Goal: Task Accomplishment & Management: Use online tool/utility

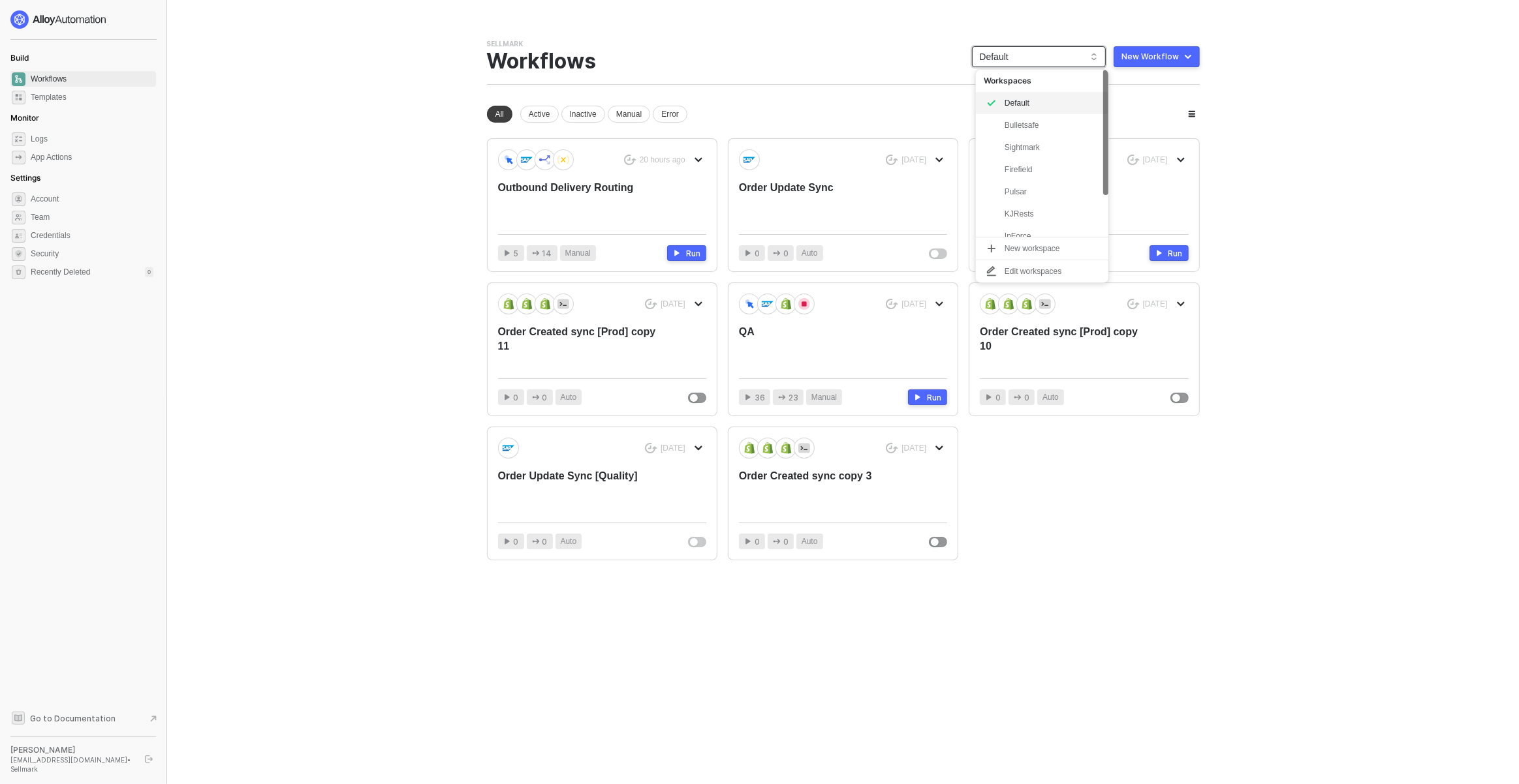
click at [1005, 63] on span "Default" at bounding box center [1038, 57] width 118 height 20
click at [1024, 61] on span "Default" at bounding box center [1038, 57] width 118 height 20
click at [1019, 133] on div "Bulletsafe" at bounding box center [1053, 125] width 96 height 16
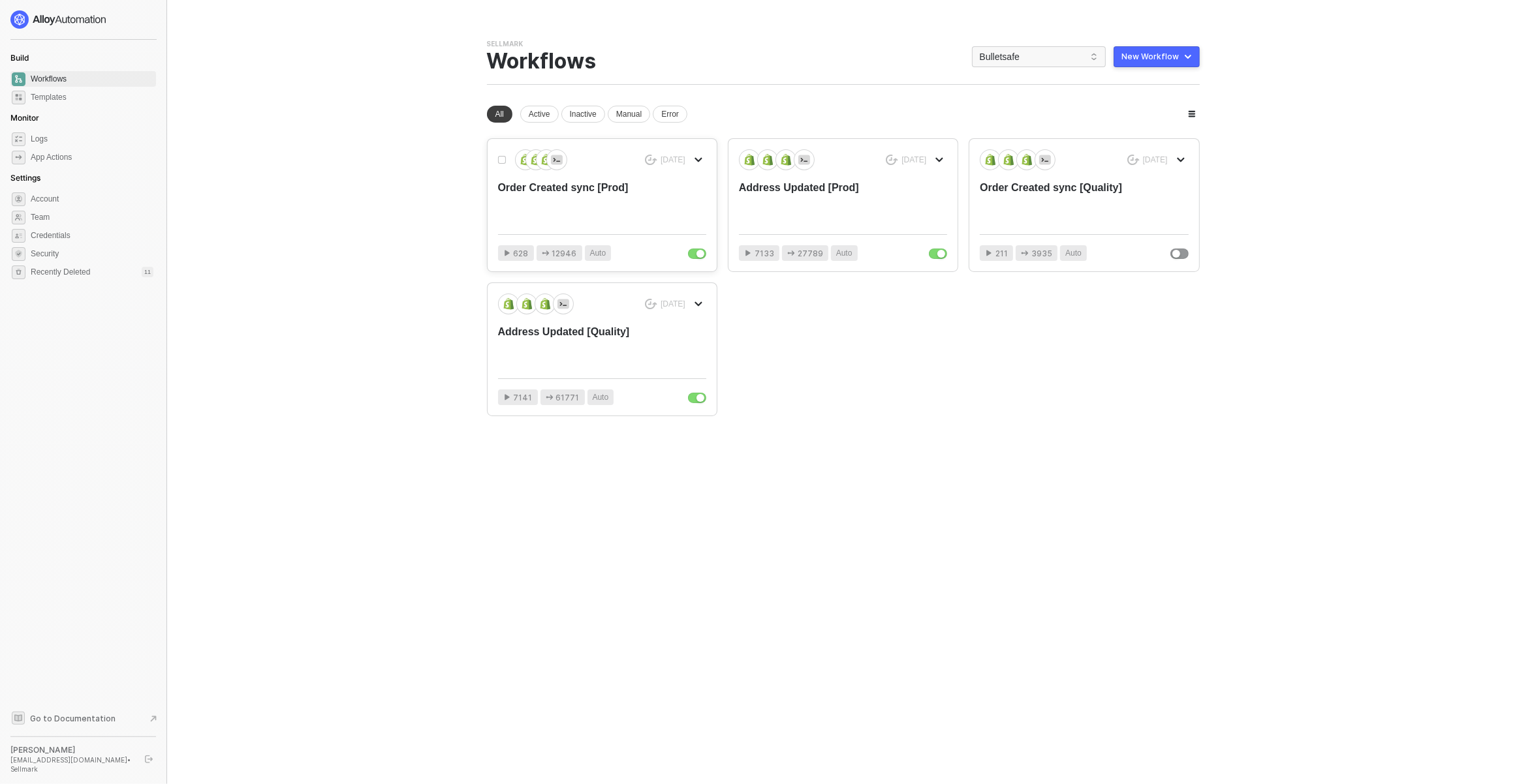
click at [626, 193] on div "Order Created sync [Prod]" at bounding box center [581, 202] width 166 height 43
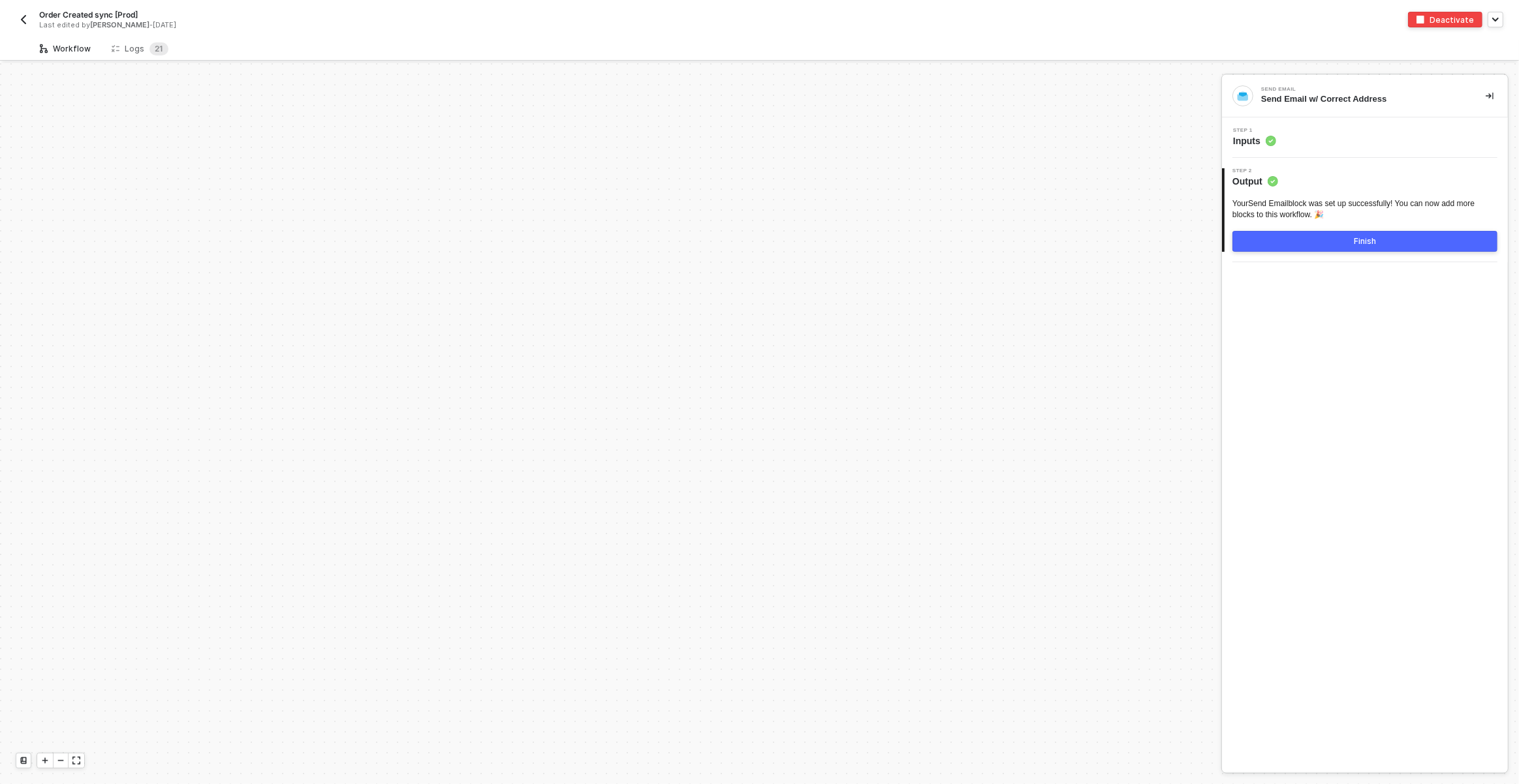
scroll to position [4490, 0]
click at [150, 43] on span "2 1" at bounding box center [159, 49] width 19 height 13
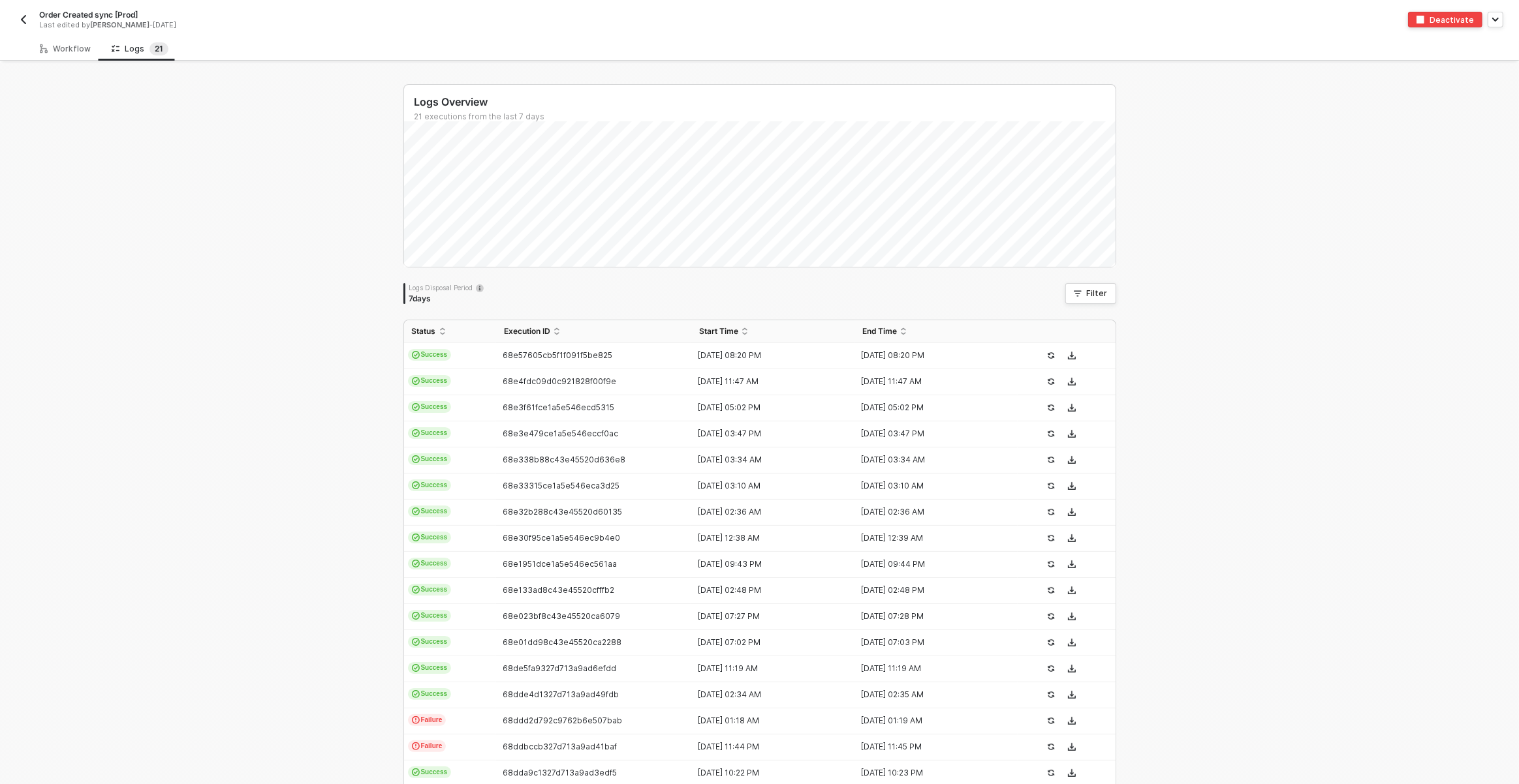
scroll to position [138, 0]
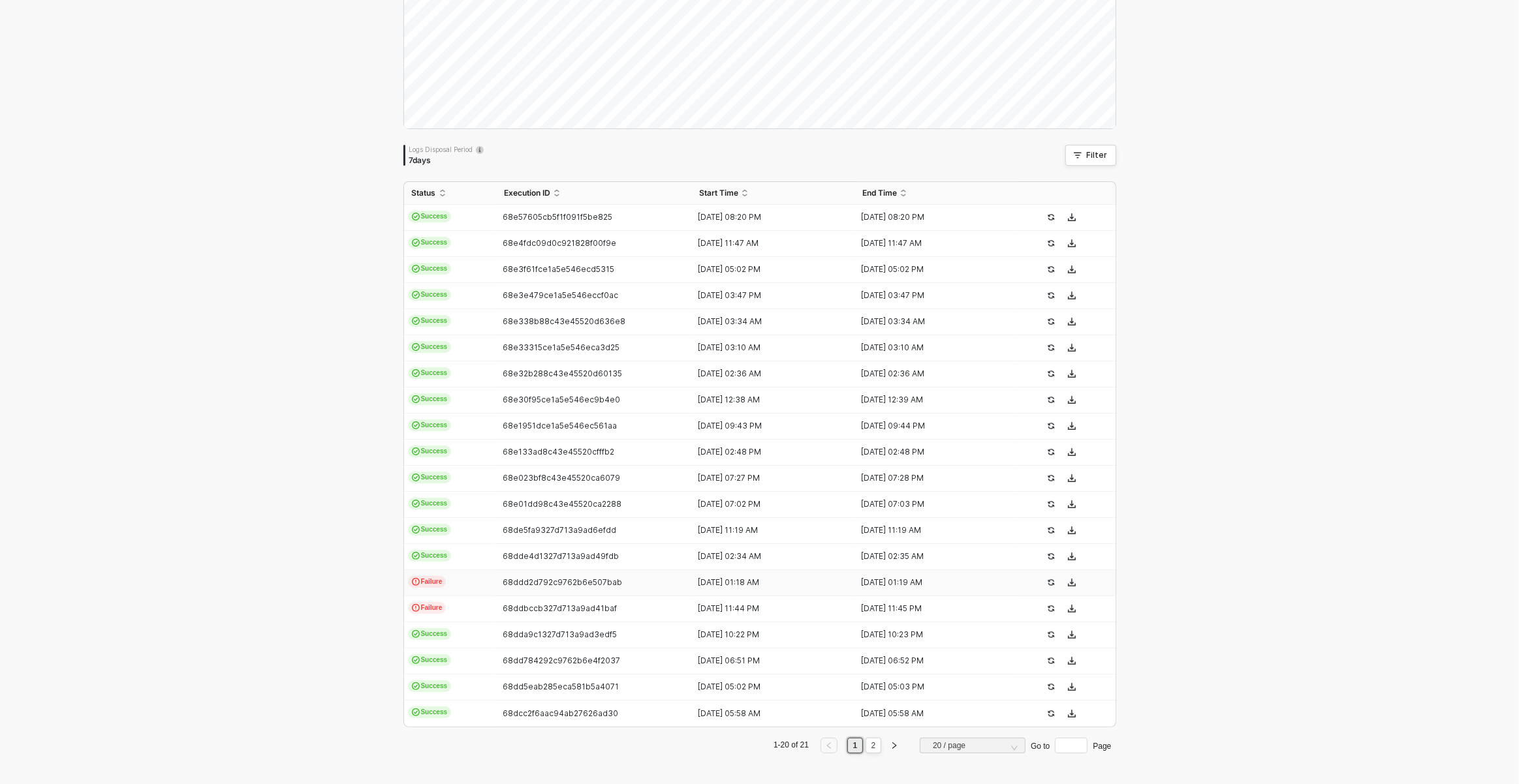
click at [483, 578] on td "Failure" at bounding box center [450, 583] width 92 height 26
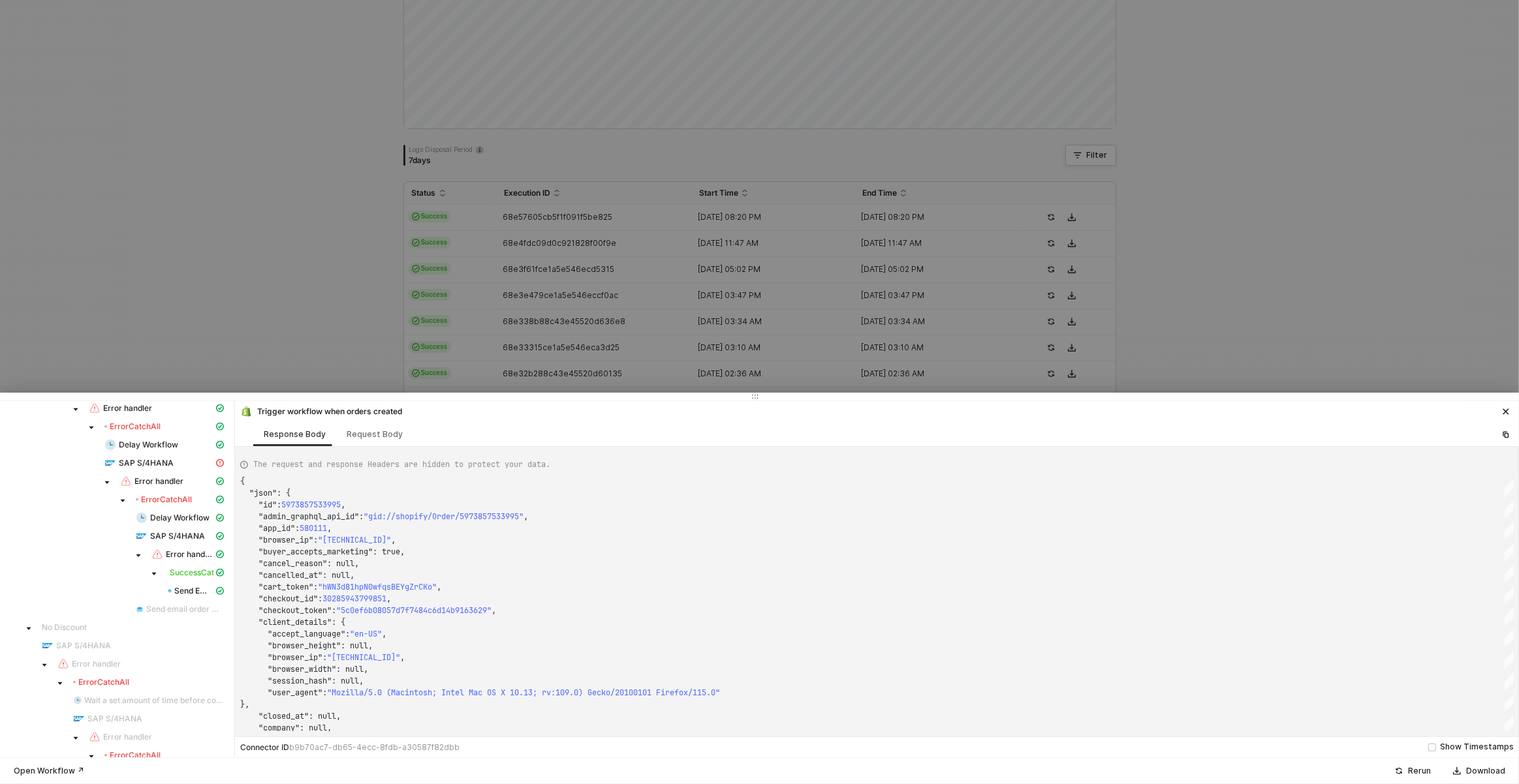
scroll to position [863, 0]
click at [159, 472] on span "SAP S/4HANA" at bounding box center [146, 471] width 55 height 11
type textarea "{ "message": "{\"code\":\"/IWCOR/CX_DS_EDM_FACET_ERROR/005056A509B11ED1BDCCCC5E…"
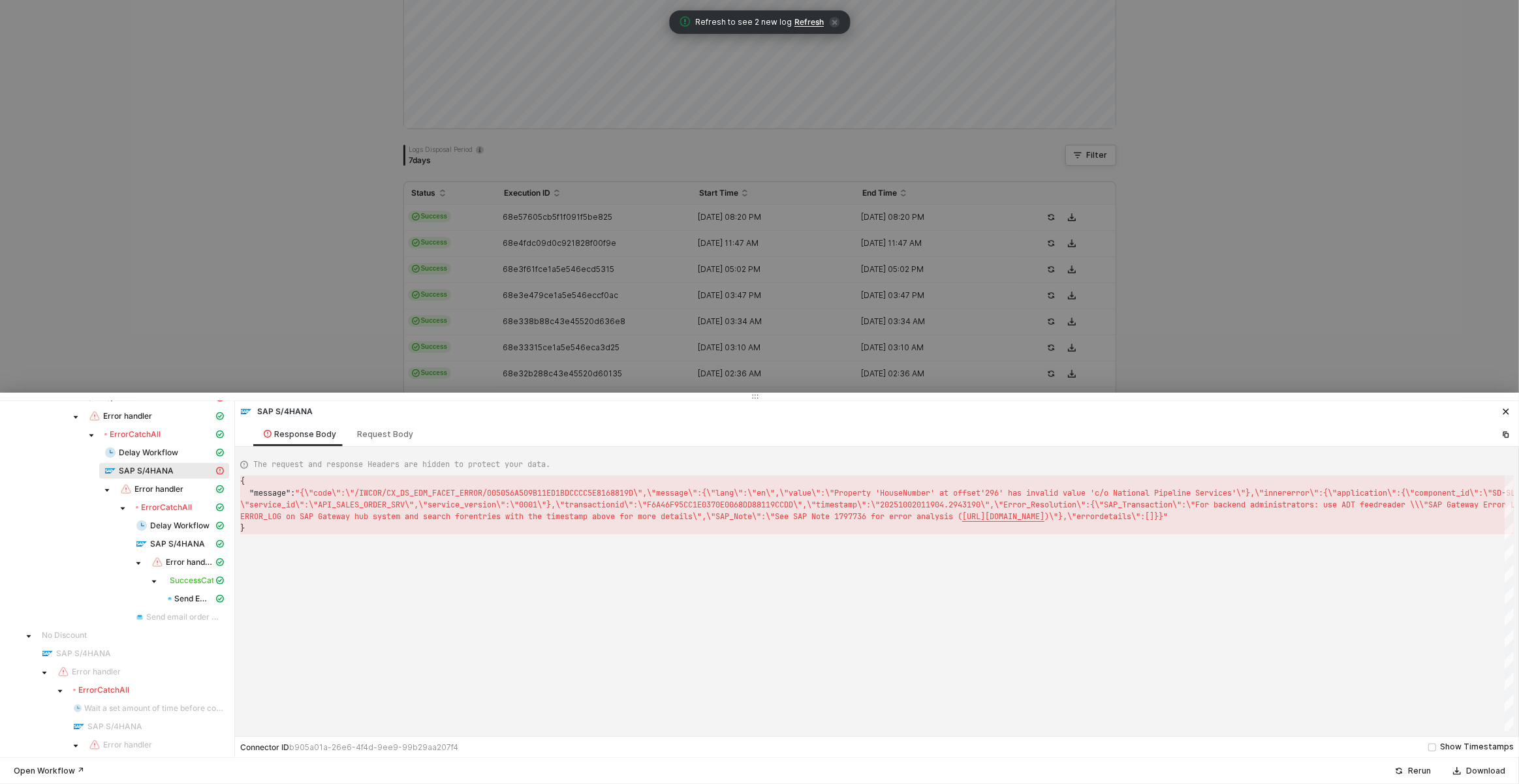
click at [558, 365] on div at bounding box center [759, 392] width 1519 height 784
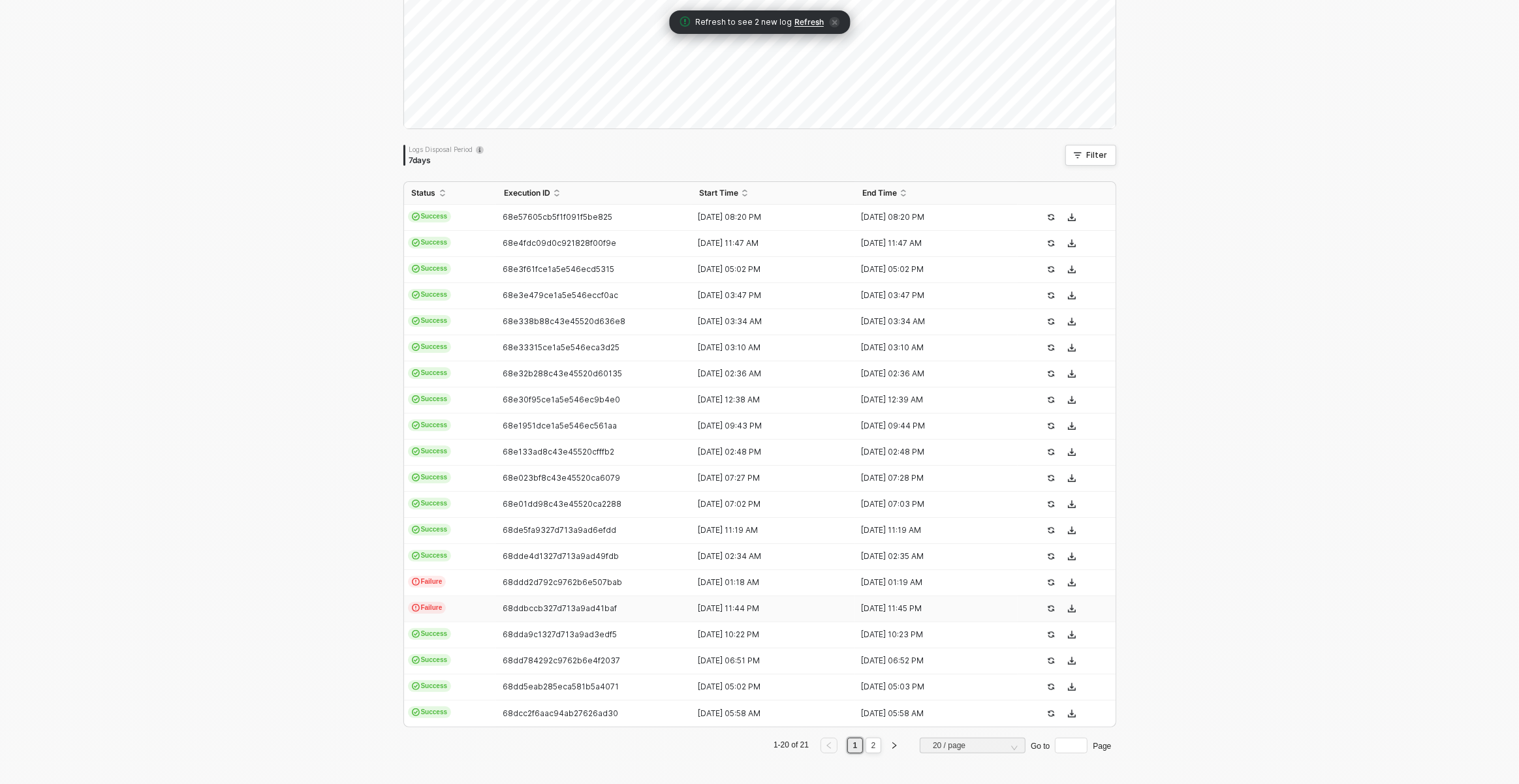
click at [433, 610] on span "Failure" at bounding box center [427, 608] width 38 height 11
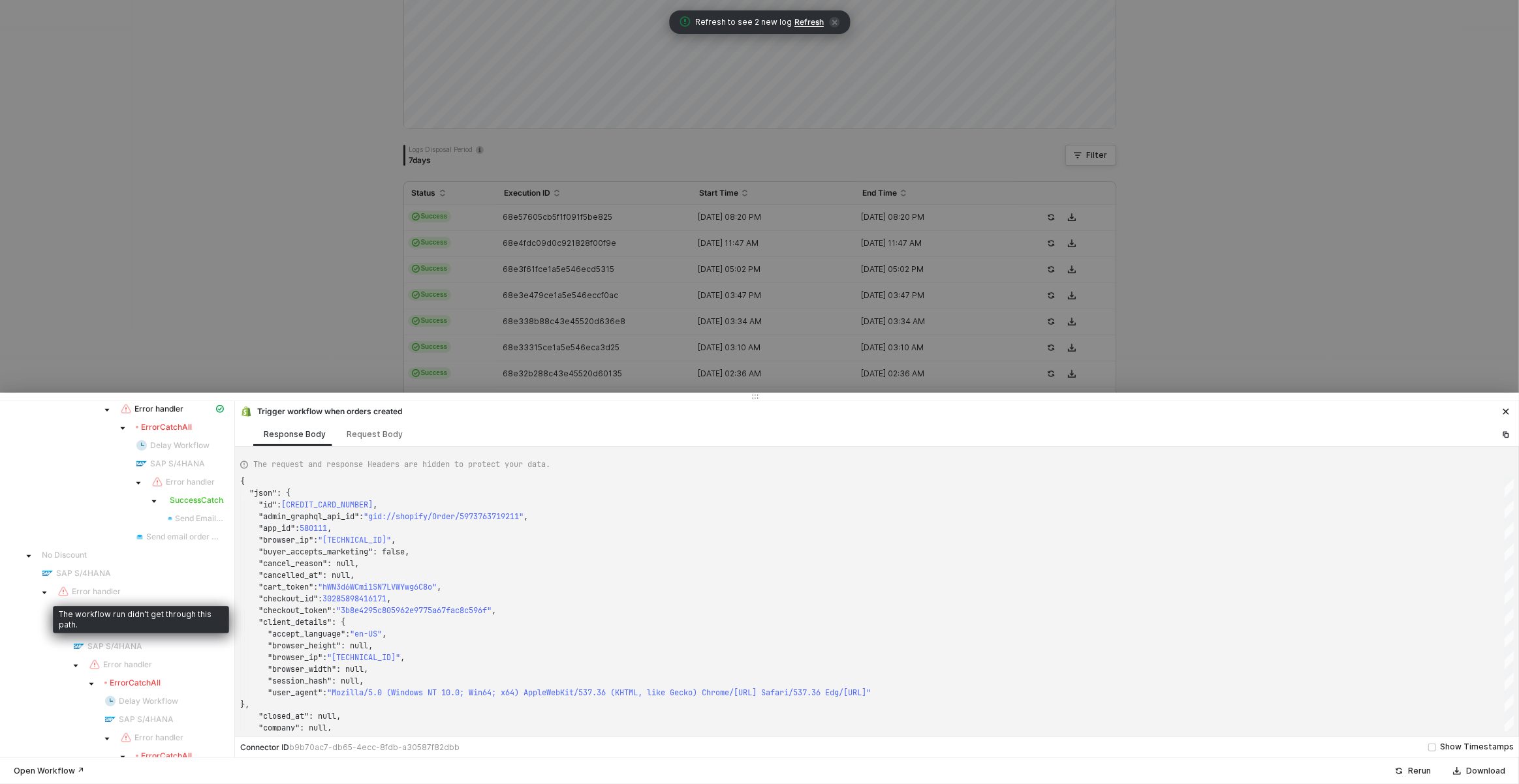
scroll to position [796, 0]
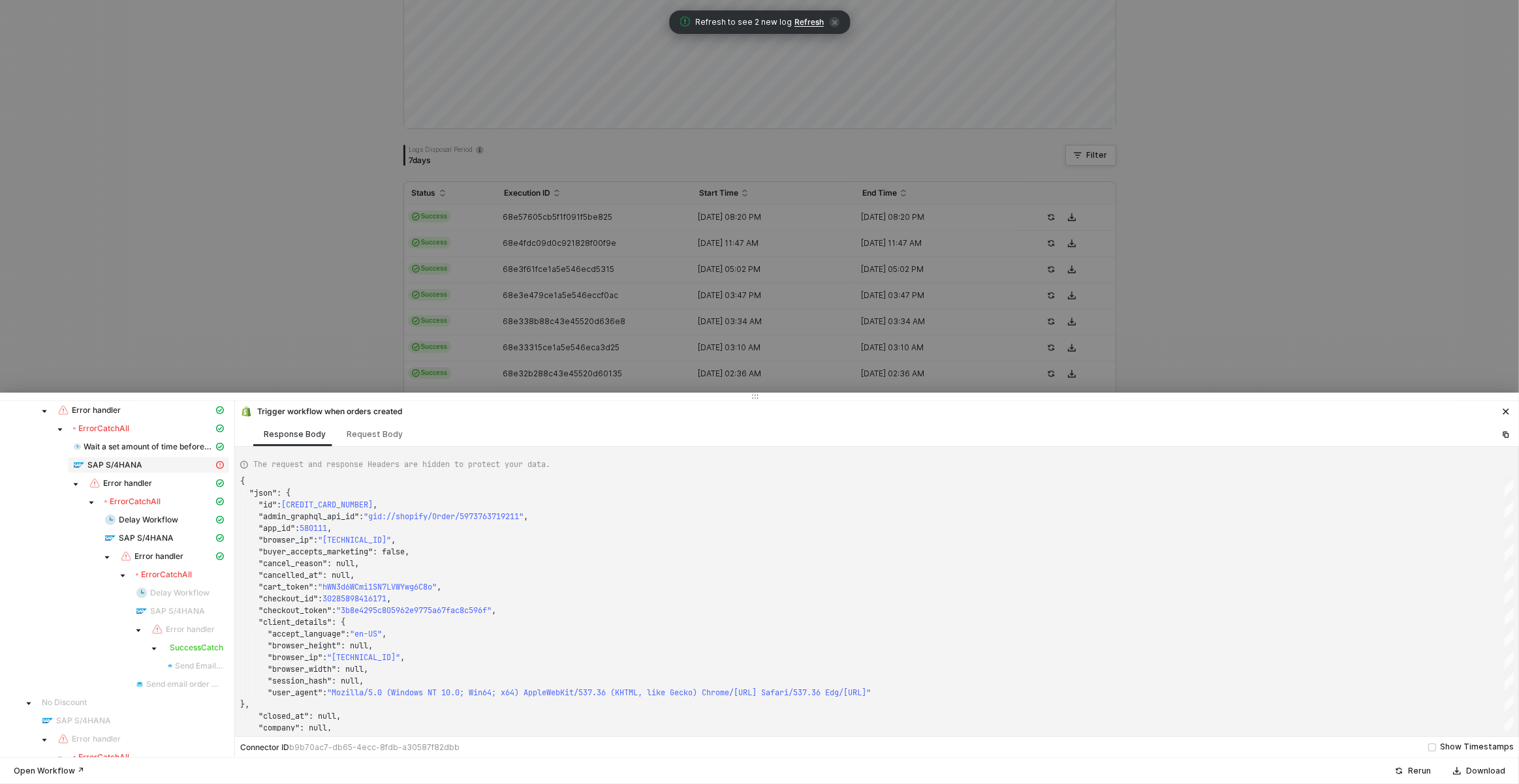
click at [186, 466] on div "SAP S/4HANA" at bounding box center [143, 464] width 140 height 11
type textarea "{ "message": "{\"code\":\"CX_SD_SLS_INTEGRATION\",\"message\":{\"lang\":\"en\",…"
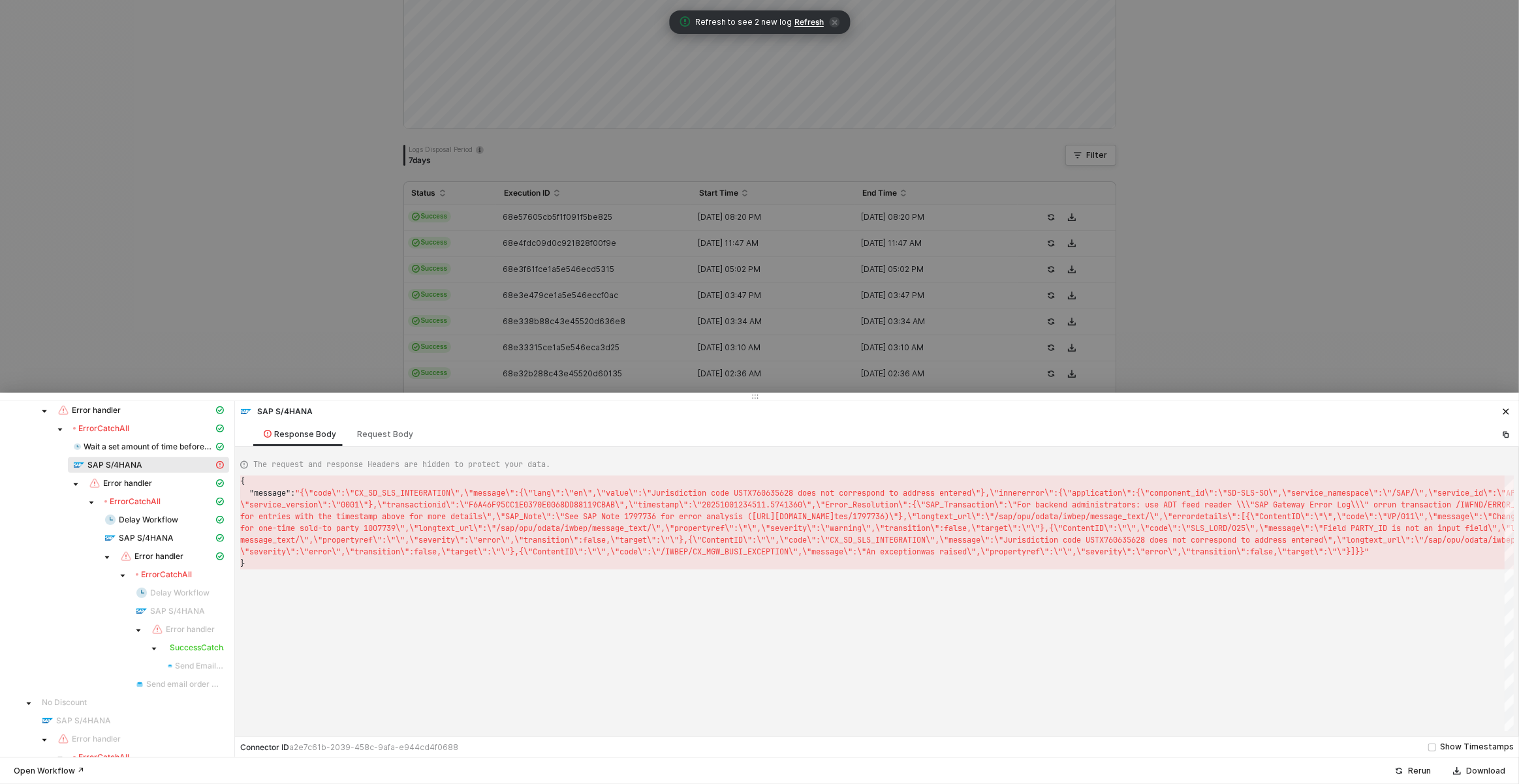
scroll to position [11, 0]
click at [485, 233] on div at bounding box center [759, 392] width 1519 height 784
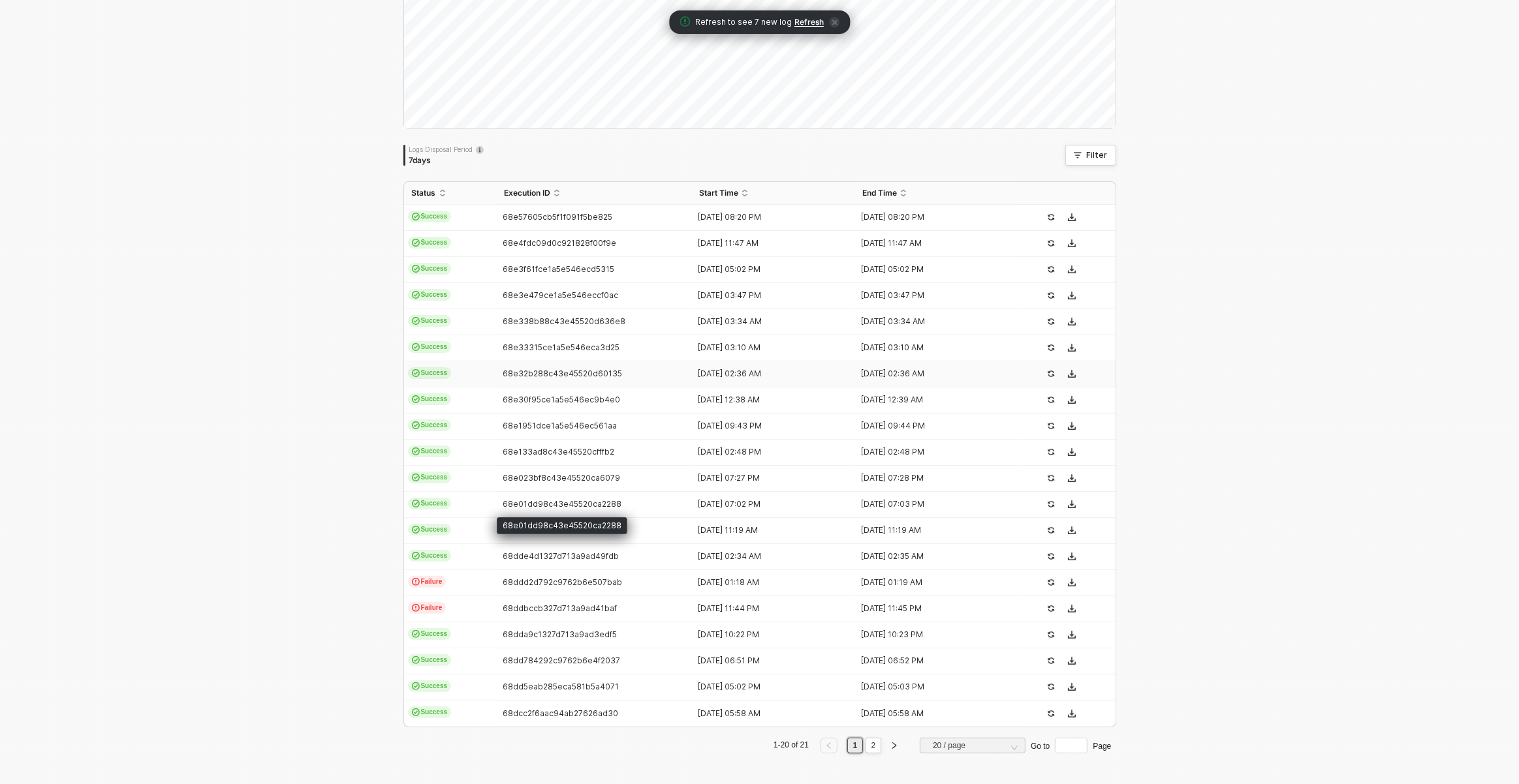
scroll to position [0, 0]
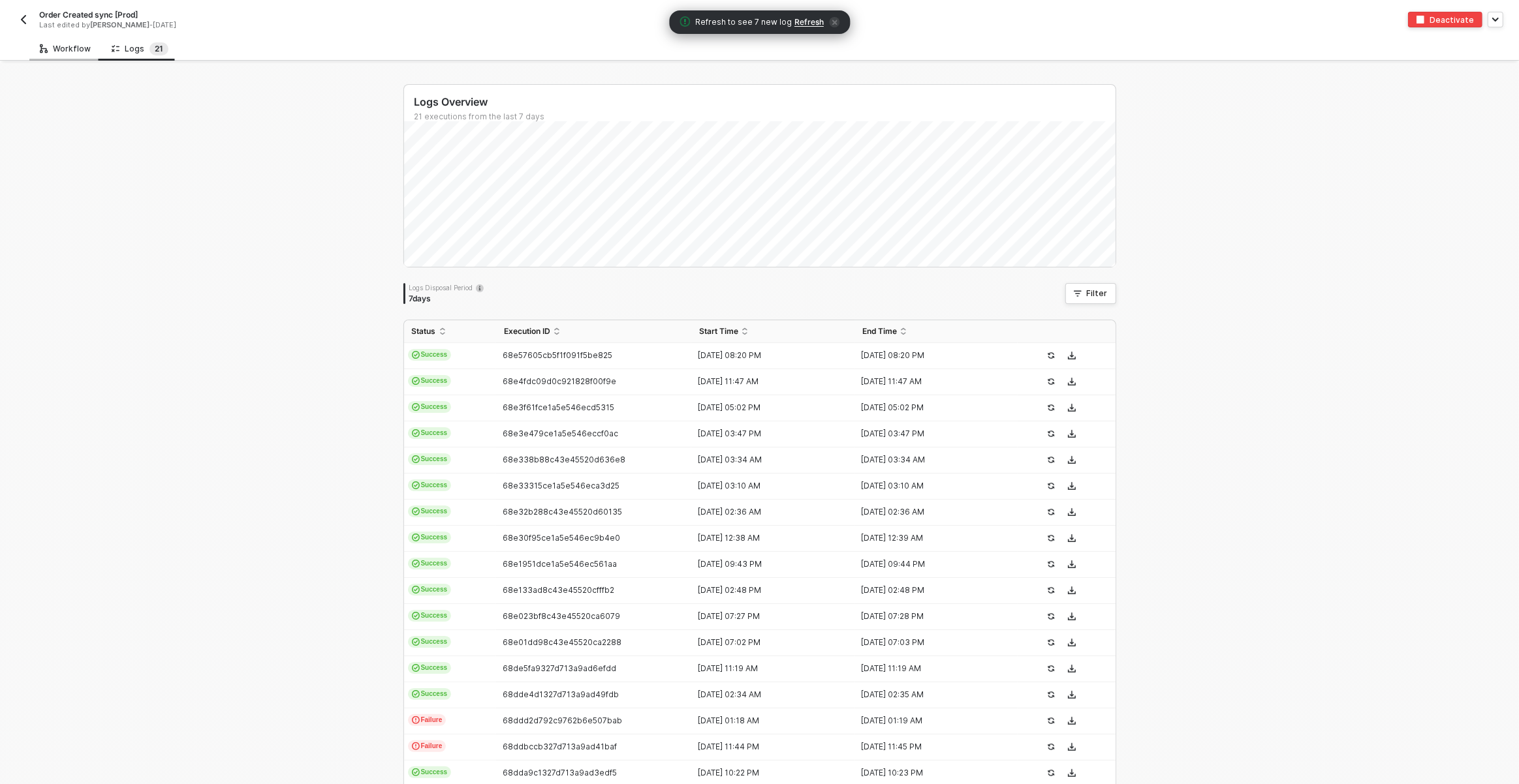
click at [83, 40] on div "Workflow" at bounding box center [66, 49] width 72 height 24
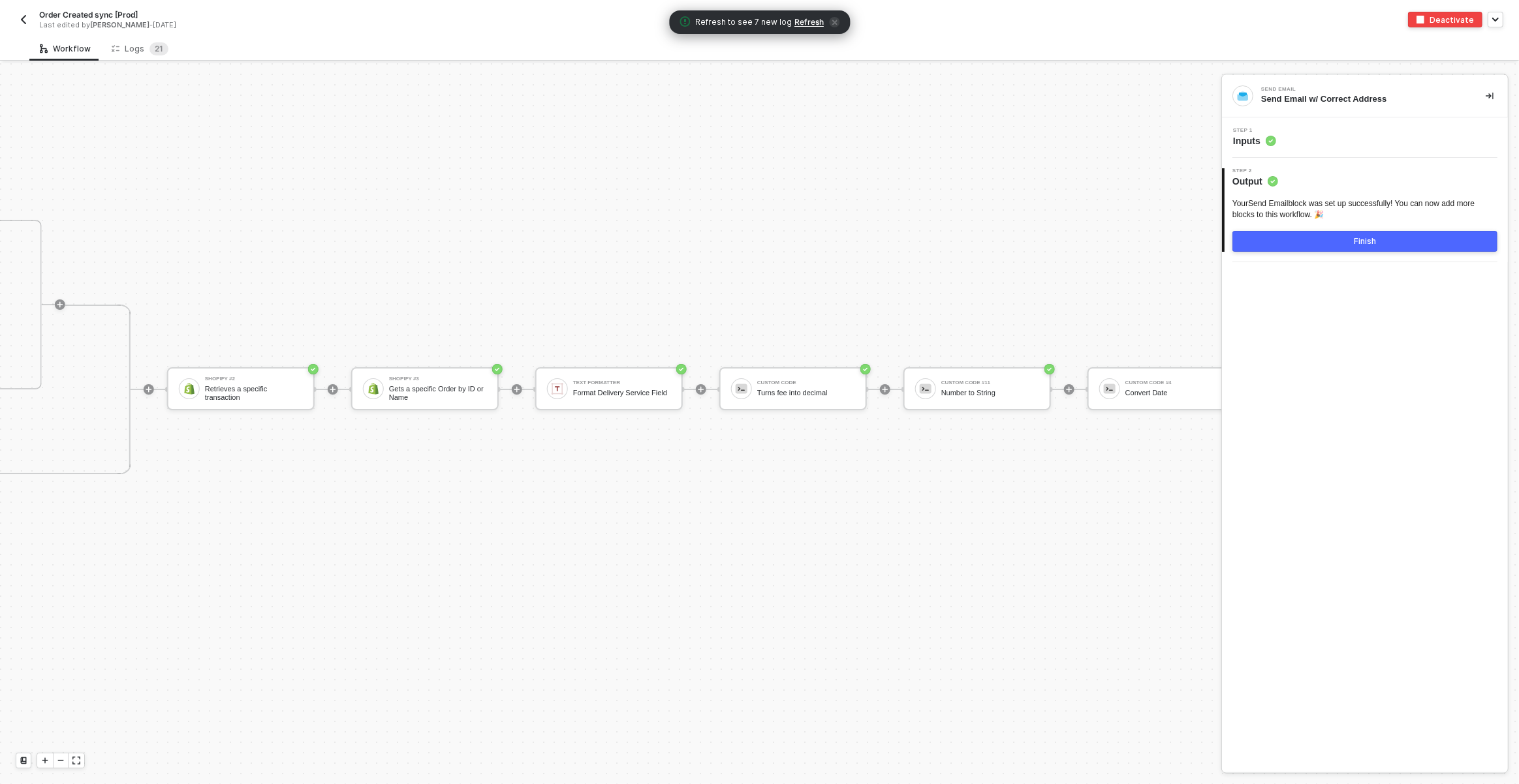
scroll to position [5286, 1122]
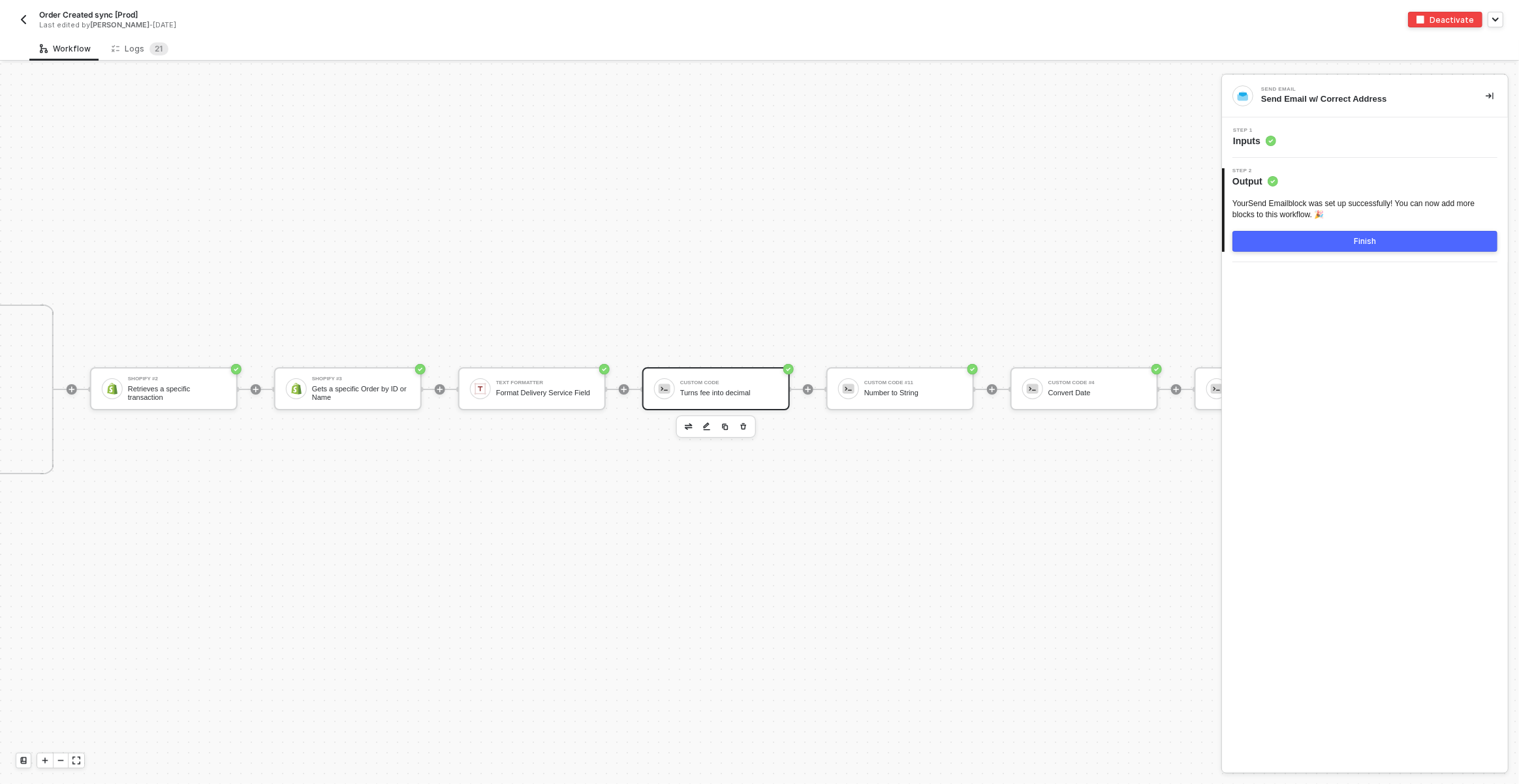
click at [694, 397] on div "Custom Code Turns fee into decimal" at bounding box center [729, 389] width 98 height 25
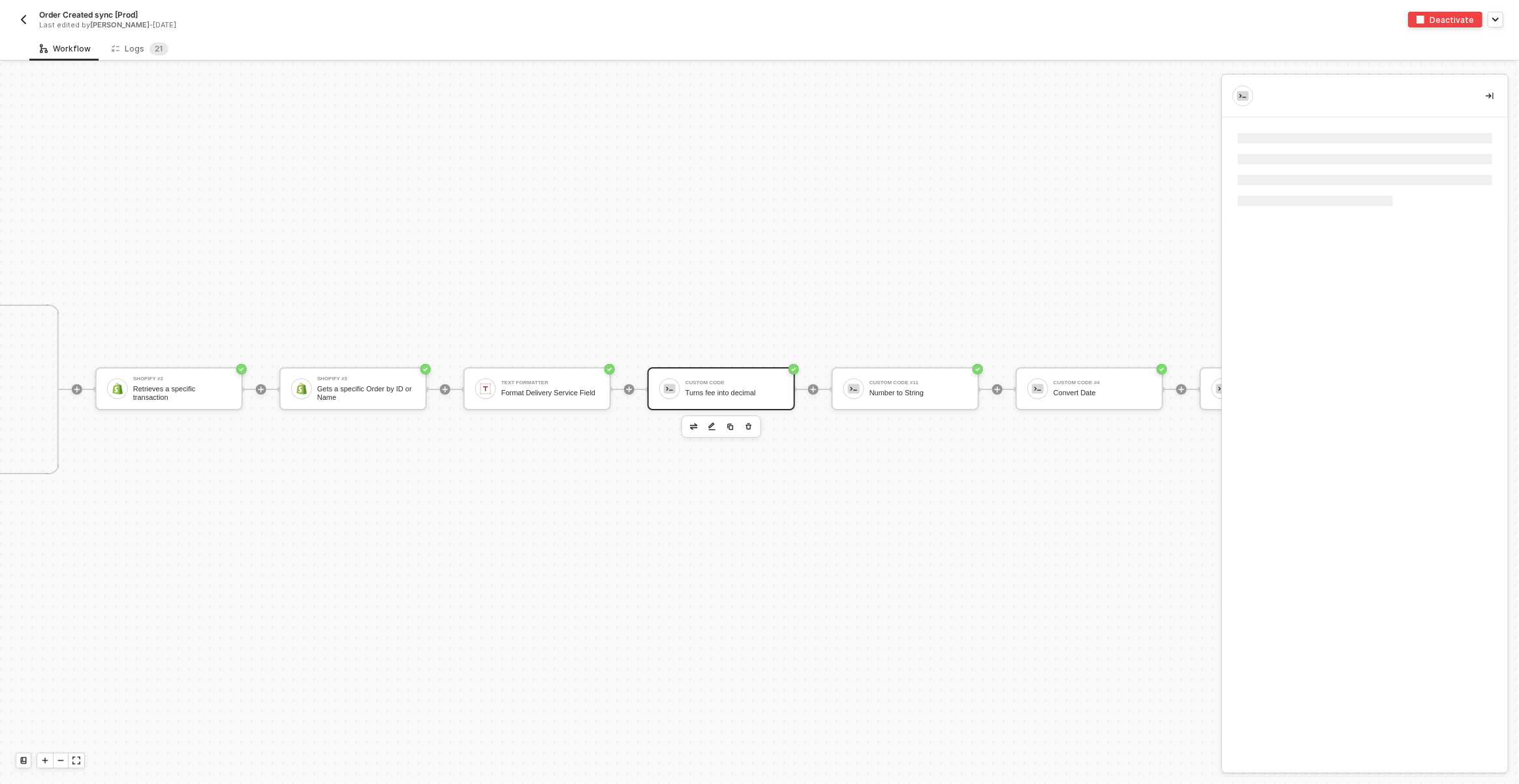
scroll to position [5286, 1160]
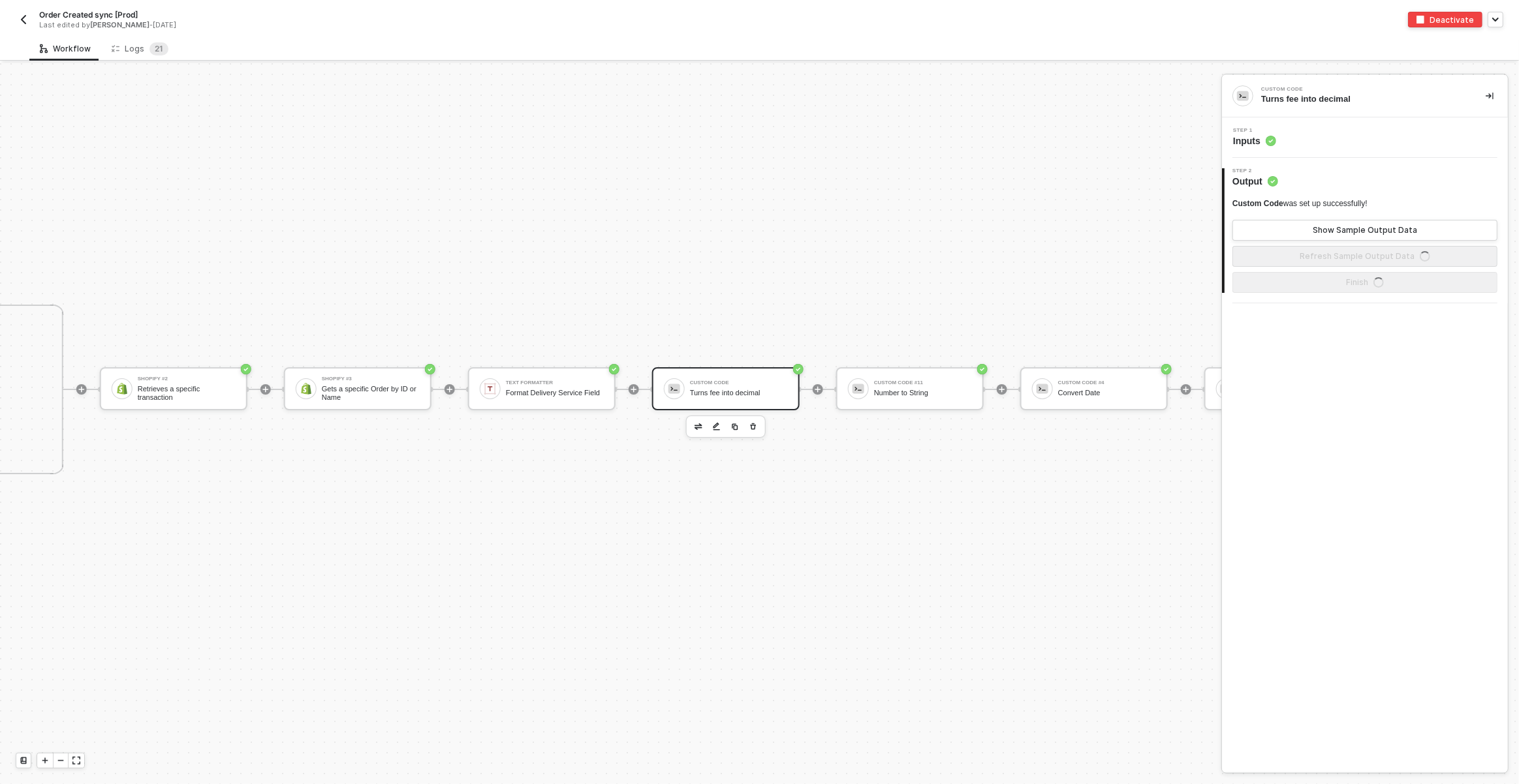
click at [1382, 129] on div "Step 1 Inputs" at bounding box center [1366, 138] width 282 height 20
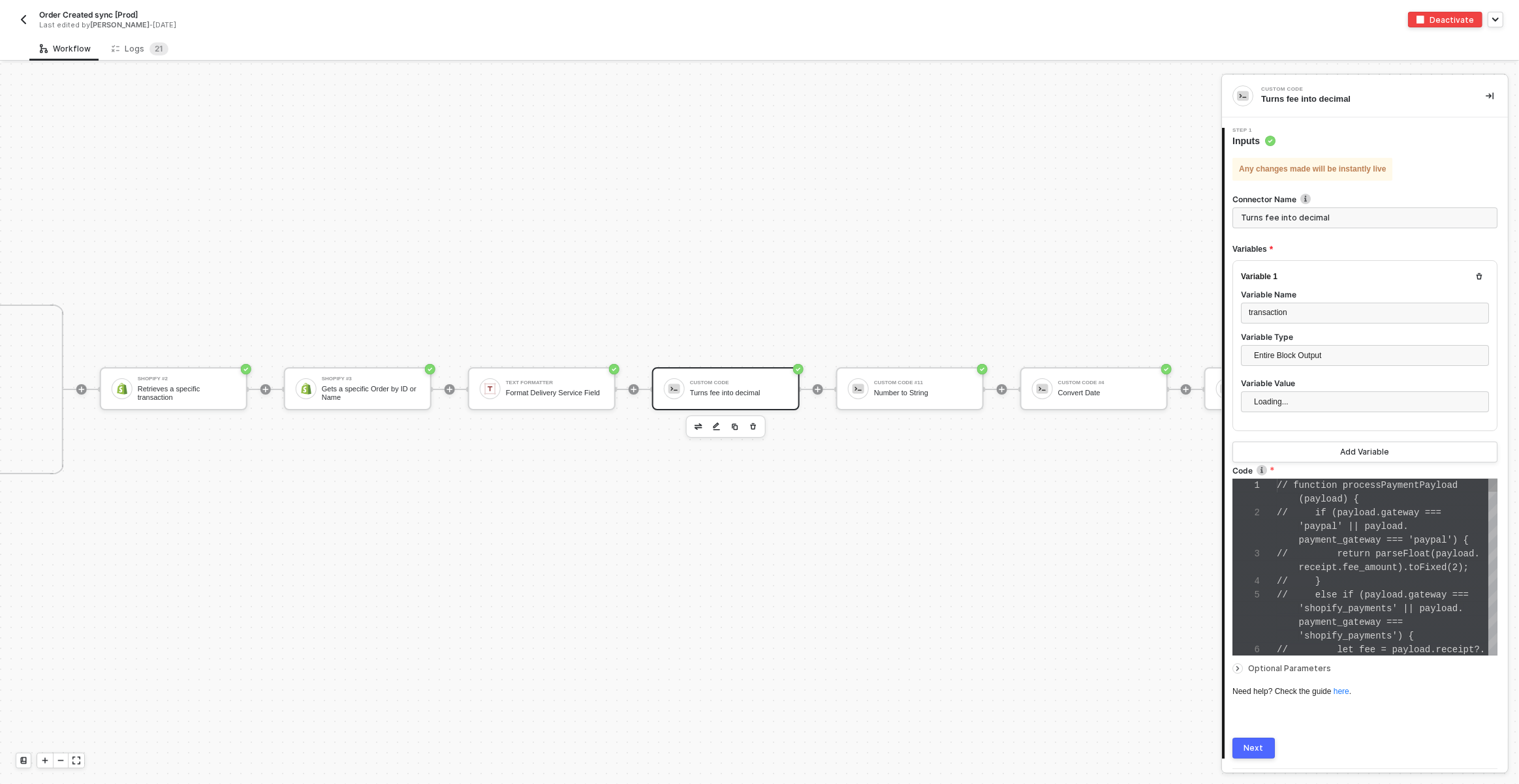
scroll to position [54, 0]
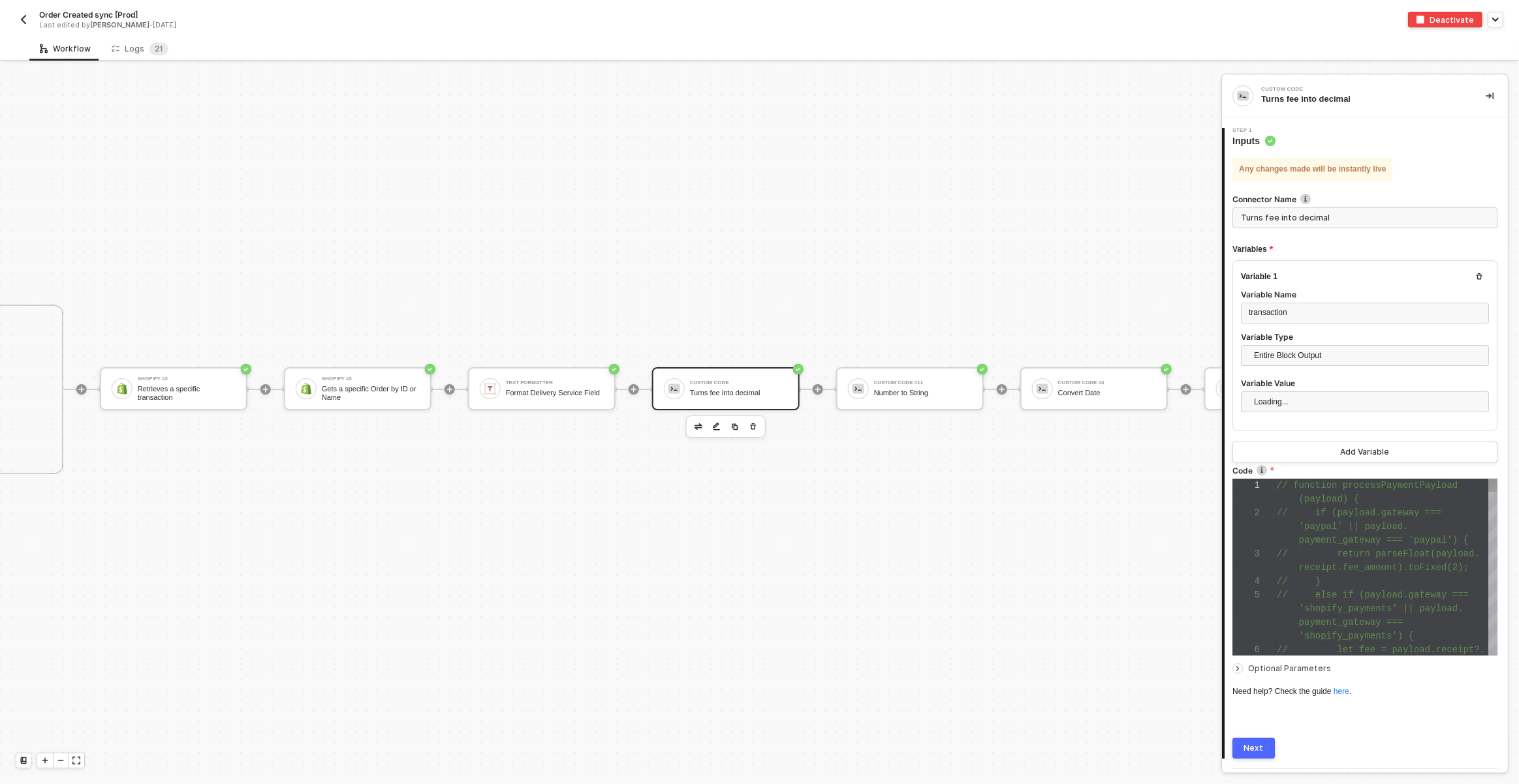
click at [1379, 571] on span "receipt.fee_amount).toFixed(2);" at bounding box center [1384, 568] width 169 height 11
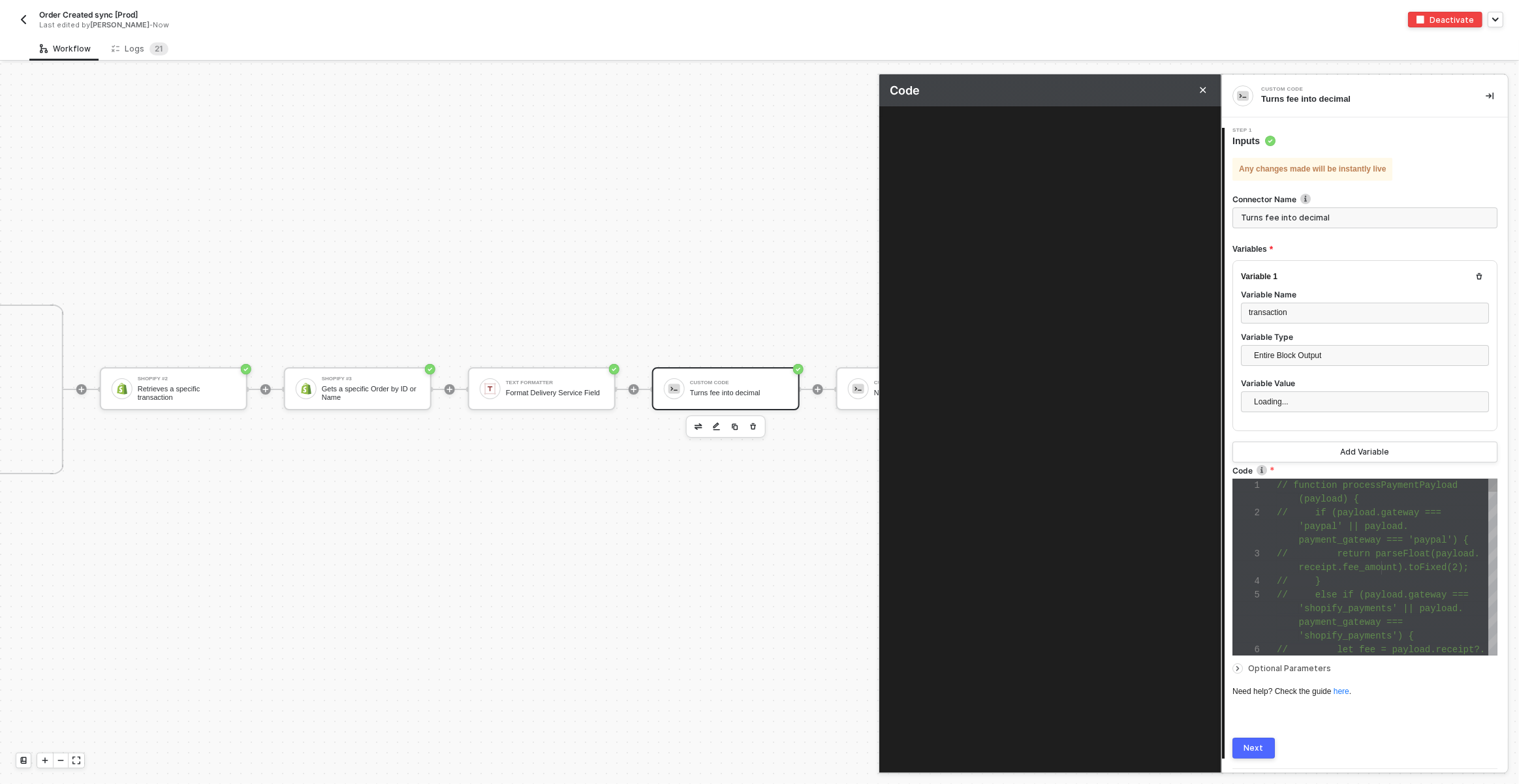
scroll to position [70, 0]
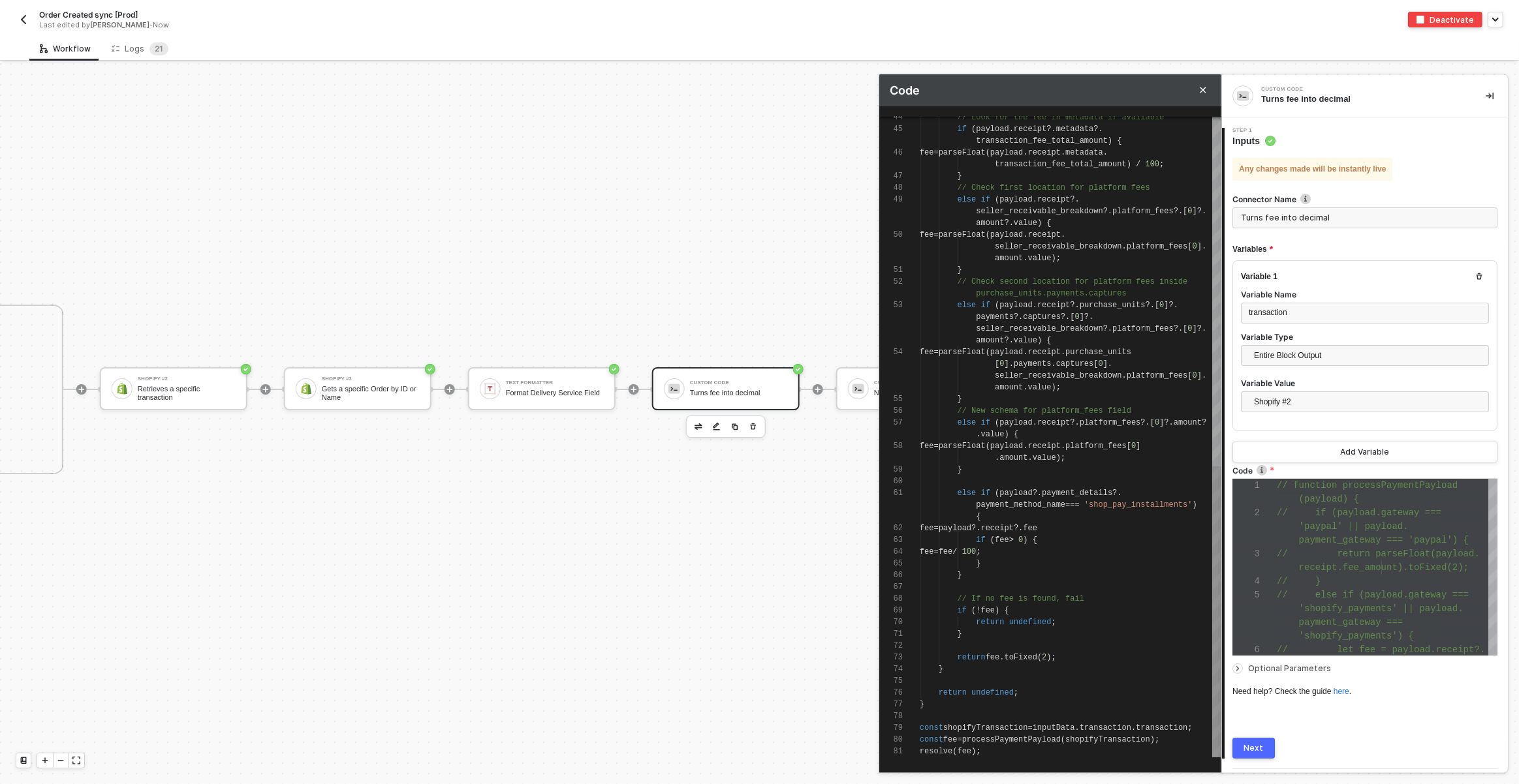
click at [993, 538] on span "(" at bounding box center [993, 540] width 5 height 9
click at [998, 559] on div "}" at bounding box center [1070, 564] width 301 height 11
type textarea "fee = payload?.receipt?.fee if (fee && fee > 0) { fee = fee / 100; } else { fee…"
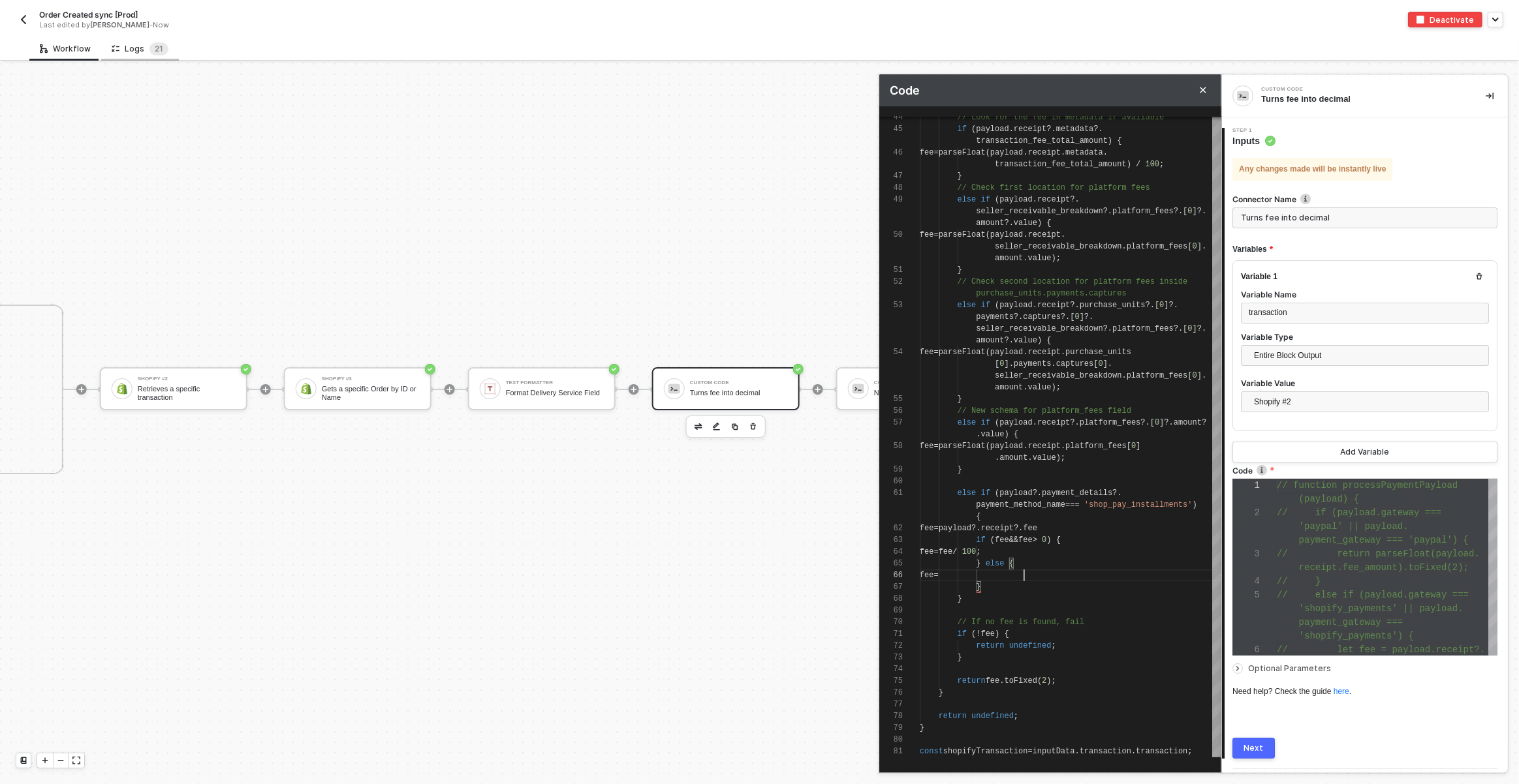
click at [141, 53] on div "Logs 2 1" at bounding box center [140, 49] width 56 height 13
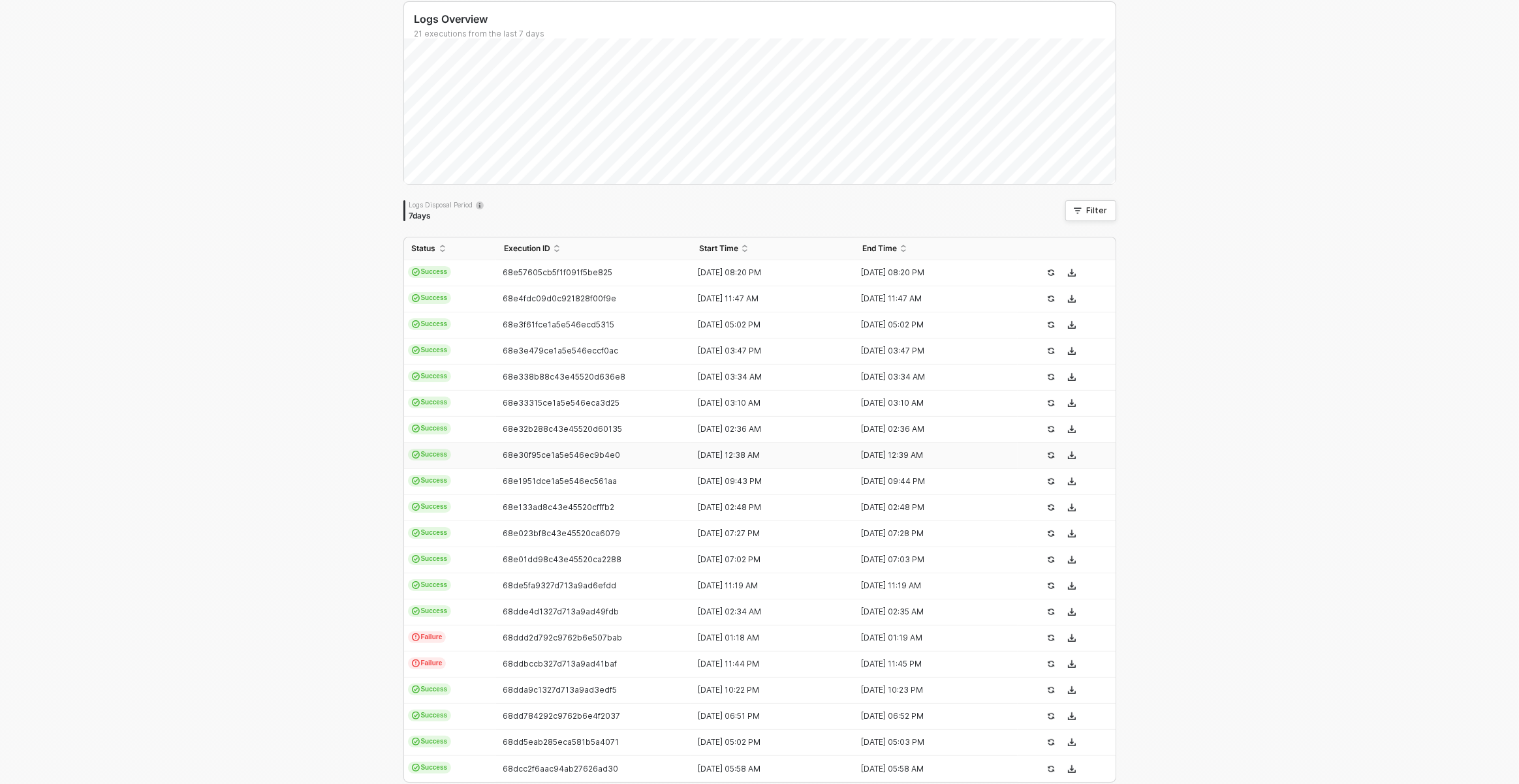
scroll to position [138, 0]
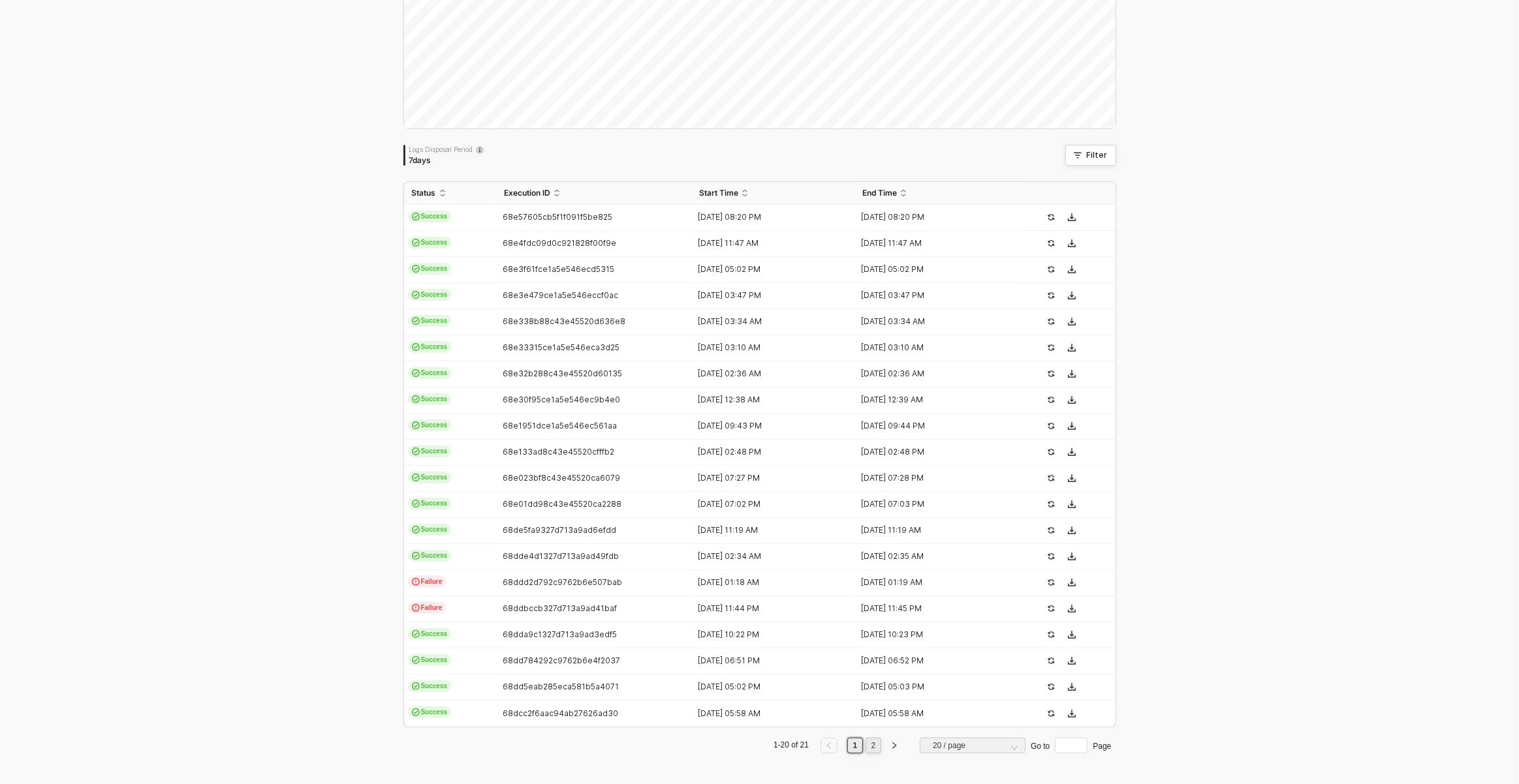
click at [876, 745] on link "2" at bounding box center [874, 746] width 12 height 14
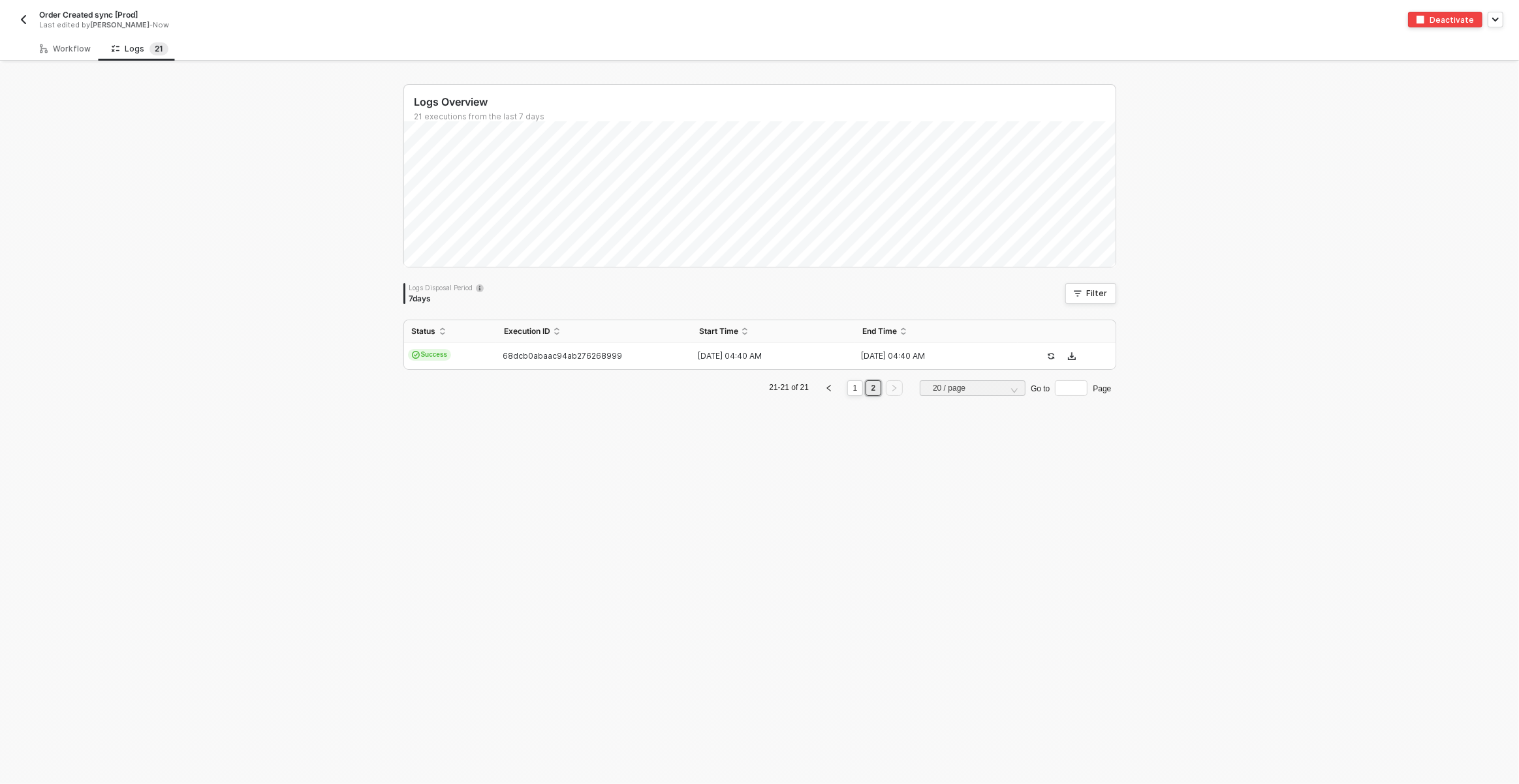
scroll to position [0, 0]
click at [848, 387] on li "1" at bounding box center [855, 388] width 16 height 16
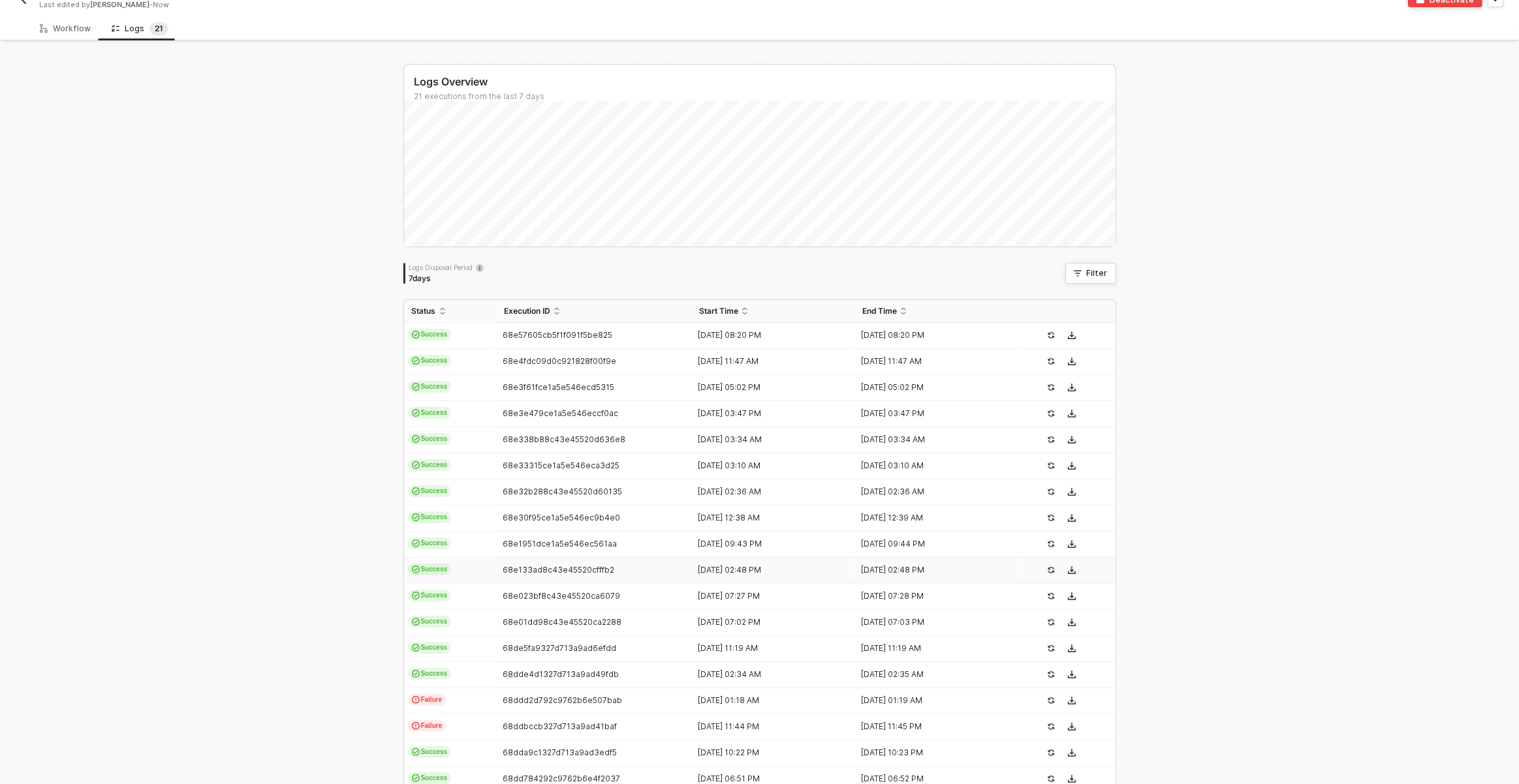
scroll to position [138, 0]
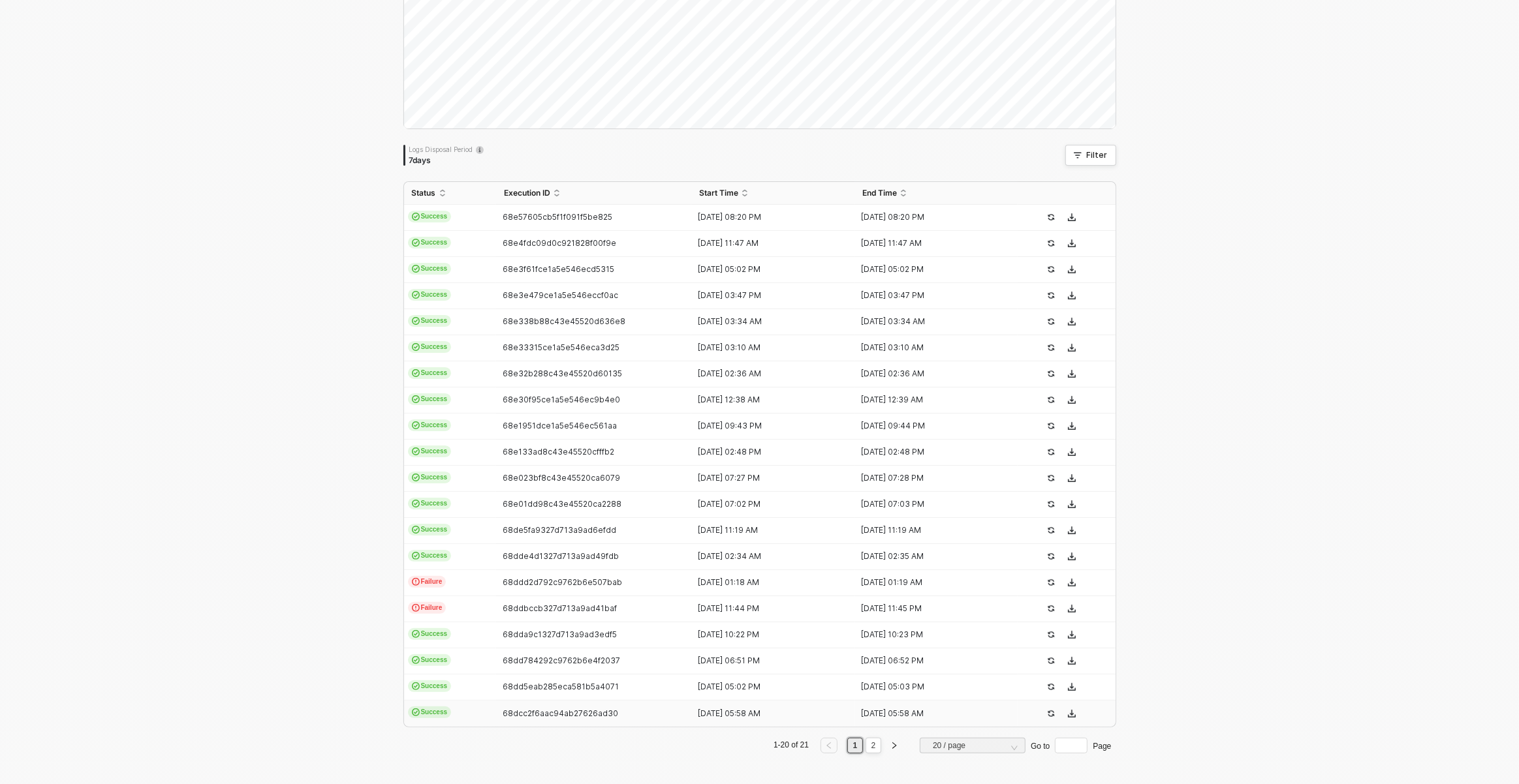
click at [551, 705] on td "68dcc2f6aac94ab27626ad30" at bounding box center [594, 714] width 196 height 26
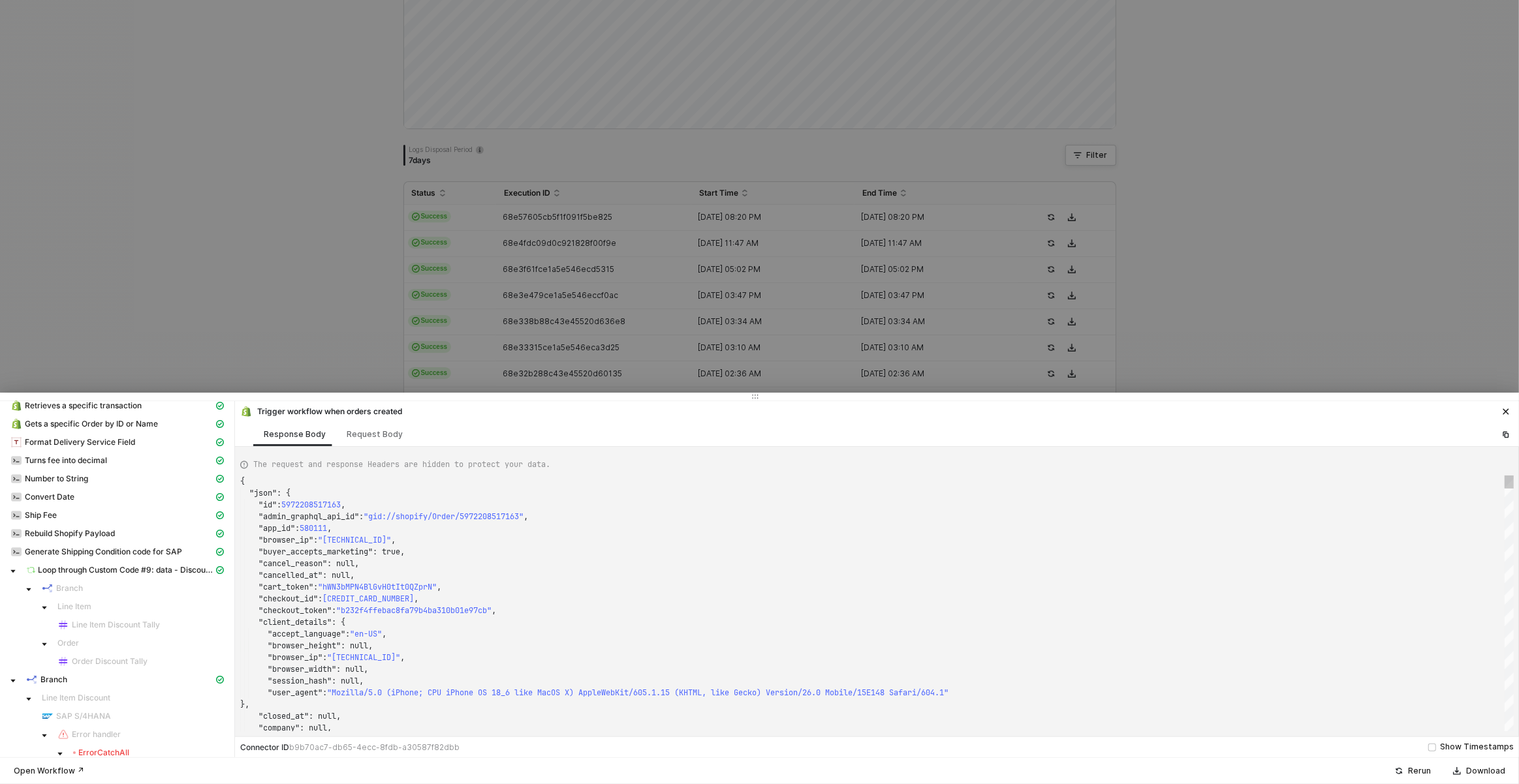
scroll to position [120, 0]
click at [125, 480] on div "Turns fee into decimal" at bounding box center [112, 482] width 203 height 11
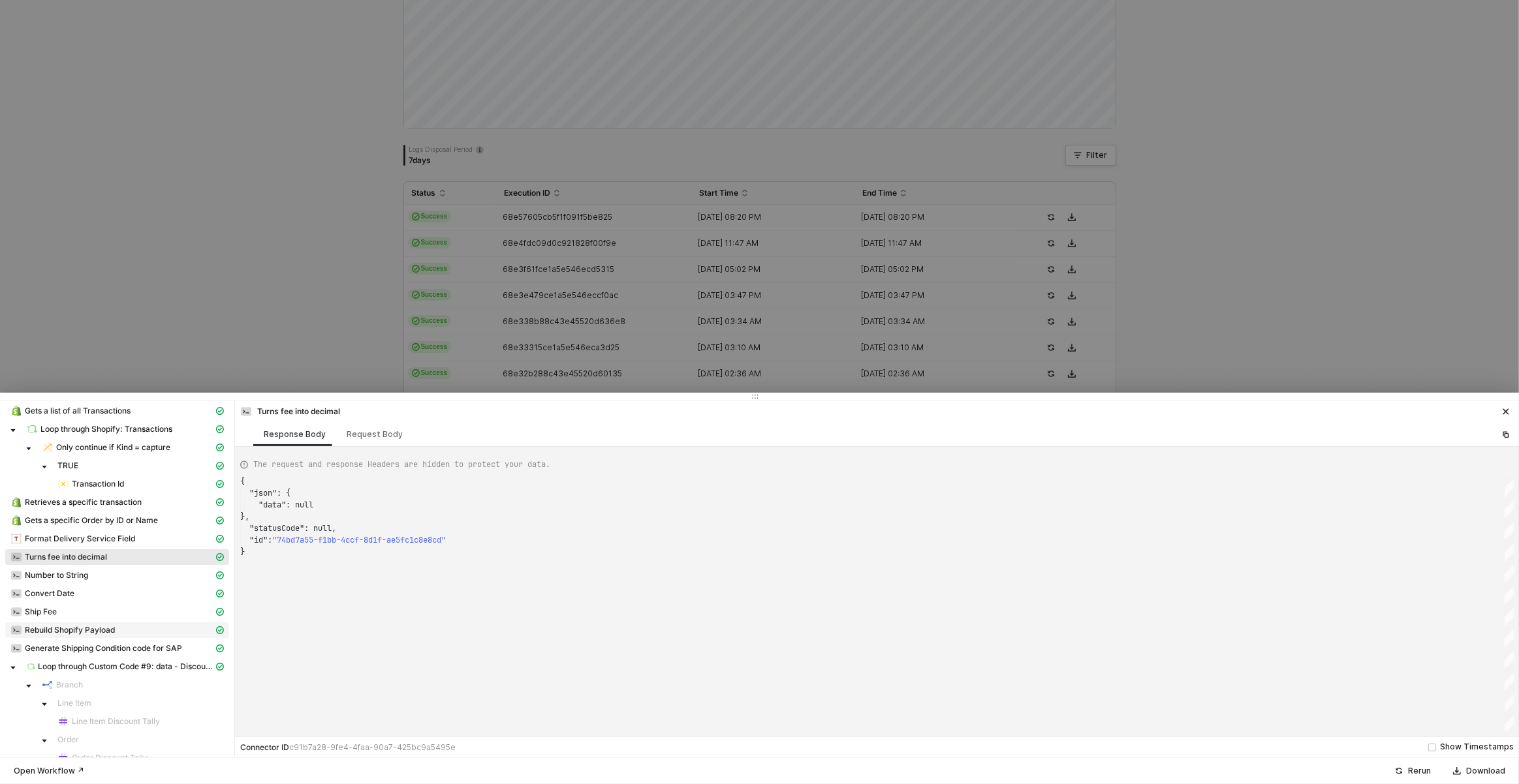
scroll to position [39, 0]
click at [111, 510] on span "Retrieves a specific transaction" at bounding box center [83, 509] width 117 height 11
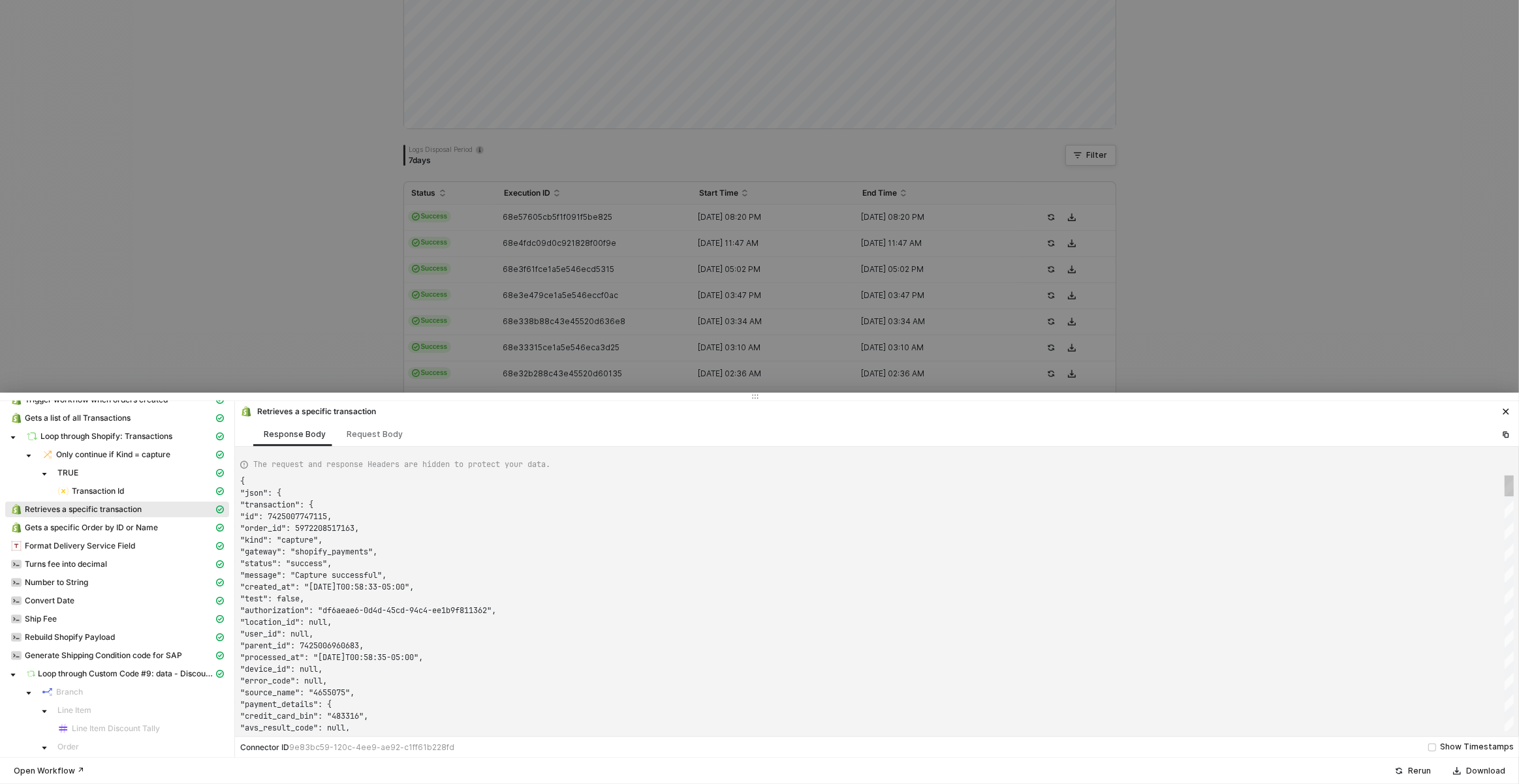
scroll to position [117, 0]
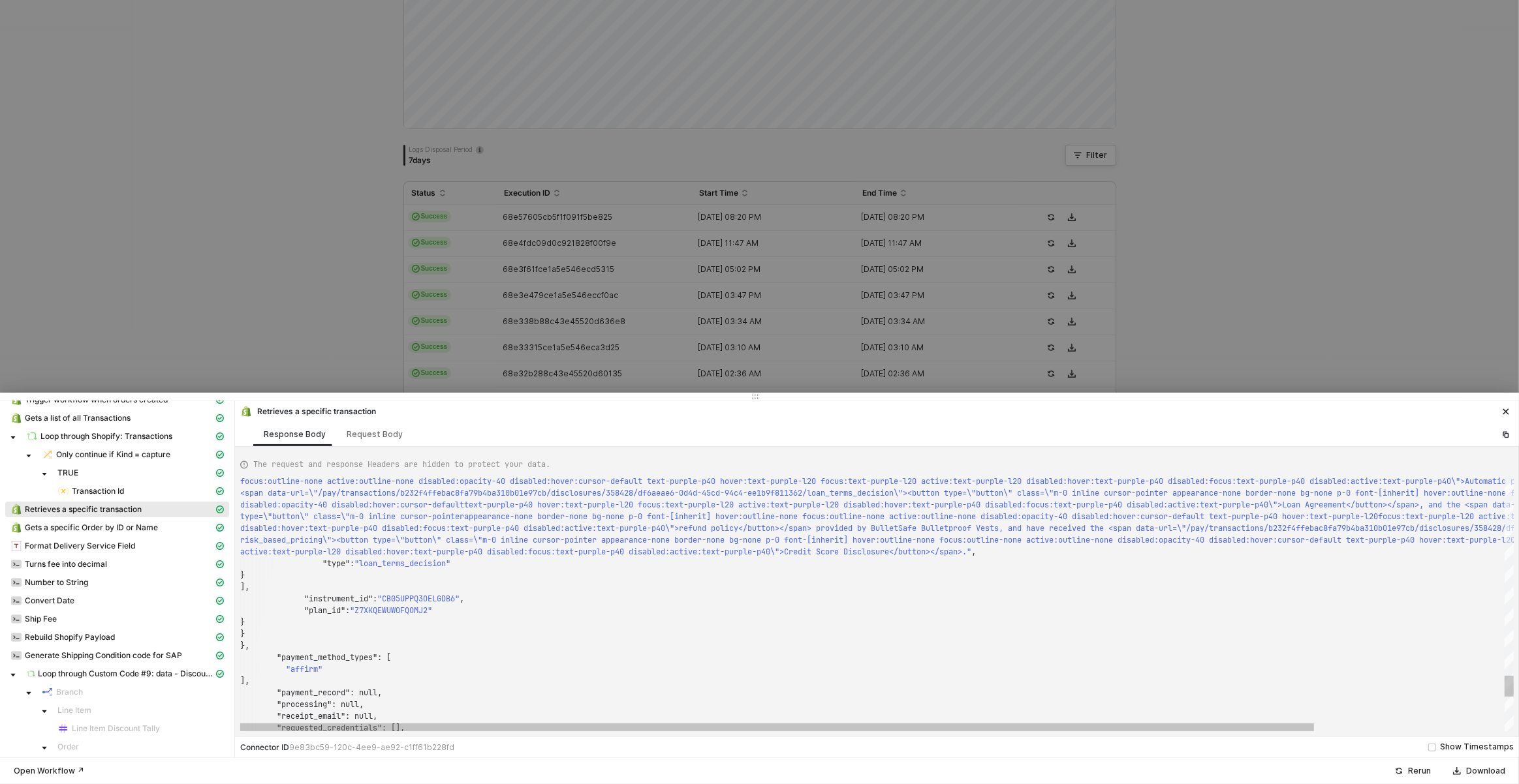
type textarea ""affirm" ], "payment_record": null, "processing": null, "receipt_email": null, …"
click at [460, 688] on div ""payment_record" : null," at bounding box center [990, 692] width 1499 height 11
type textarea "gr"
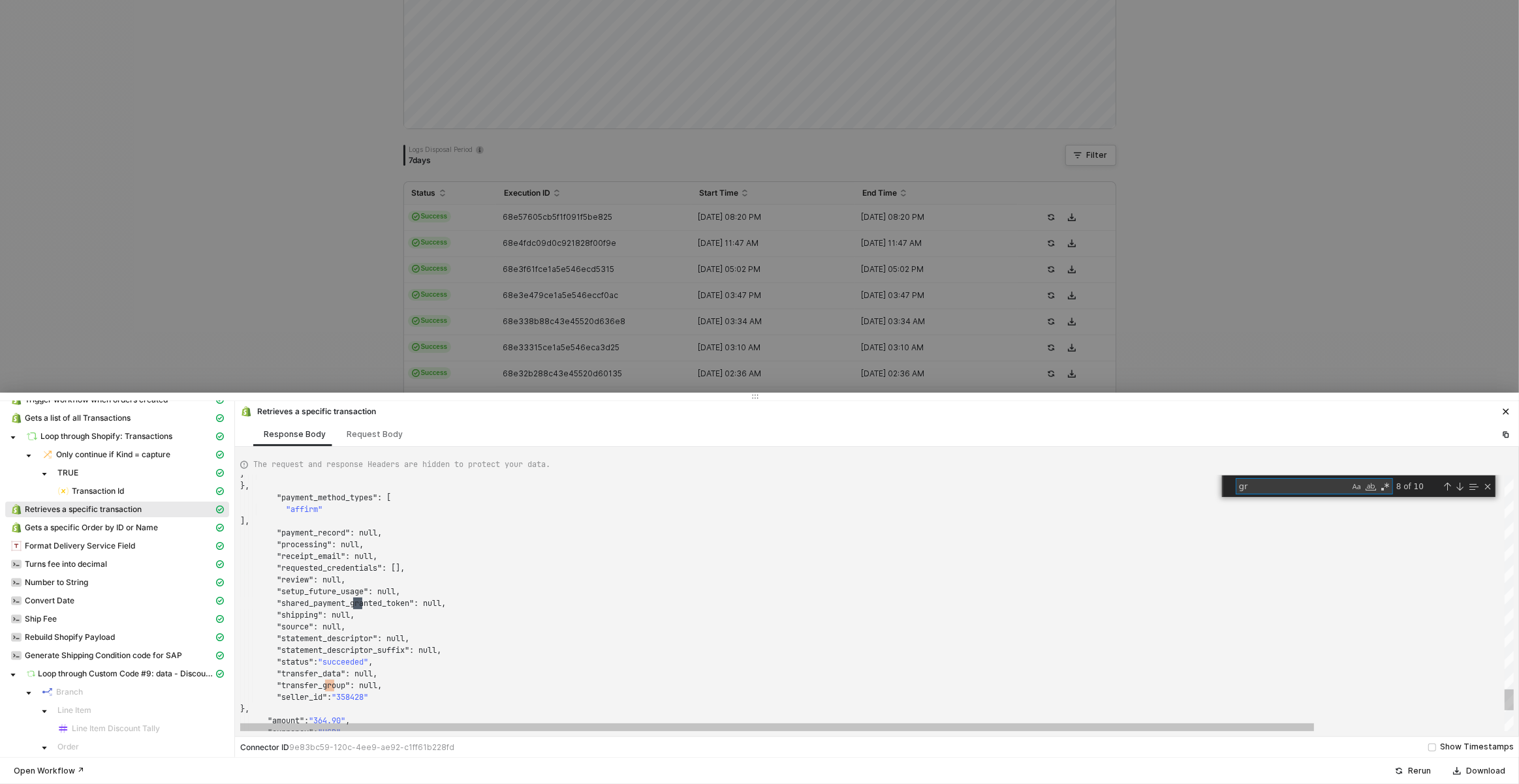
type textarea ""source": null, "statement_descriptor": null, "statement_descriptor_suffix": nu…"
type textarea "gross"
type textarea ""affirm" ], "payment_record": null, "processing": null, "receipt_email": null, …"
type textarea "n"
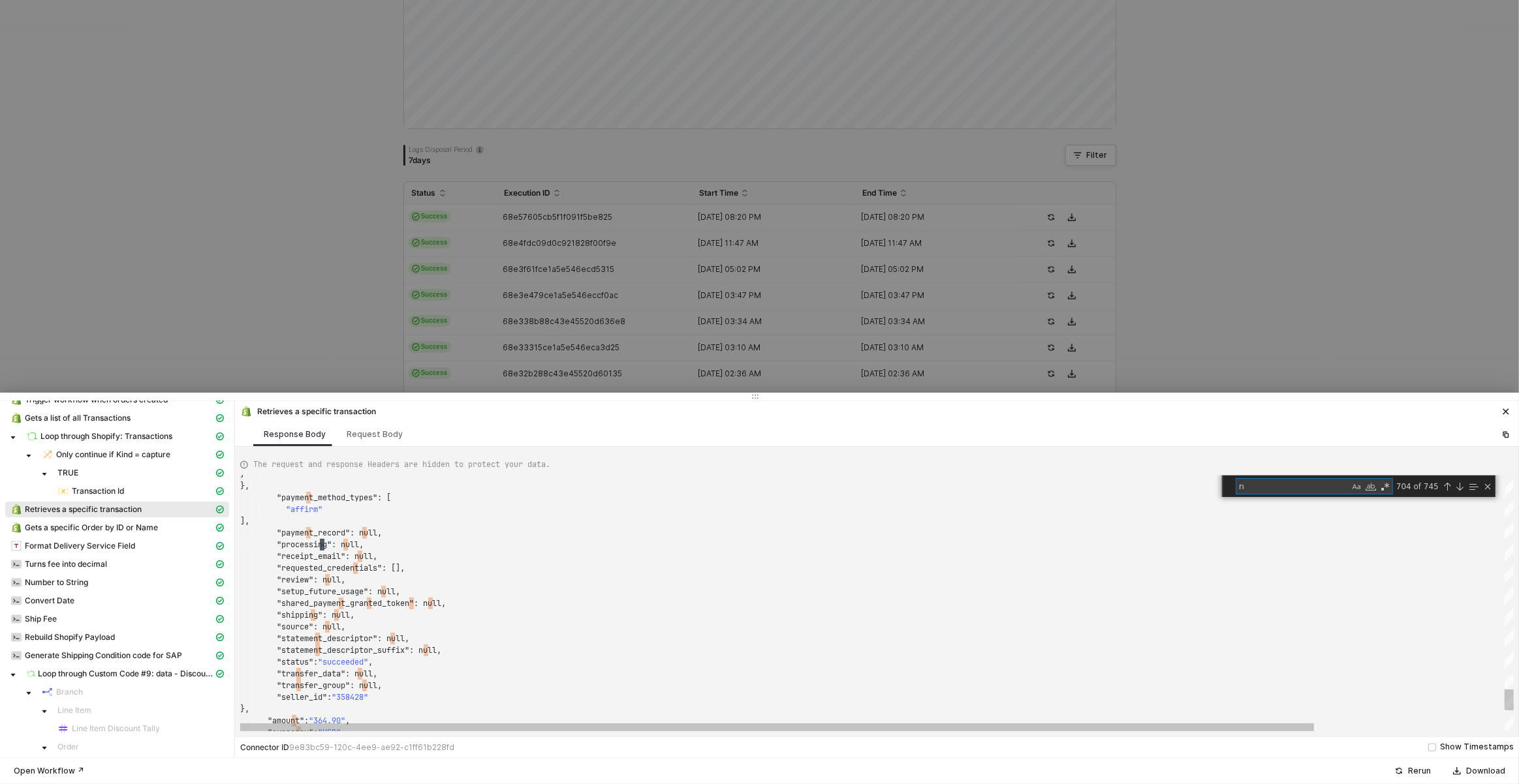
type textarea ""authorization_expires_at": null, "extended_authorization_attributes": {}, "pay…"
type textarea "ne"
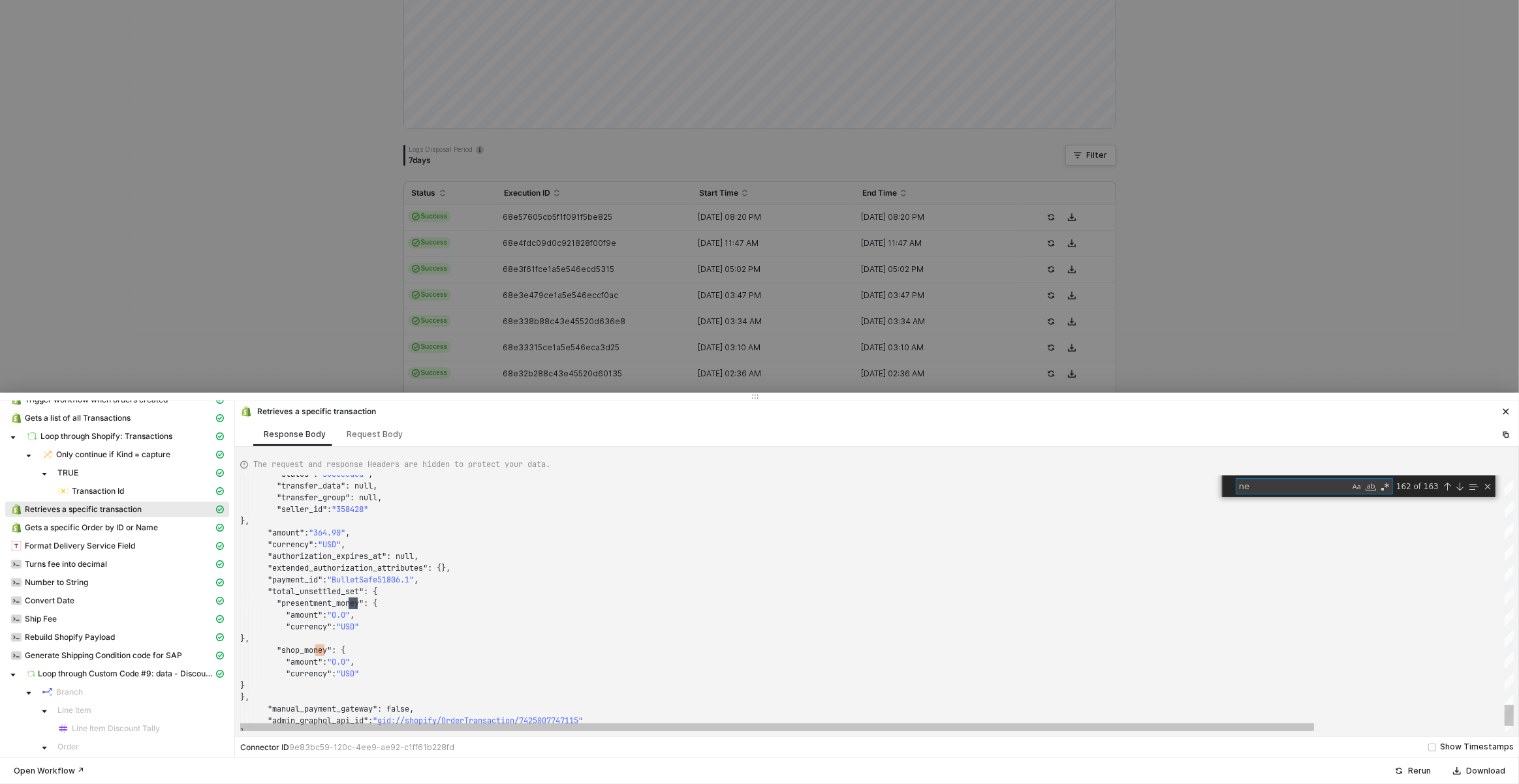
type textarea ""payments_charge_id": "3139963322411", "shop_pay_installments": "true", "shopif…"
type textarea "net"
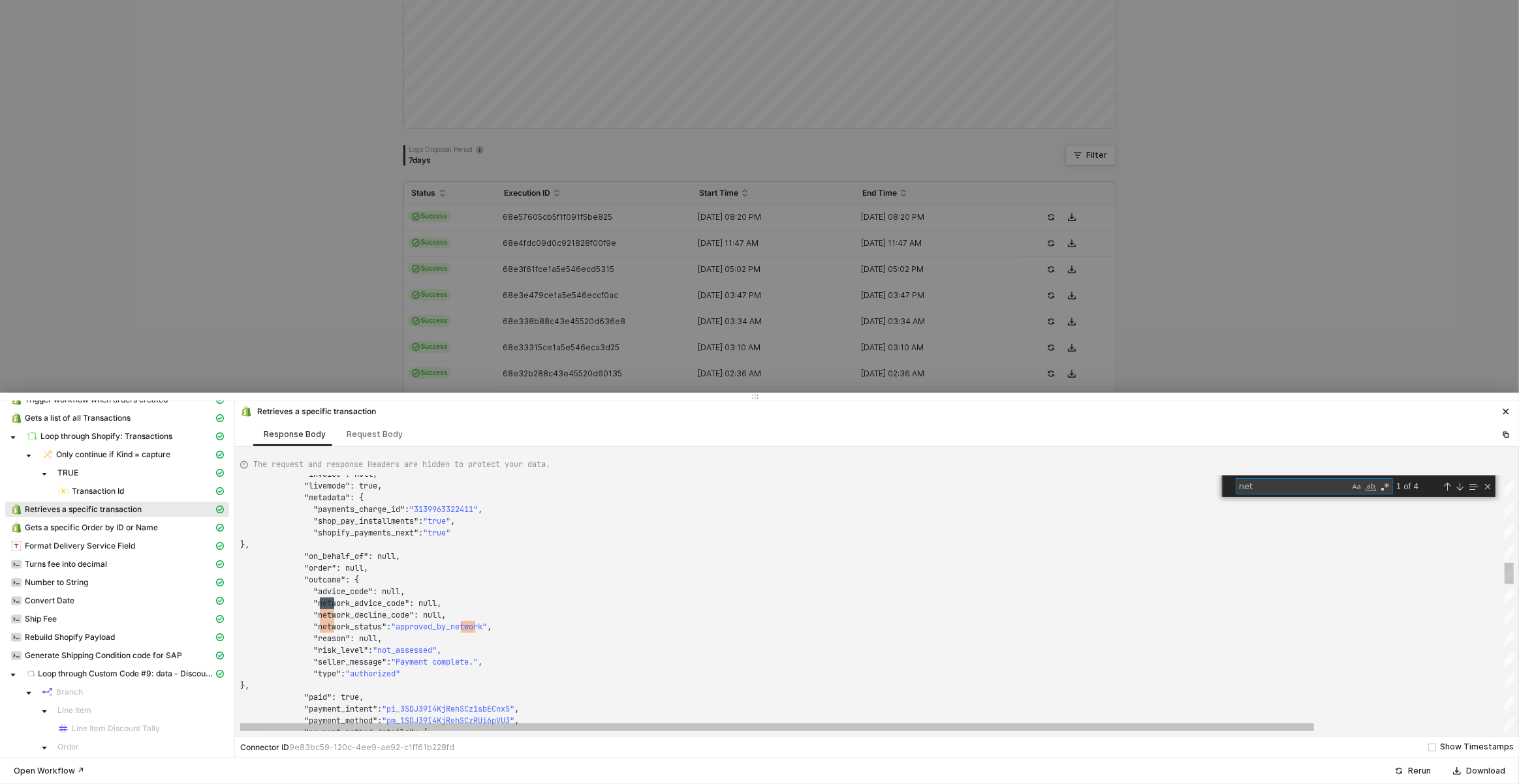
scroll to position [117, 93]
type textarea ""payments_charge_id": "3139963322411", "shop_pay_installments": "true", "shopif…"
type textarea "a"
type textarea ""next_action": null, "on_behalf_of": null, "payment_method": "pm_1SDJ39I4KjRehS…"
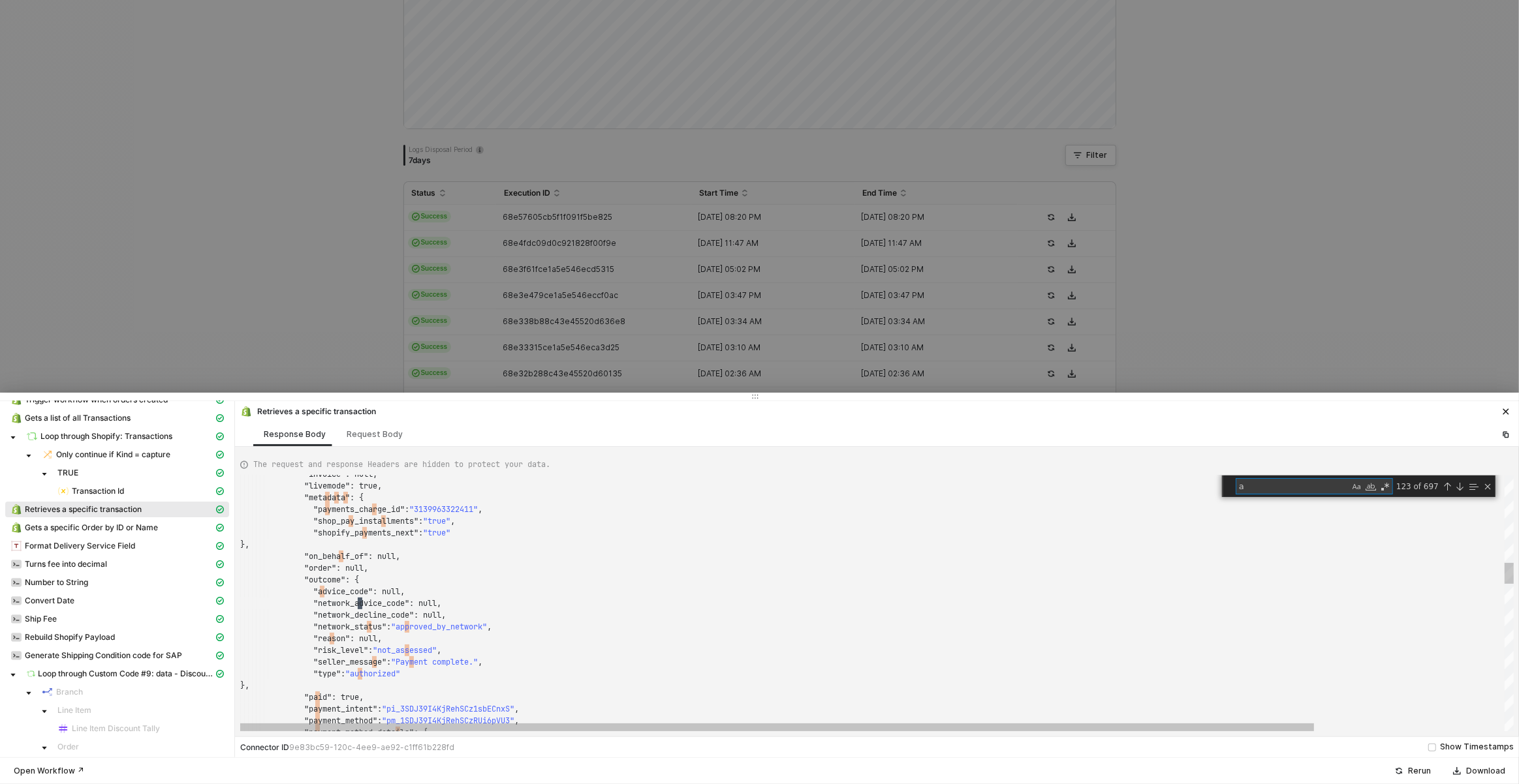
type textarea "am"
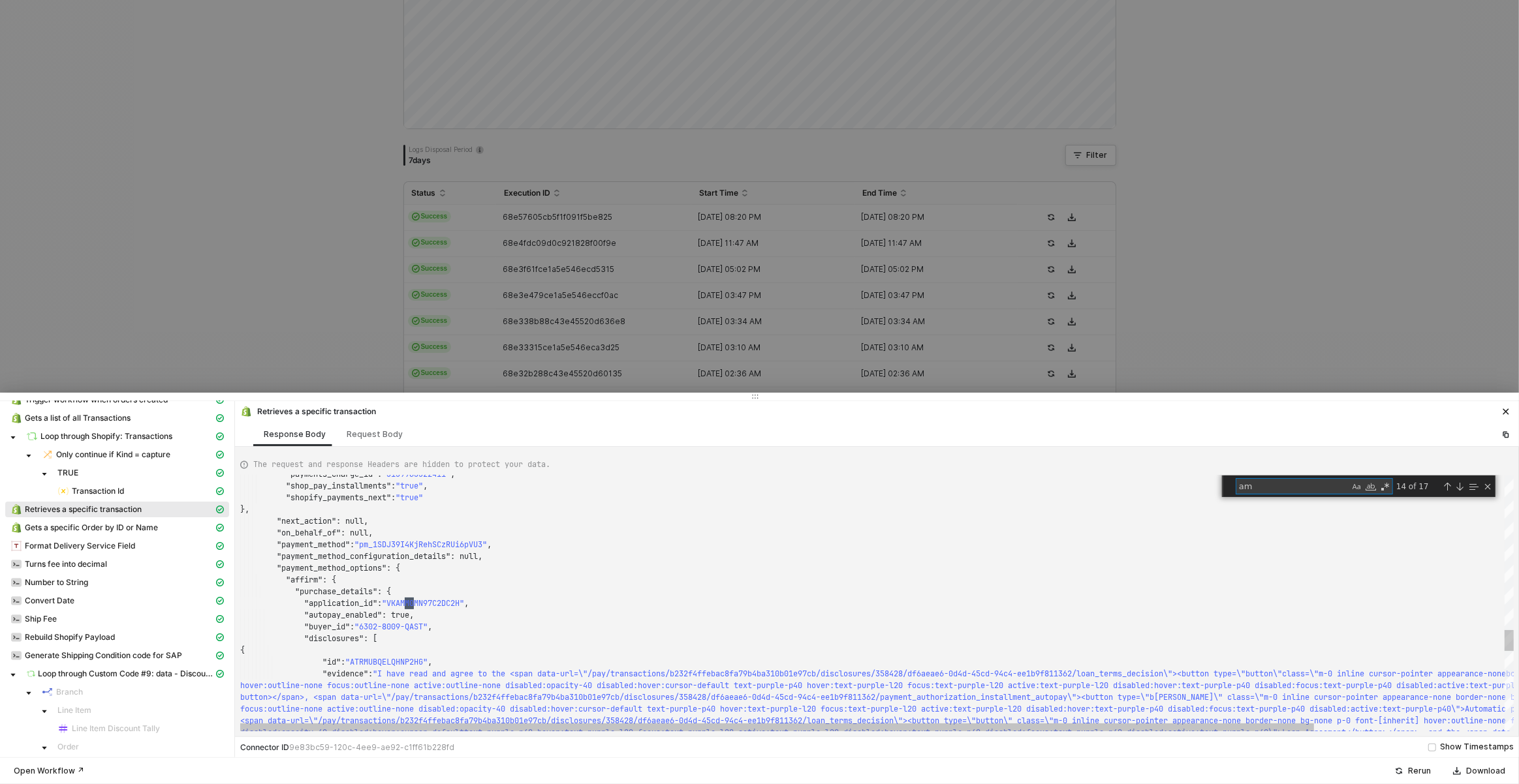
type textarea ""source": null, "statement_descriptor": null, "statement_descriptor_suffix": nu…"
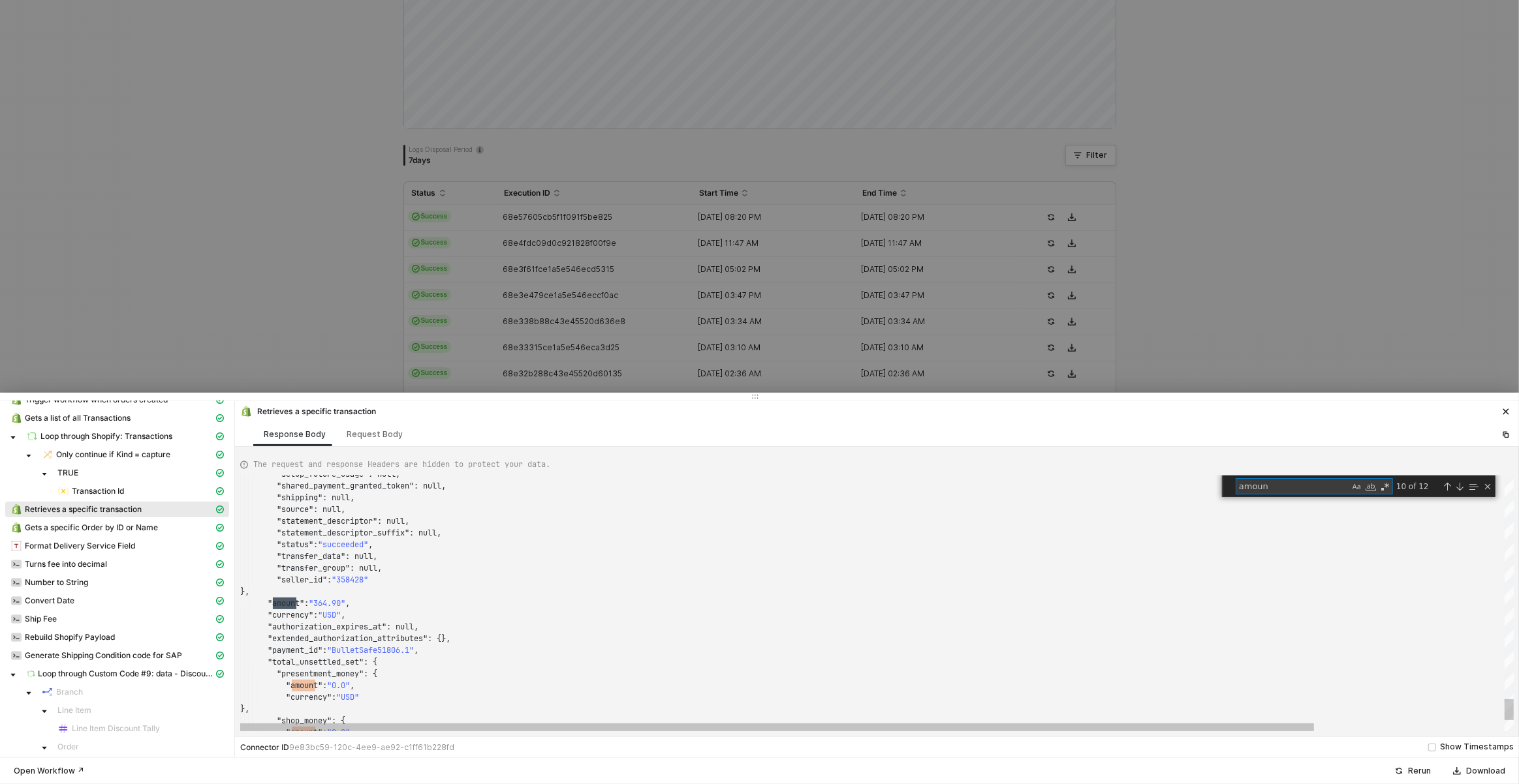
scroll to position [117, 61]
type textarea "amount"
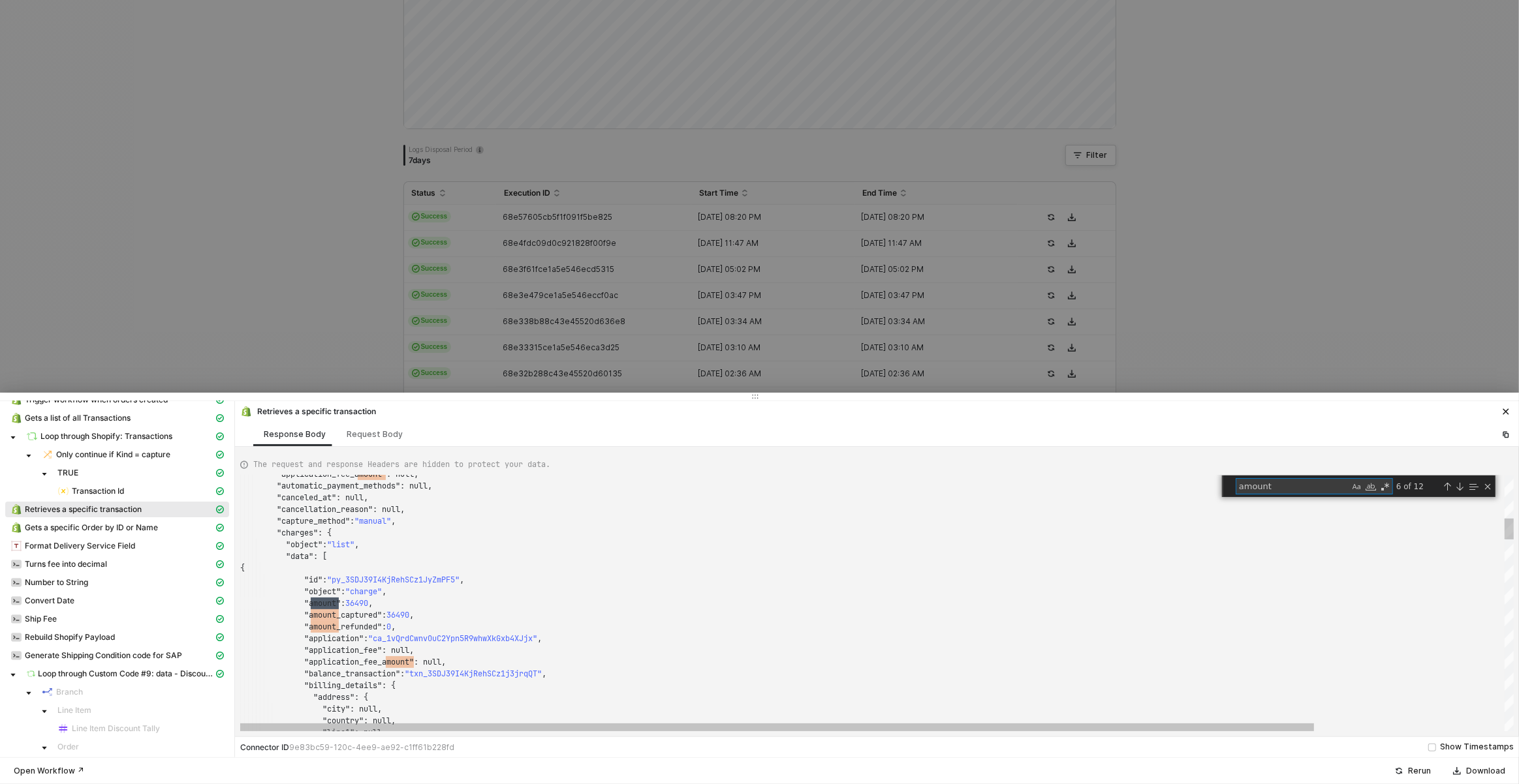
scroll to position [117, 98]
type textarea ""source": null, "statement_descriptor": null, "statement_descriptor_suffix": nu…"
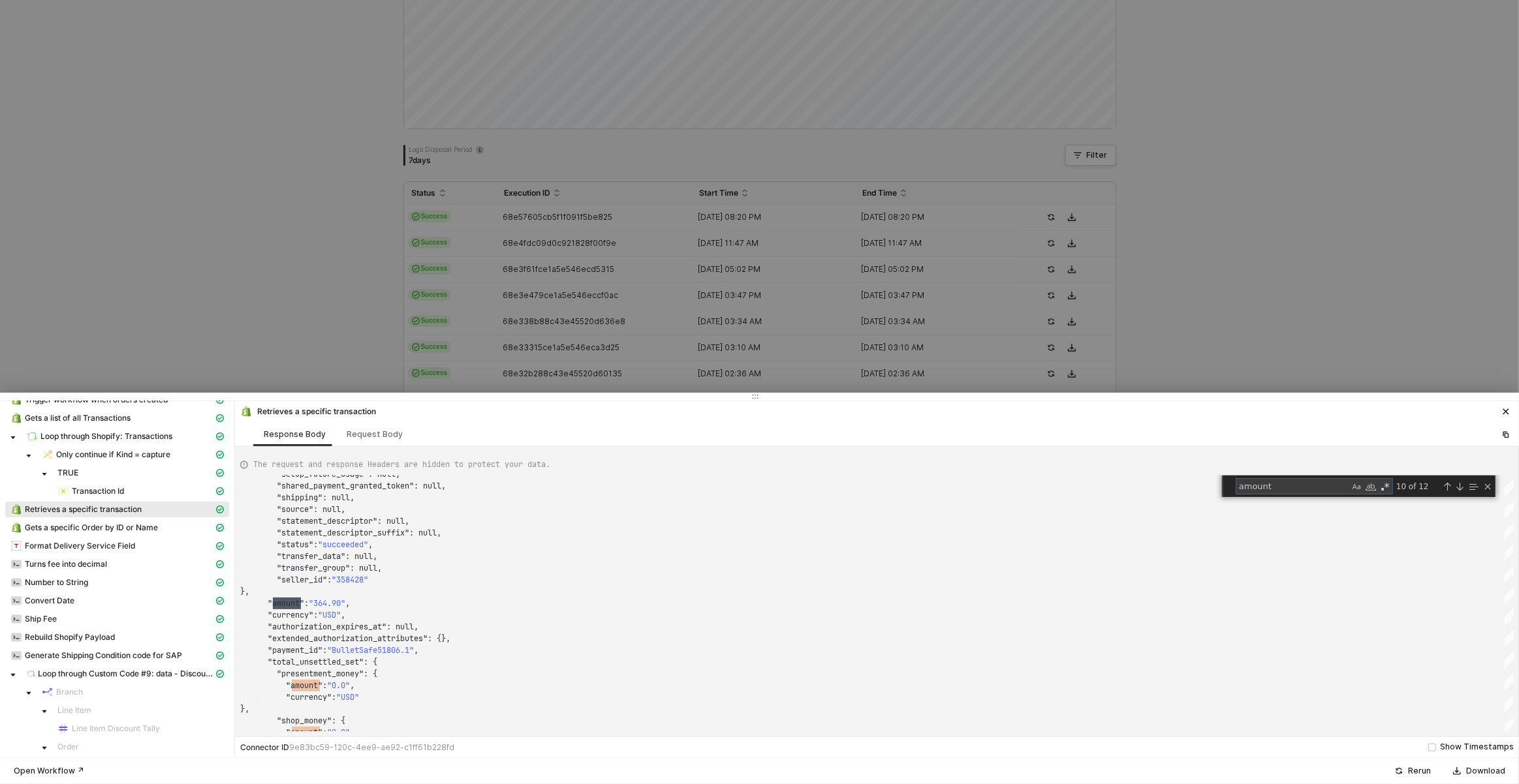
type textarea "amount"
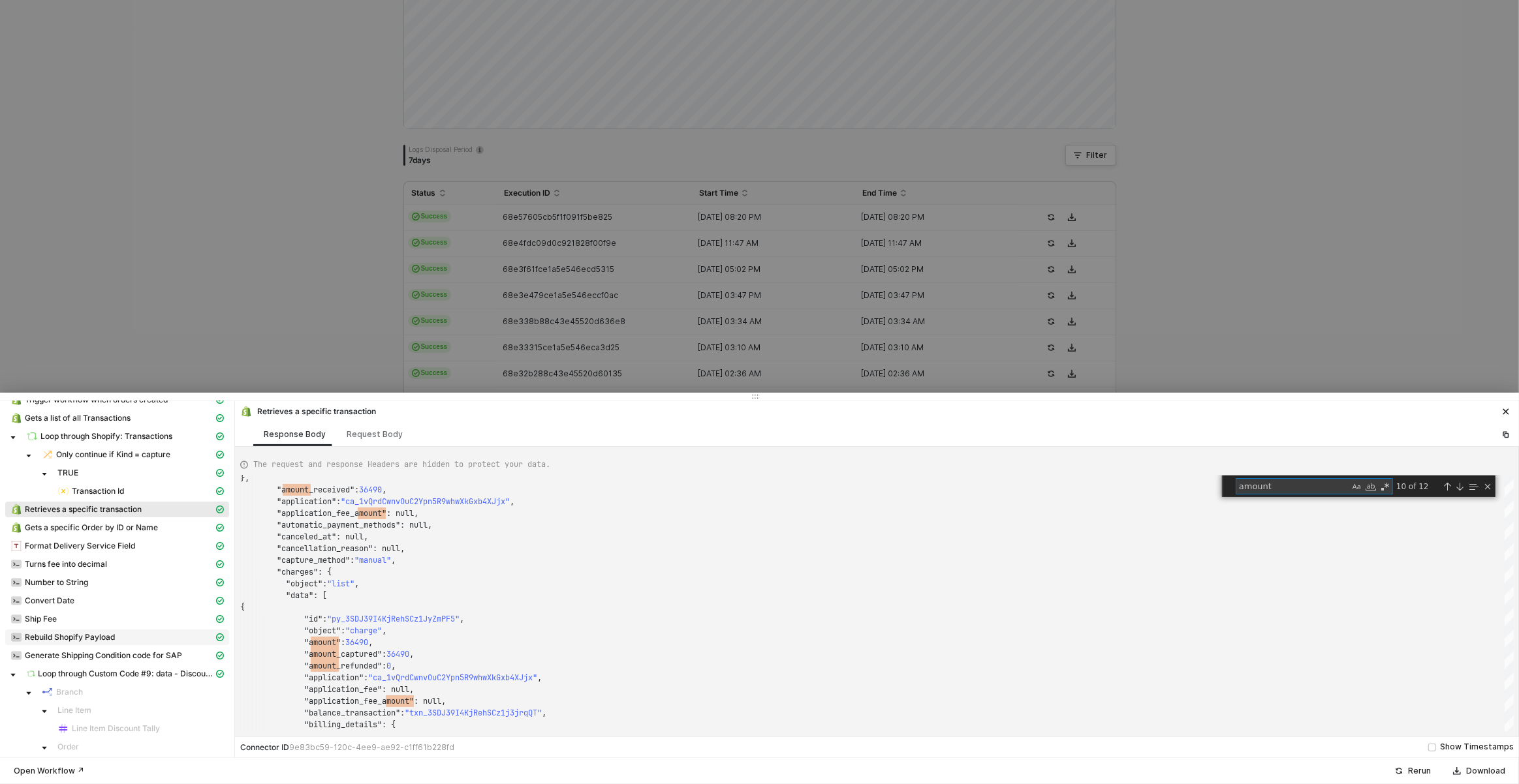
scroll to position [0, 0]
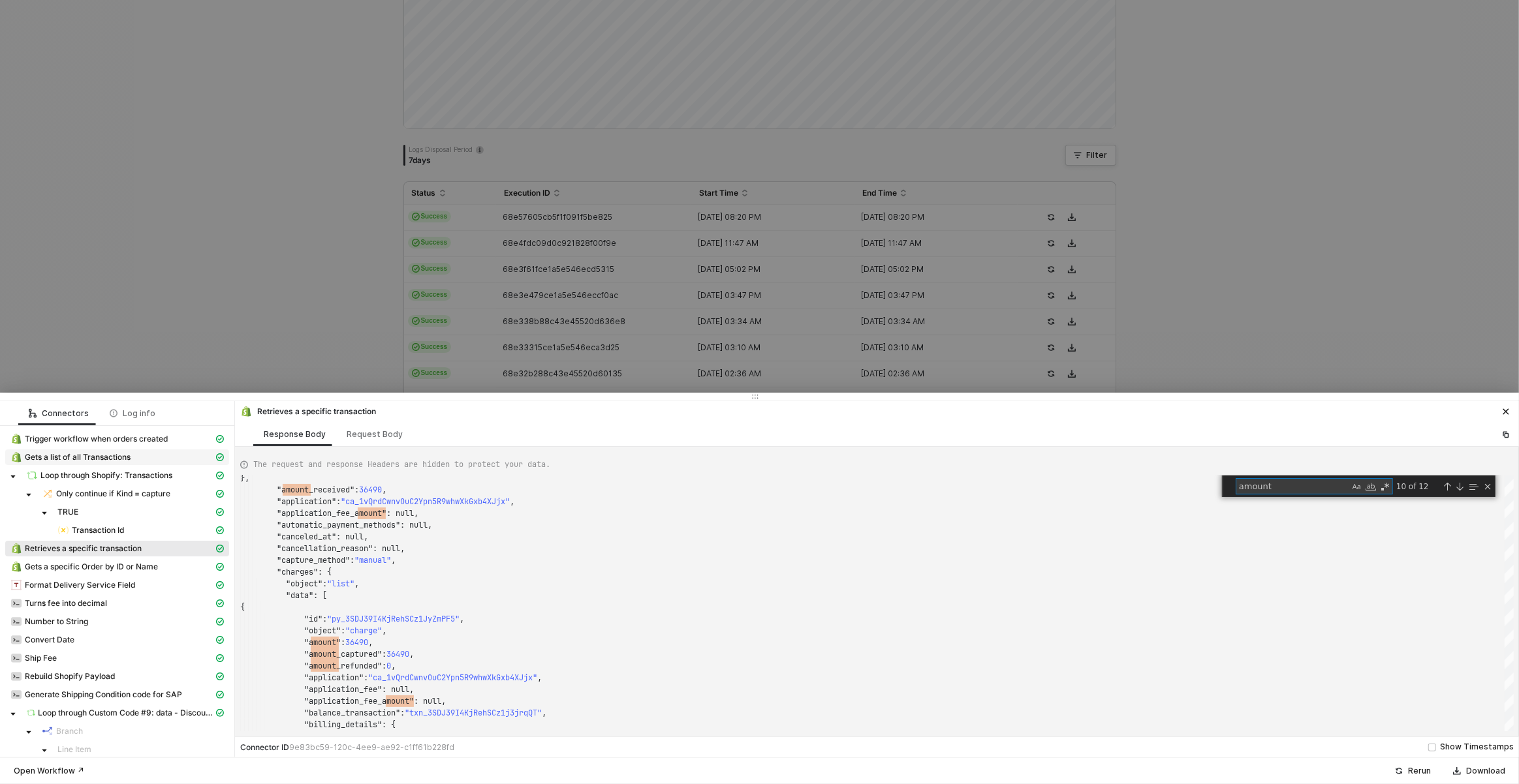
click at [88, 459] on span "Gets a list of all Transactions" at bounding box center [78, 458] width 106 height 11
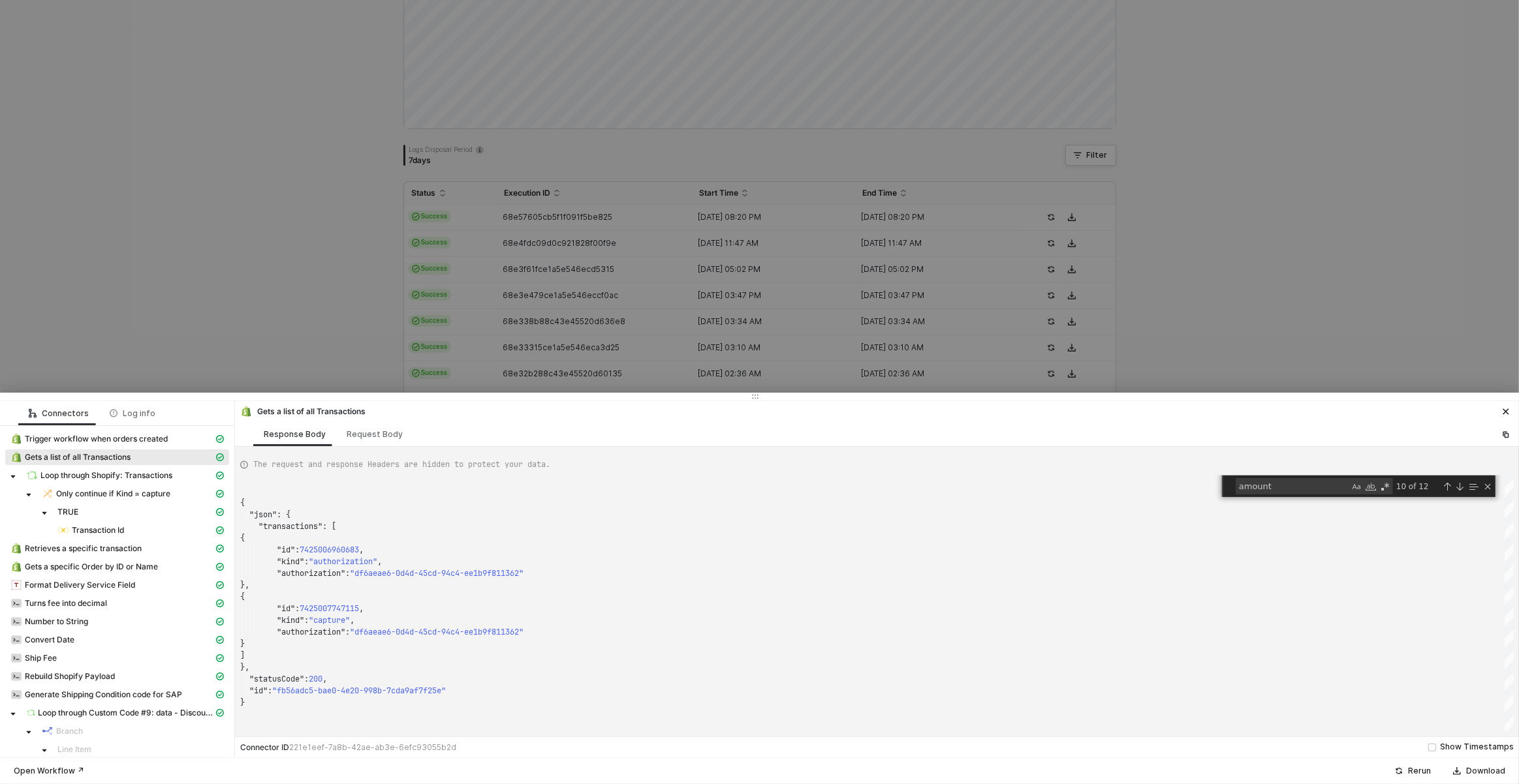
scroll to position [117, 0]
click at [111, 436] on span "Trigger workflow when orders created" at bounding box center [96, 439] width 143 height 11
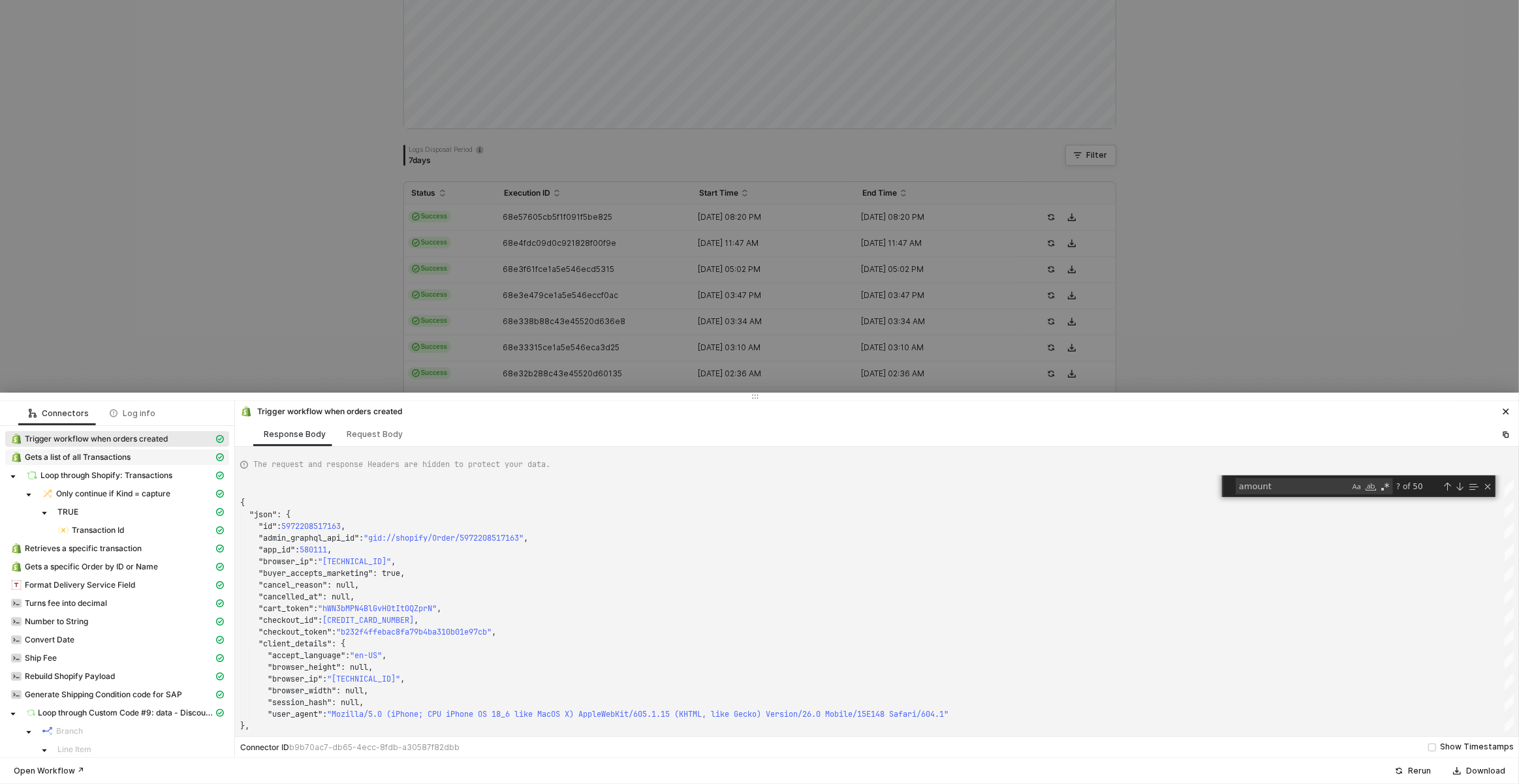
click at [122, 456] on span "Gets a list of all Transactions" at bounding box center [78, 458] width 106 height 11
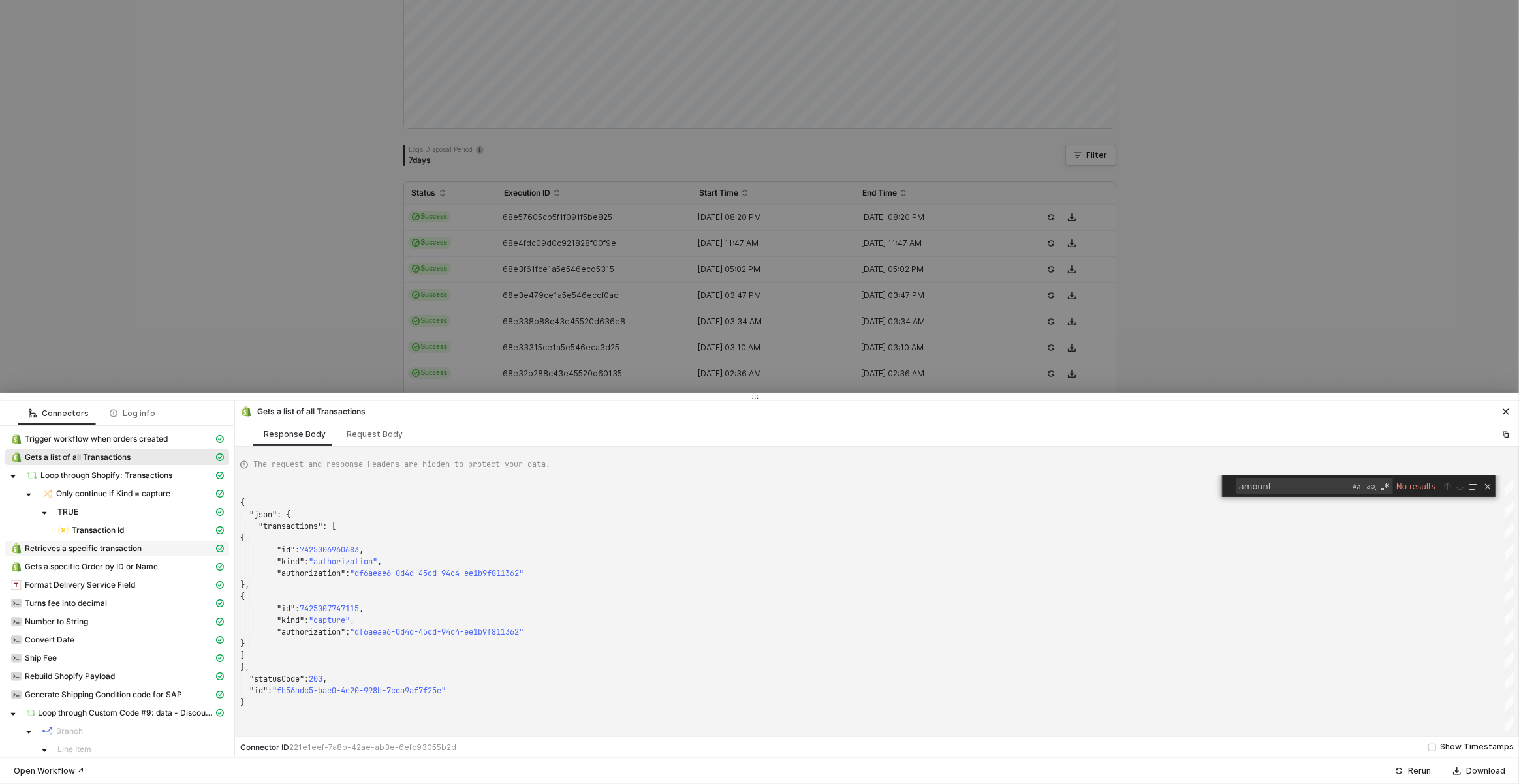
click at [123, 552] on span "Retrieves a specific transaction" at bounding box center [83, 549] width 117 height 11
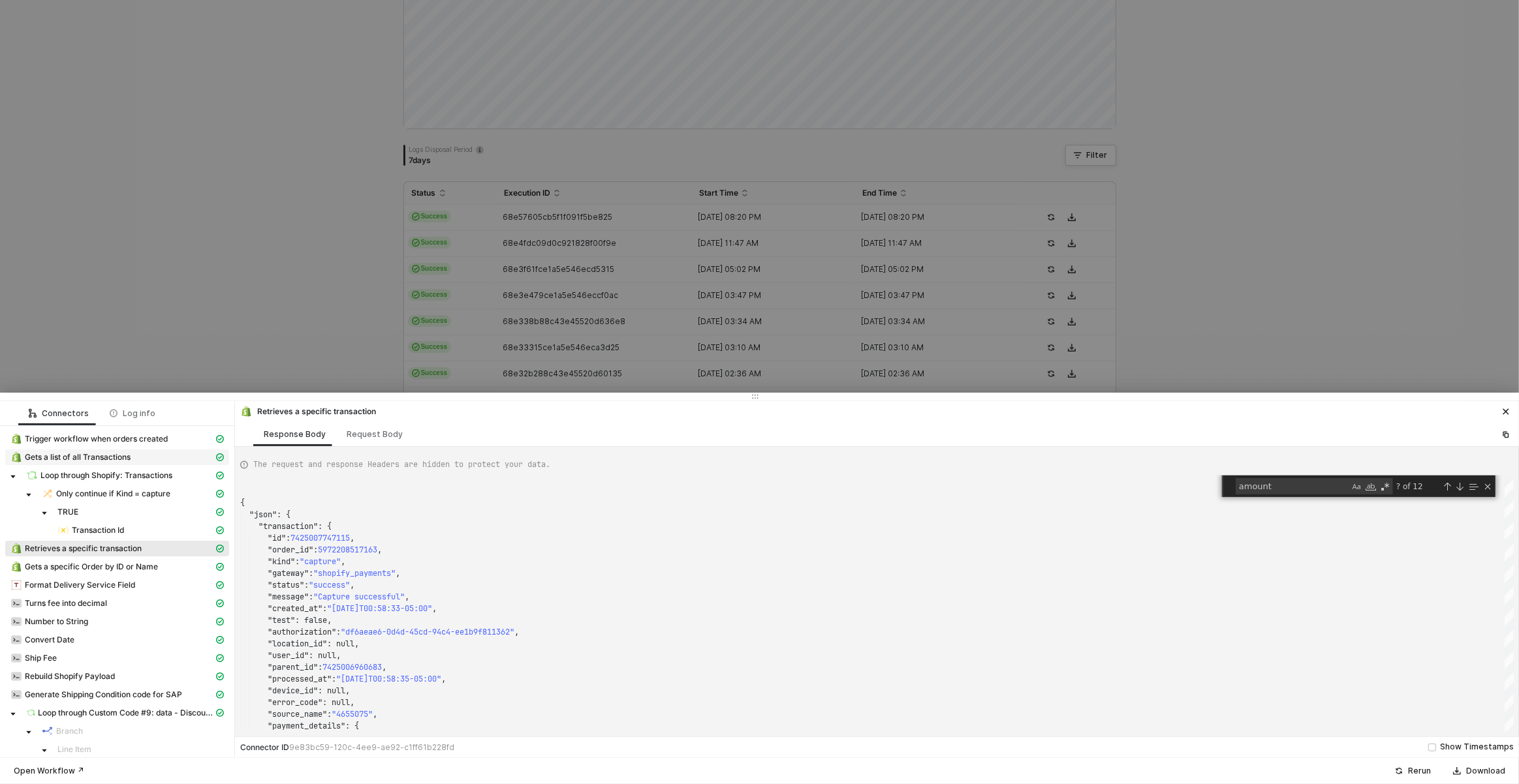
click at [130, 459] on span "Gets a list of all Transactions" at bounding box center [78, 458] width 106 height 11
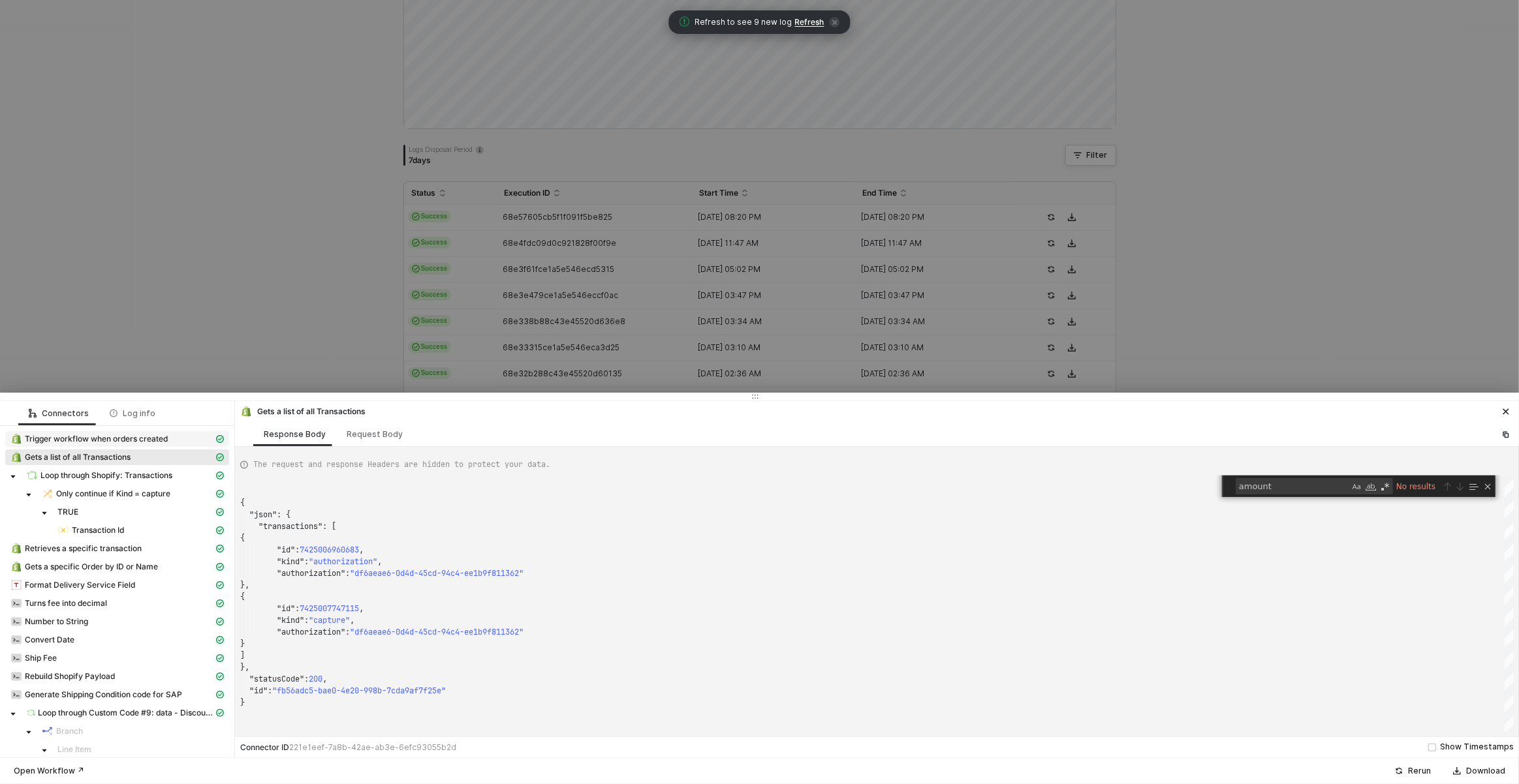
click at [114, 445] on span "Trigger workflow when orders created" at bounding box center [117, 439] width 224 height 16
type textarea "{ "json": { "id": 5972208517163, "admin_graphql_api_id": "gid://shopify/Order/5…"
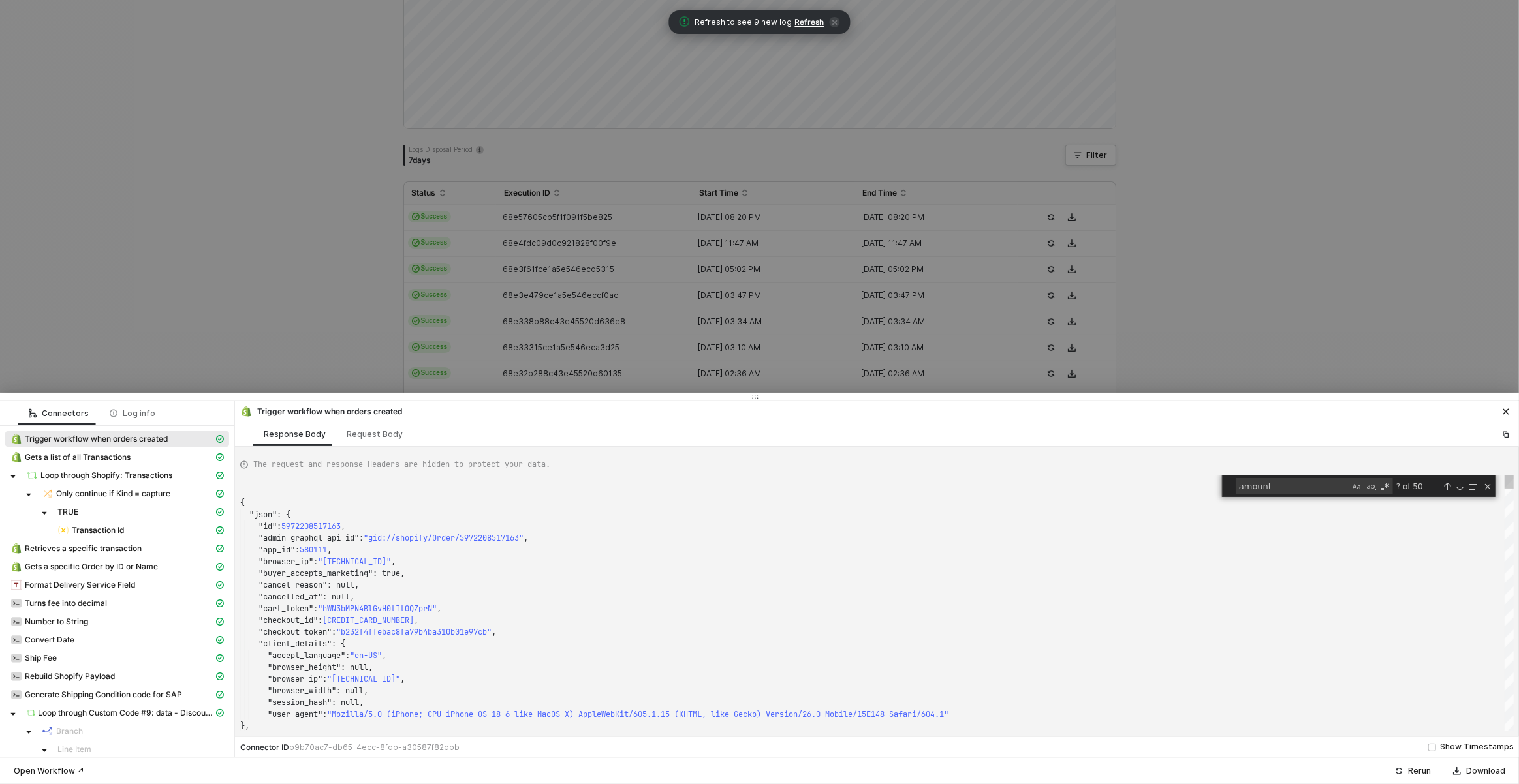
click at [136, 150] on div at bounding box center [759, 392] width 1519 height 784
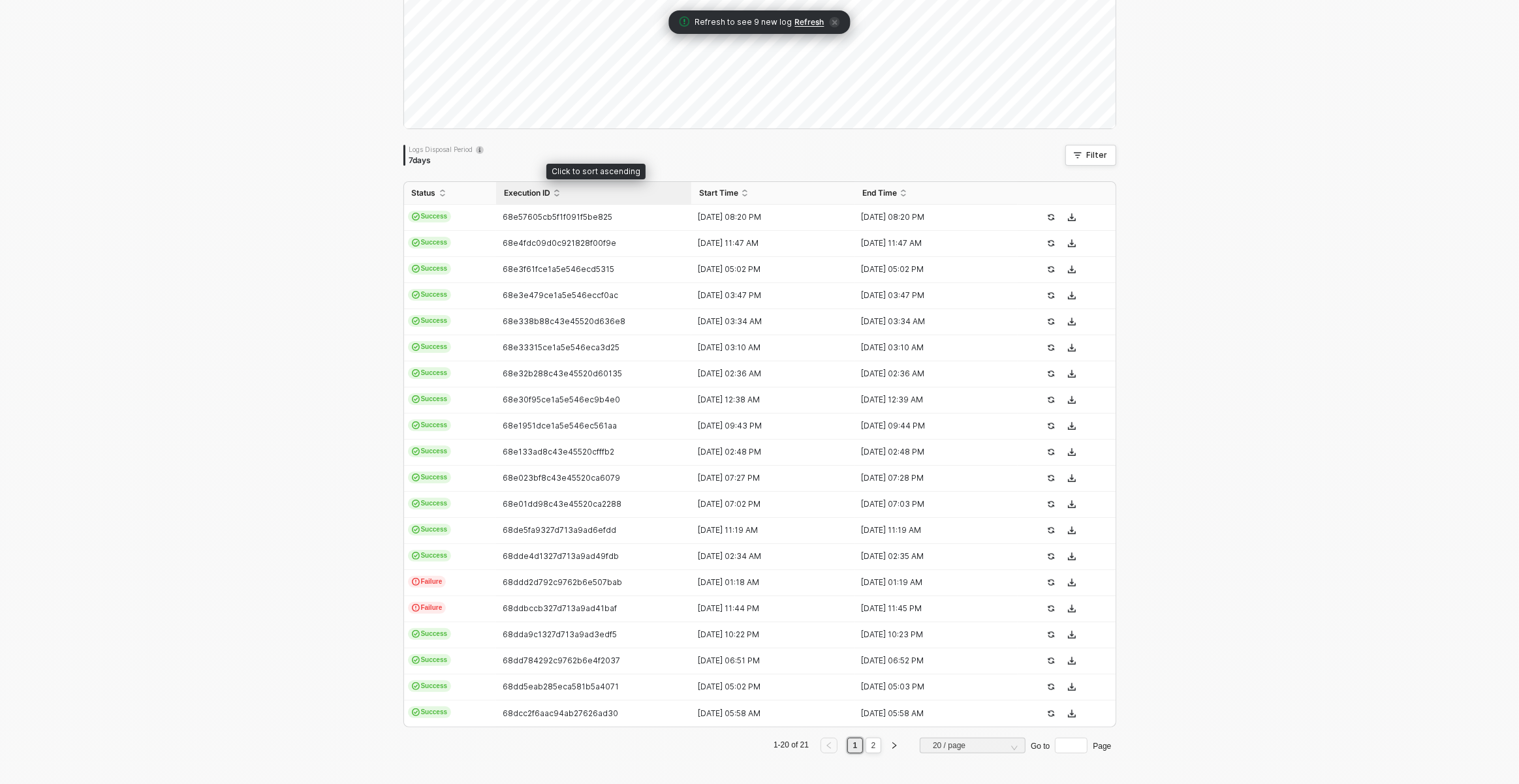
scroll to position [0, 0]
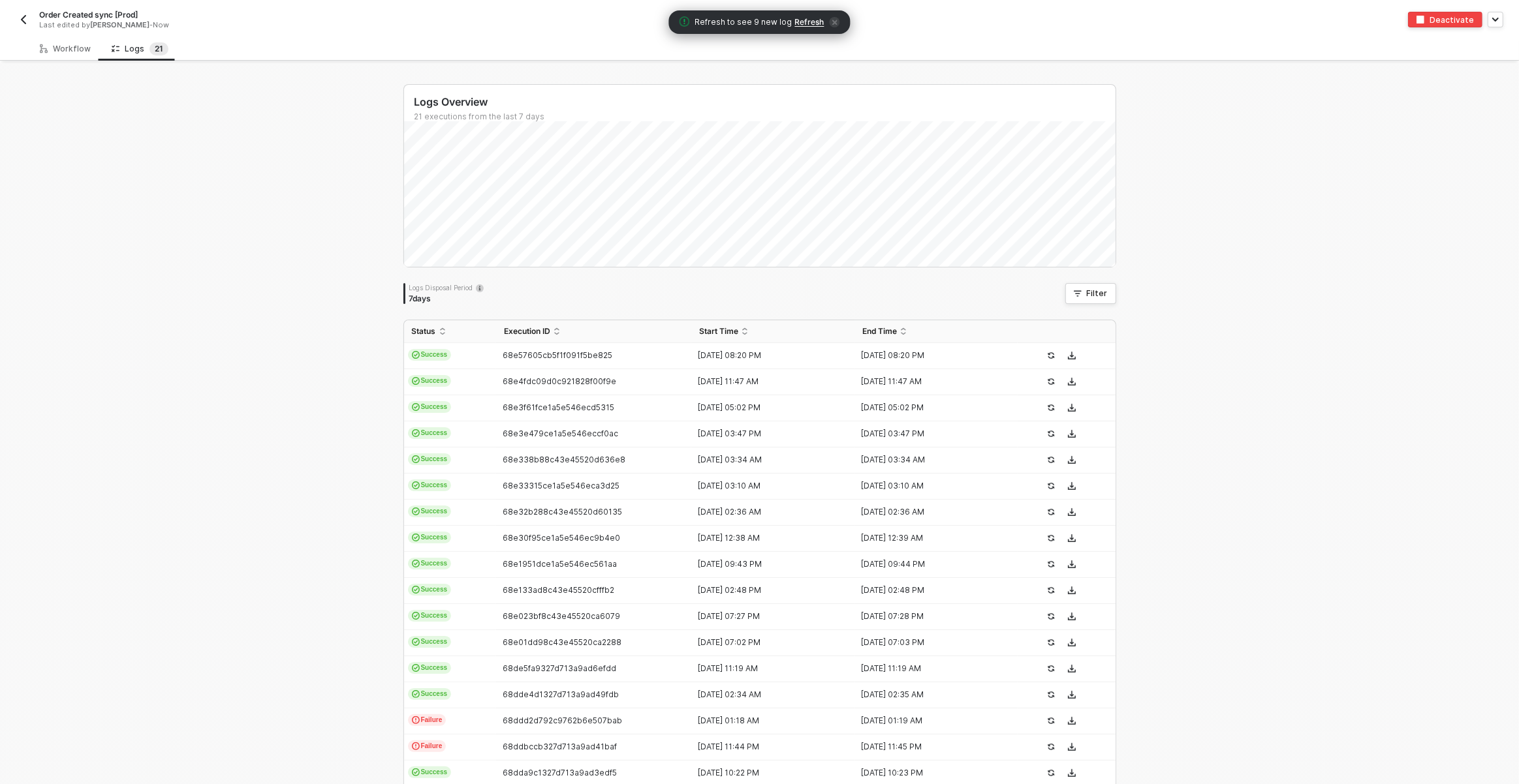
click at [33, 21] on div "Order Created sync [Prod] Last edited by Scott Cogswell - Now" at bounding box center [388, 19] width 744 height 21
click at [24, 23] on img "button" at bounding box center [24, 20] width 11 height 11
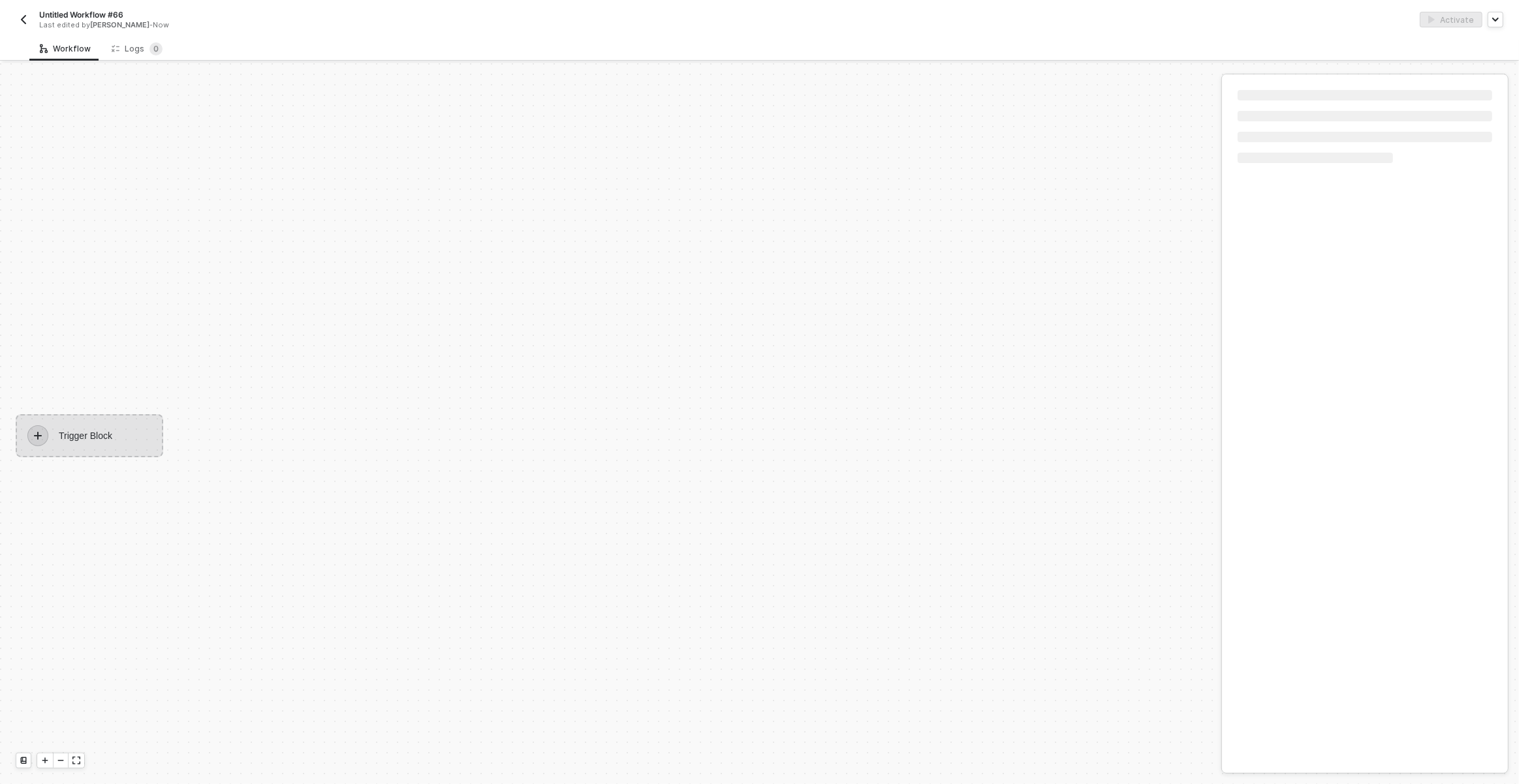
scroll to position [24, 0]
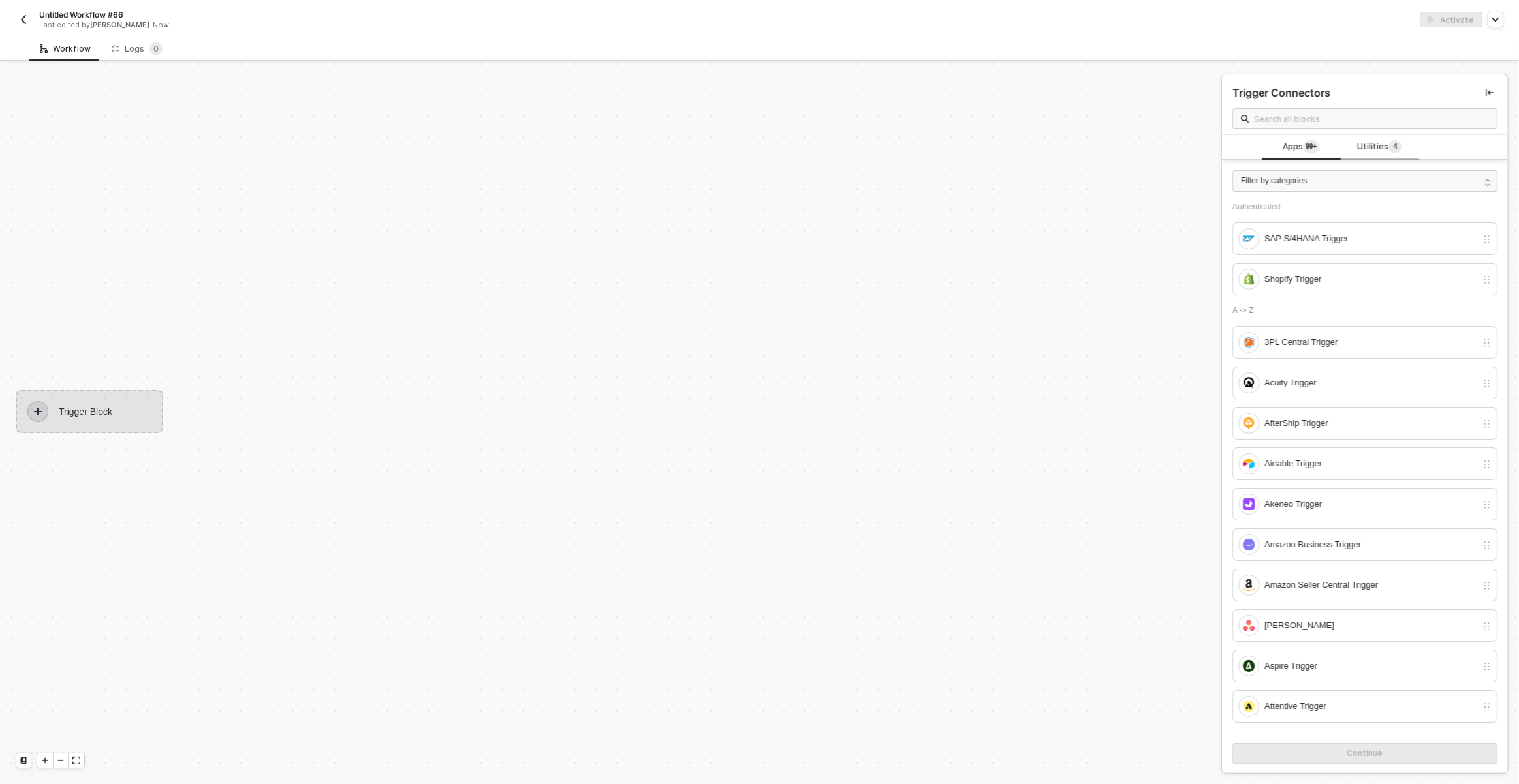
click at [1371, 149] on span "Utilities 4" at bounding box center [1379, 147] width 44 height 14
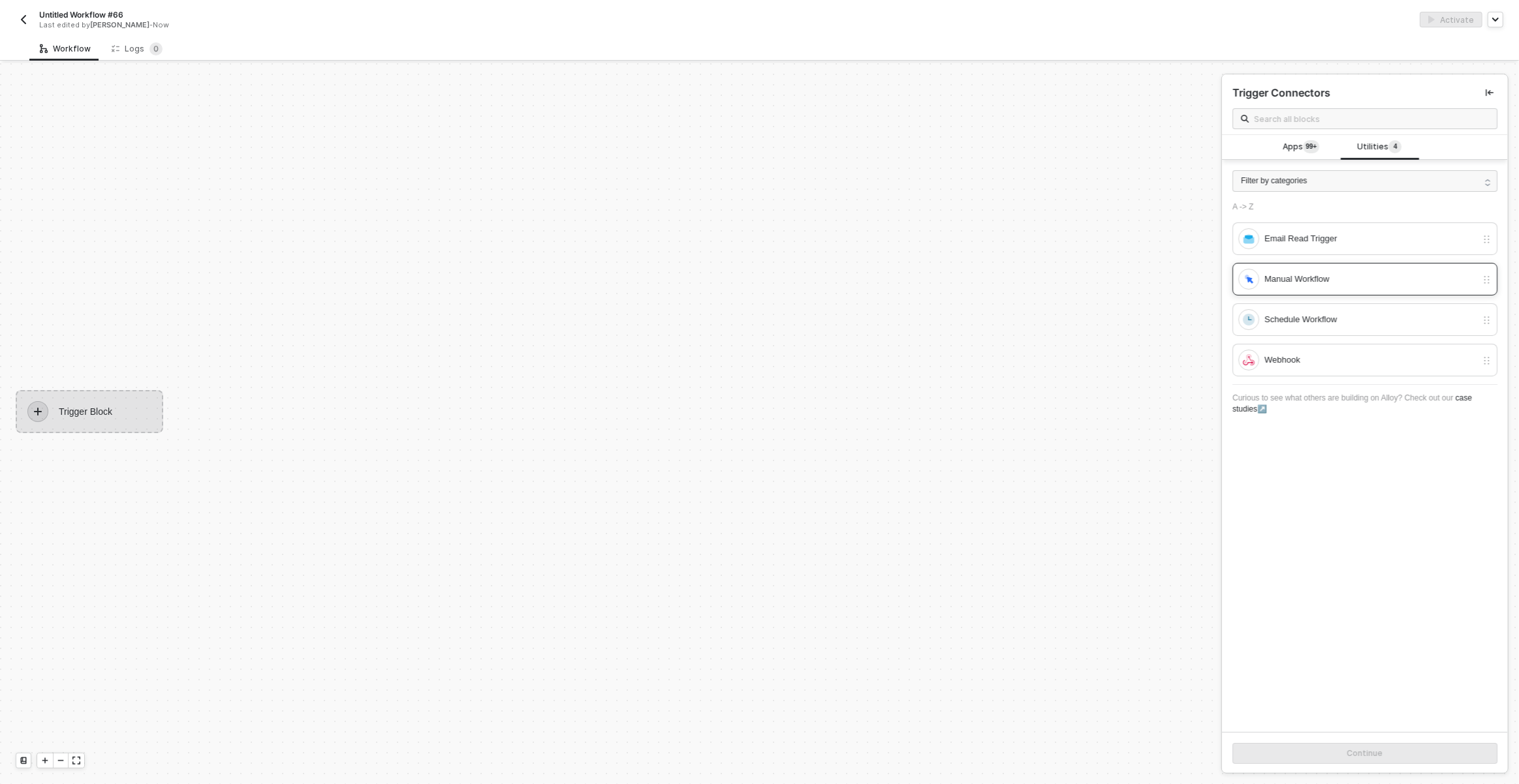
click at [1318, 278] on div "Manual Workflow" at bounding box center [1370, 279] width 212 height 14
click at [1385, 748] on button "Continue" at bounding box center [1364, 753] width 265 height 21
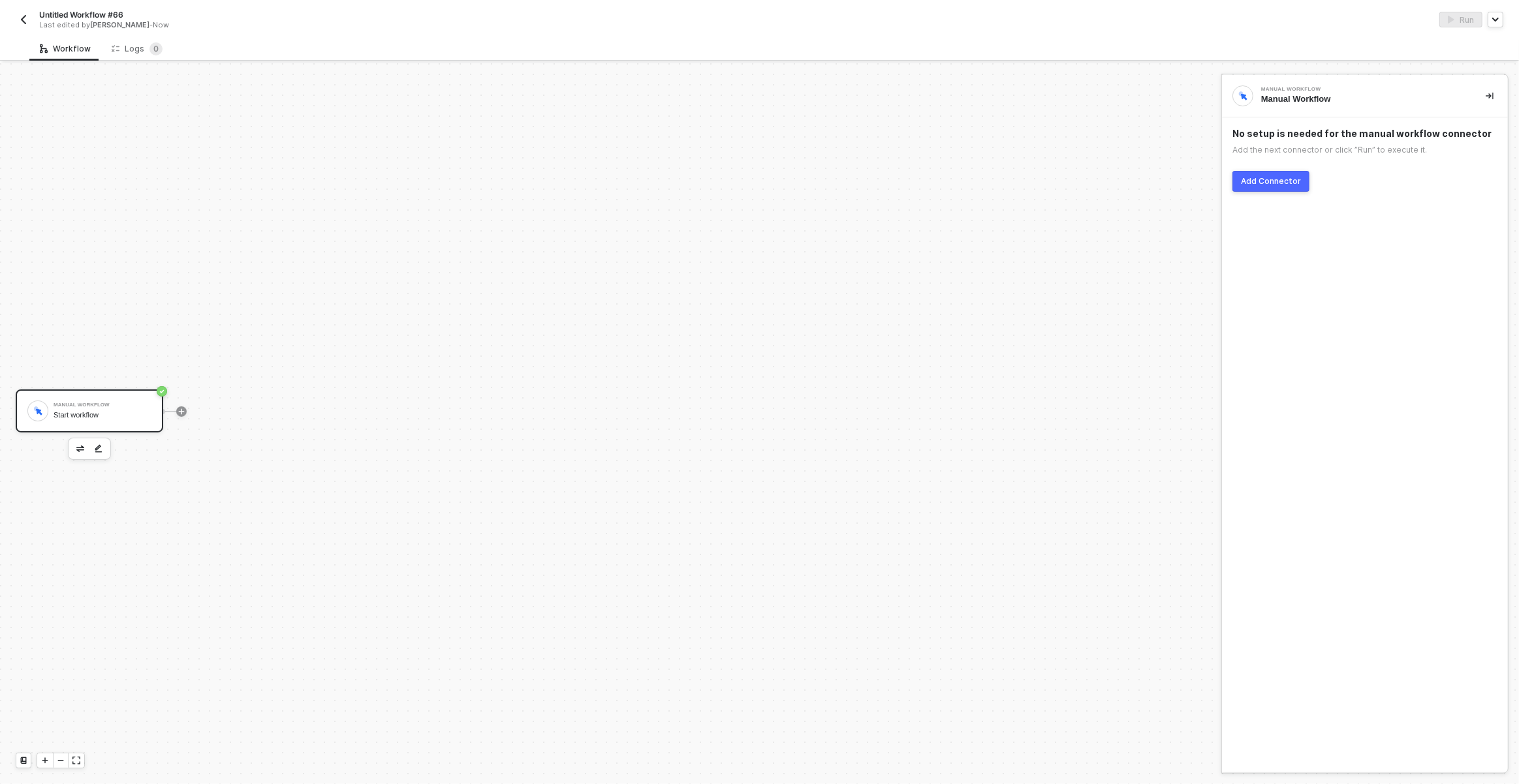
click at [1279, 165] on div "No setup is needed for the manual workflow connector Add the next connector or …" at bounding box center [1365, 159] width 286 height 85
click at [1279, 174] on button "Add Connector" at bounding box center [1270, 181] width 77 height 21
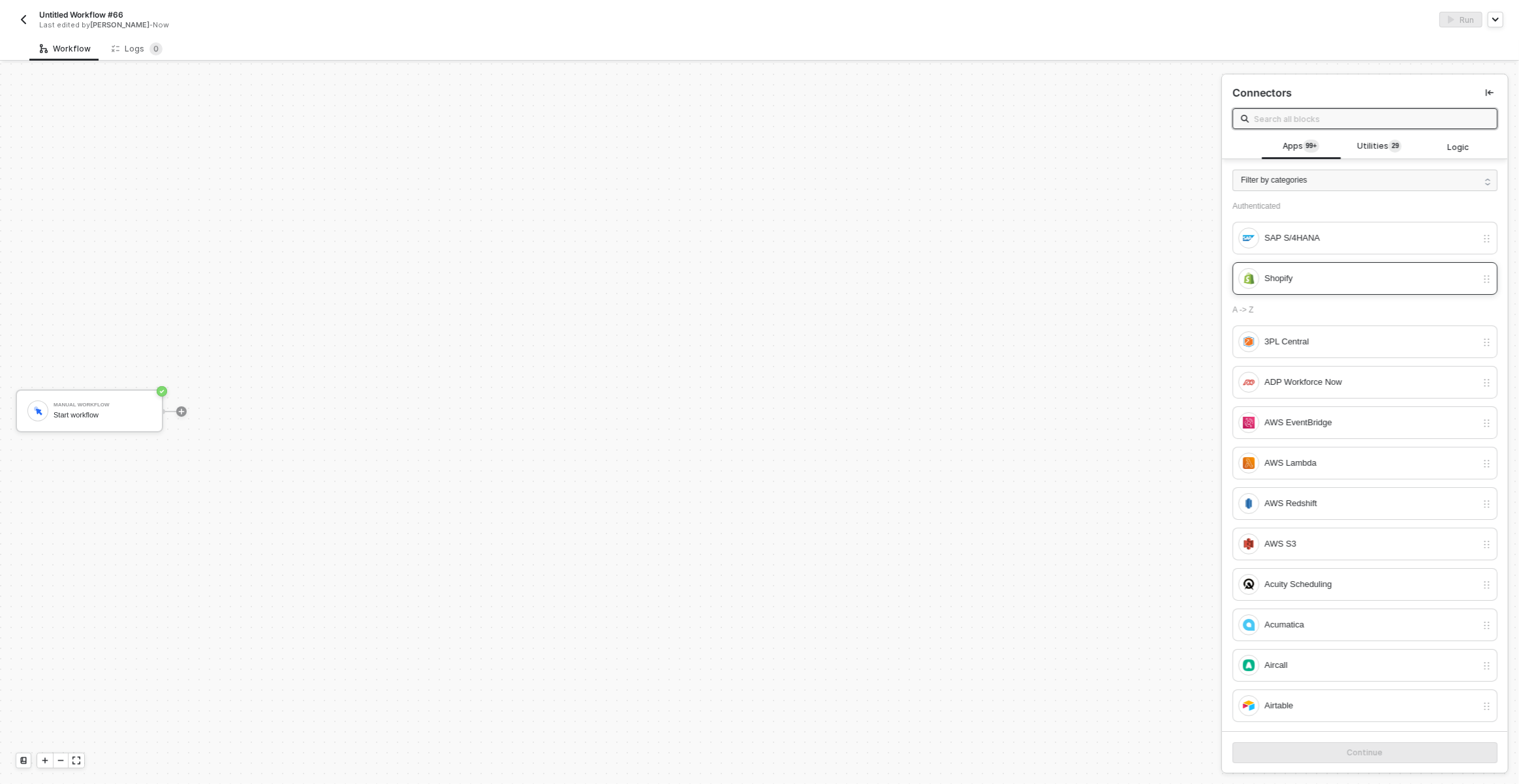
click at [1277, 281] on div "Shopify" at bounding box center [1370, 278] width 212 height 14
click at [1329, 753] on button "Continue" at bounding box center [1364, 753] width 265 height 21
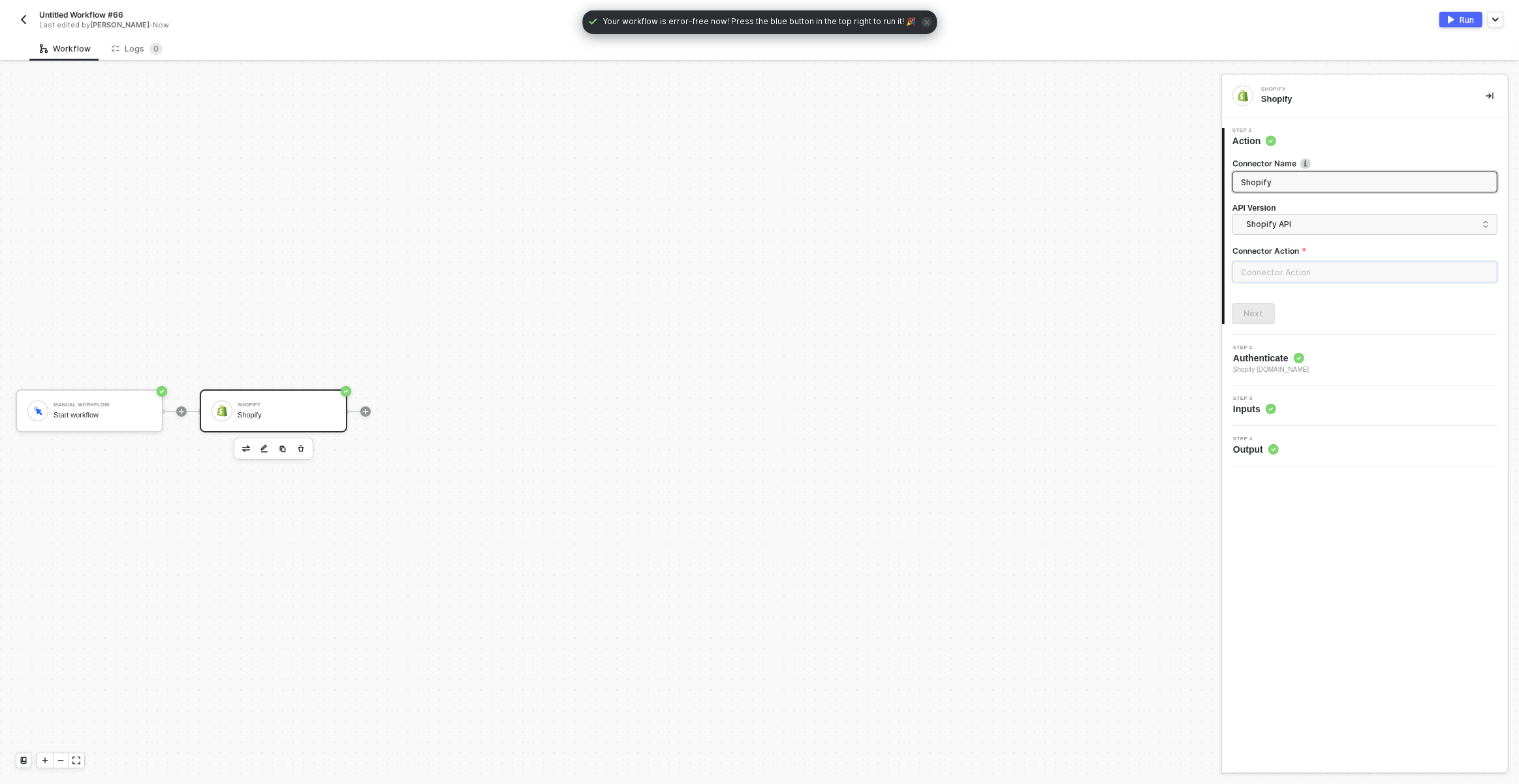
click at [1290, 277] on input "text" at bounding box center [1364, 272] width 265 height 21
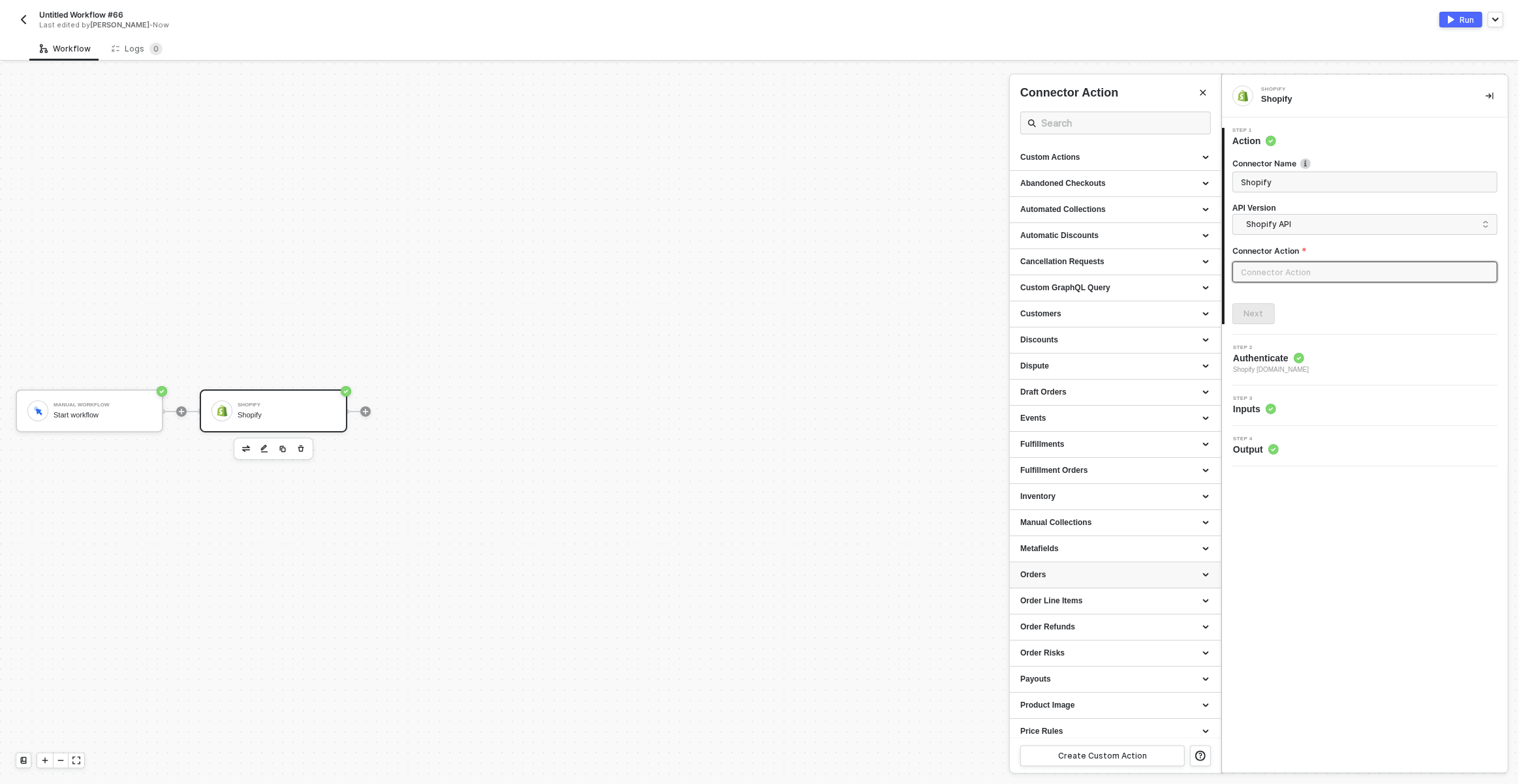
click at [1053, 580] on div "Orders" at bounding box center [1115, 575] width 190 height 11
click at [1062, 625] on li "Get an Order Gets a specific Order by ID or Name" at bounding box center [1115, 638] width 211 height 33
type input "Gets a specific Order by ID or Name"
type input "Orders - Get an Order"
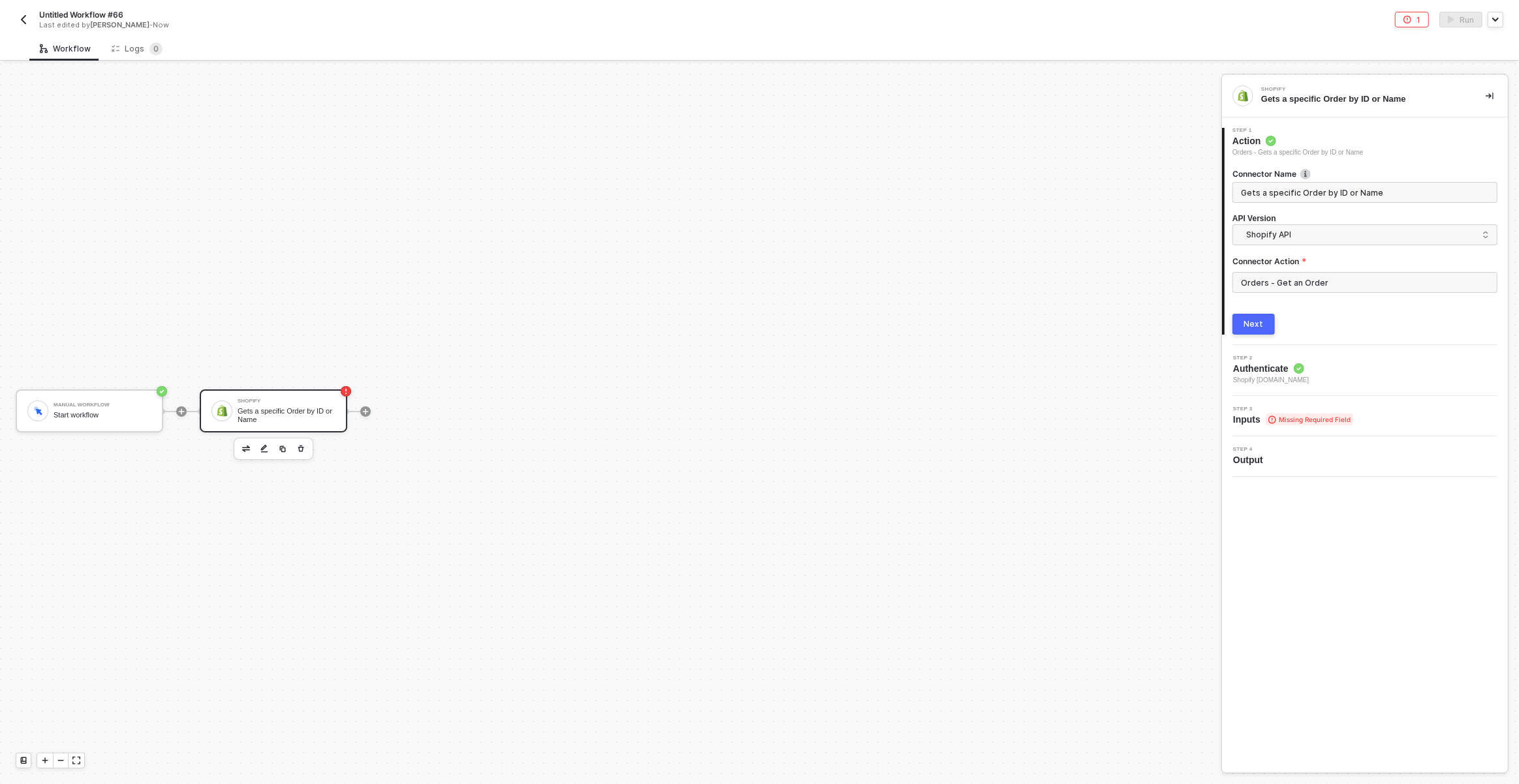
click at [1268, 320] on button "Next" at bounding box center [1253, 324] width 43 height 21
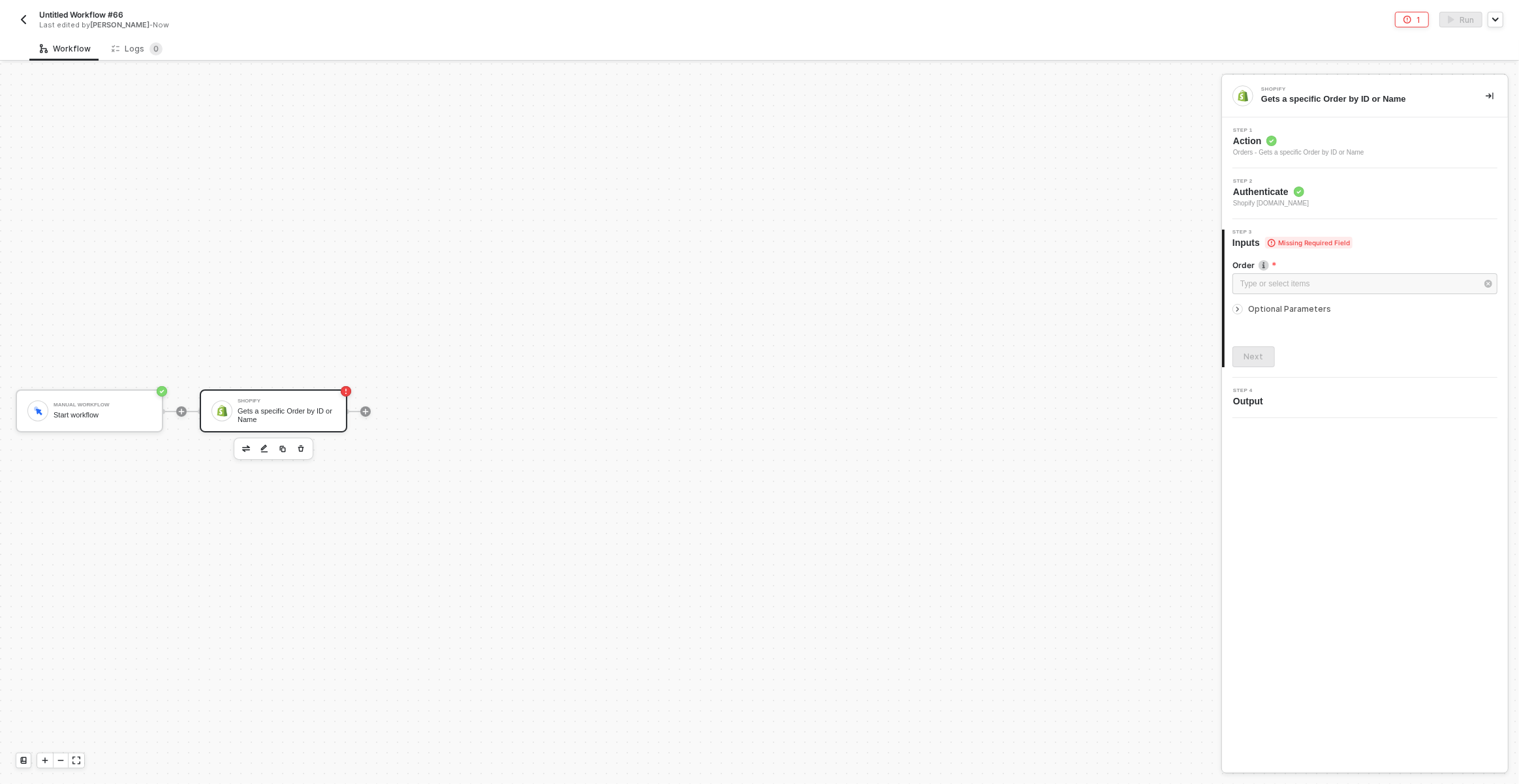
click at [1272, 197] on span "Authenticate" at bounding box center [1270, 191] width 76 height 13
click at [1277, 247] on span "Shopify [DOMAIN_NAME]" at bounding box center [1291, 243] width 91 height 20
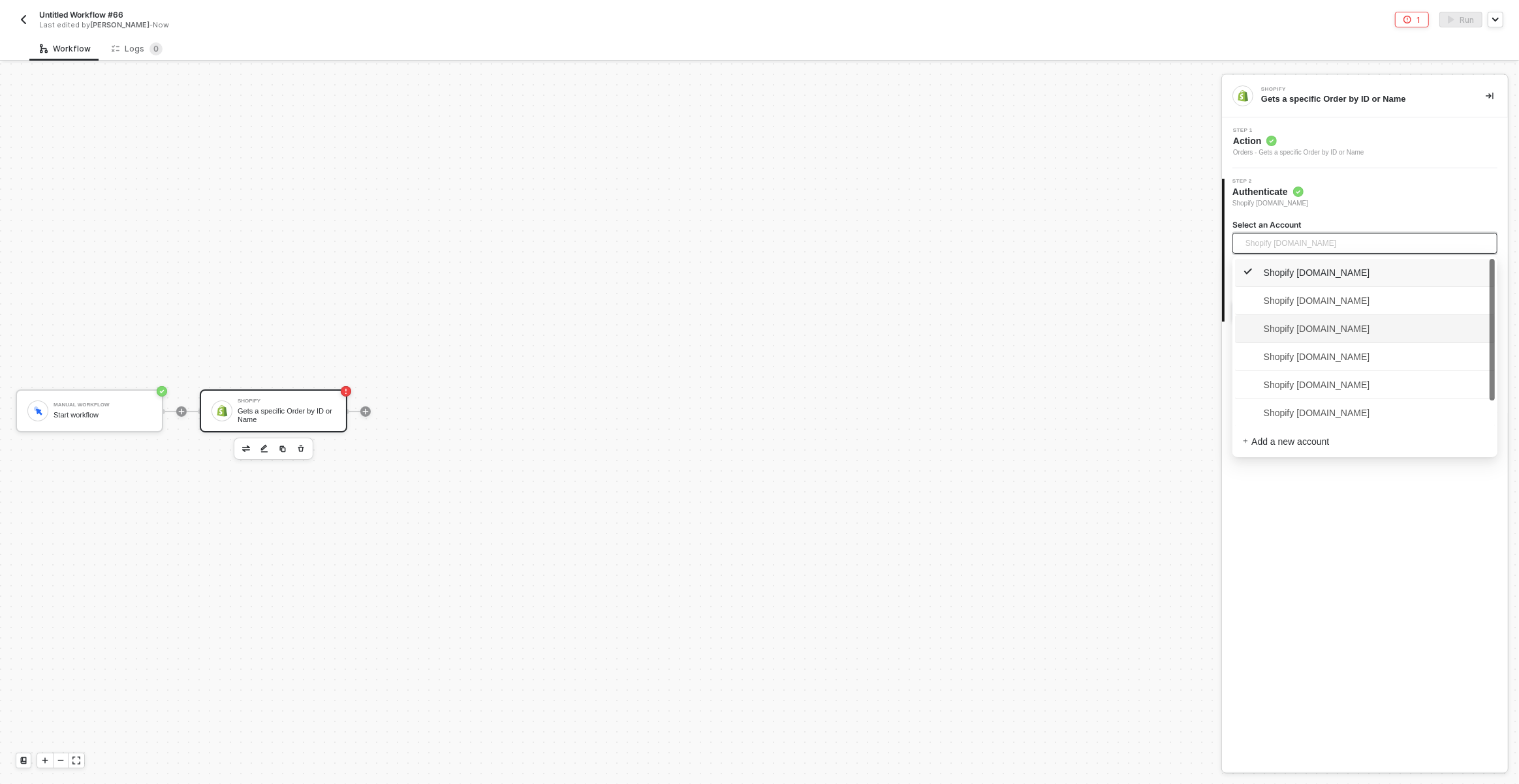
click at [1286, 323] on span "Shopify [DOMAIN_NAME]" at bounding box center [1306, 329] width 127 height 14
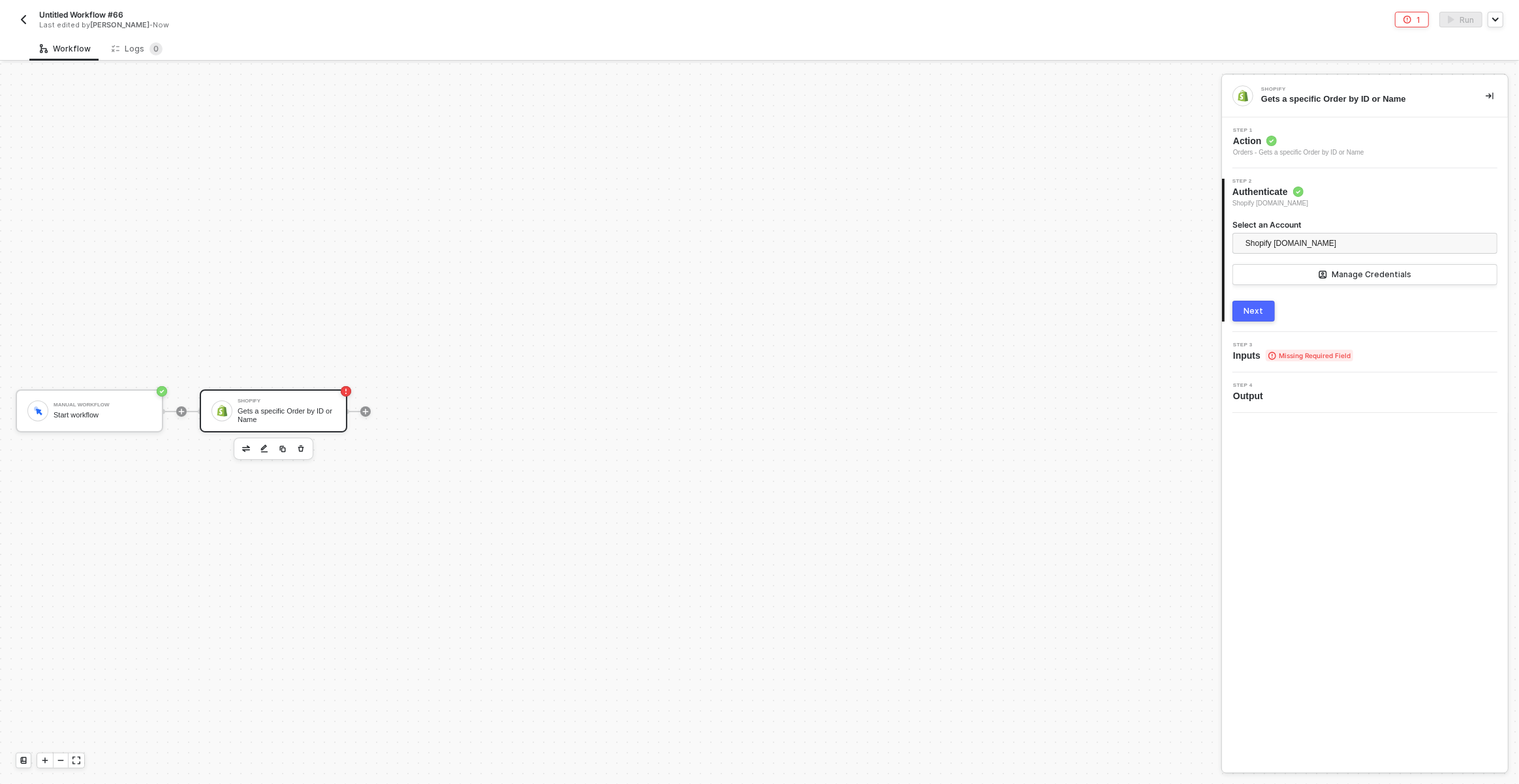
click at [1257, 306] on div "Next" at bounding box center [1254, 311] width 20 height 11
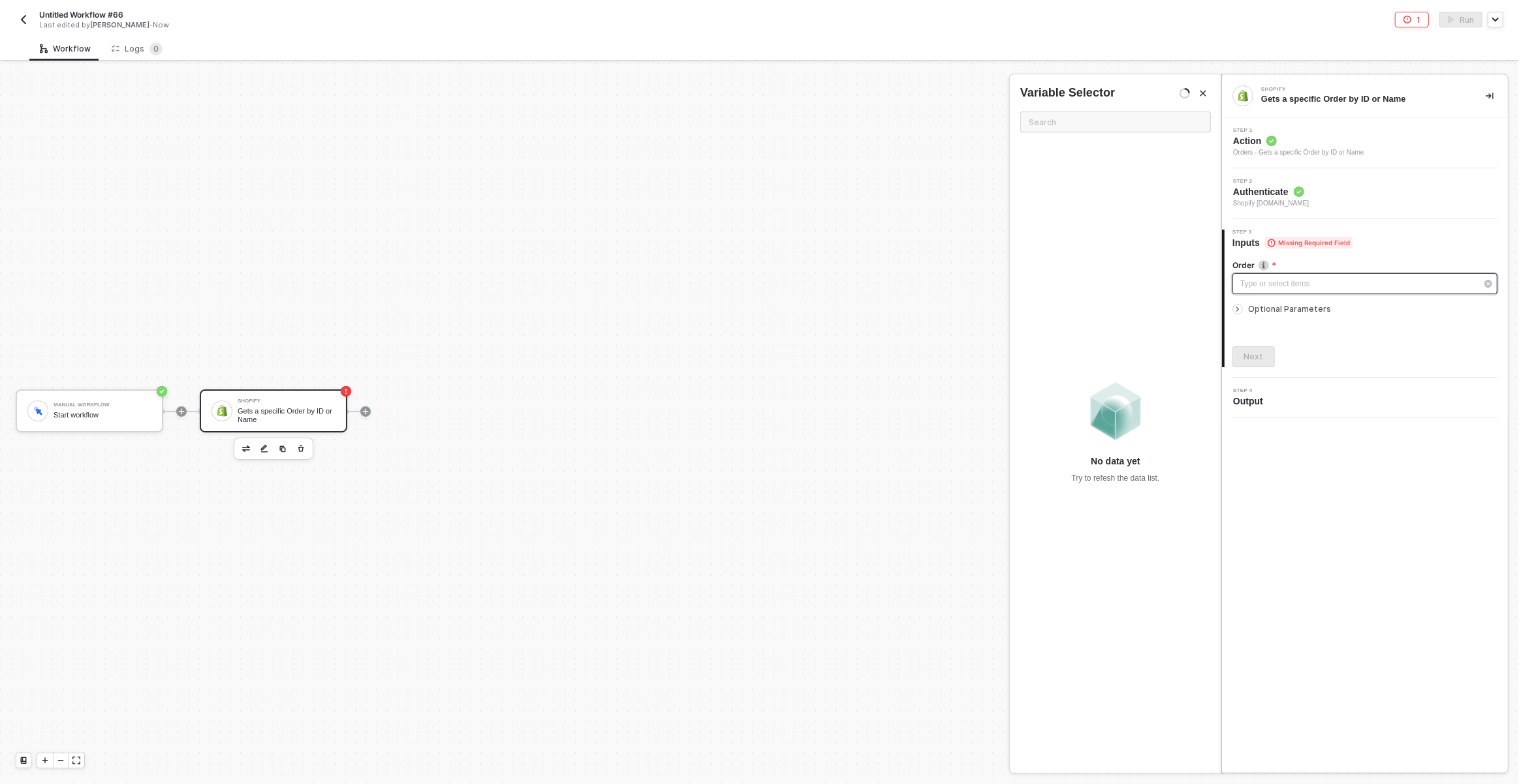
click at [1259, 283] on div "Type or select items ﻿" at bounding box center [1359, 284] width 237 height 12
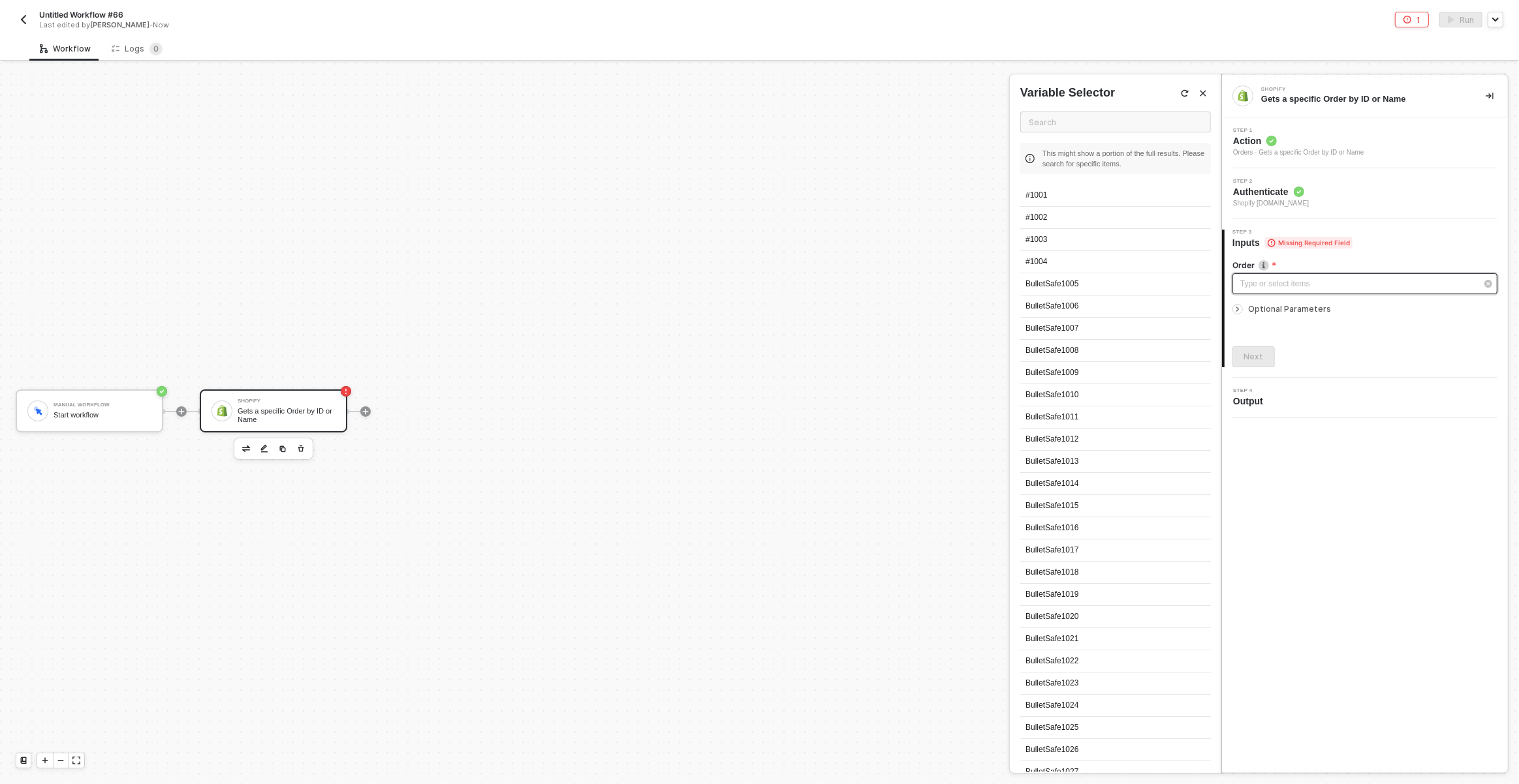
click at [1259, 283] on div "Type or select items ﻿" at bounding box center [1359, 284] width 237 height 12
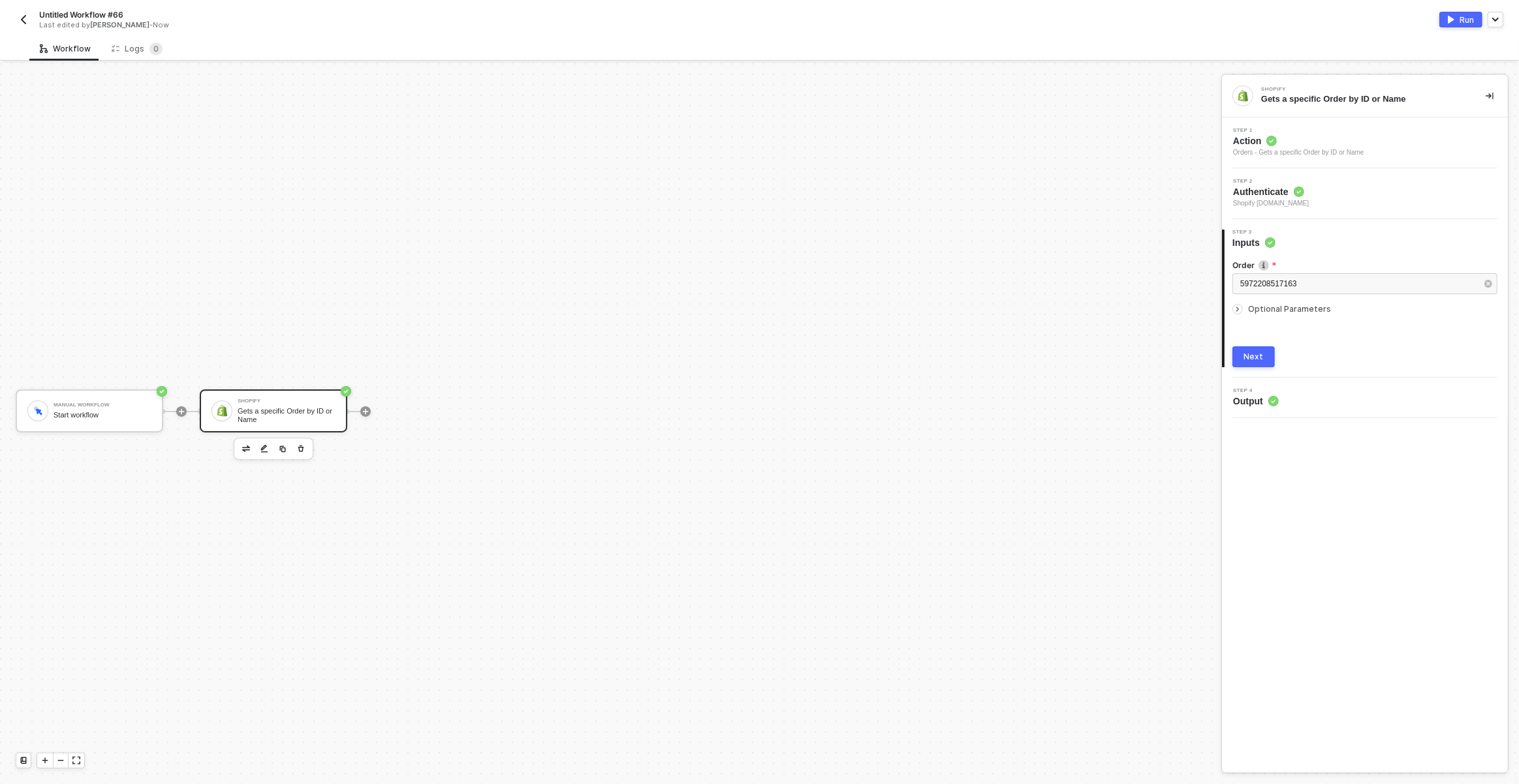
click at [1260, 364] on button "Next" at bounding box center [1253, 356] width 43 height 21
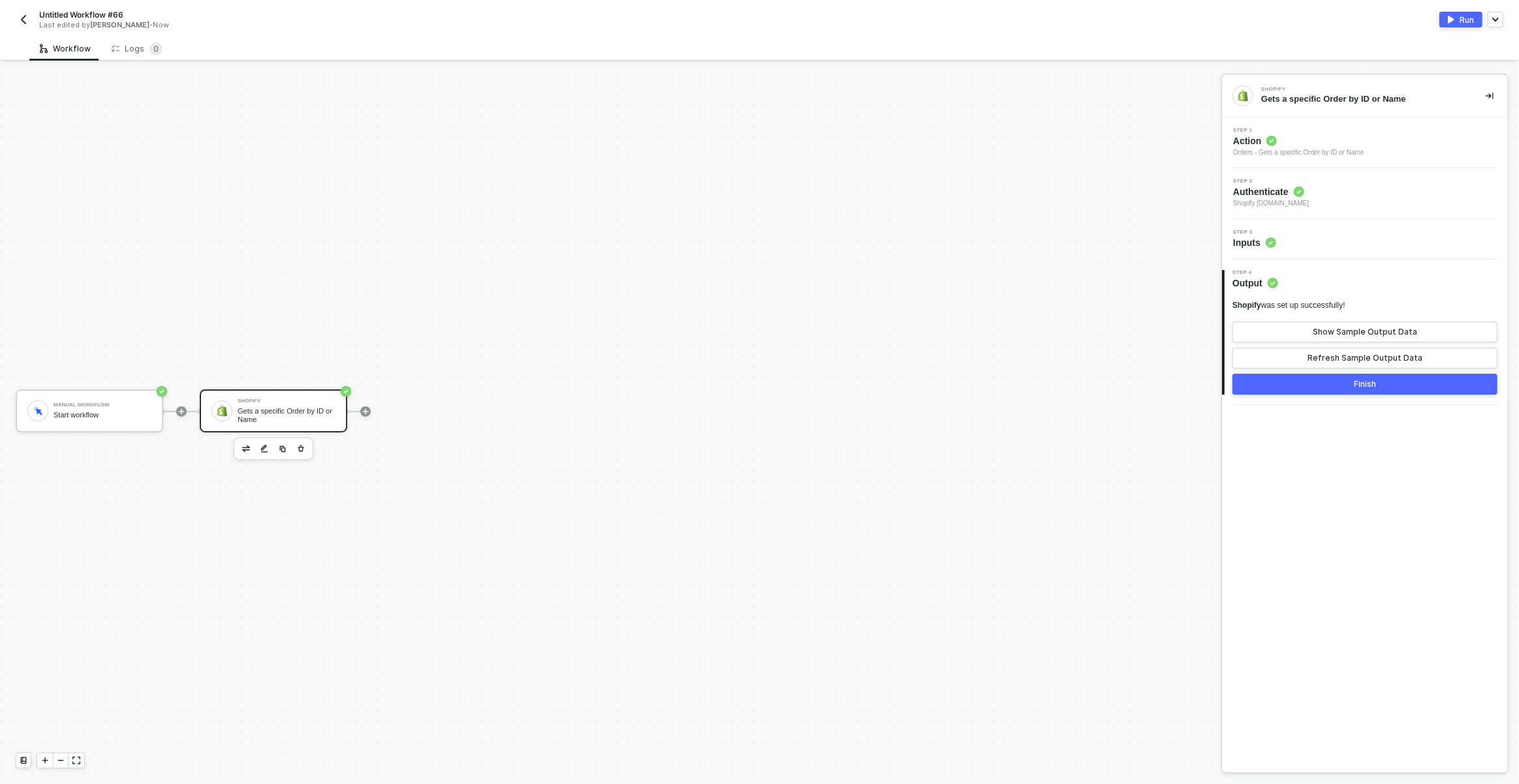
click at [366, 418] on div at bounding box center [365, 411] width 174 height 101
click at [365, 410] on icon "icon-play" at bounding box center [365, 412] width 8 height 8
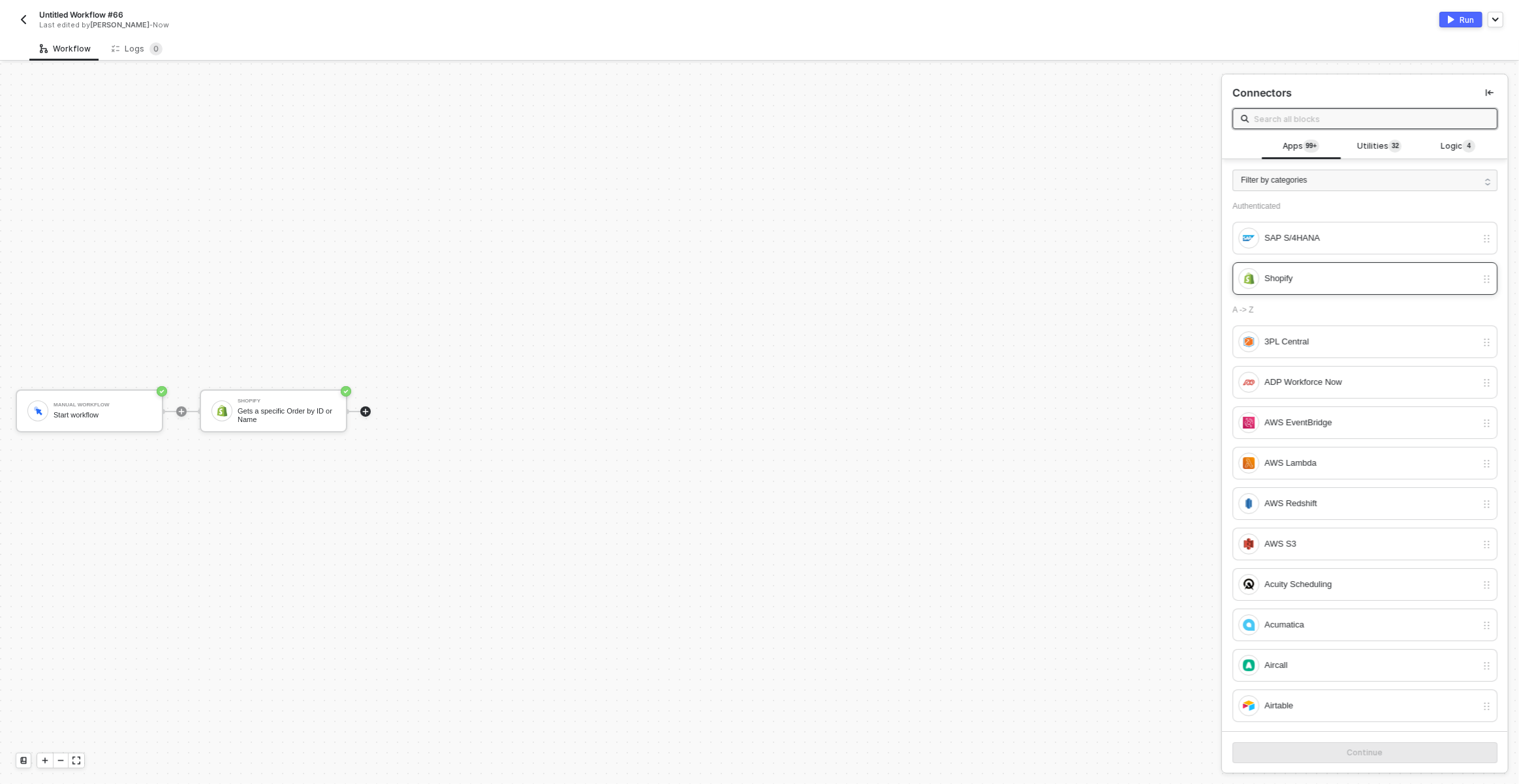
click at [1298, 291] on div "Shopify" at bounding box center [1364, 278] width 265 height 33
click at [1284, 762] on button "Continue" at bounding box center [1364, 753] width 265 height 21
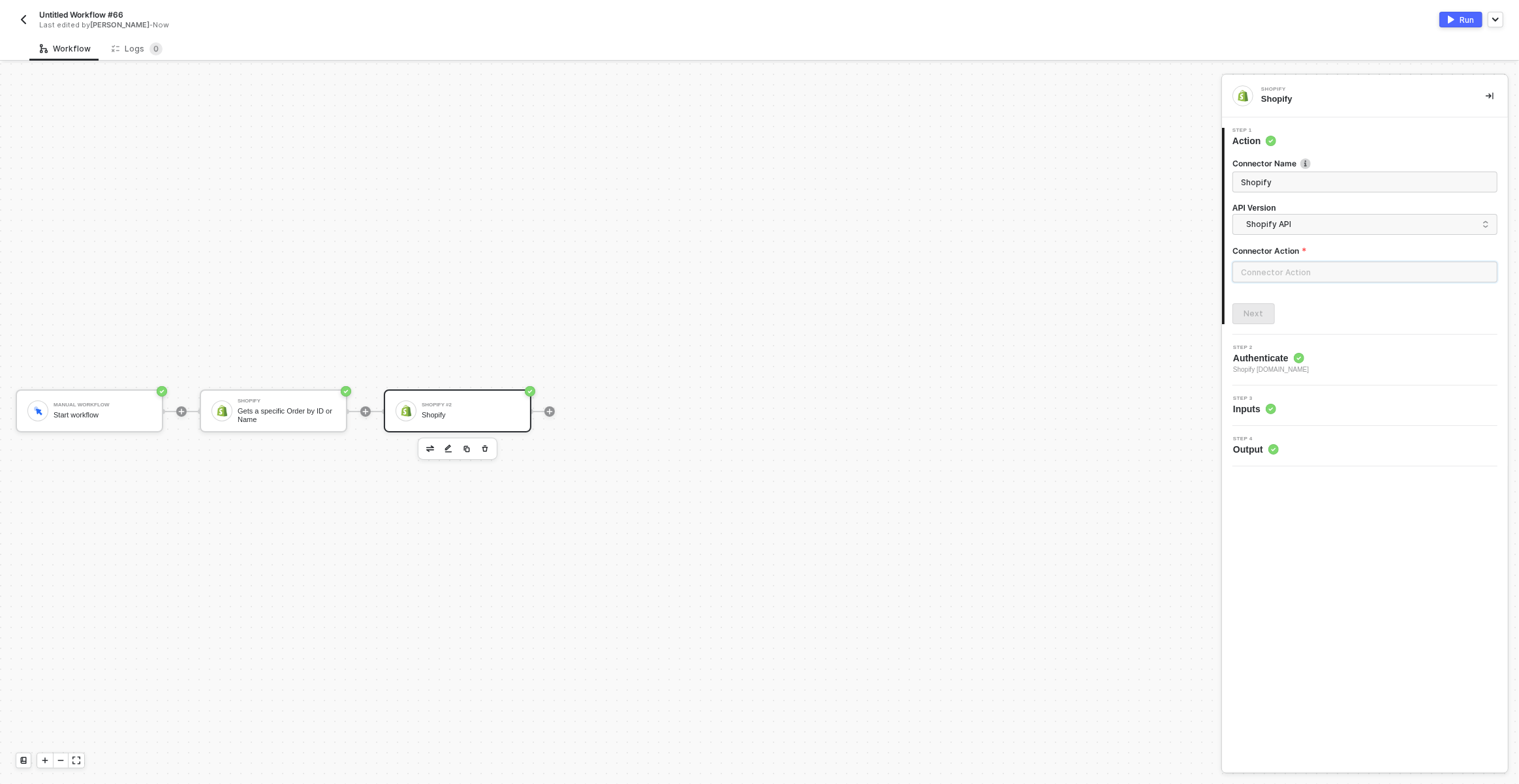
click at [1286, 275] on input "text" at bounding box center [1364, 272] width 265 height 21
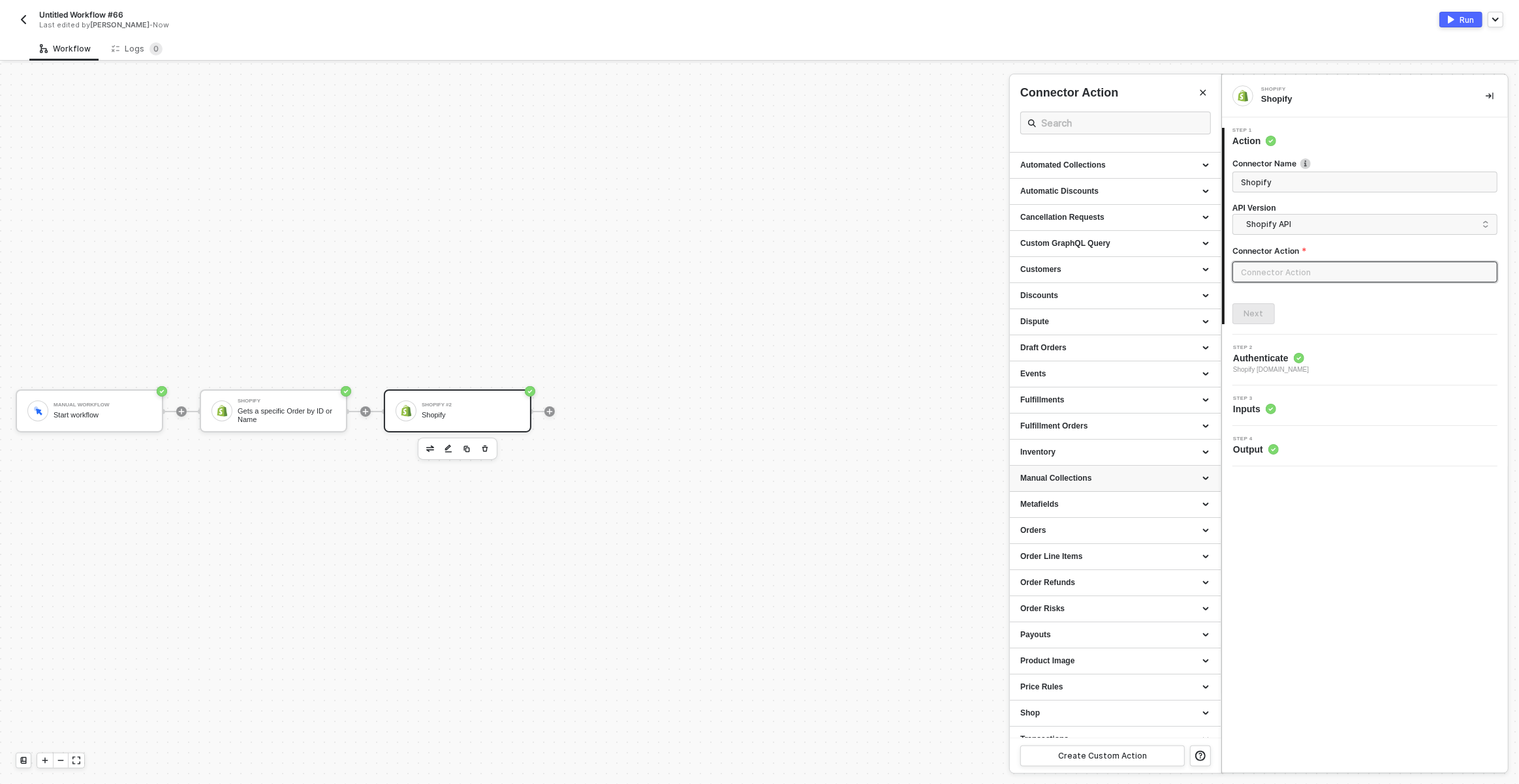
scroll to position [59, 0]
click at [1071, 718] on div "Transactions" at bounding box center [1115, 725] width 211 height 26
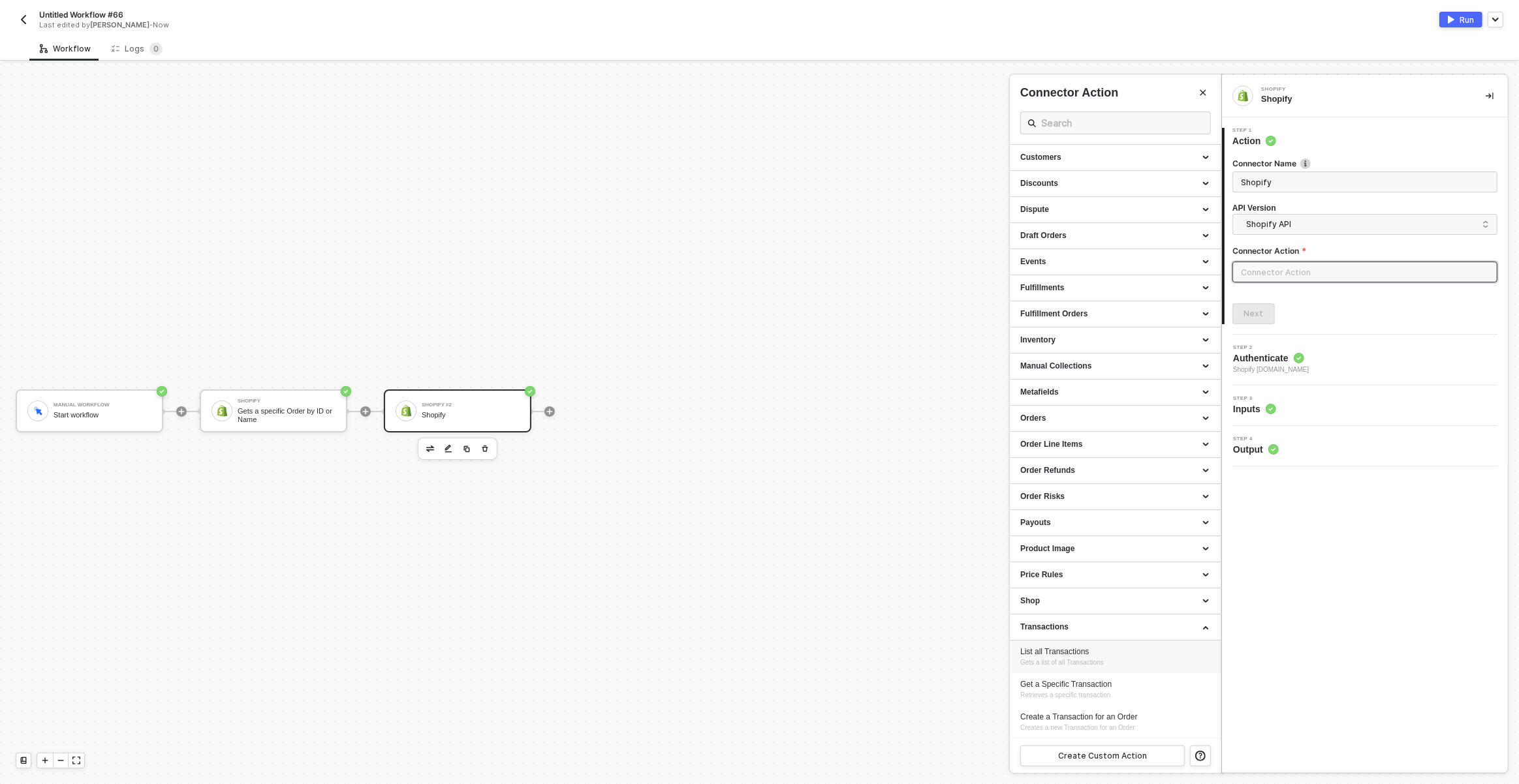
click at [1081, 653] on div "List all Transactions" at bounding box center [1115, 652] width 190 height 11
type input "Gets a list of all Transactions"
type input "Transactions - List all Transactions"
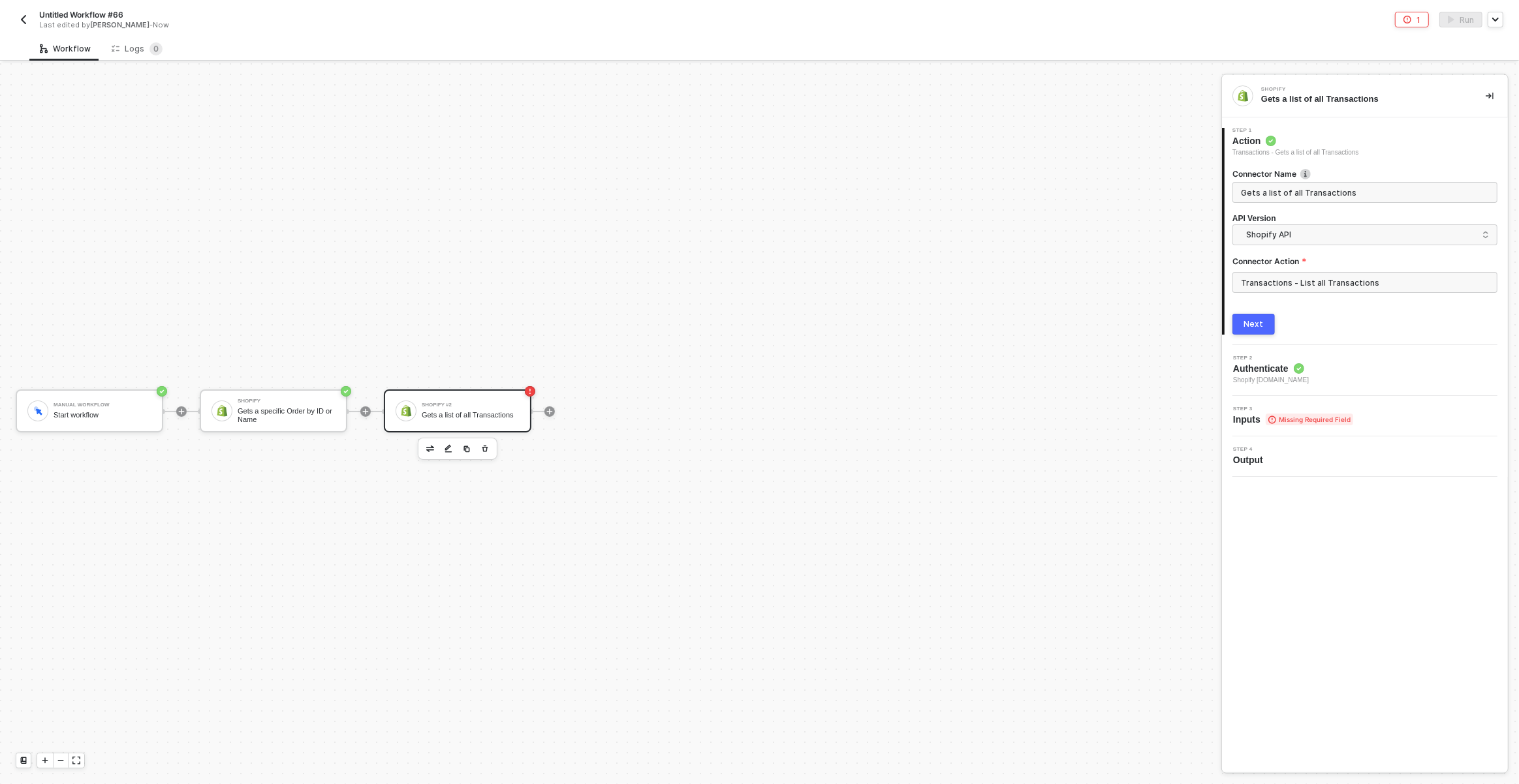
click at [1263, 329] on button "Next" at bounding box center [1253, 324] width 43 height 21
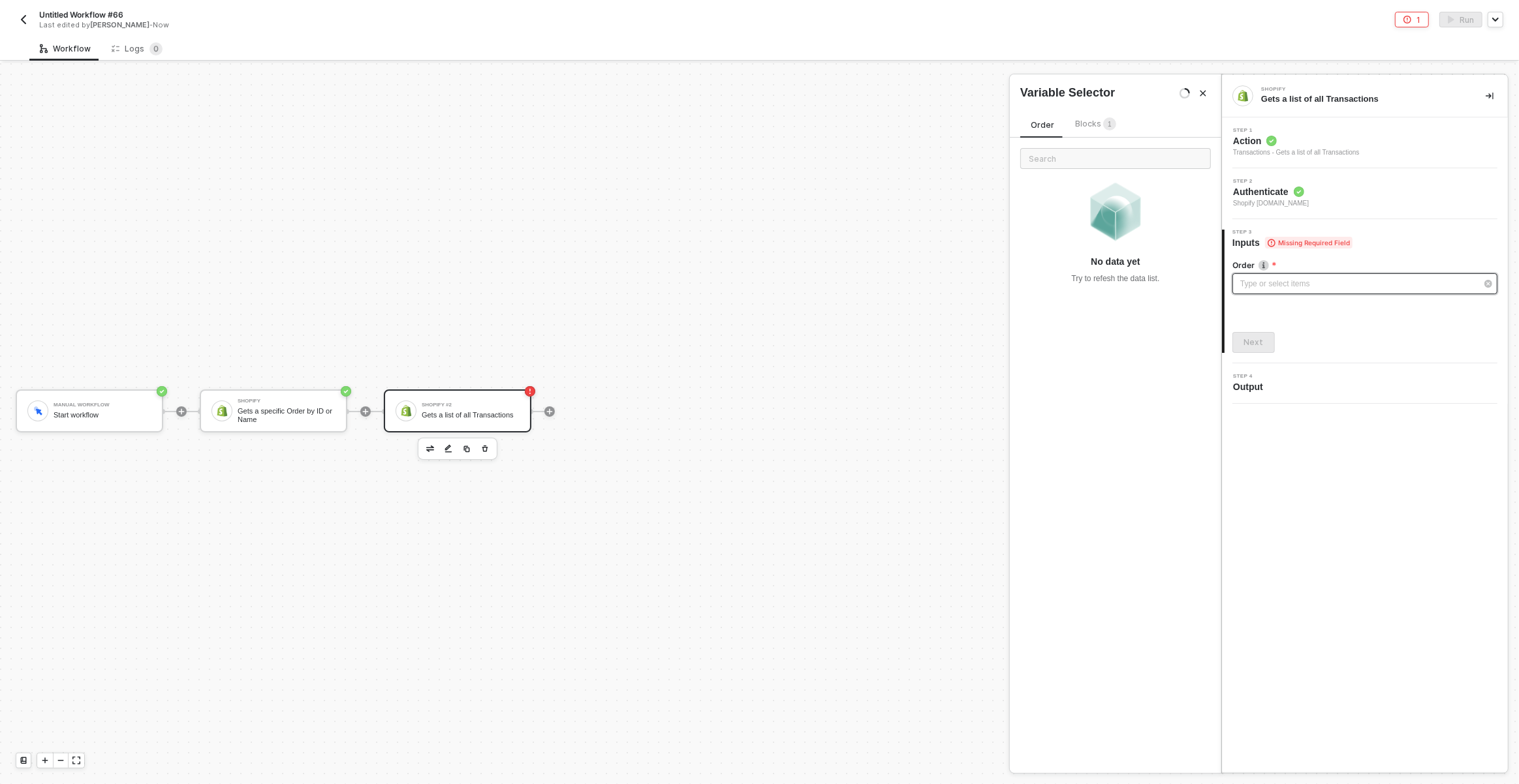
click at [1250, 290] on div "Type or select items ﻿" at bounding box center [1364, 284] width 265 height 21
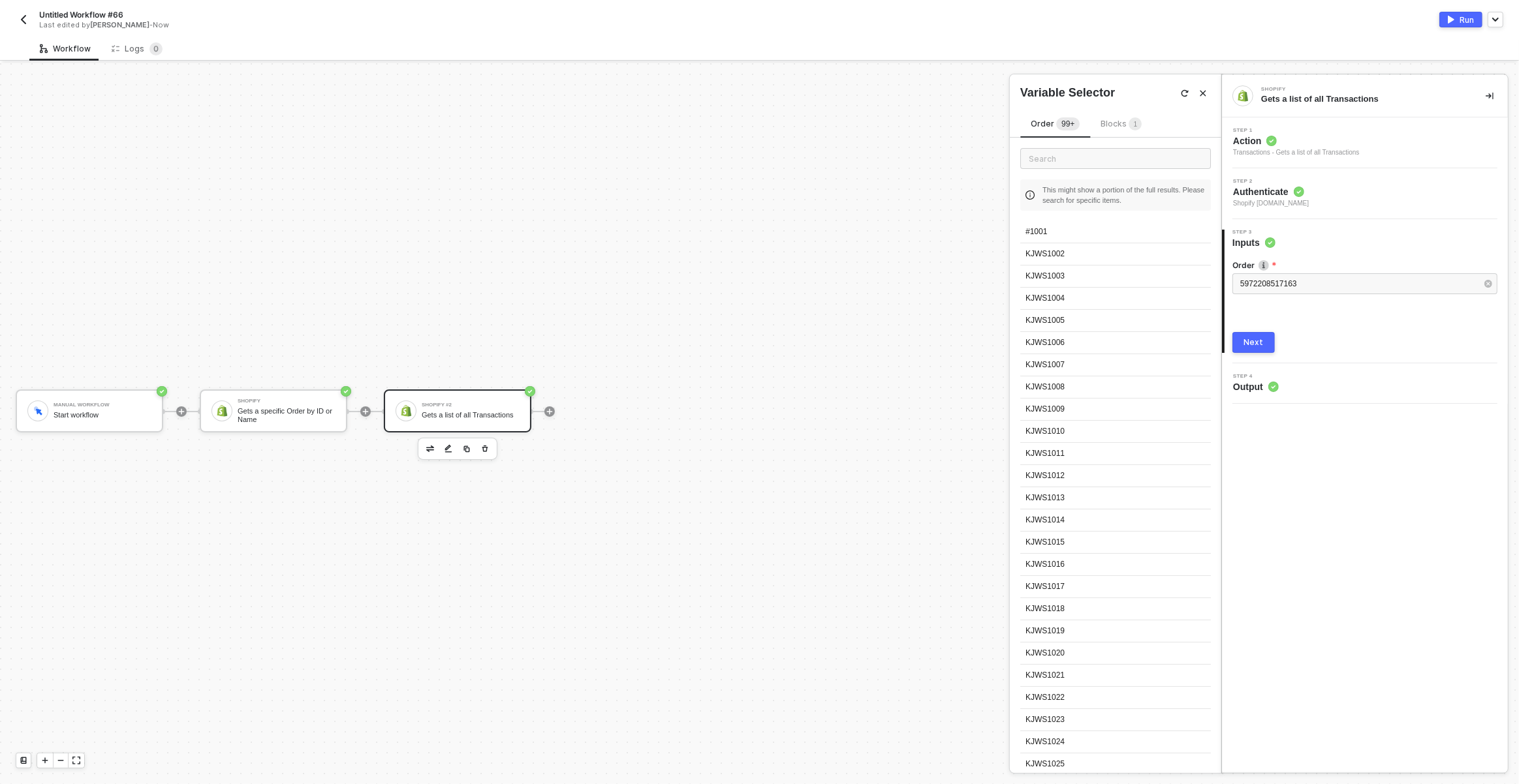
click at [1257, 339] on div "Next" at bounding box center [1254, 342] width 20 height 11
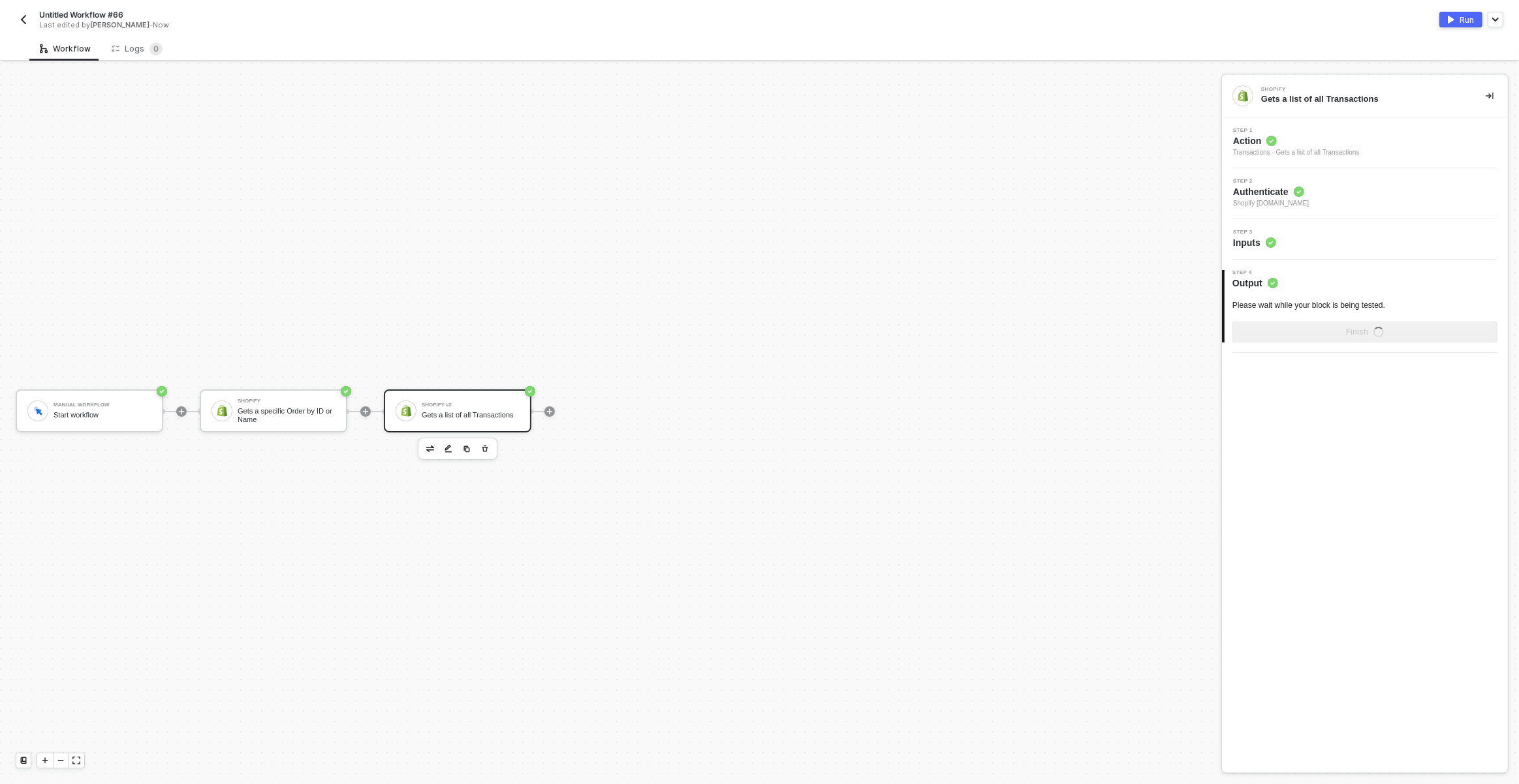
click at [1314, 176] on div "Step 2 Authenticate Shopify [DOMAIN_NAME]" at bounding box center [1365, 194] width 286 height 51
click at [1309, 190] on span "Authenticate" at bounding box center [1270, 191] width 76 height 13
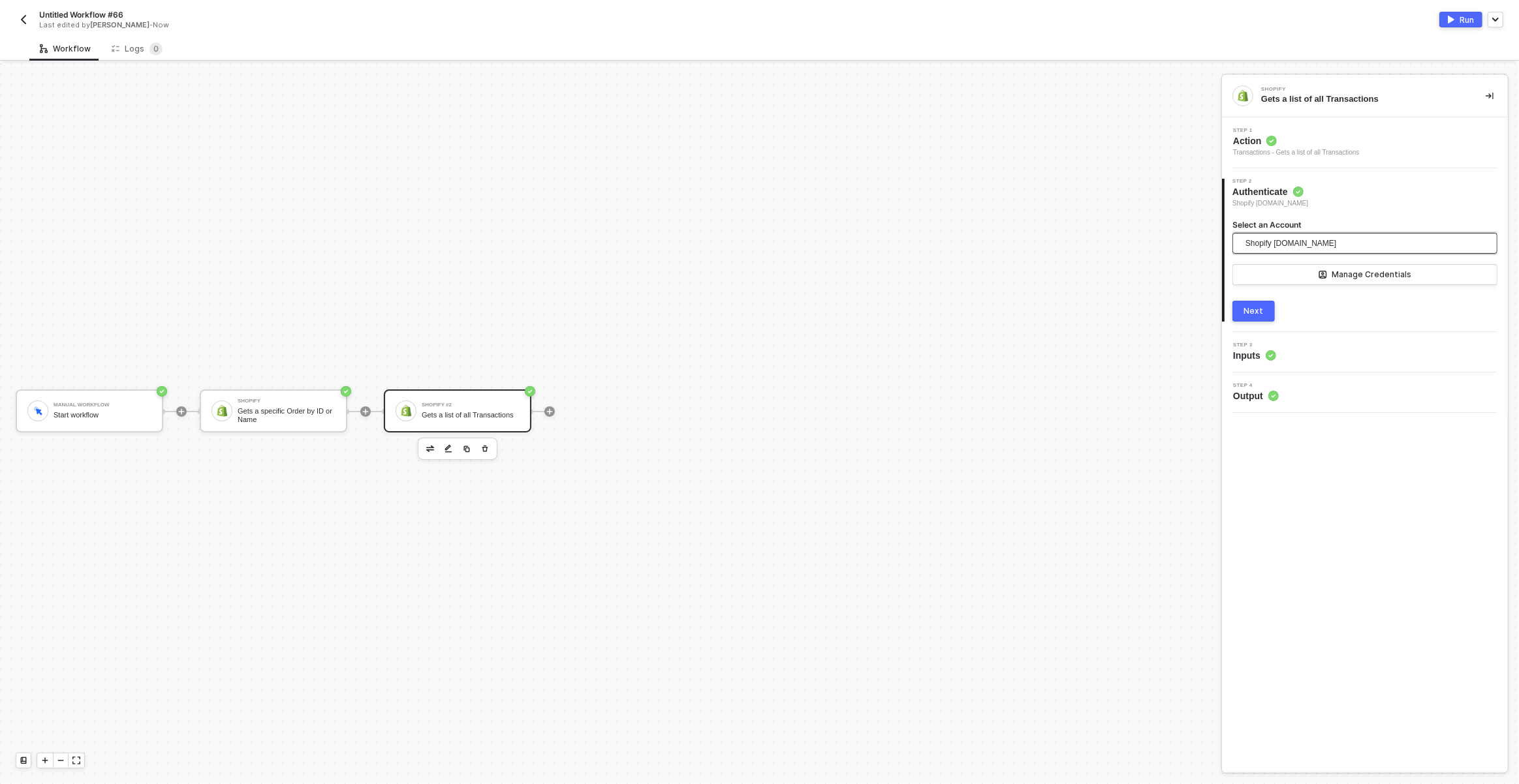
click at [1298, 246] on span "Shopify [DOMAIN_NAME]" at bounding box center [1291, 243] width 91 height 20
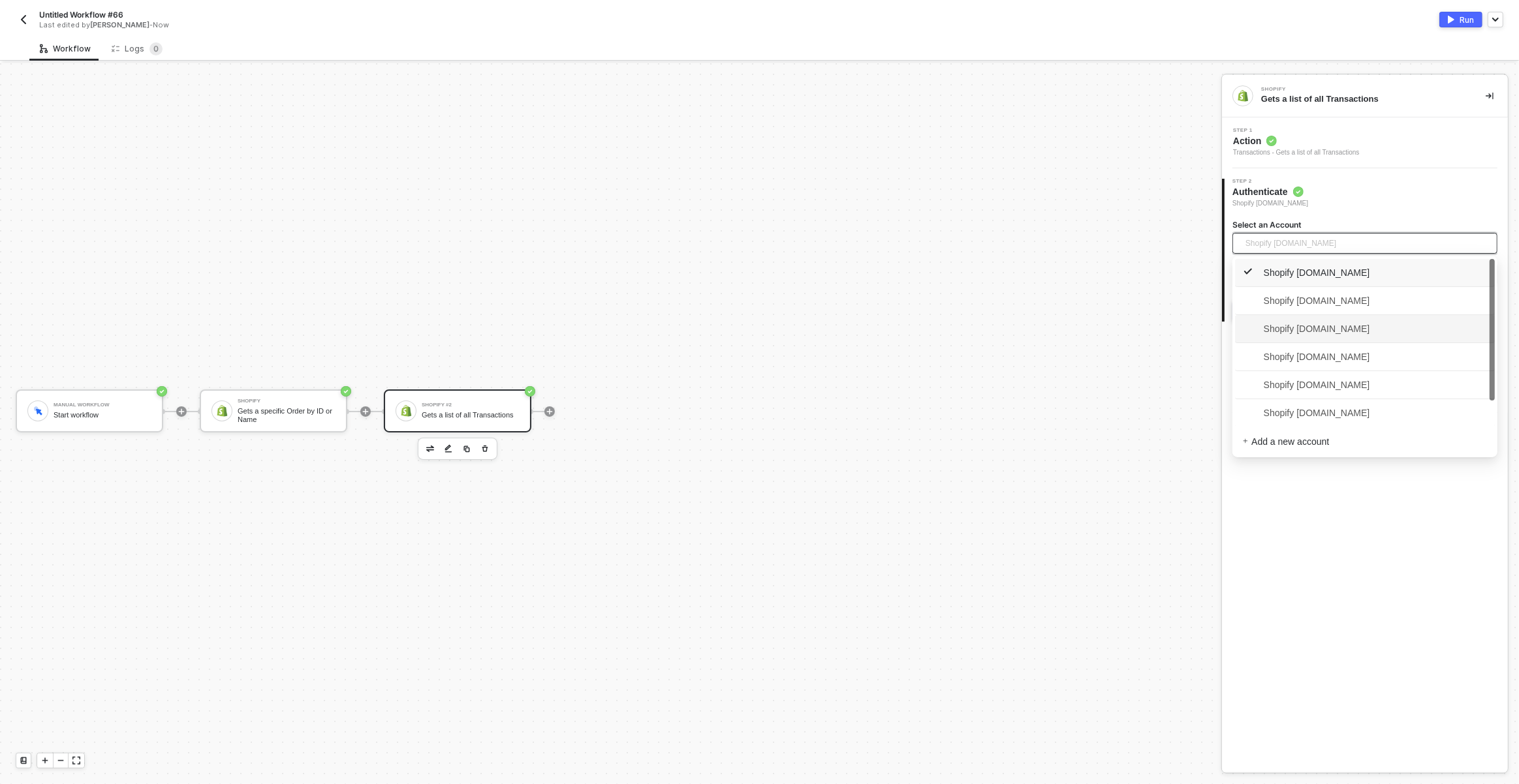
click at [1315, 323] on span "Shopify [DOMAIN_NAME]" at bounding box center [1306, 329] width 127 height 14
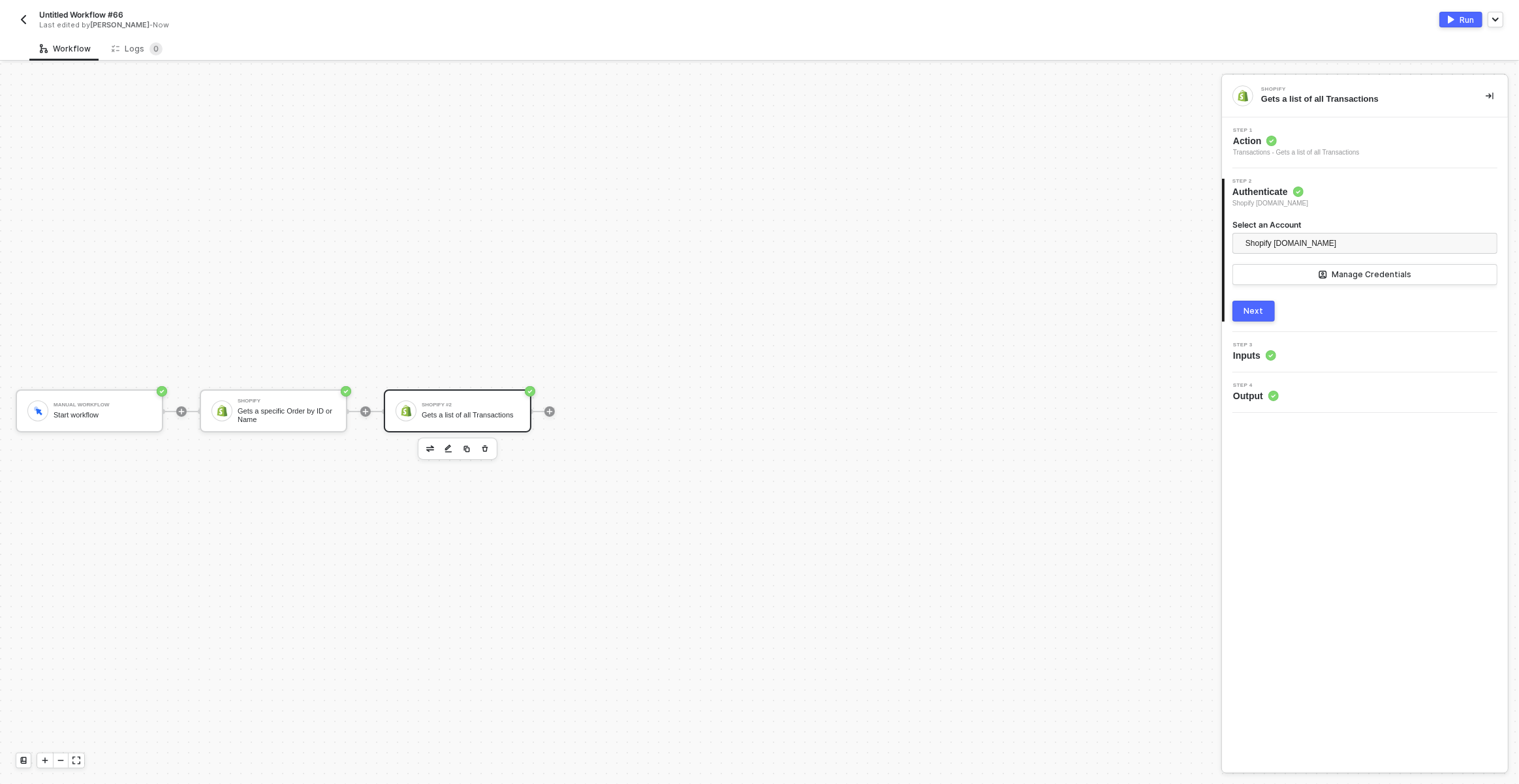
click at [1248, 316] on button "Next" at bounding box center [1253, 310] width 43 height 21
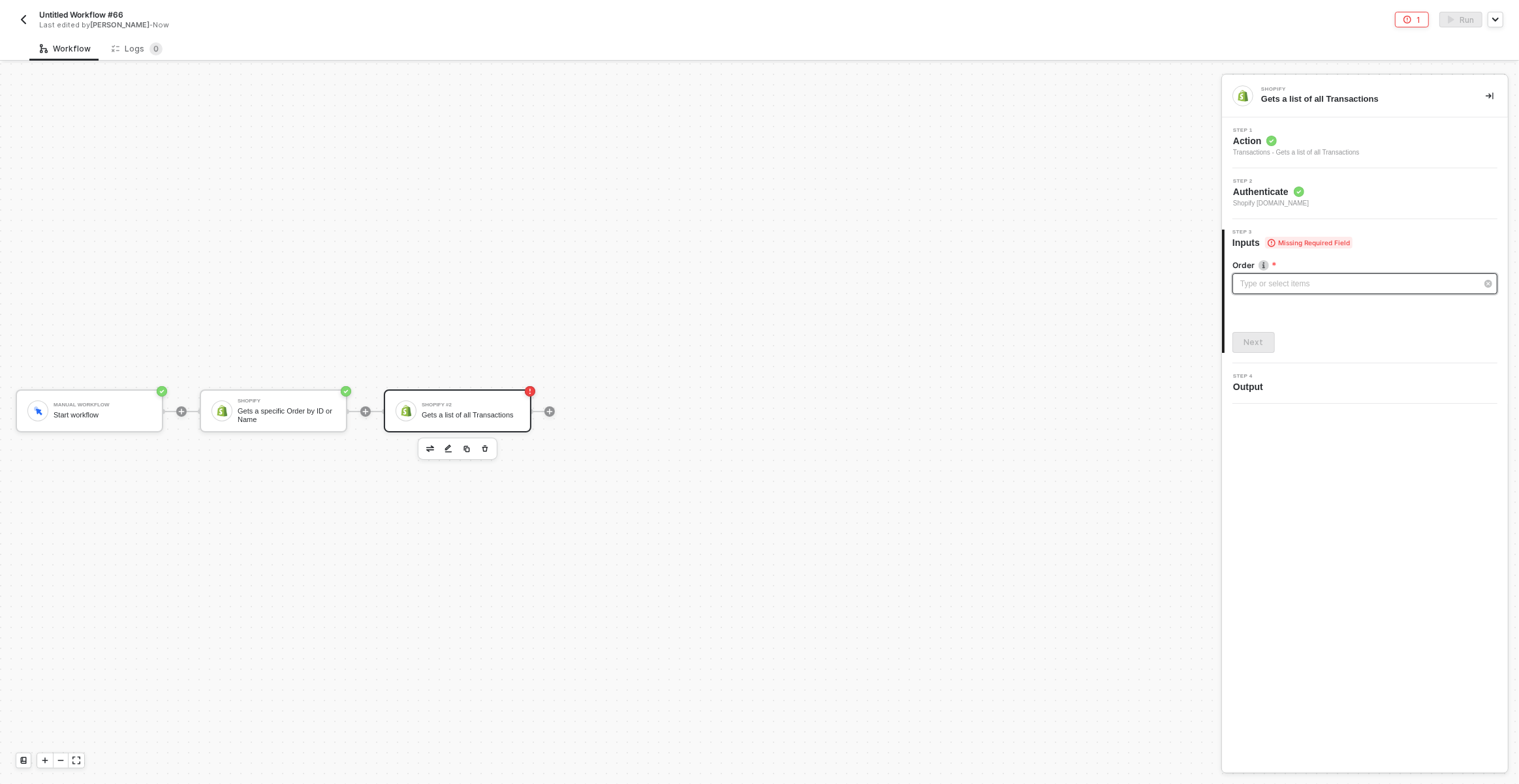
click at [1257, 282] on div "Type or select items ﻿" at bounding box center [1359, 284] width 237 height 12
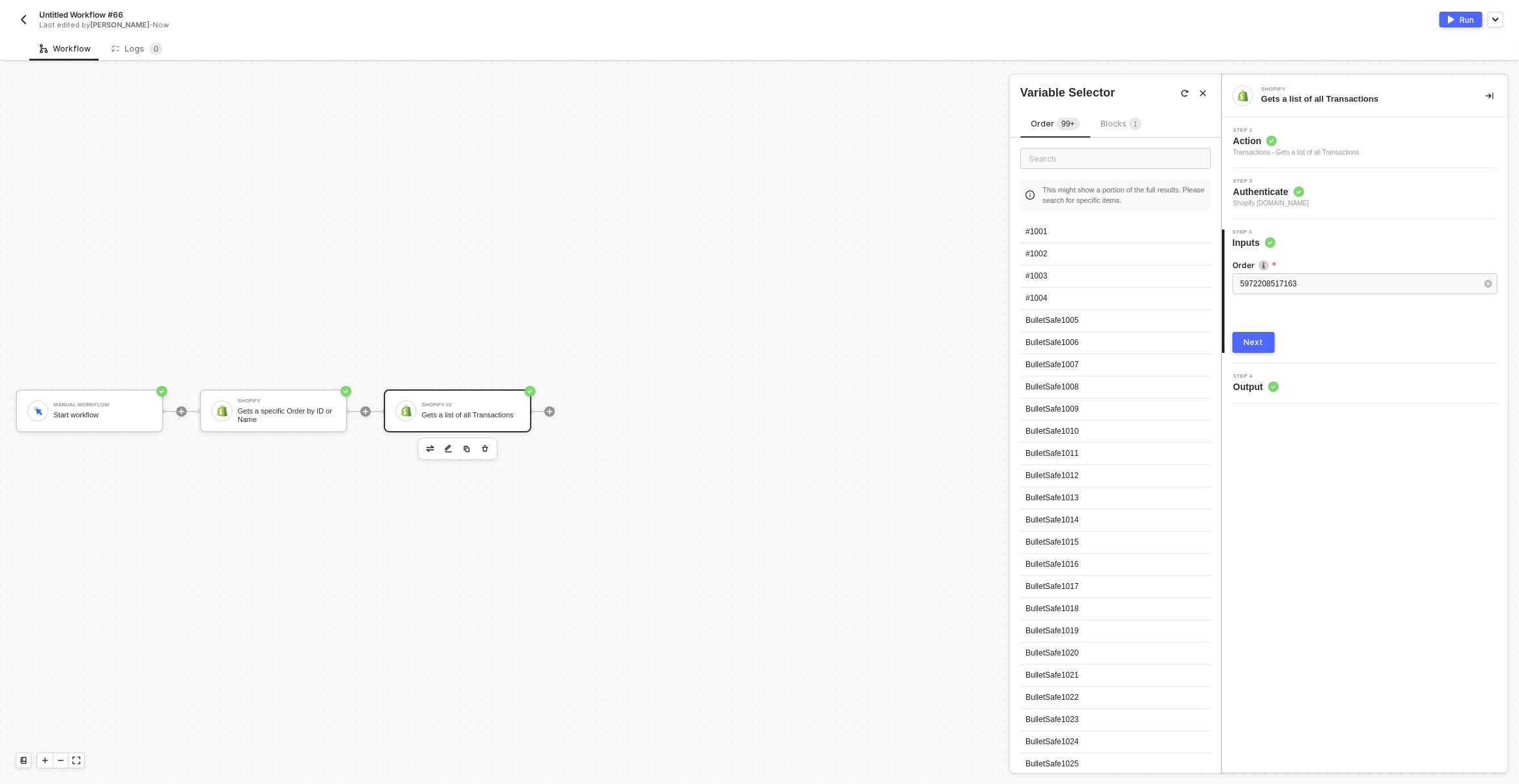
click at [1250, 345] on div "Next" at bounding box center [1254, 342] width 20 height 11
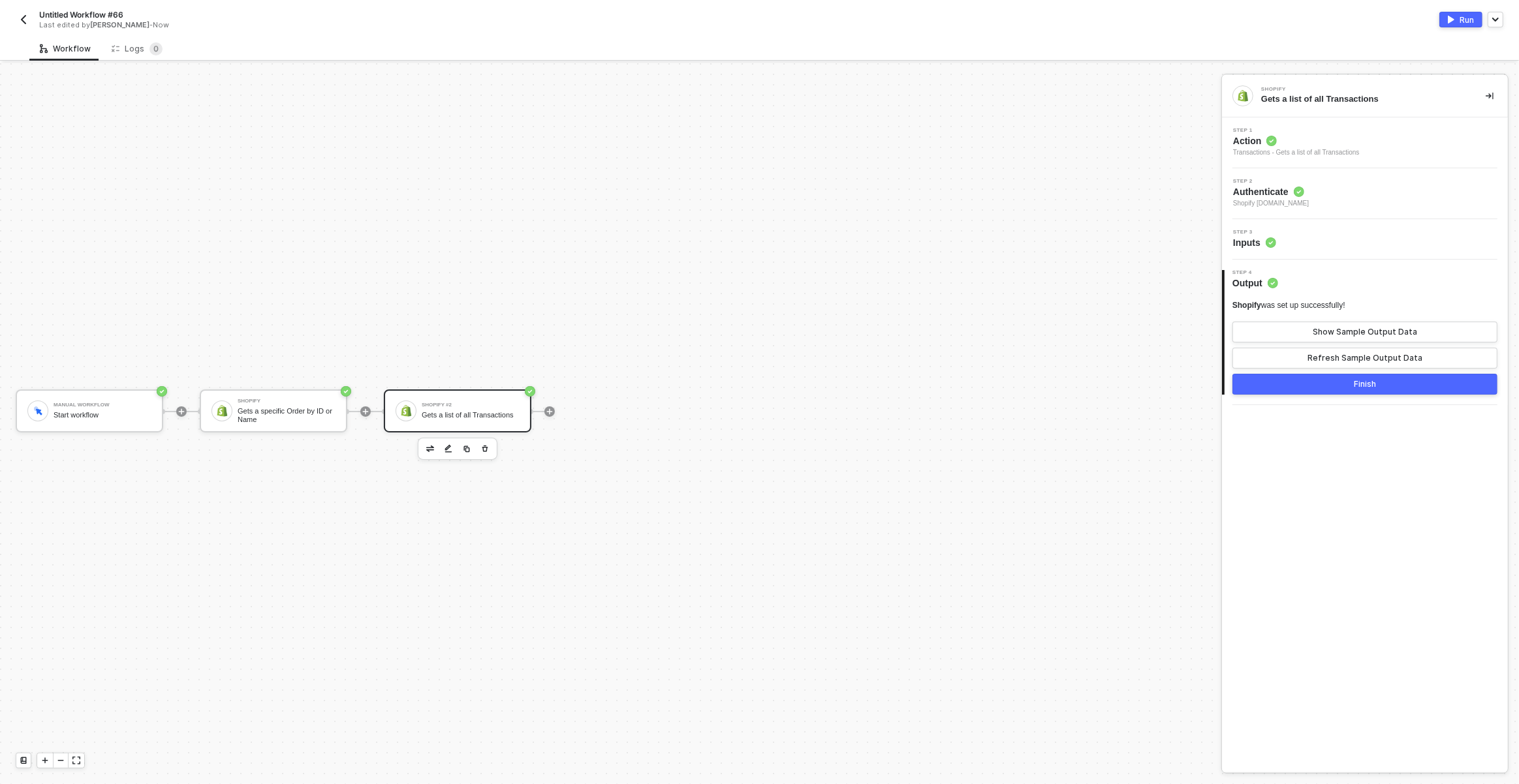
click at [536, 405] on div at bounding box center [550, 411] width 174 height 101
click at [552, 410] on icon "icon-play" at bounding box center [549, 412] width 8 height 8
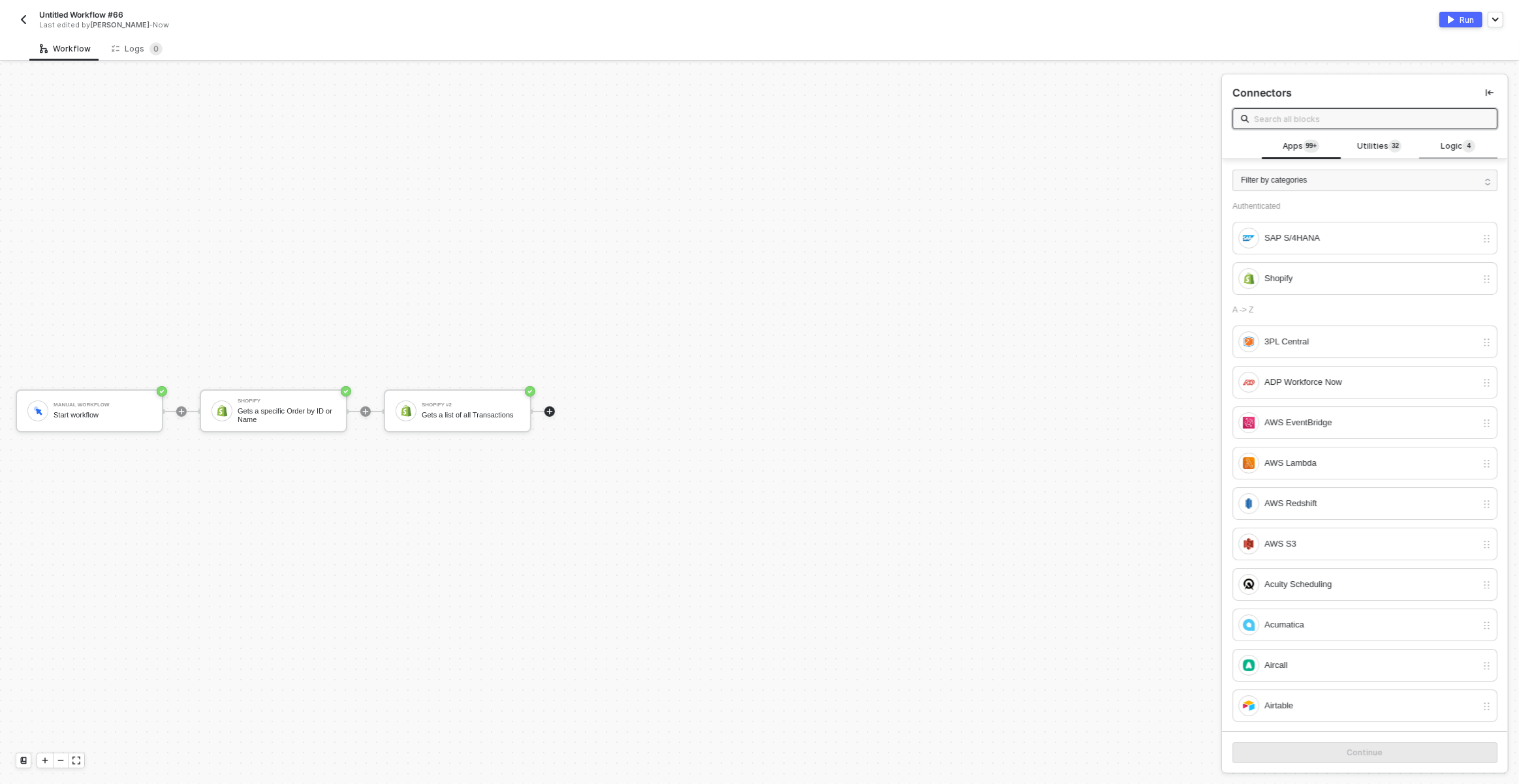
click at [1436, 147] on div "Logic 4" at bounding box center [1458, 146] width 57 height 14
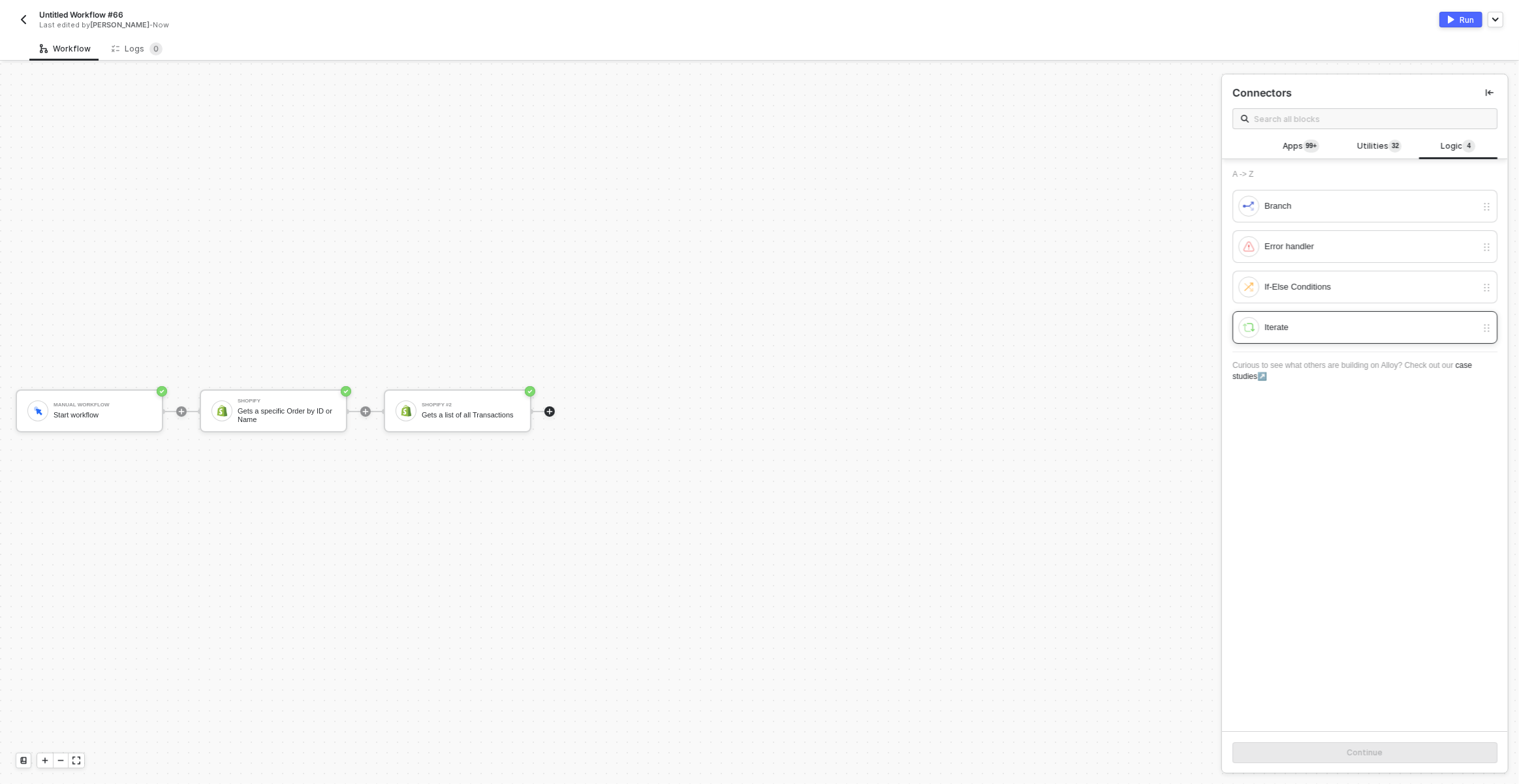
click at [1280, 337] on div "Iterate" at bounding box center [1364, 327] width 265 height 33
click at [1292, 769] on div "Continue" at bounding box center [1365, 753] width 286 height 43
click at [1294, 752] on button "Continue" at bounding box center [1364, 753] width 265 height 21
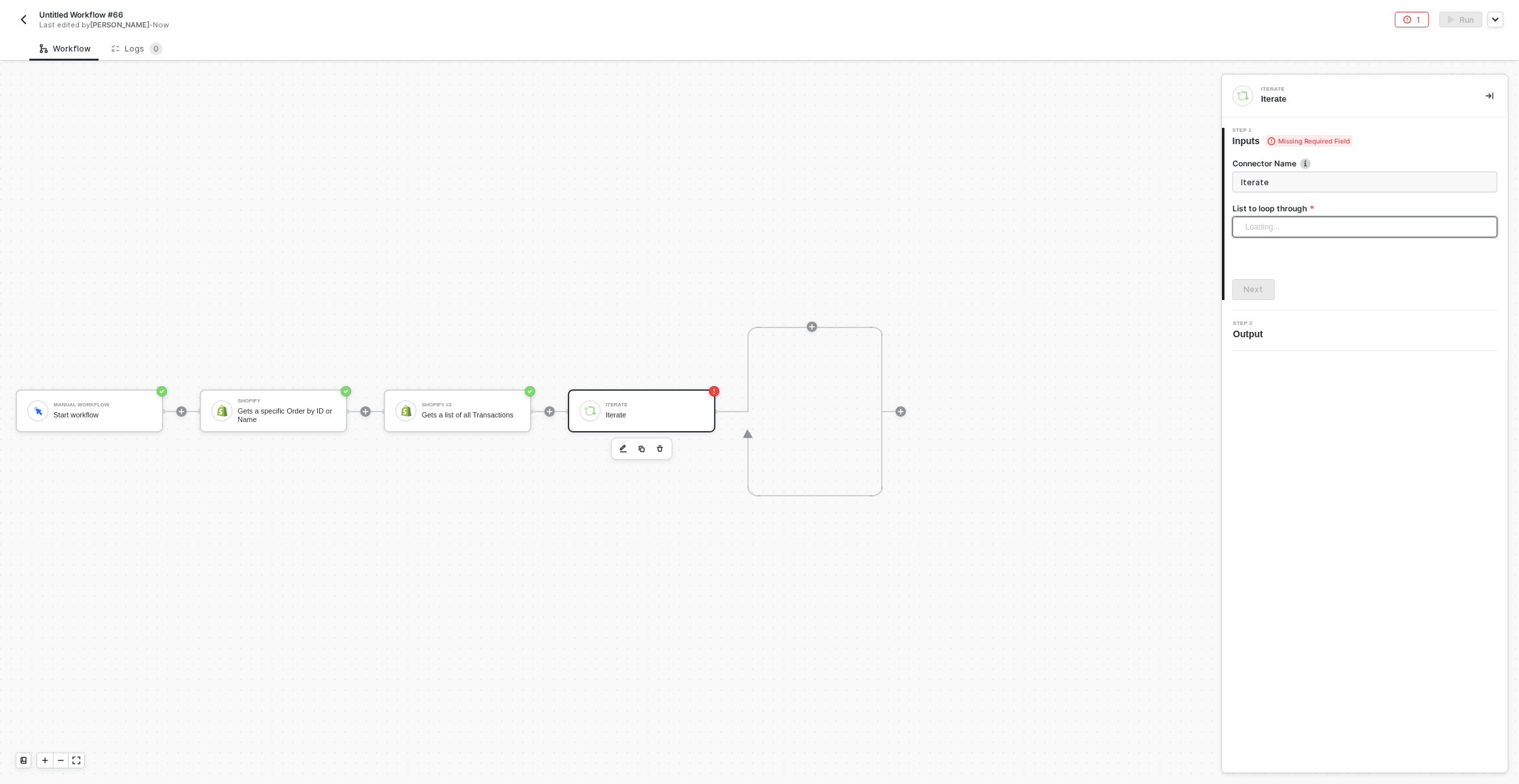
click at [1291, 231] on div "Loading..." at bounding box center [1364, 227] width 265 height 21
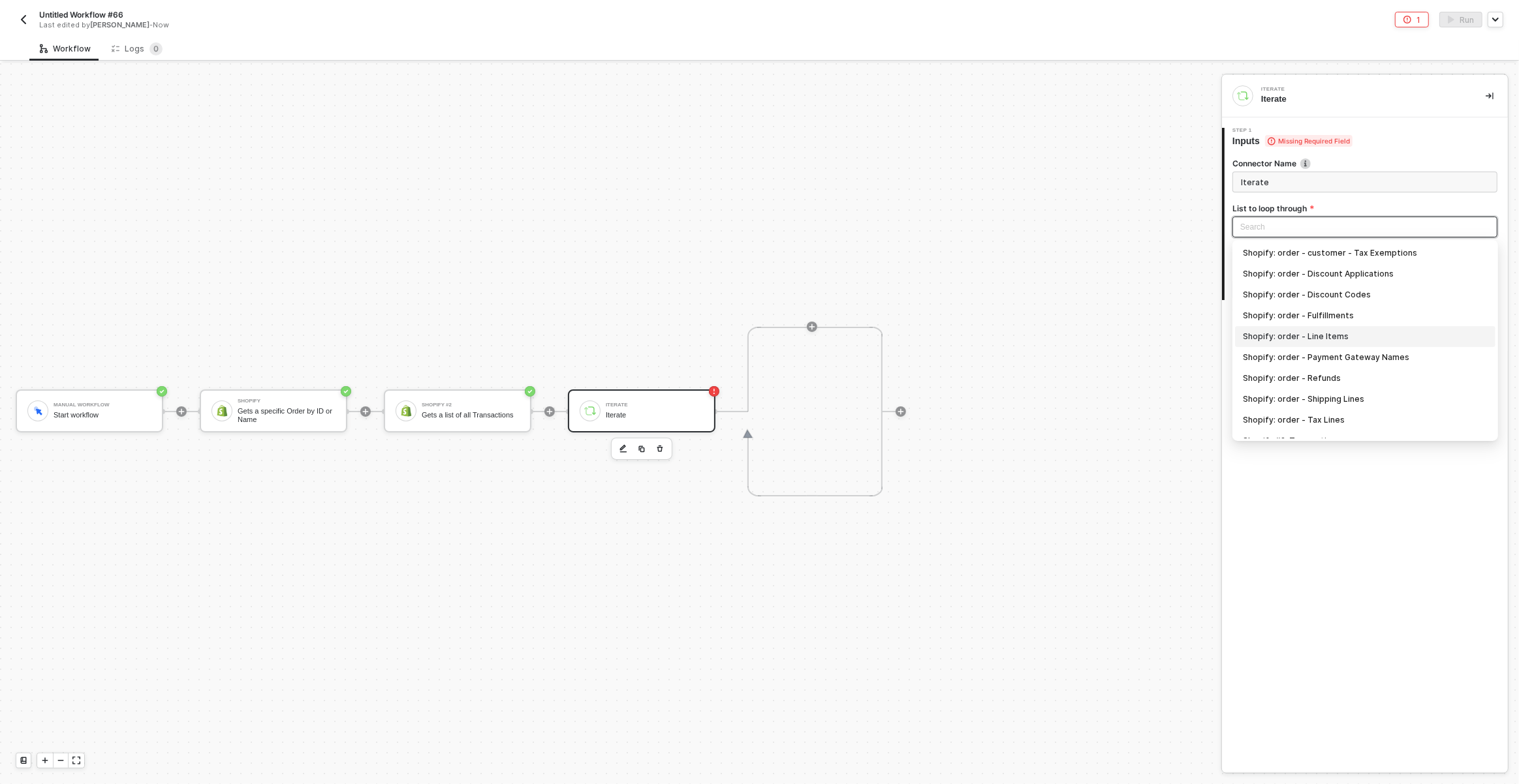
scroll to position [13, 0]
click at [1313, 427] on div "Shopify #2: Transactions" at bounding box center [1365, 428] width 245 height 14
type input "Loop through Shopify #2: Transactions"
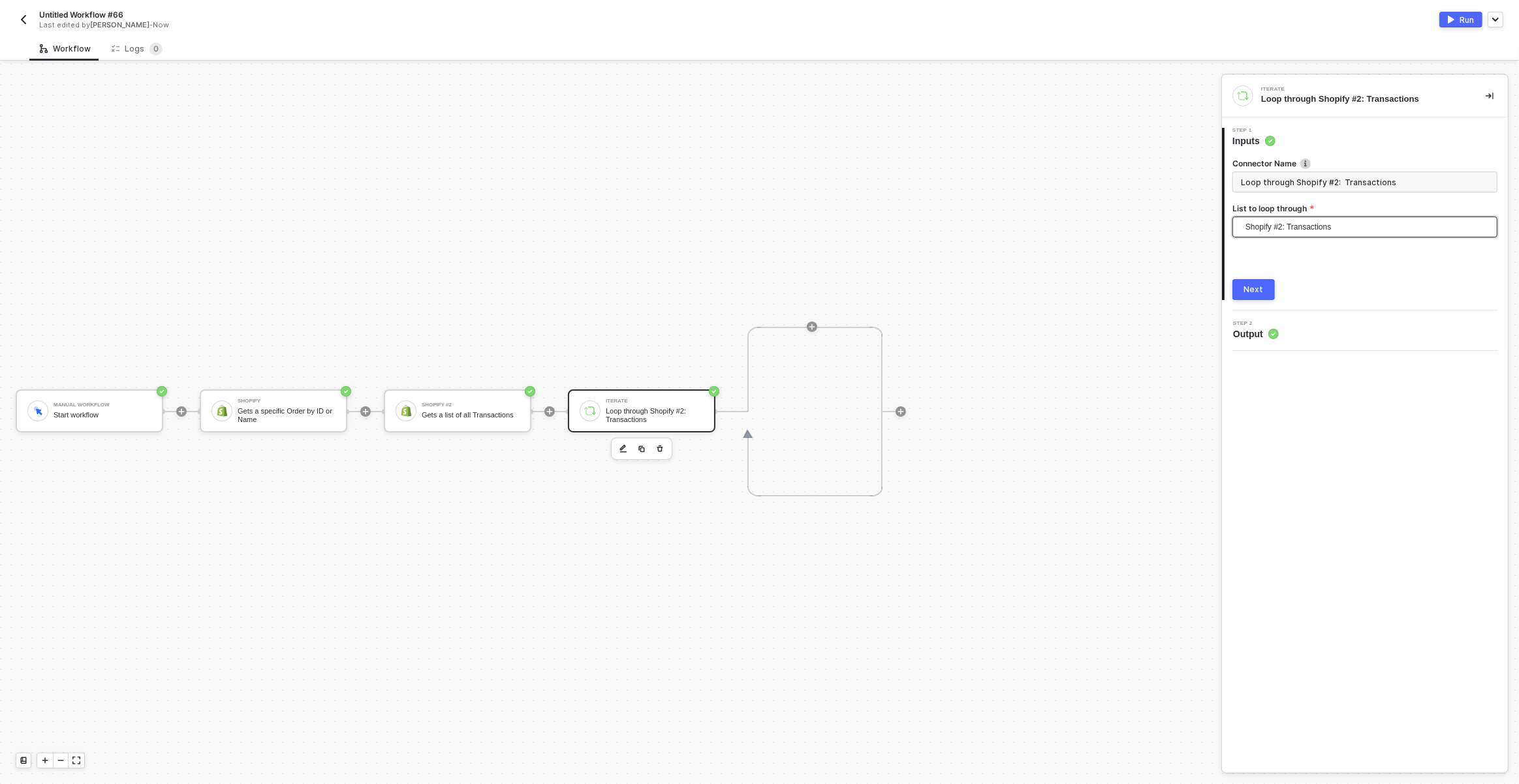
click at [1250, 284] on div "Next" at bounding box center [1254, 290] width 20 height 11
click at [813, 326] on icon "icon-play" at bounding box center [812, 327] width 8 height 8
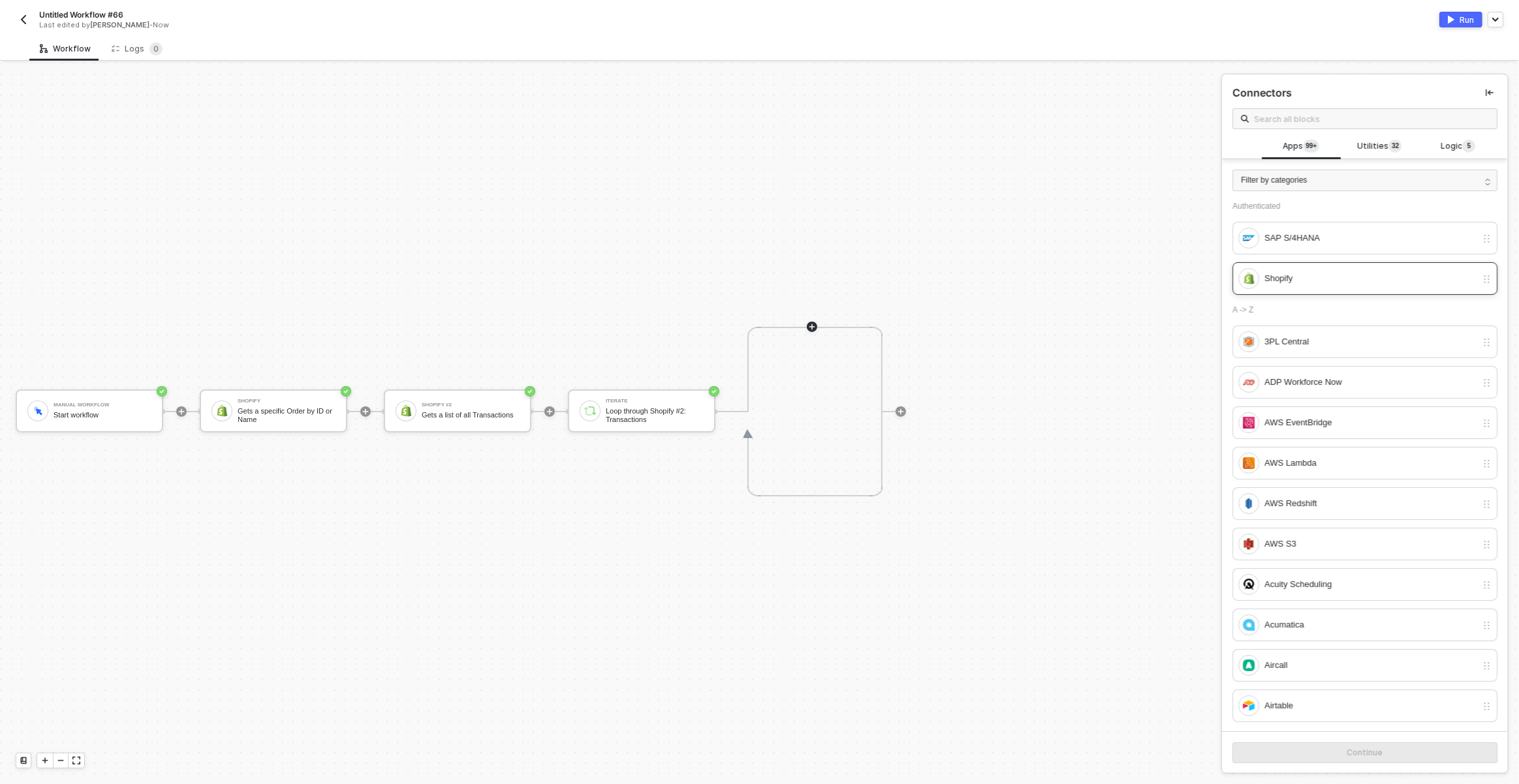
click at [1297, 266] on div "Shopify" at bounding box center [1364, 278] width 265 height 33
click at [1279, 749] on button "Continue" at bounding box center [1364, 753] width 265 height 21
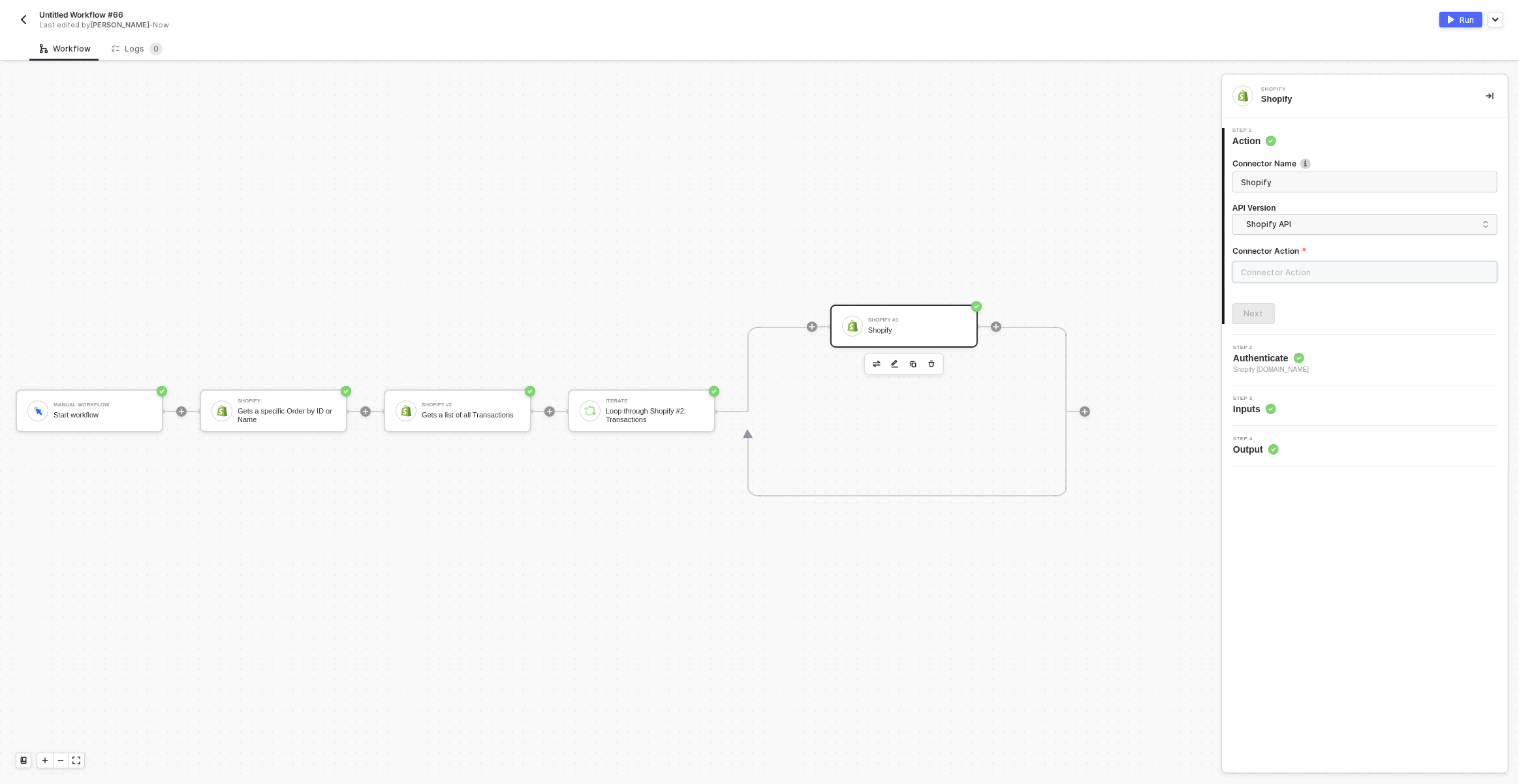
click at [1336, 270] on input "text" at bounding box center [1364, 272] width 265 height 21
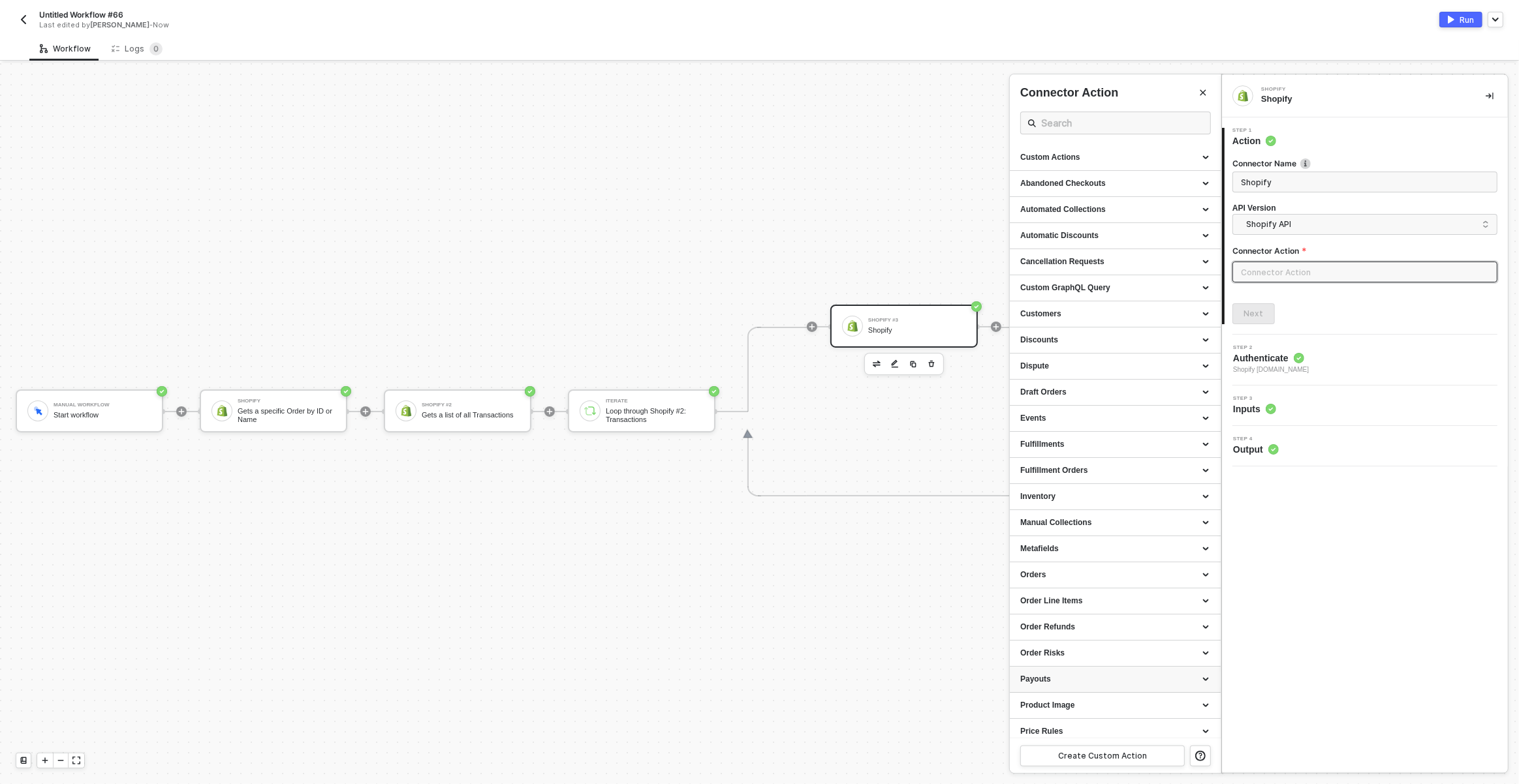
scroll to position [59, 0]
click at [1073, 723] on div "Transactions" at bounding box center [1115, 725] width 190 height 11
click at [1084, 693] on span "Retrieves a specific transaction" at bounding box center [1065, 695] width 90 height 7
type input "Retrieves a specific transaction"
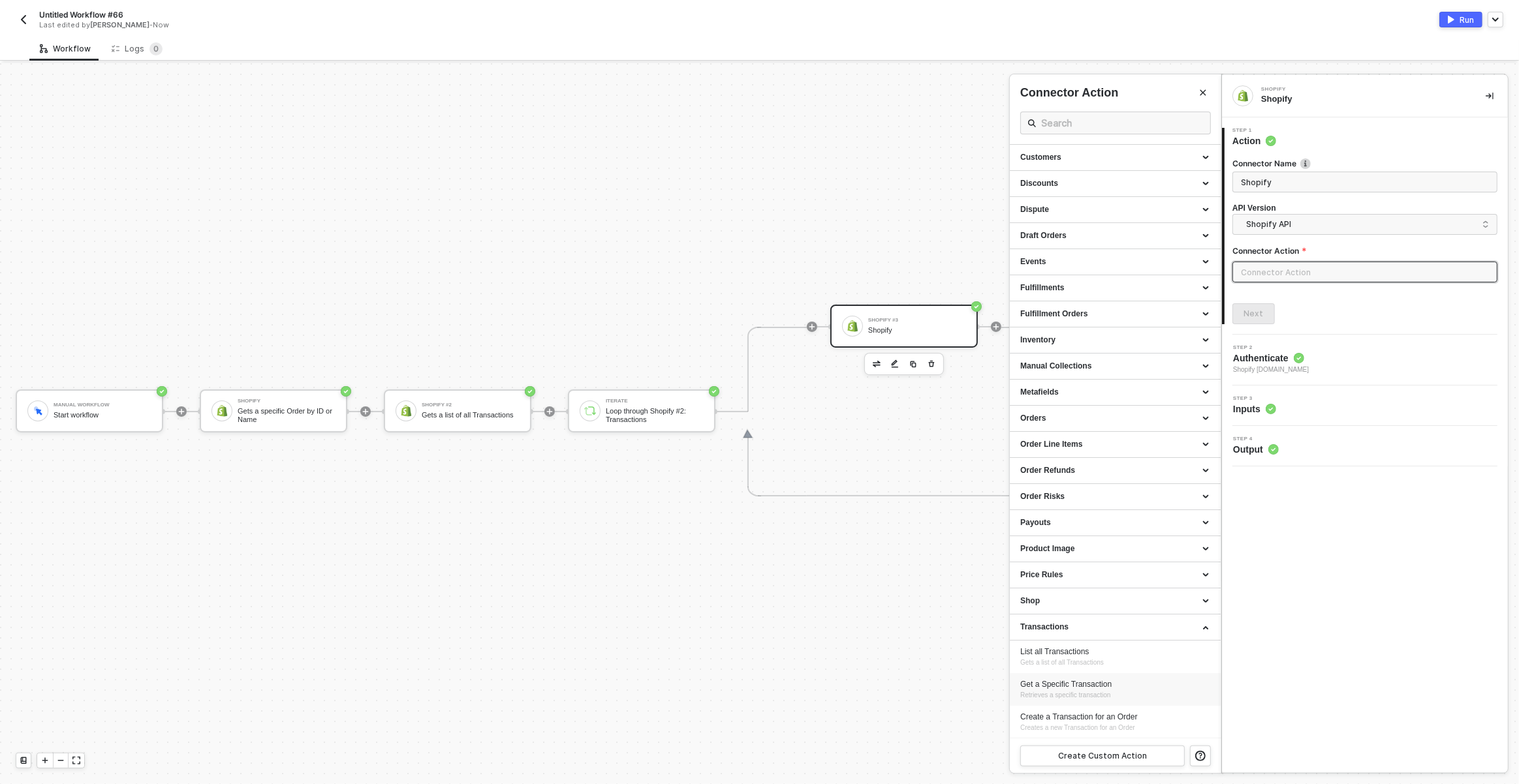
type input "Transactions - Get a Specific Transaction"
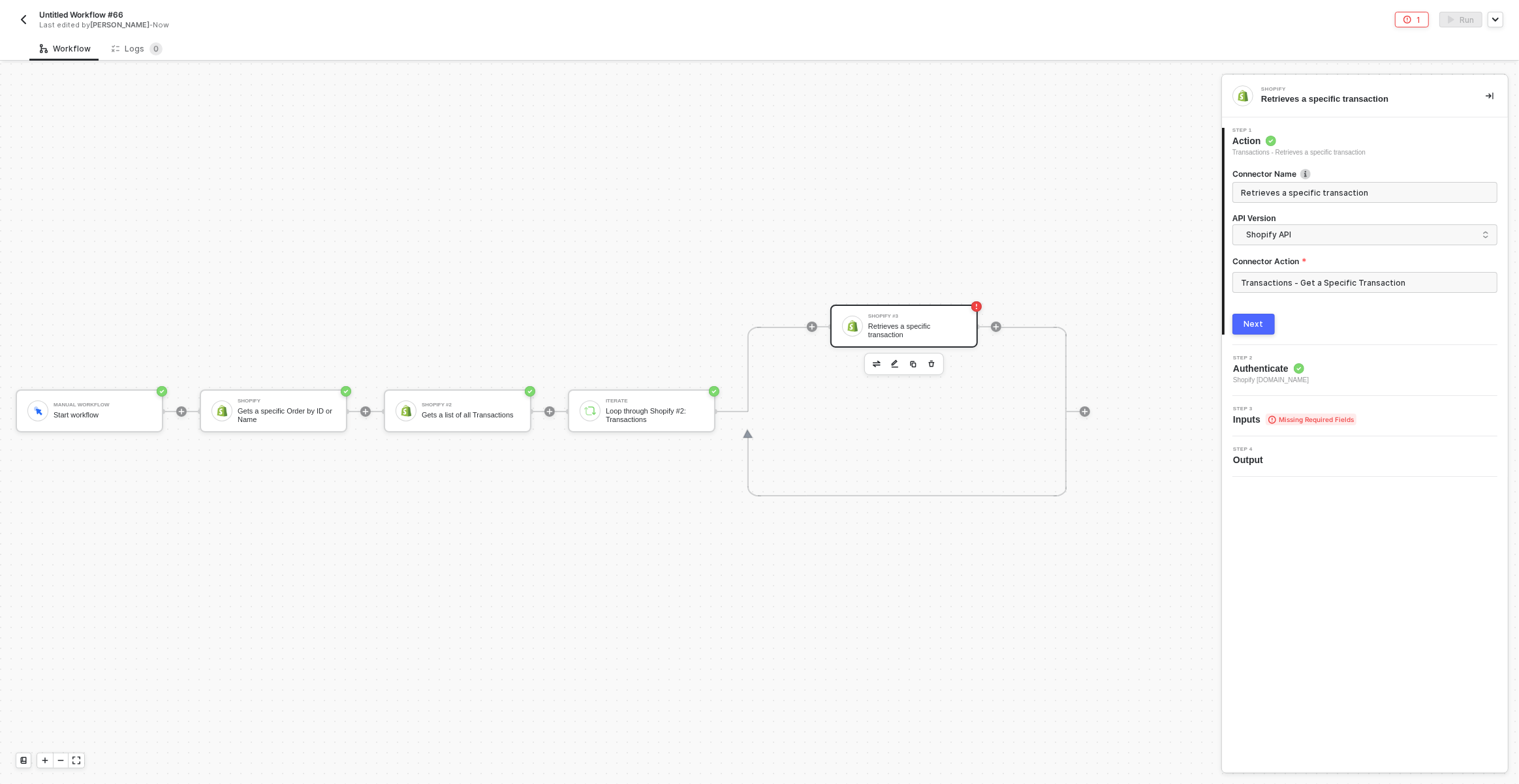
click at [1260, 323] on div "Next" at bounding box center [1254, 324] width 20 height 11
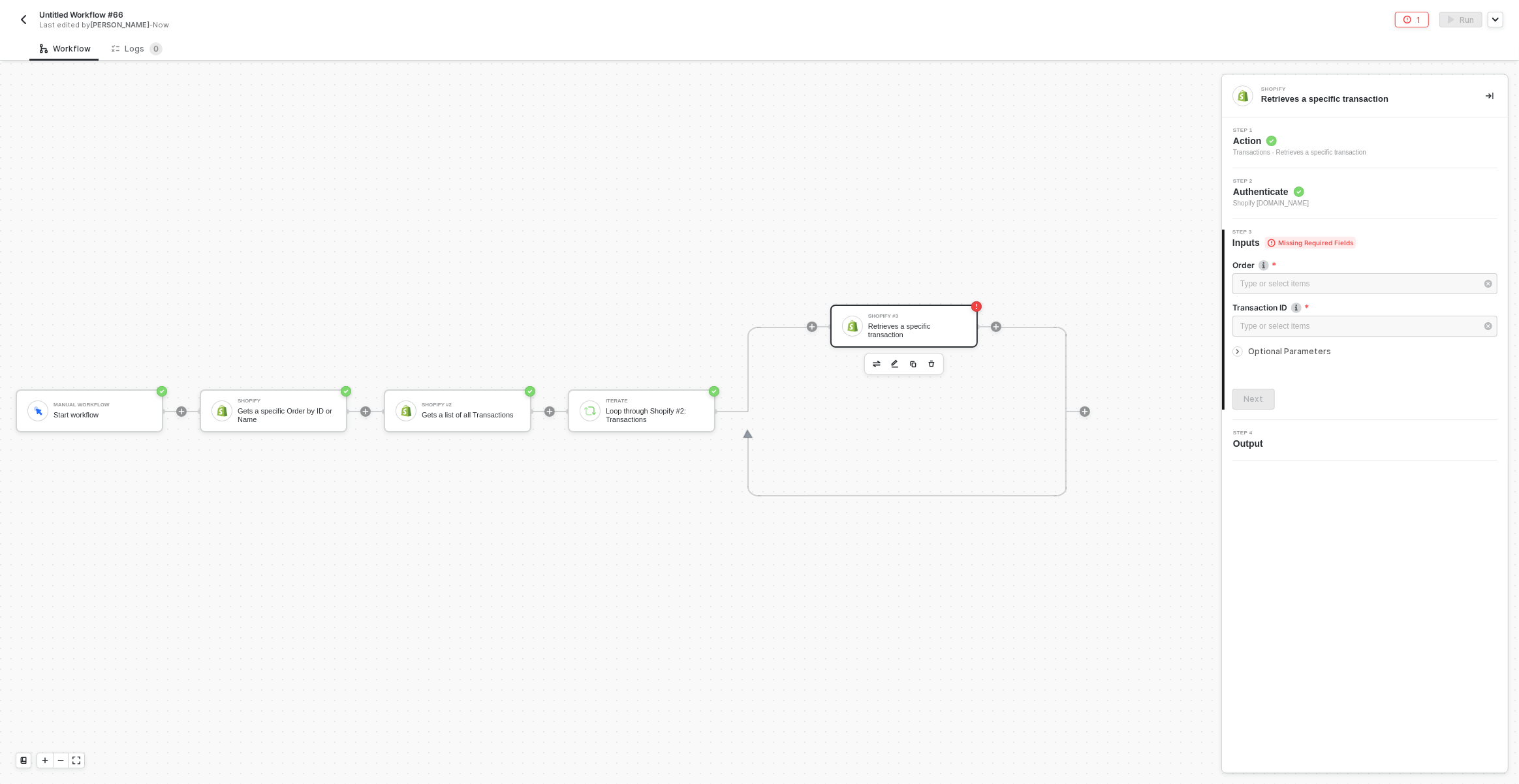
click at [1282, 205] on span "Shopify [DOMAIN_NAME]" at bounding box center [1270, 204] width 76 height 11
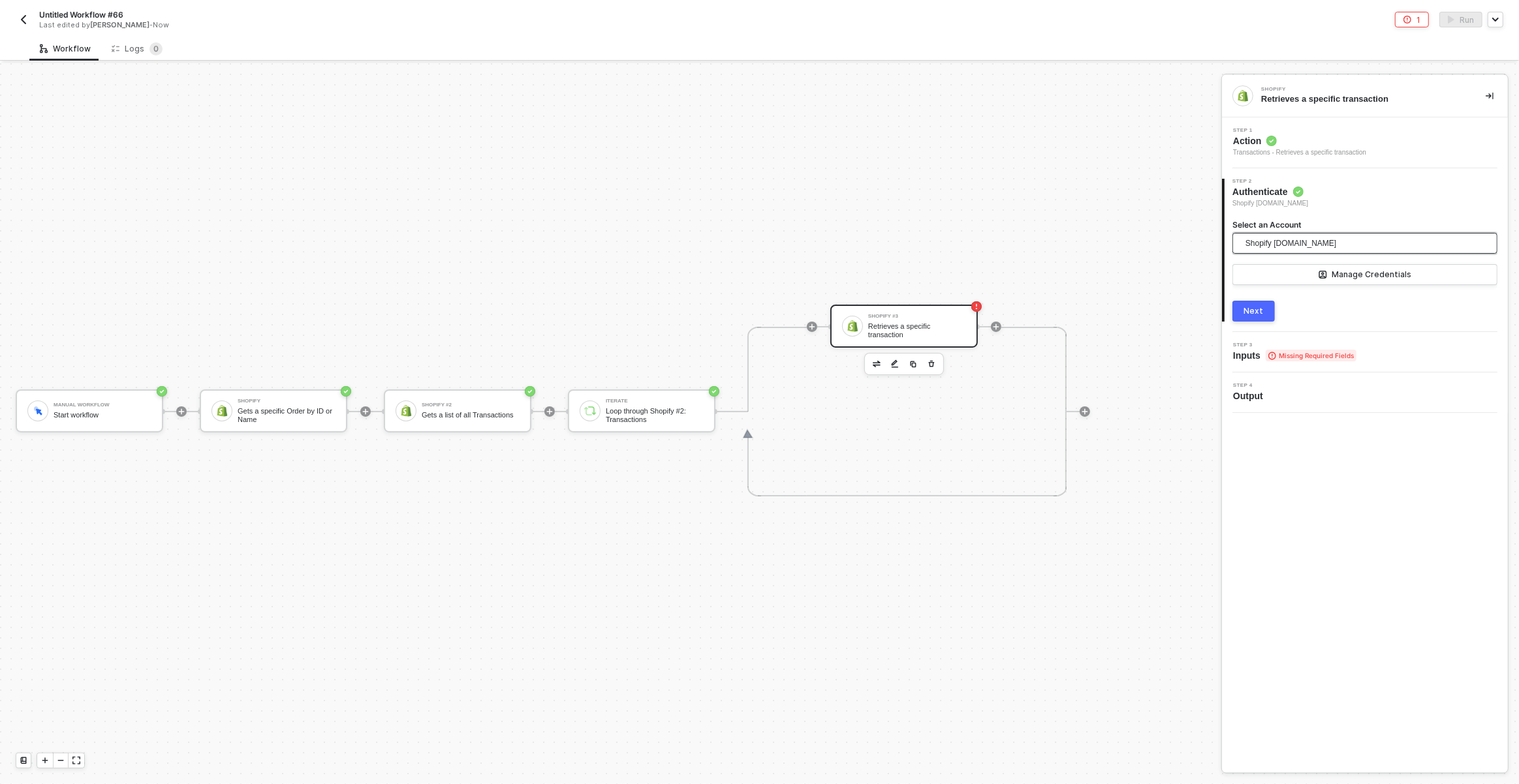
click at [1279, 249] on span "Shopify [DOMAIN_NAME]" at bounding box center [1291, 243] width 91 height 20
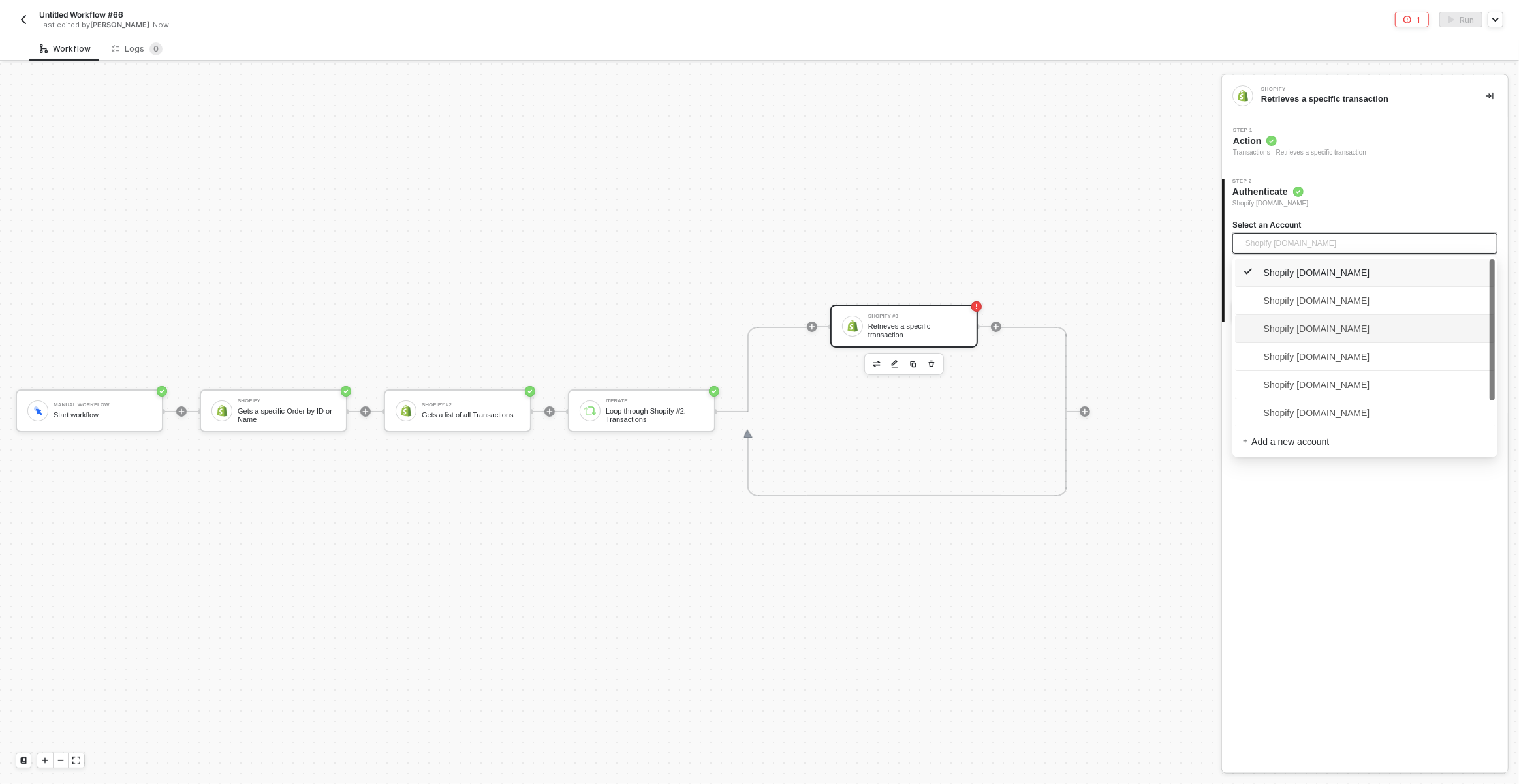
click at [1303, 322] on span "Shopify [DOMAIN_NAME]" at bounding box center [1306, 329] width 127 height 14
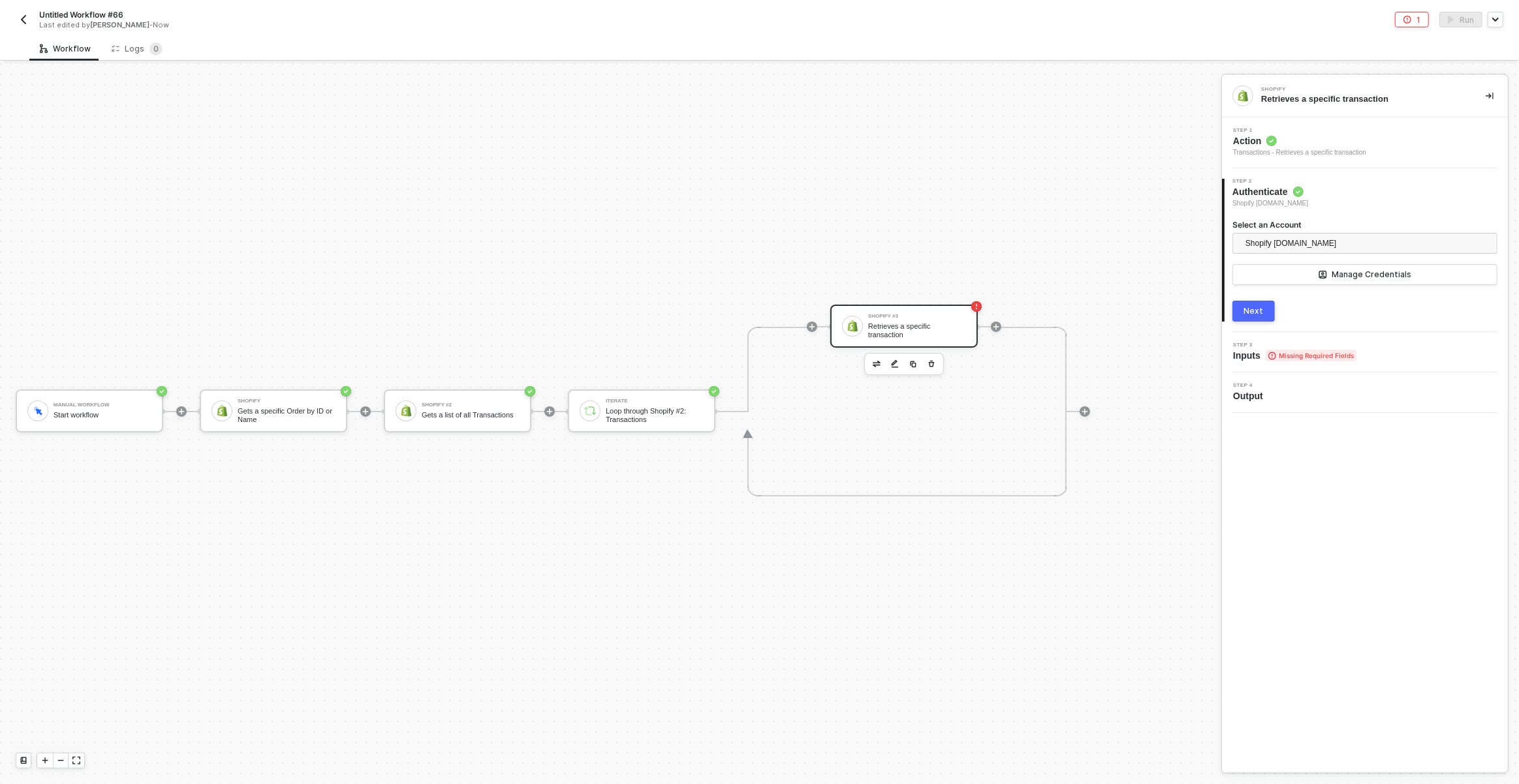
click at [1265, 304] on button "Next" at bounding box center [1253, 310] width 43 height 21
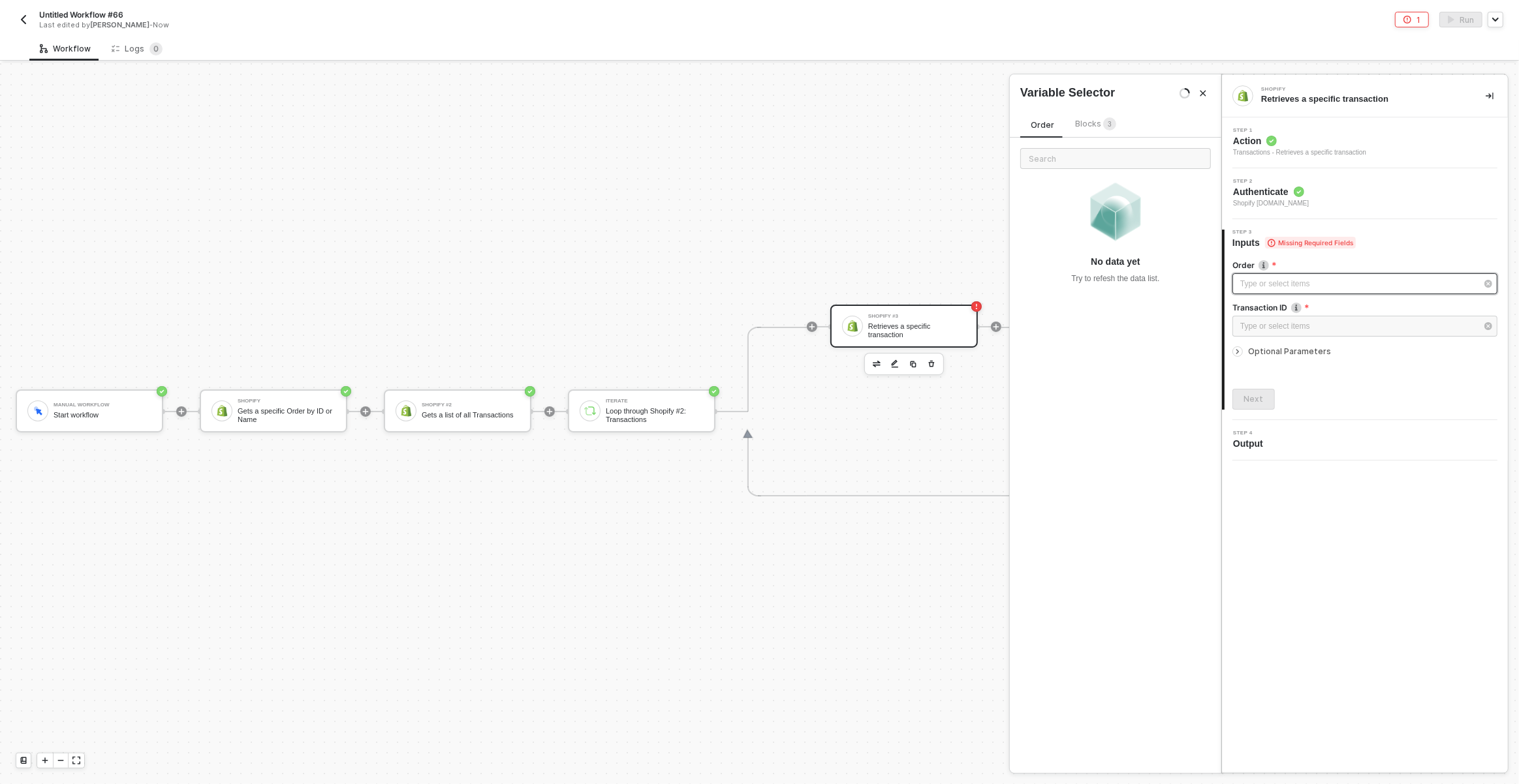
click at [1276, 282] on div "Type or select items ﻿" at bounding box center [1359, 284] width 237 height 12
click at [1268, 323] on div "Type or select items ﻿" at bounding box center [1359, 326] width 237 height 12
click at [1141, 122] on span "Blocks 3" at bounding box center [1144, 124] width 41 height 10
click at [1107, 210] on div "Loop through Shopify #2: Transactions" at bounding box center [1124, 204] width 150 height 11
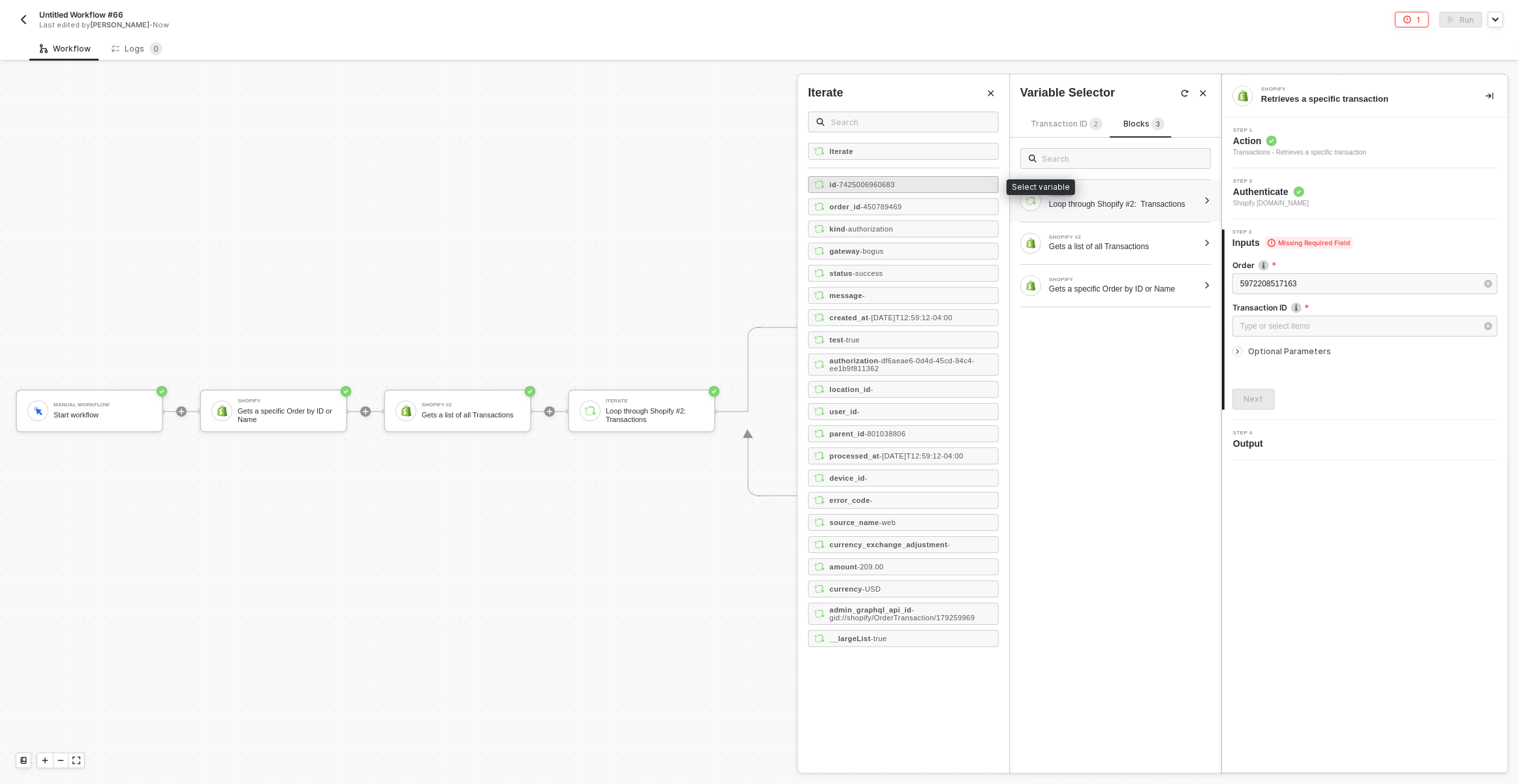
click at [895, 186] on span "- 7425006960683" at bounding box center [866, 185] width 58 height 8
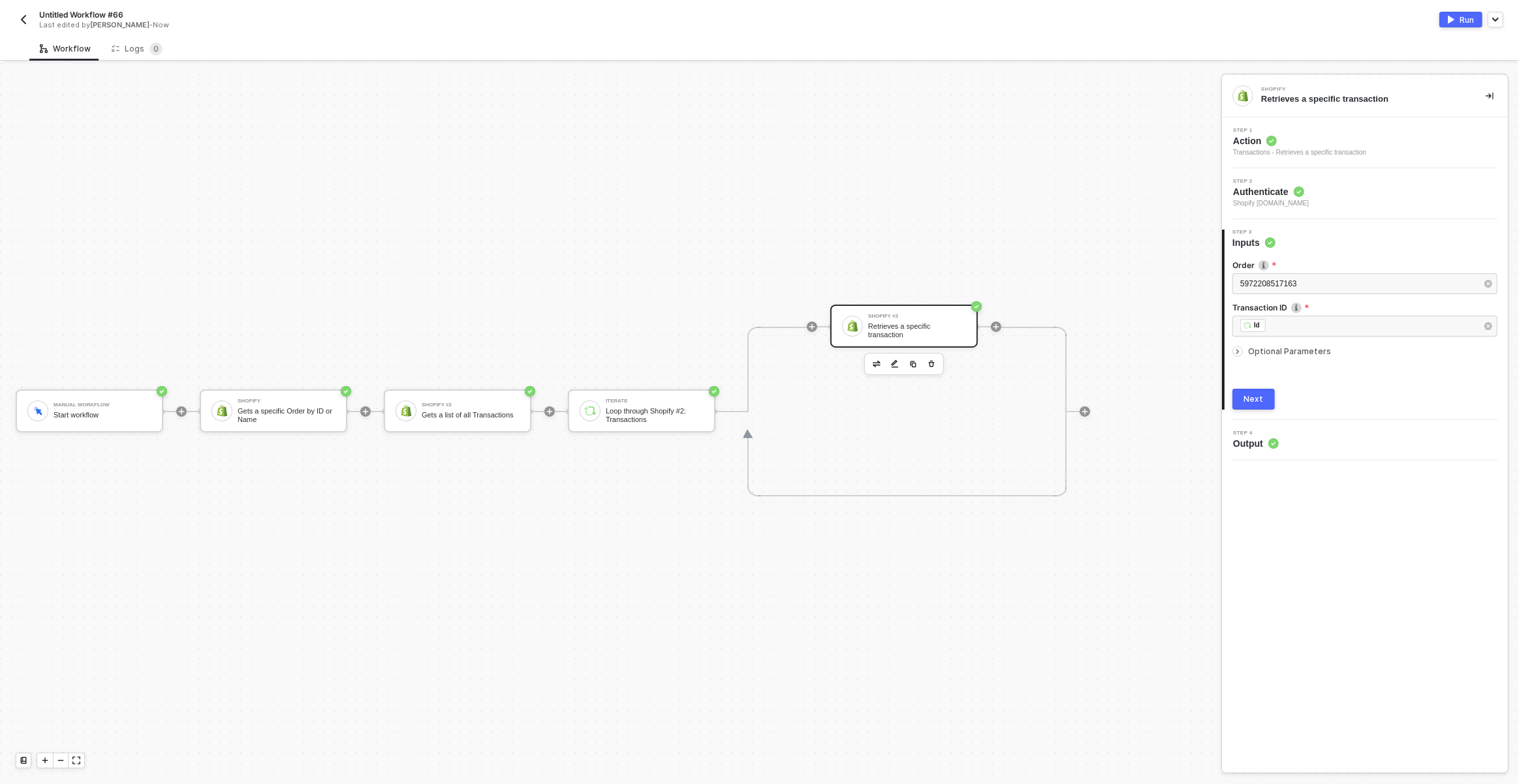
click at [1255, 406] on button "Next" at bounding box center [1253, 399] width 43 height 21
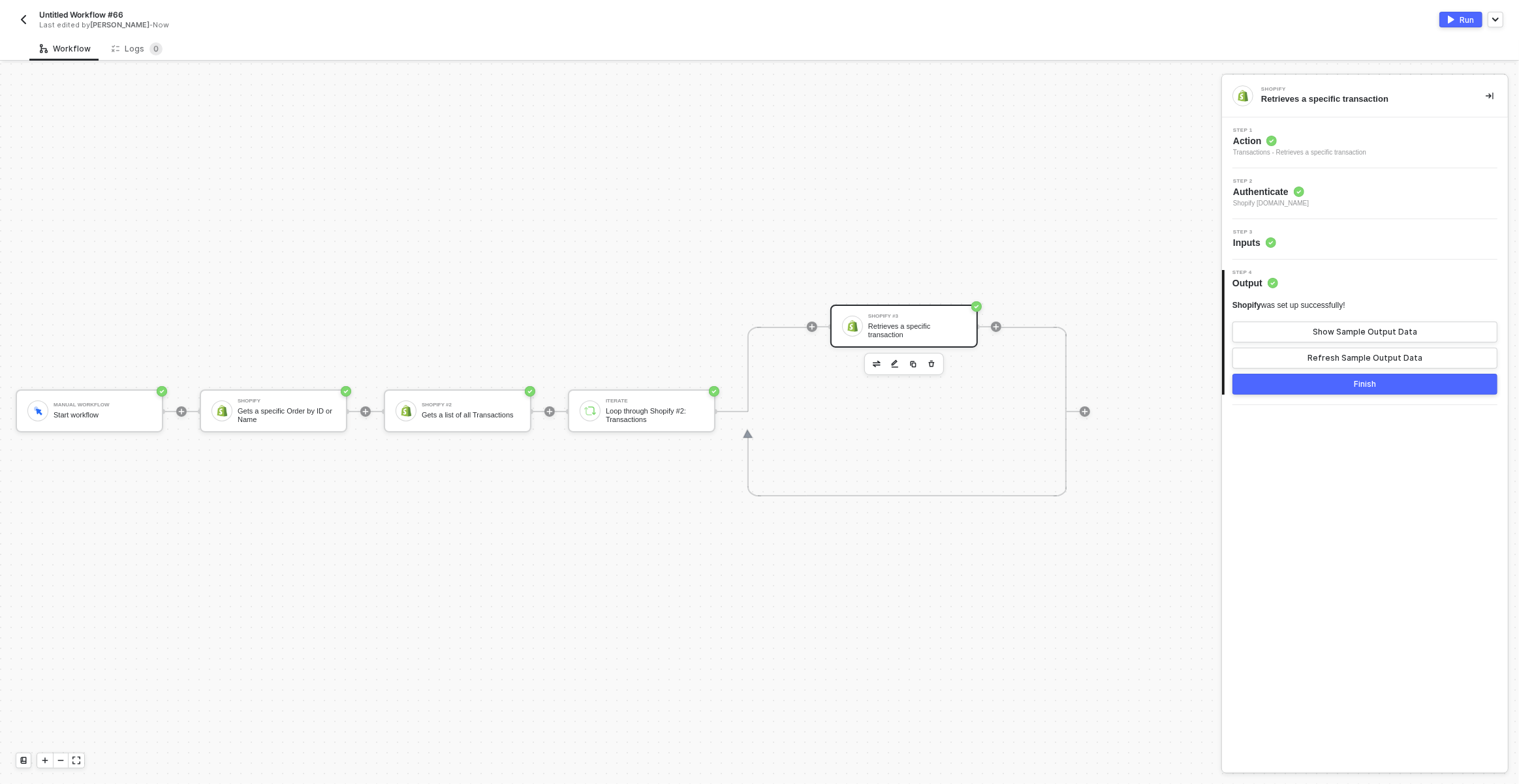
click at [1454, 20] on img "button" at bounding box center [1451, 20] width 7 height 8
click at [151, 51] on sup "0" at bounding box center [156, 49] width 13 height 13
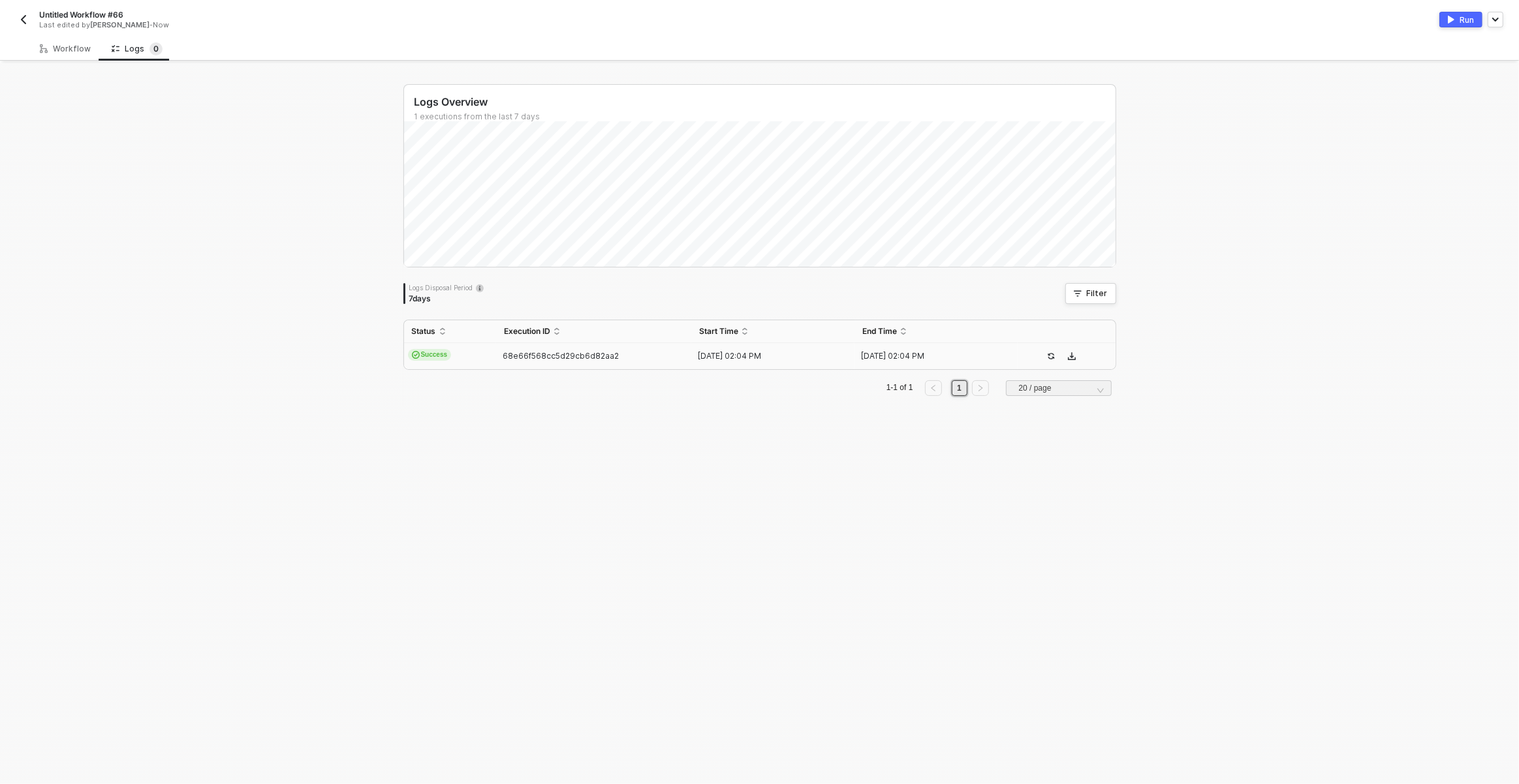
click at [590, 367] on td "68e66f568cc5d29cb6d82aa2" at bounding box center [594, 356] width 196 height 26
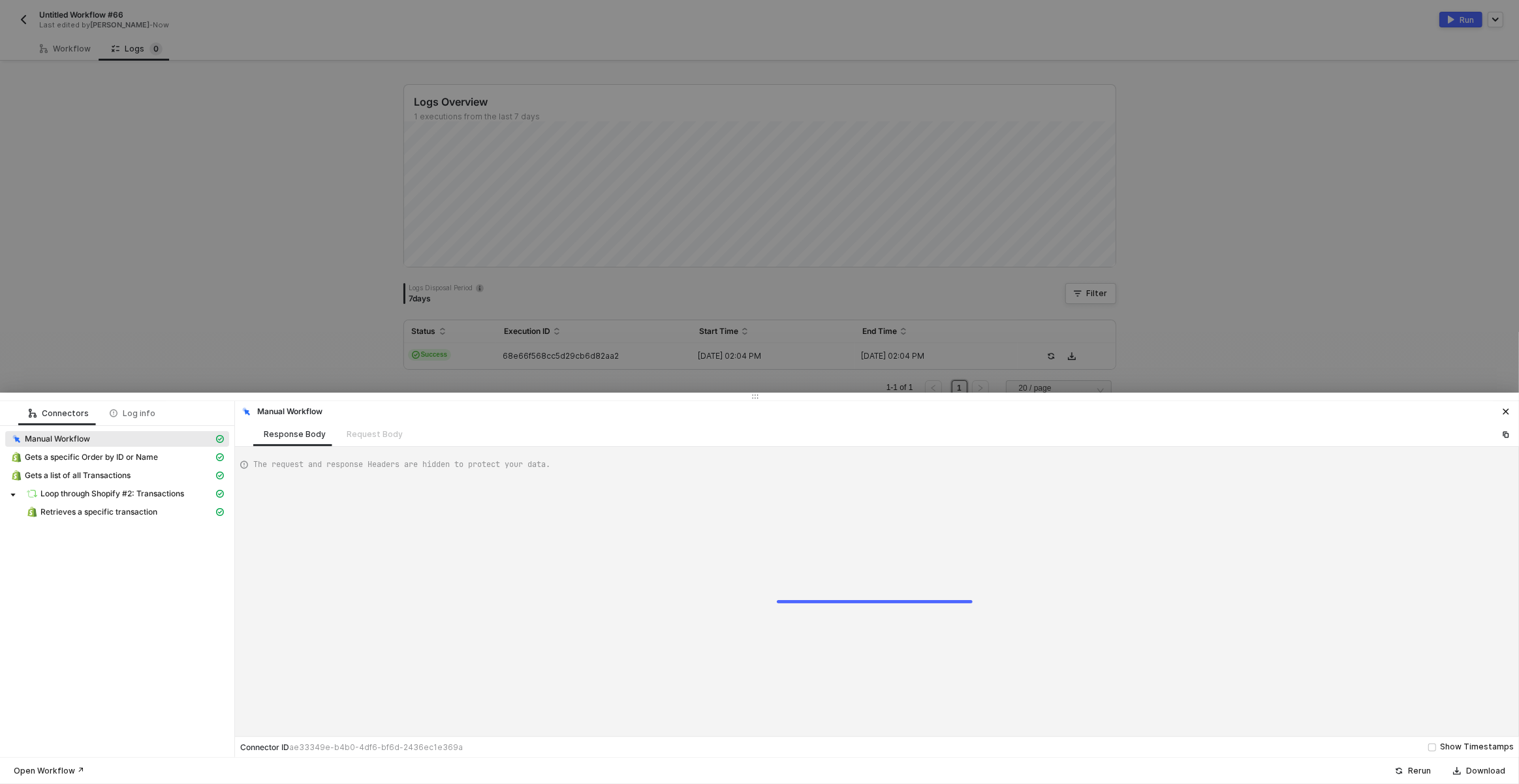
type textarea "{ "json": {}, "id": "b2e1c6fe-28f5-461d-8bc2-efdad0c5e503" }"
click at [116, 493] on span "Loop through Shopify #2: Transactions" at bounding box center [112, 494] width 143 height 11
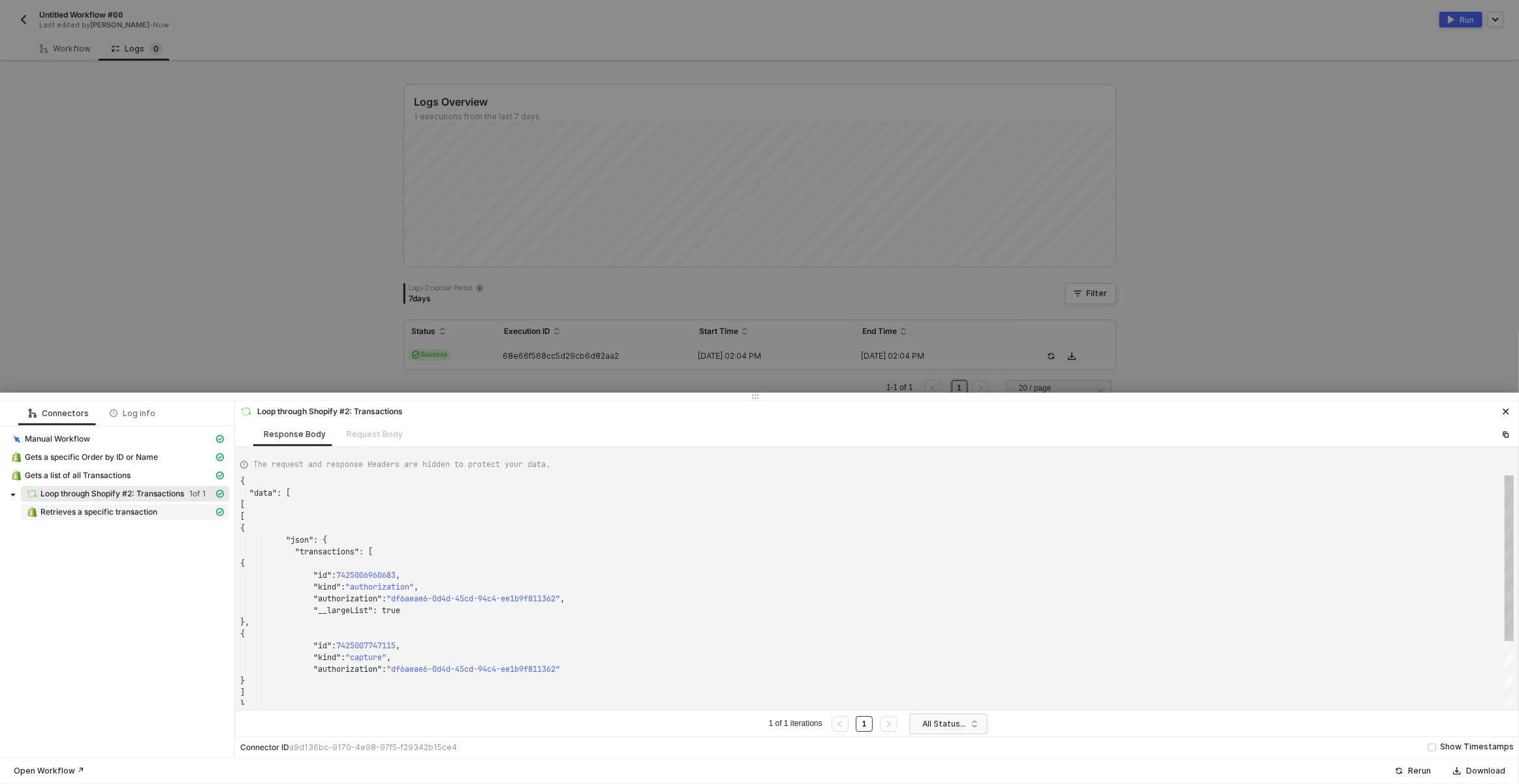
scroll to position [117, 0]
click at [111, 506] on div "Retrieves a specific transaction" at bounding box center [120, 512] width 188 height 11
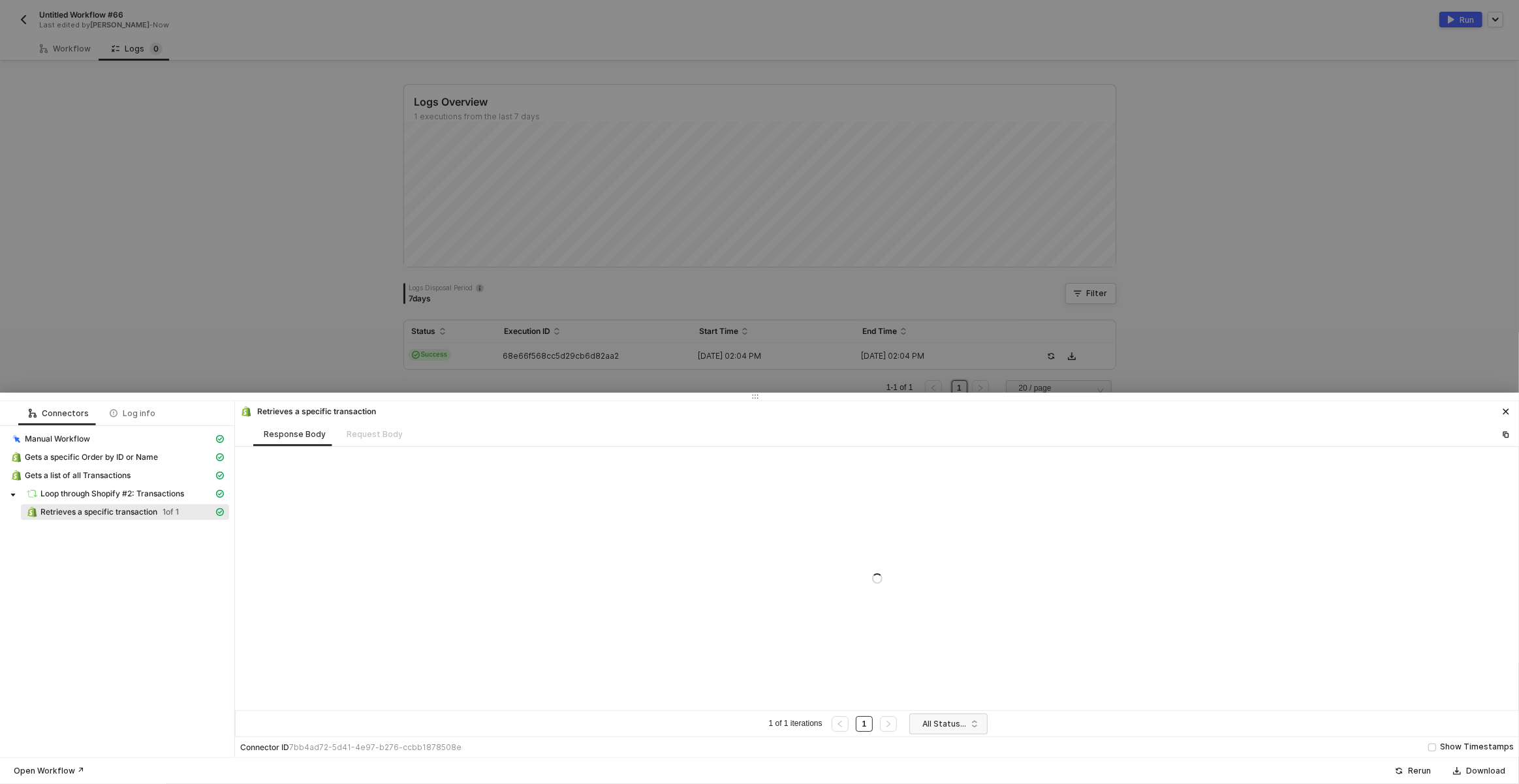
click at [111, 506] on div "Retrieves a specific transaction 1 of 1" at bounding box center [120, 512] width 188 height 11
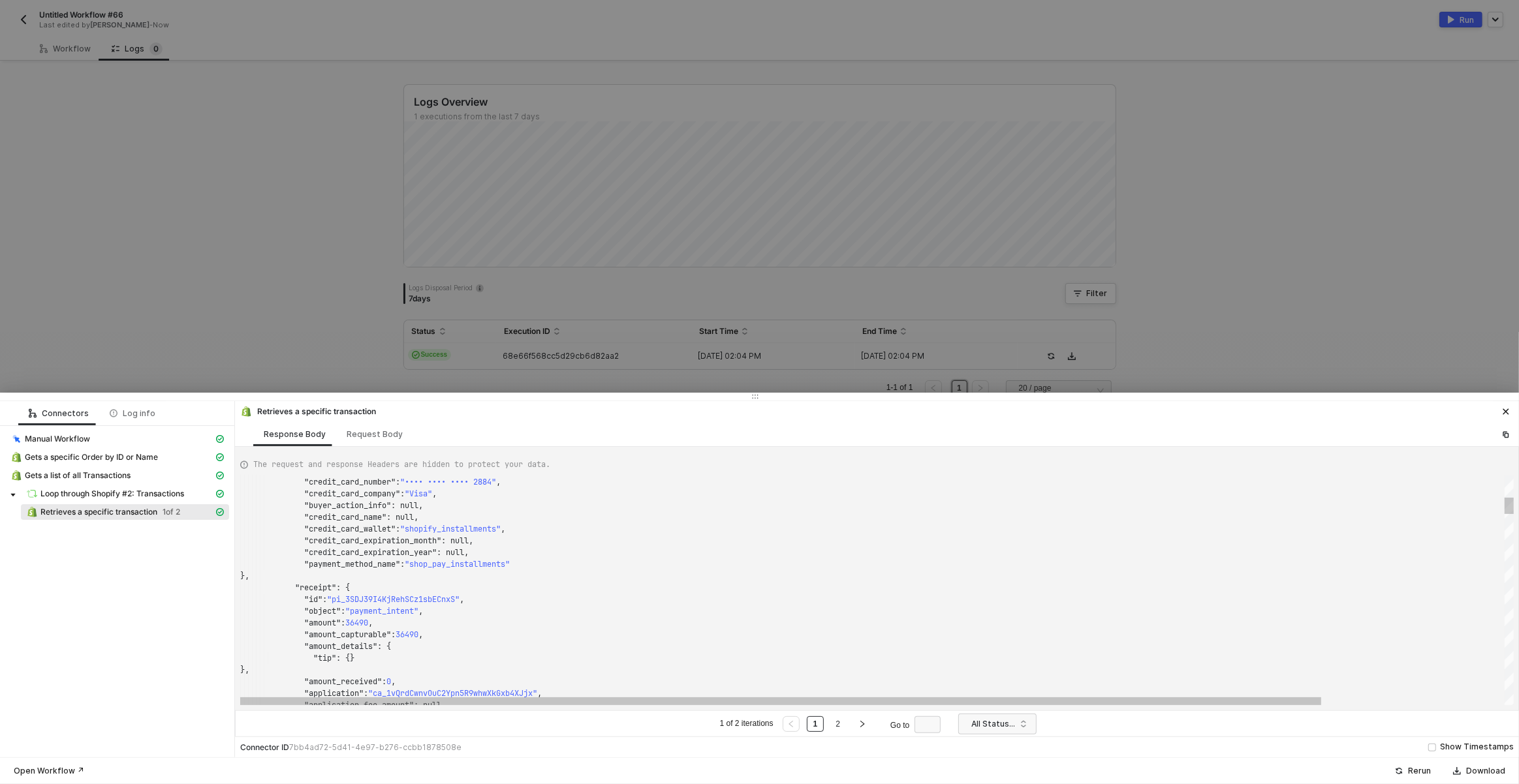
type textarea ""amount_details": { "tip": {} }, "amount_received": 0, "application": "ca_1vQrd…"
click at [568, 662] on div ""tip" : {}" at bounding box center [985, 658] width 1490 height 11
type textarea "amount"
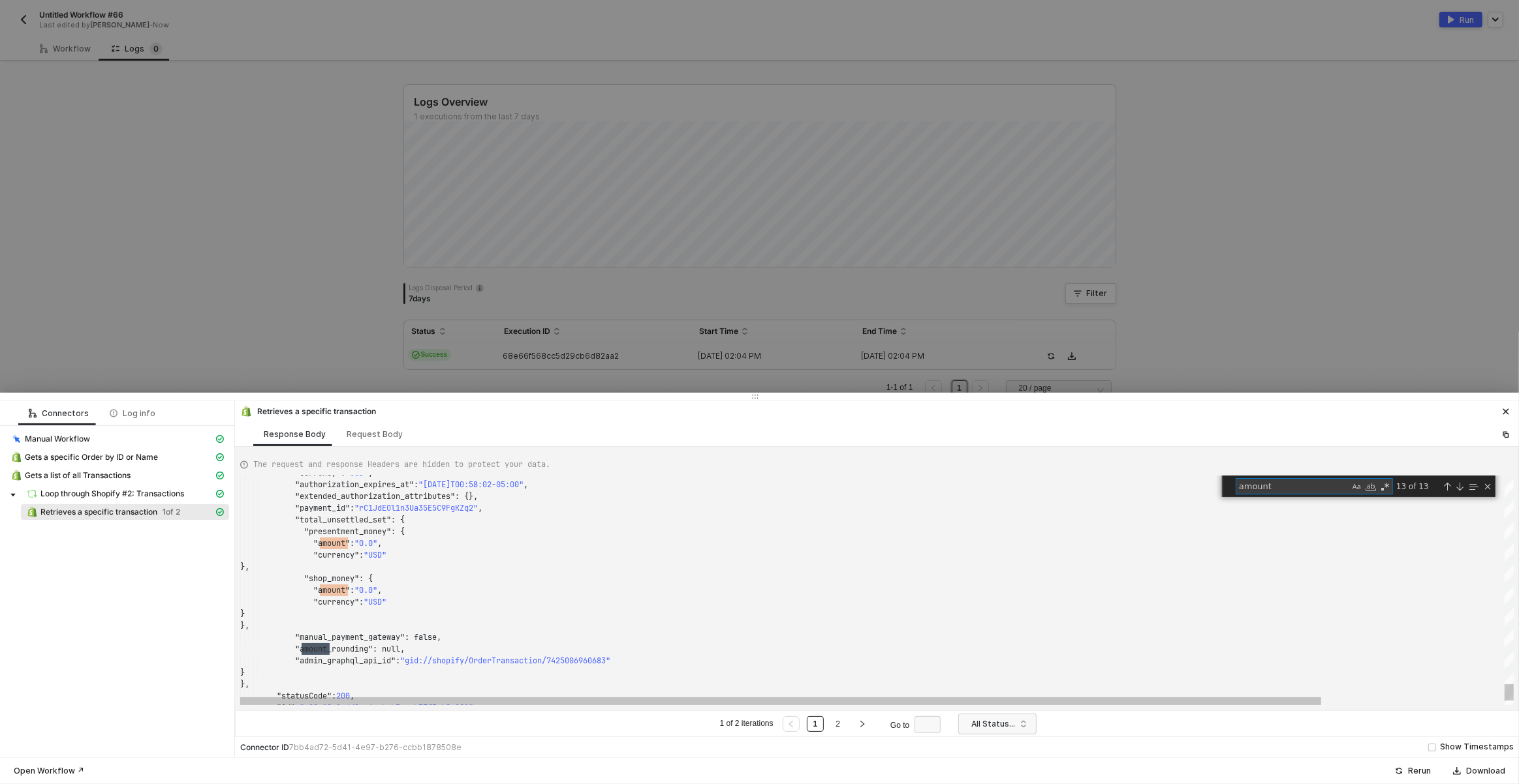
scroll to position [117, 98]
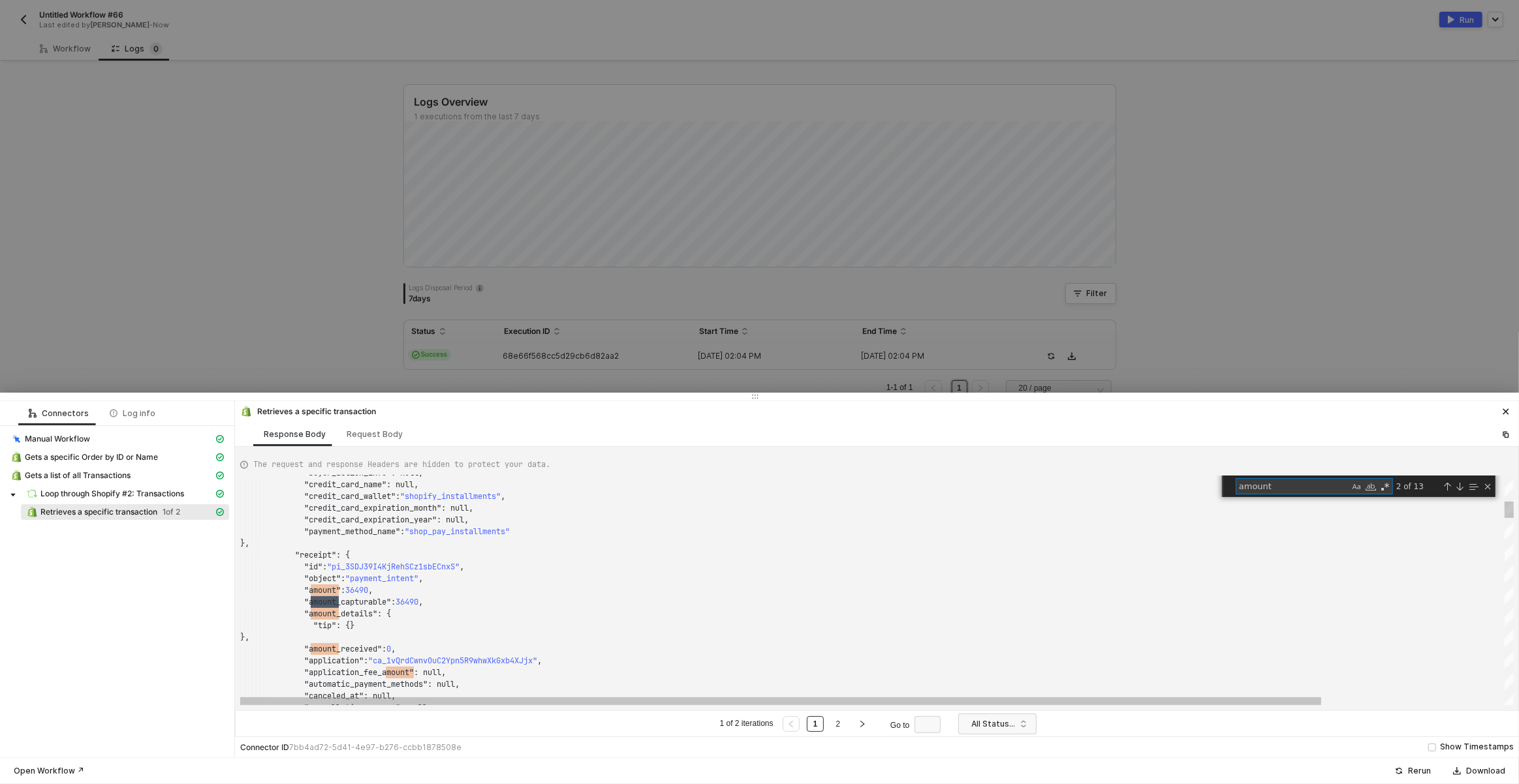
type textarea ""amount_details": { "tip": {} }, "amount_received": 0, "application": "ca_1vQrd…"
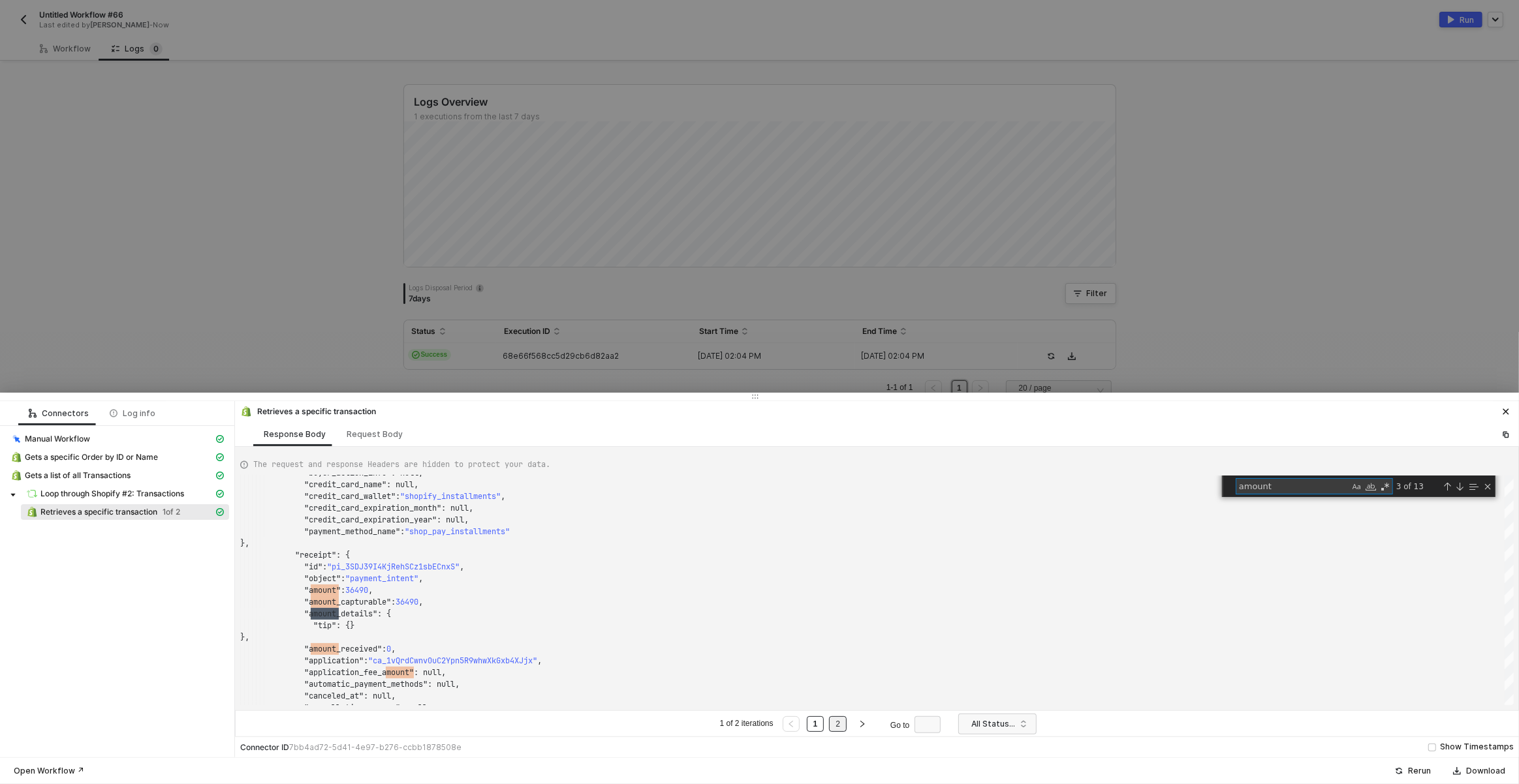
type textarea "amount"
click at [836, 717] on link "2" at bounding box center [838, 724] width 12 height 14
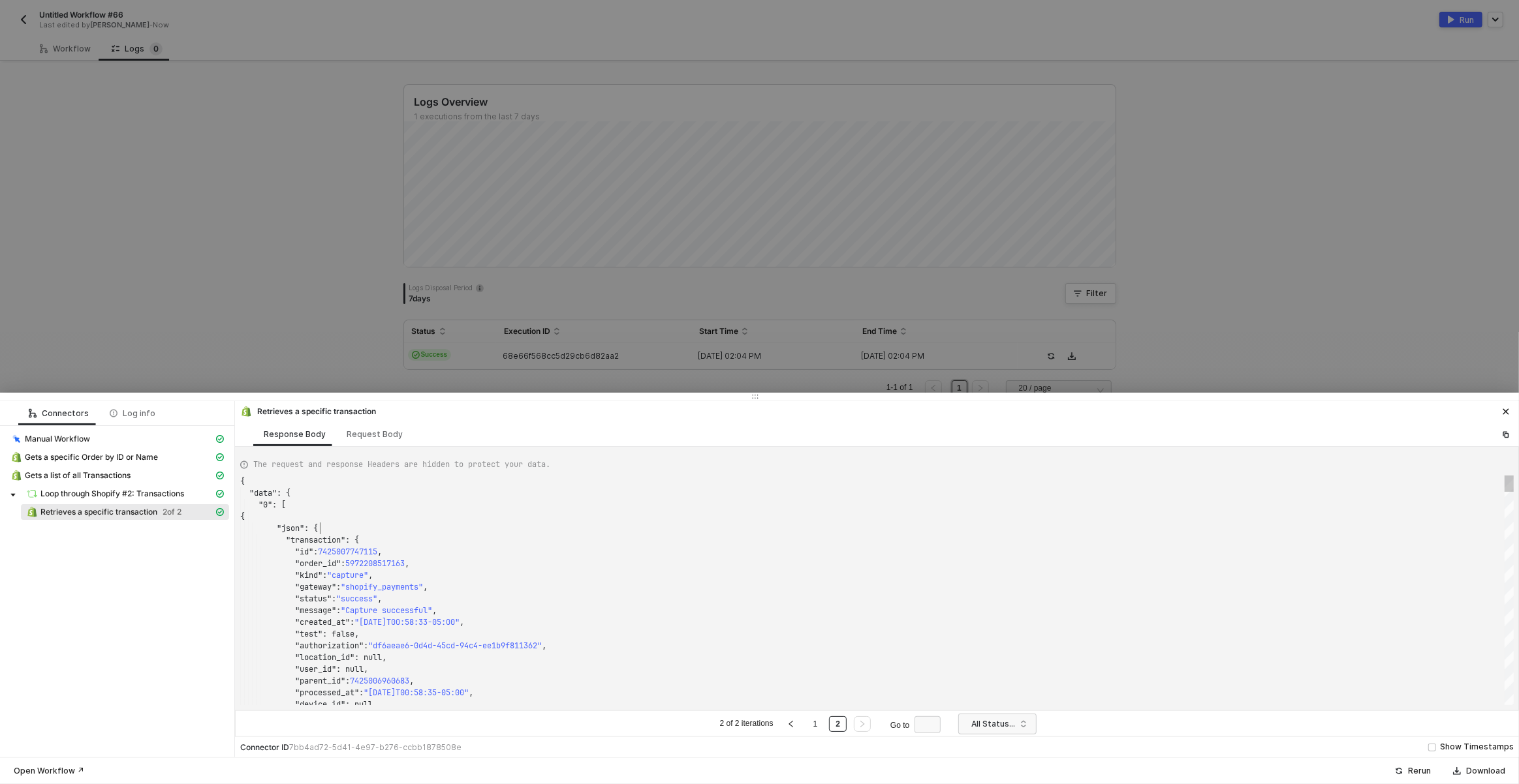
scroll to position [47, 79]
click at [495, 531] on div ""json" : {" at bounding box center [877, 528] width 1273 height 11
type textarea "a"
type textarea ""error_code": null, "source_name": "4655075", "payment_details": { "credit_card…"
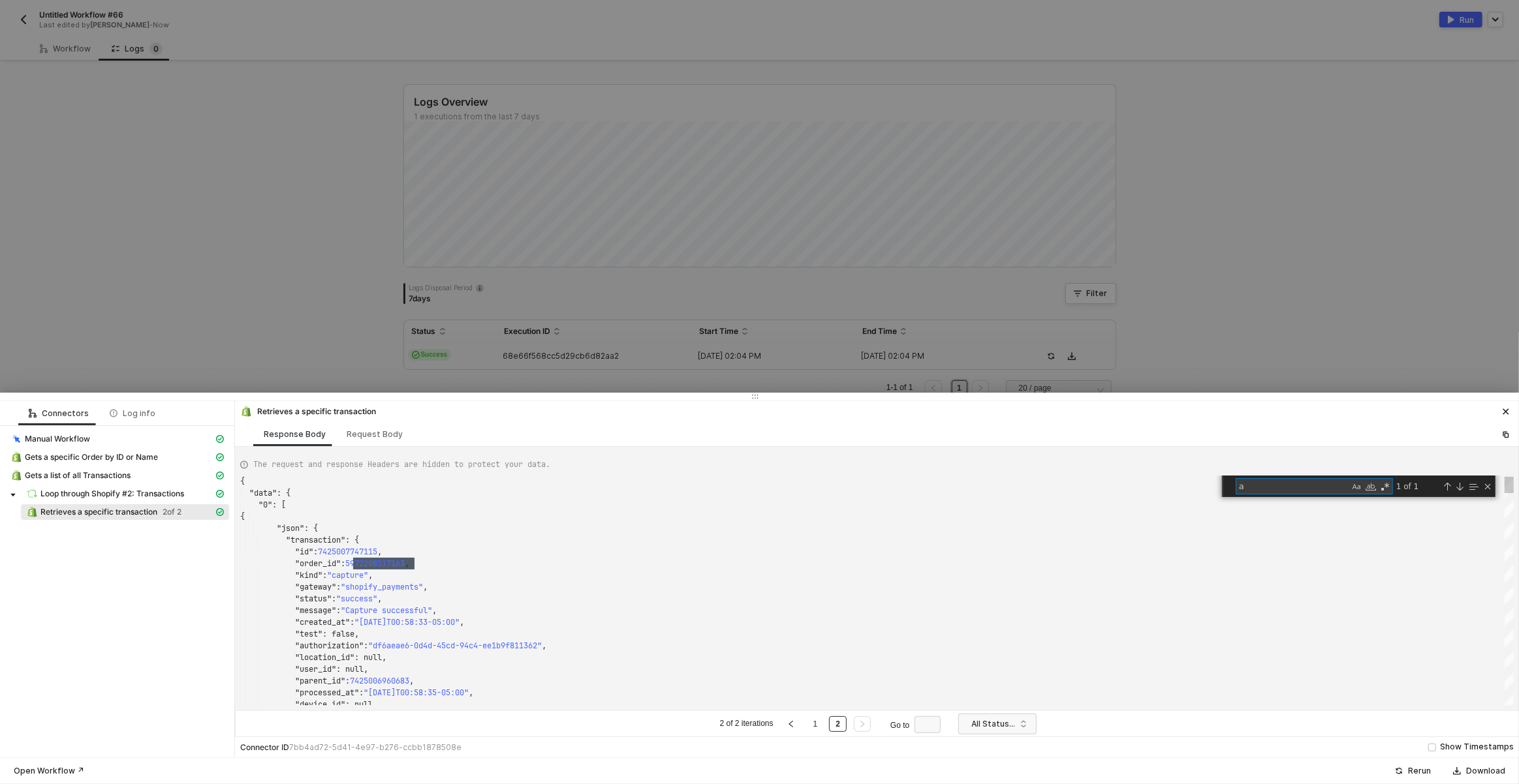
type textarea "am"
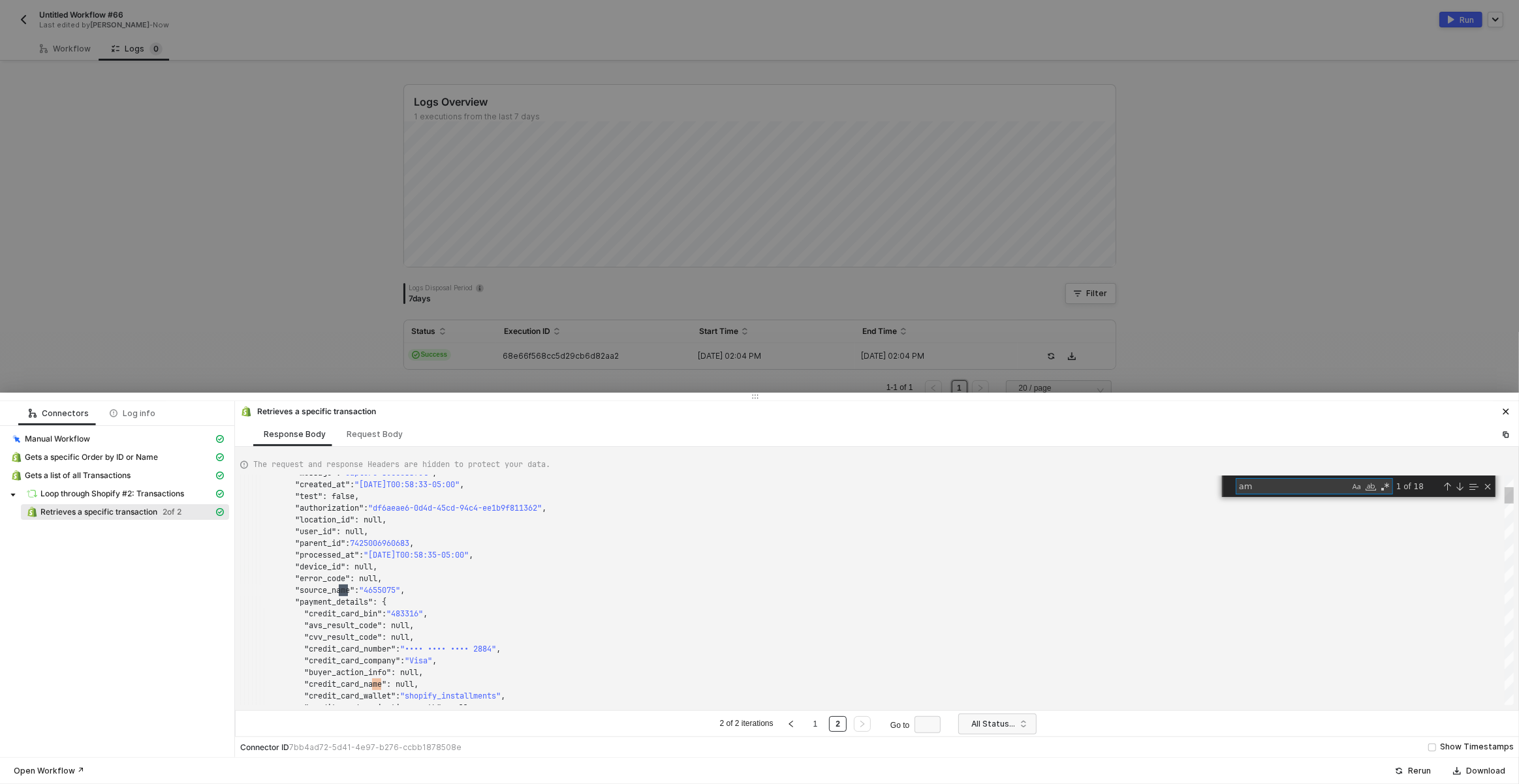
type textarea ""credit_card_wallet": "shopify_installments", "credit_card_expiration_month": n…"
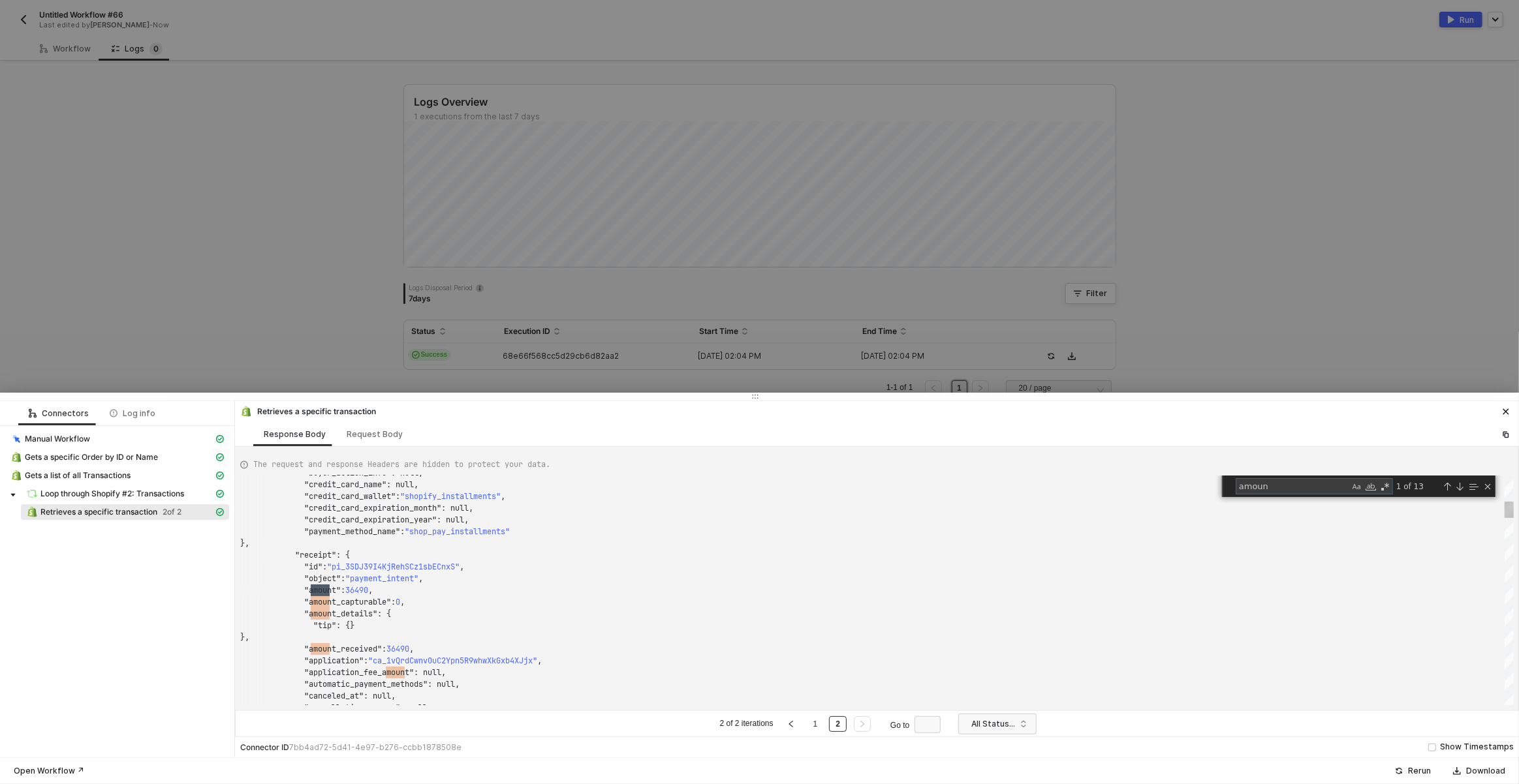
type textarea "amount"
type textarea "}, "shop_money": { "amount": "0.0", "currency": "USD" } }, "manual_payment_gate…"
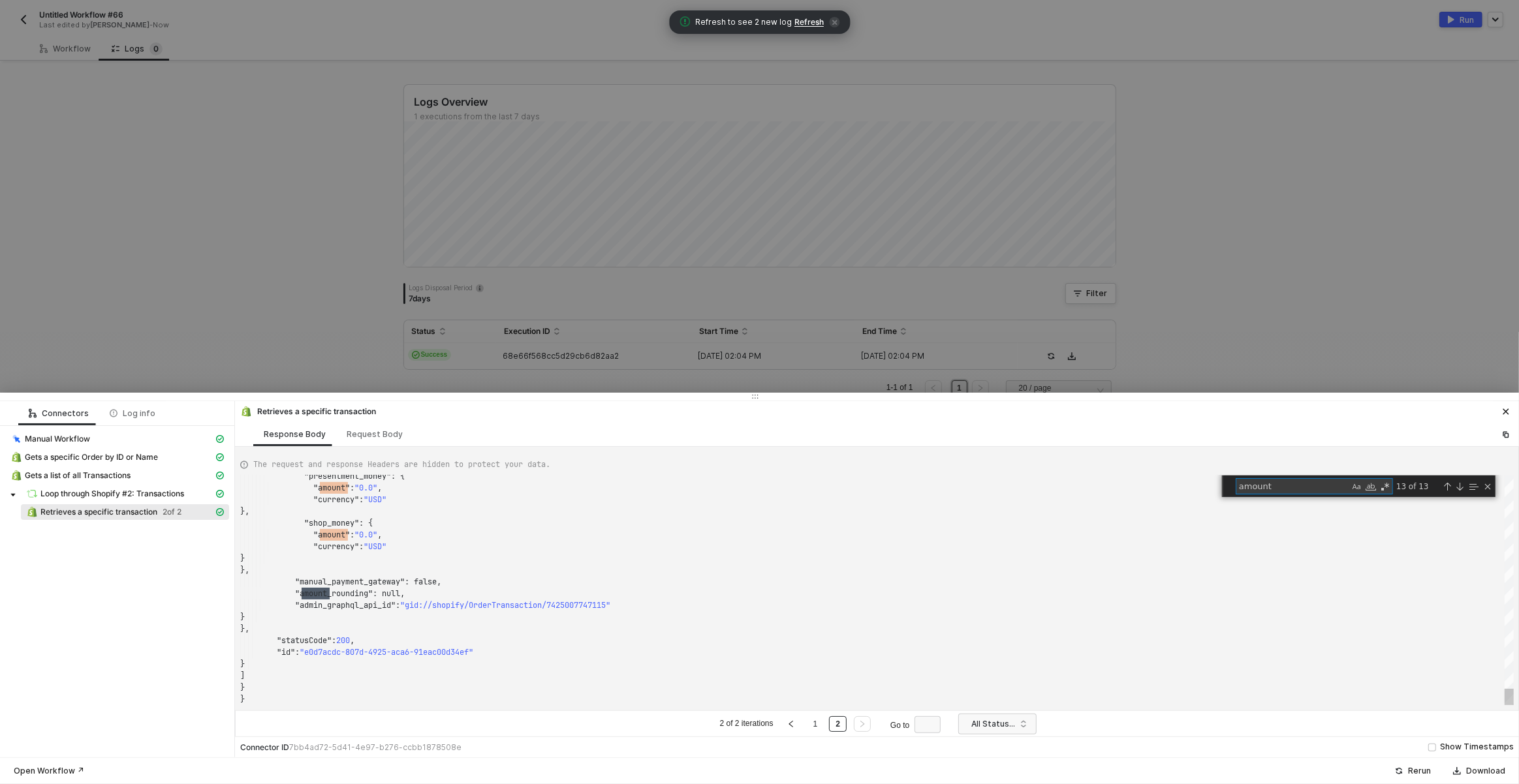
scroll to position [117, 89]
type textarea "amount"
click at [117, 458] on span "Gets a specific Order by ID or Name" at bounding box center [92, 458] width 134 height 11
type textarea "{ "json": { "order": { "id": 5972208517163, "admin_graphql_api_id": "gid://shop…"
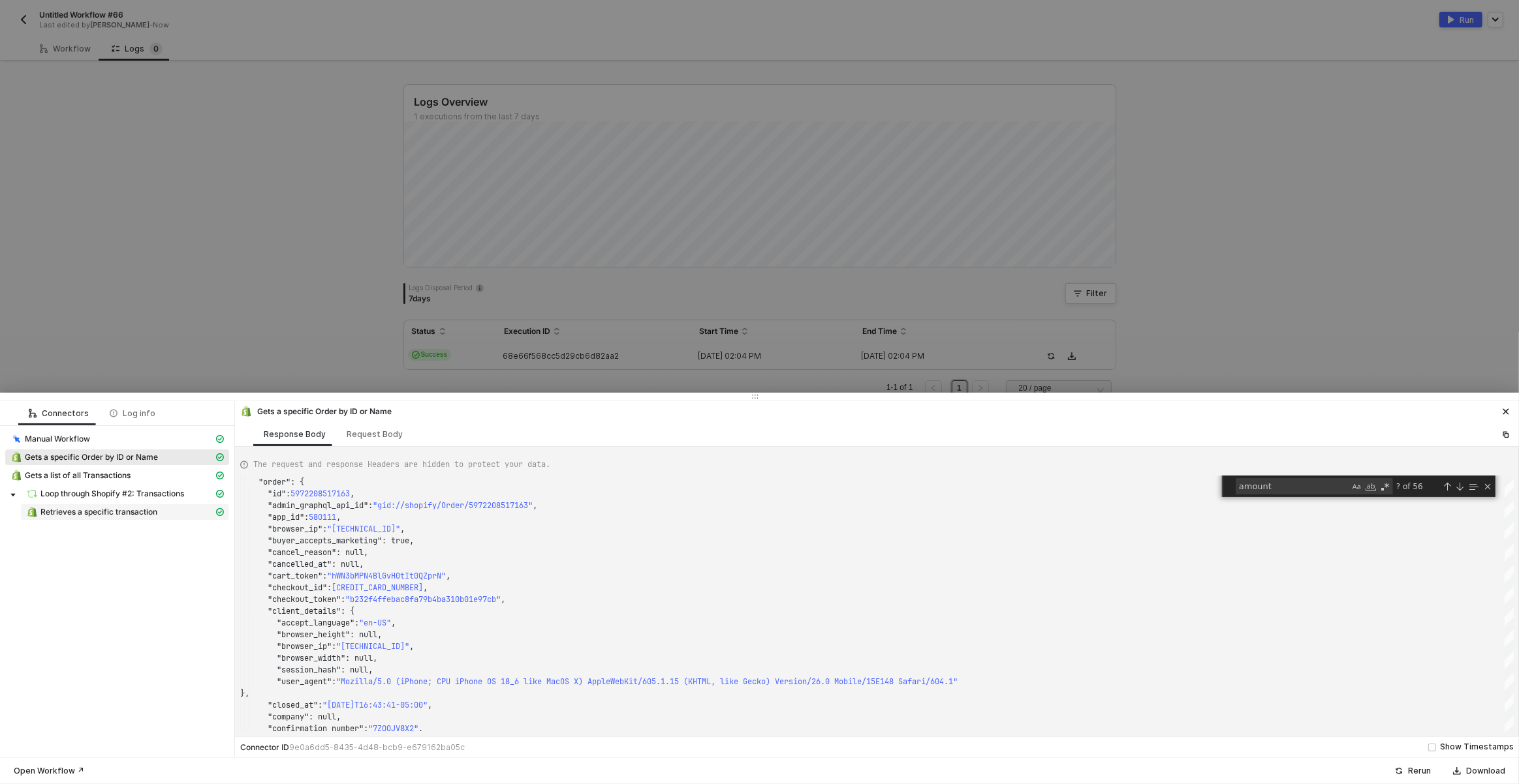
click at [129, 504] on span "Retrieves a specific transaction" at bounding box center [124, 512] width 208 height 16
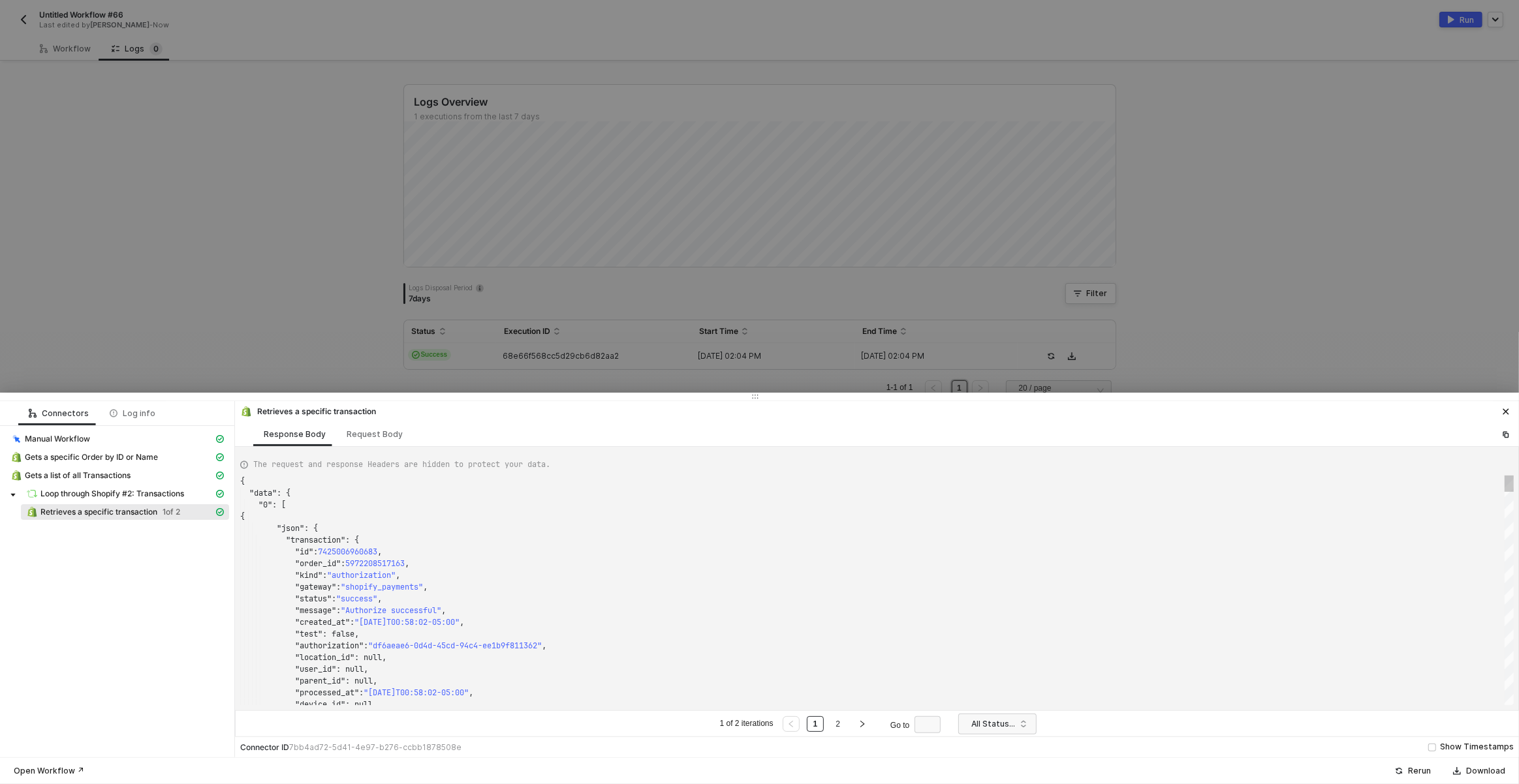
scroll to position [117, 0]
click at [839, 721] on link "2" at bounding box center [838, 724] width 12 height 14
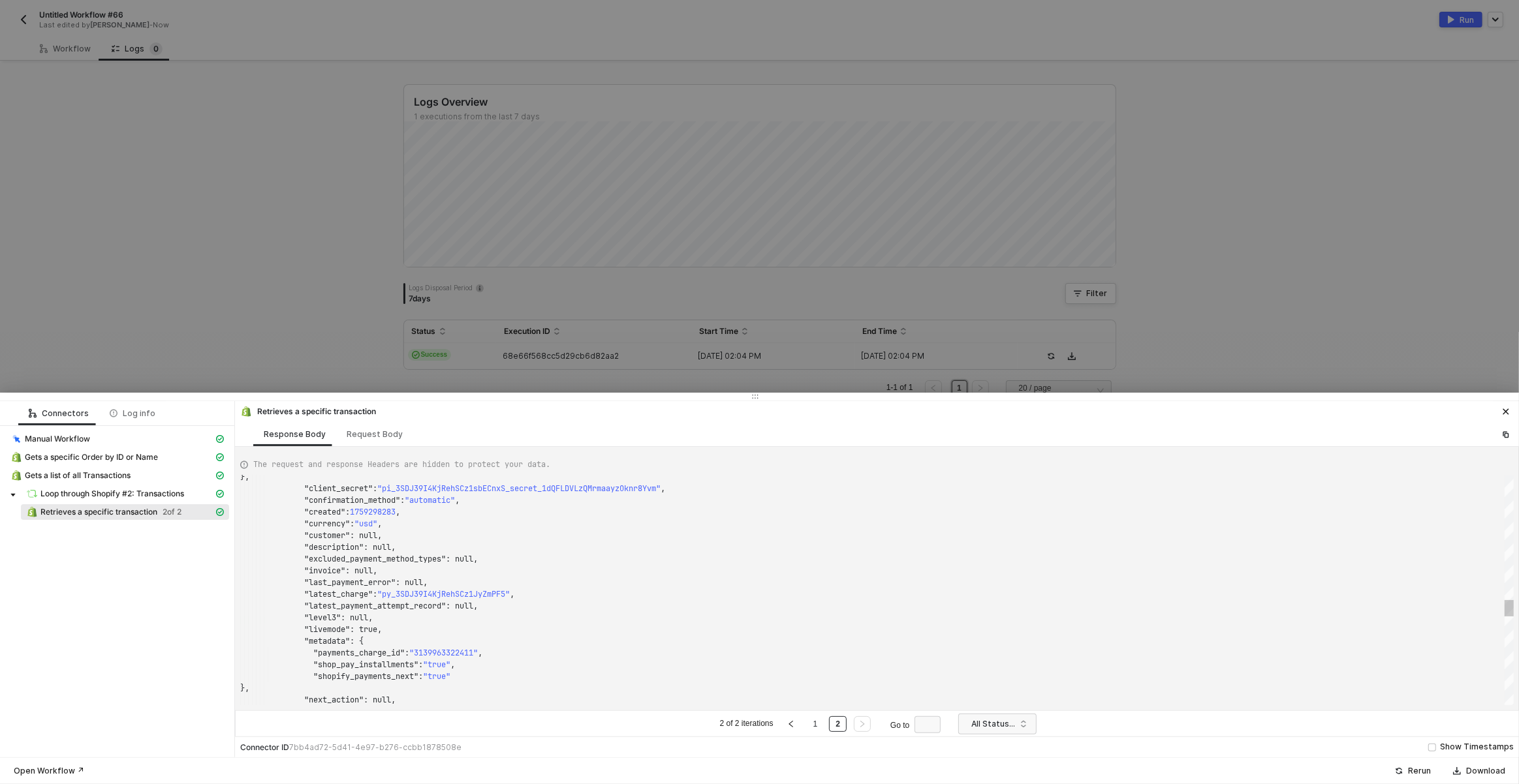
scroll to position [70, 137]
click at [522, 617] on div ""level3" : null," at bounding box center [877, 618] width 1273 height 11
type textarea ""shop_pay_installments": "true", "shopify_payments_next": "true" }, "next_actio…"
type textarea "f"
type textarea ""application_id": "VKAMM0MN97C2DC2H", "autopay_enabled": true, "buyer_id": "630…"
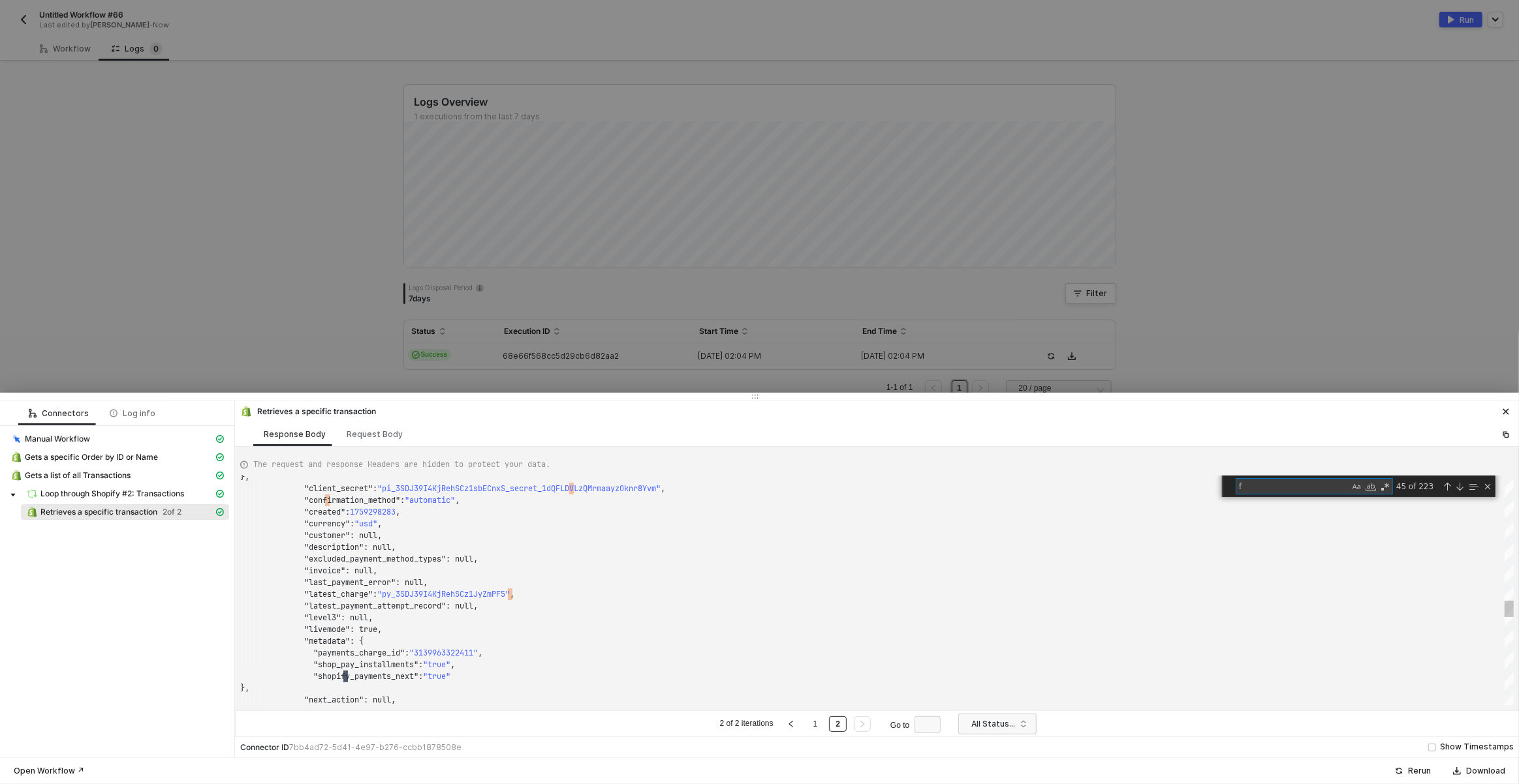
type textarea "fe"
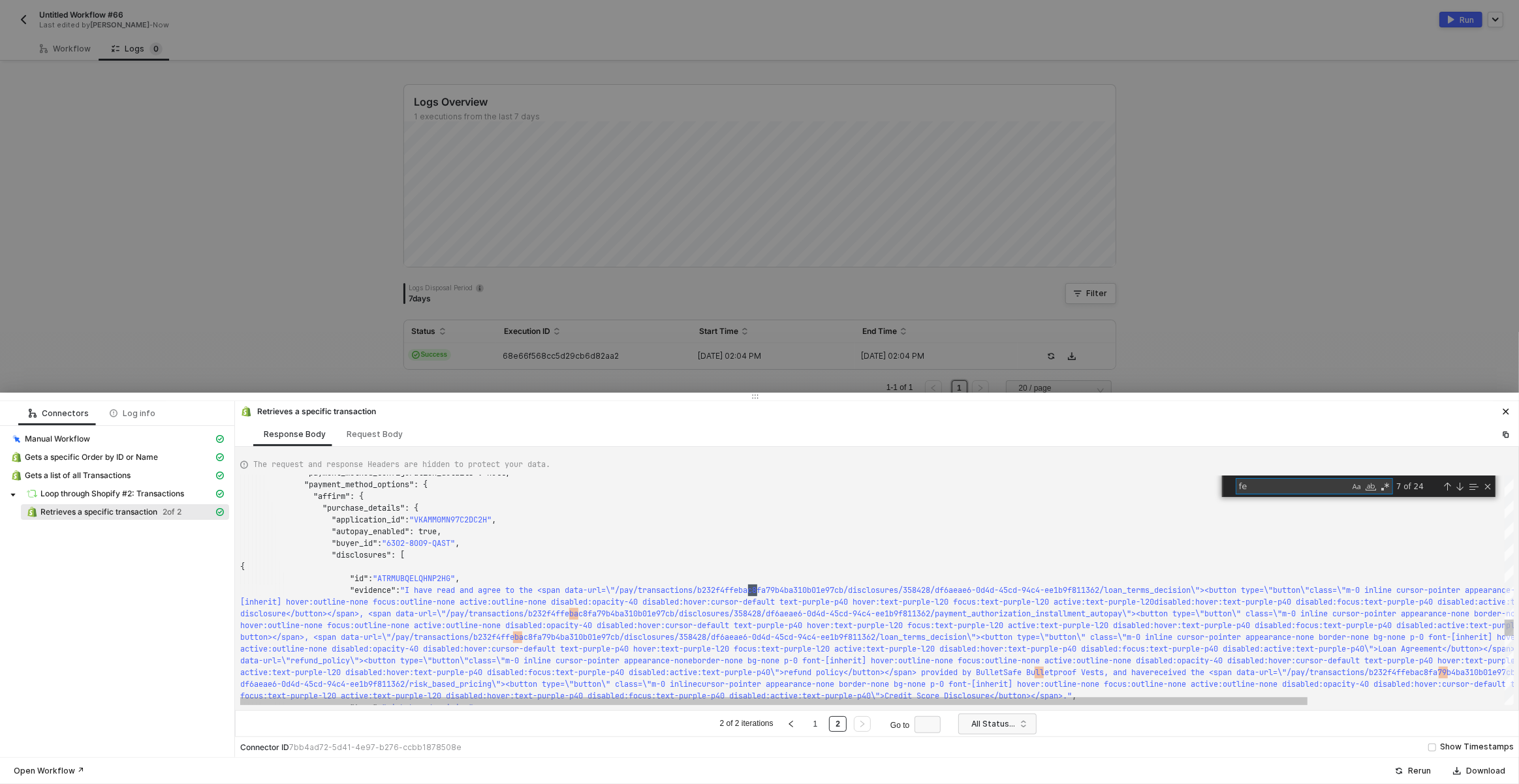
type textarea ""amount_details": { "tip": {} }, "amount_received": 36490, "application": "ca_1…"
type textarea "fee"
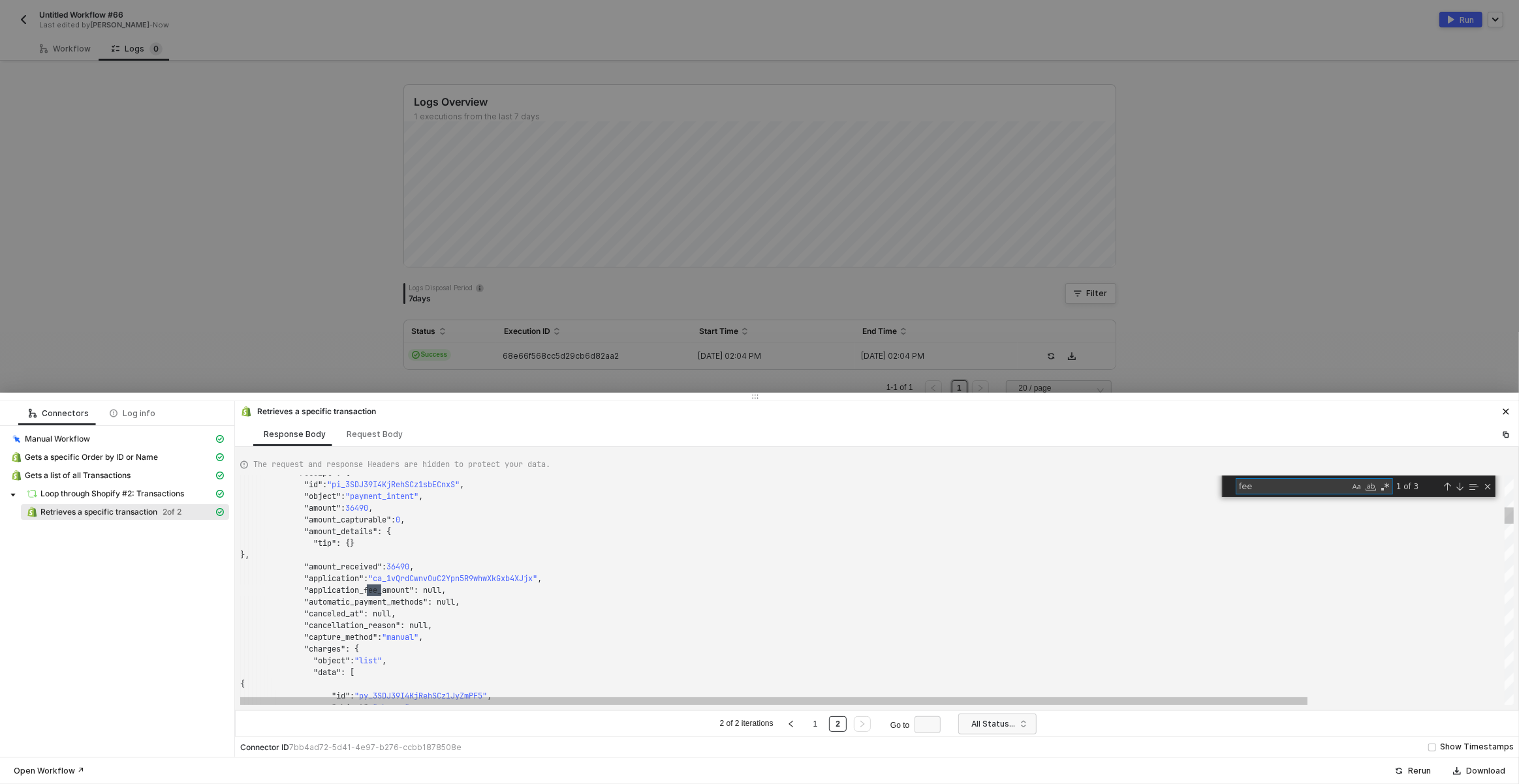
scroll to position [117, 169]
type textarea ""application_fee": null, "application_fee_amount": null, "balance_transaction":…"
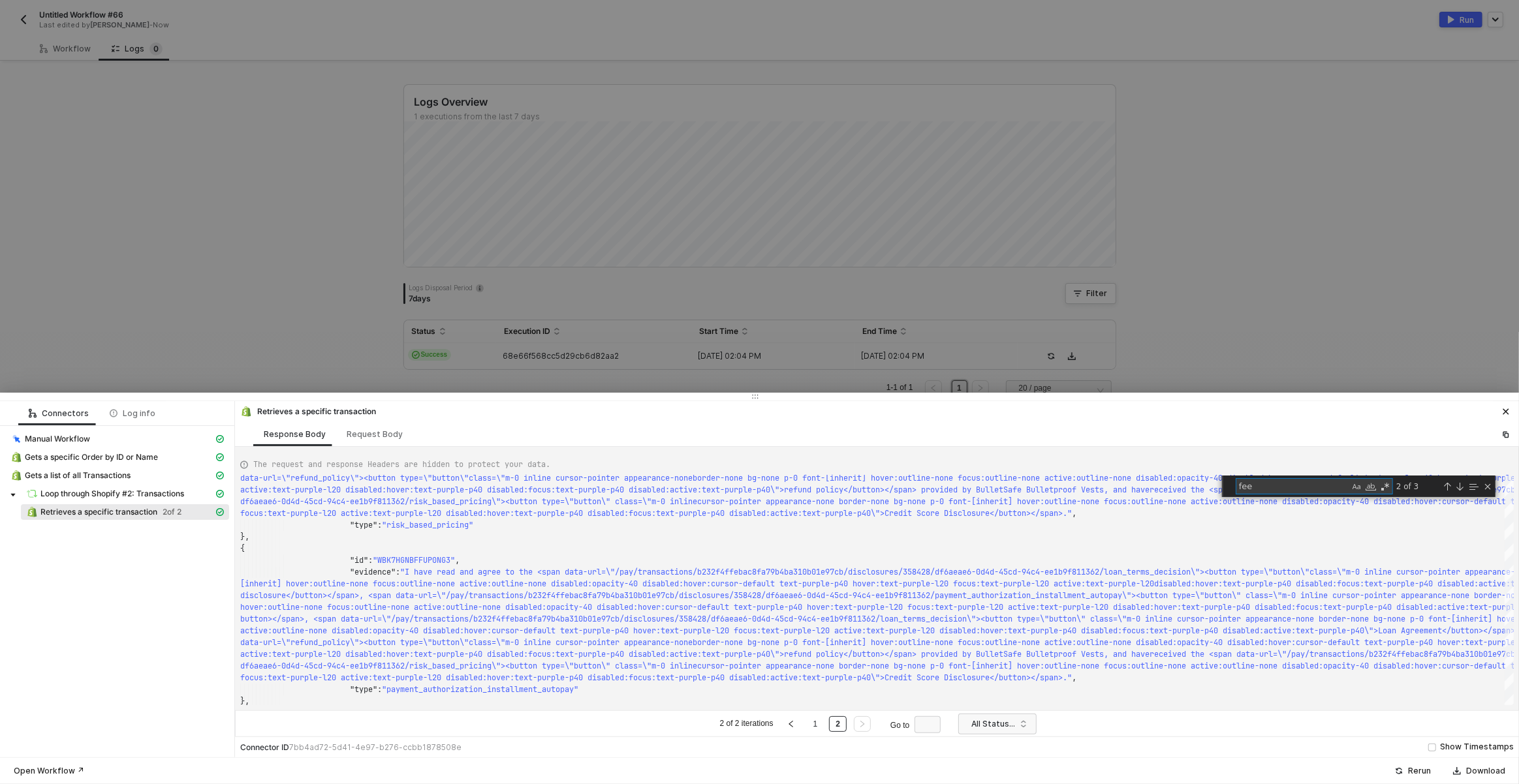
type textarea "fee"
